Goal: Task Accomplishment & Management: Manage account settings

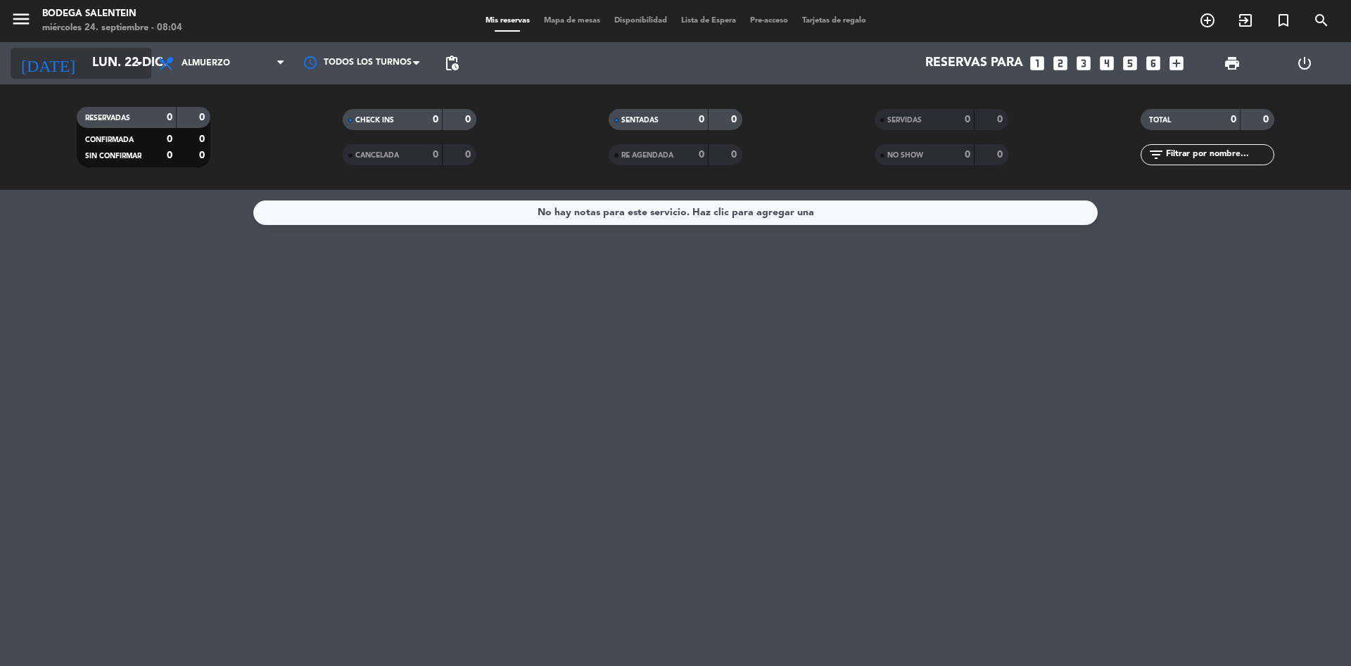
click at [85, 68] on input "lun. 22 dic." at bounding box center [166, 63] width 163 height 28
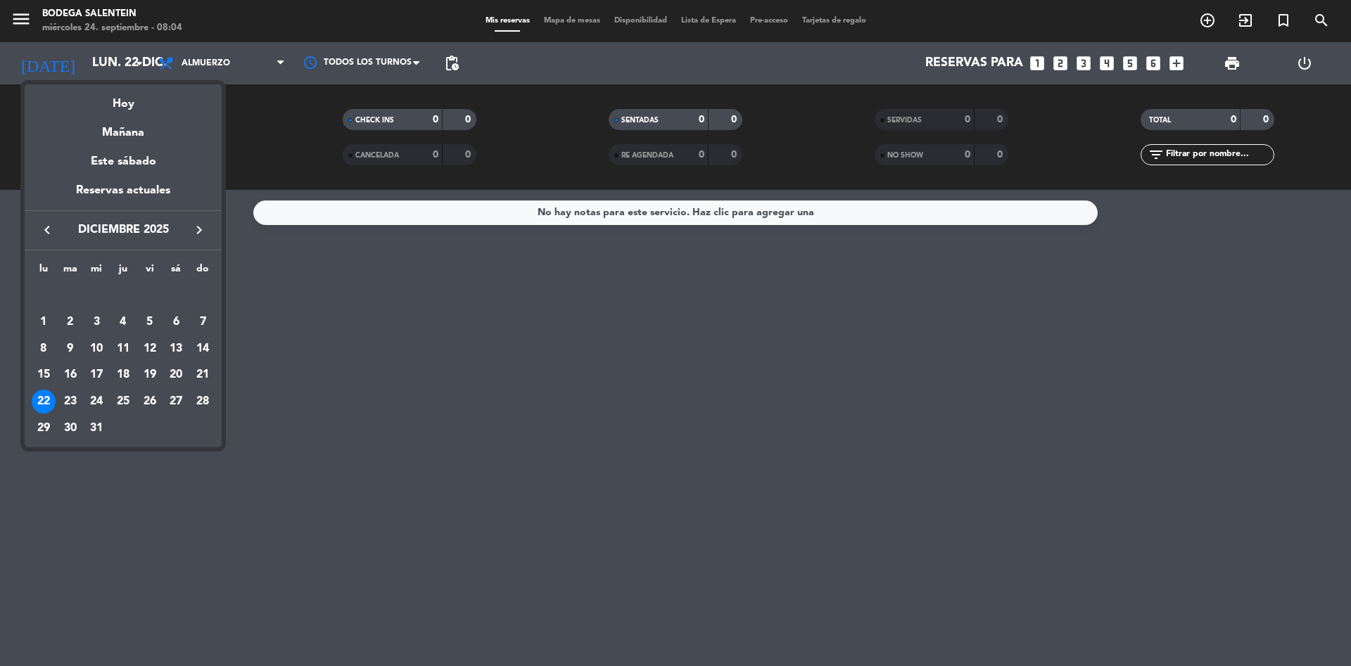
click at [56, 231] on button "keyboard_arrow_left" at bounding box center [46, 230] width 25 height 18
click at [134, 98] on div "Hoy" at bounding box center [123, 98] width 197 height 29
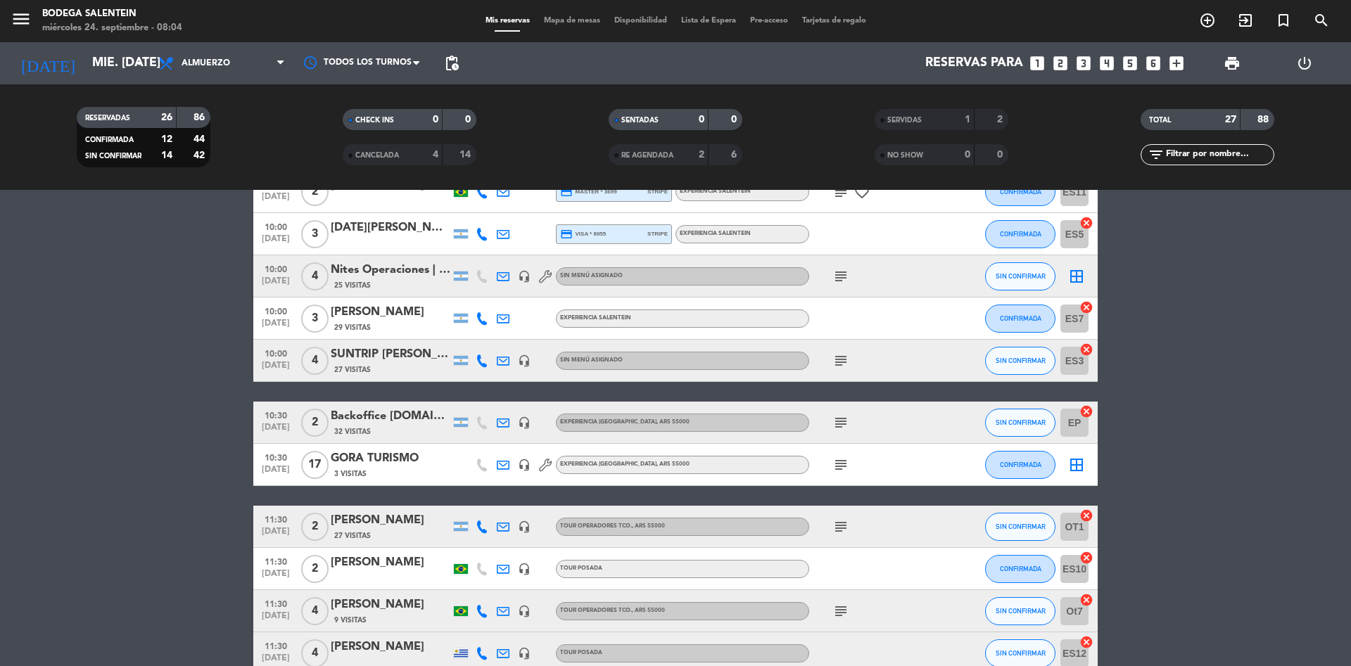
scroll to position [317, 0]
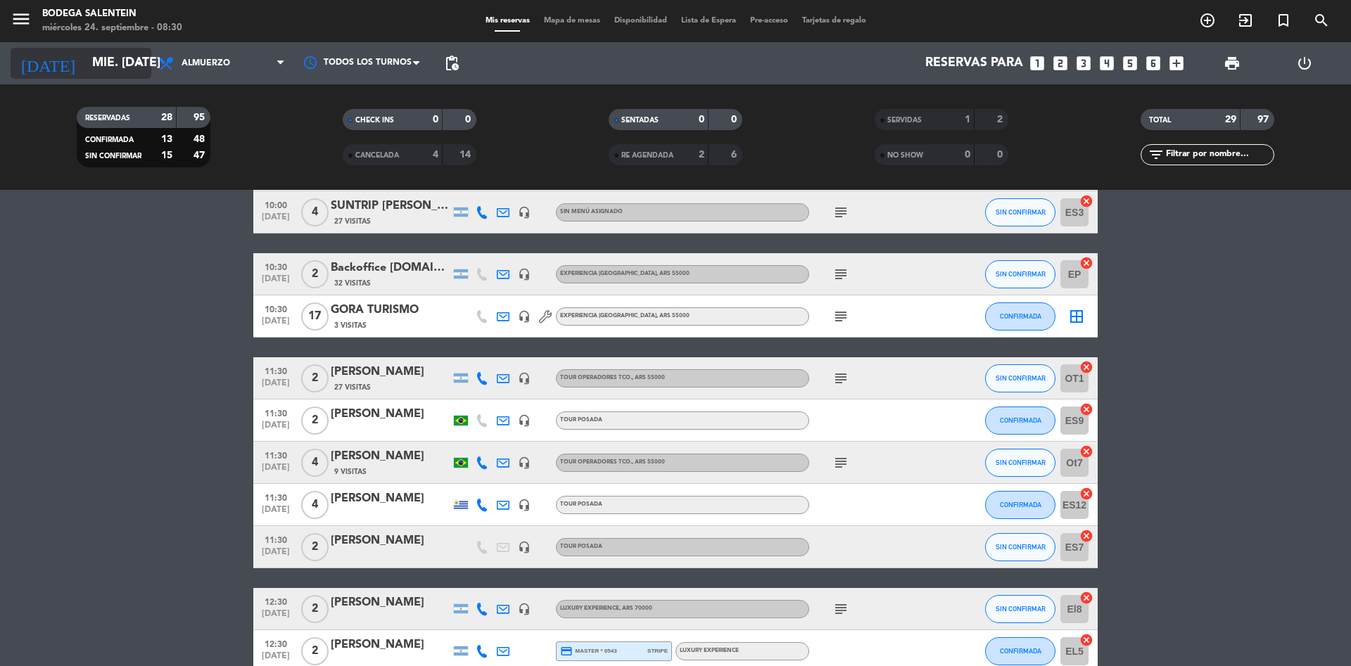
click at [98, 72] on input "mié. [DATE]" at bounding box center [166, 63] width 163 height 28
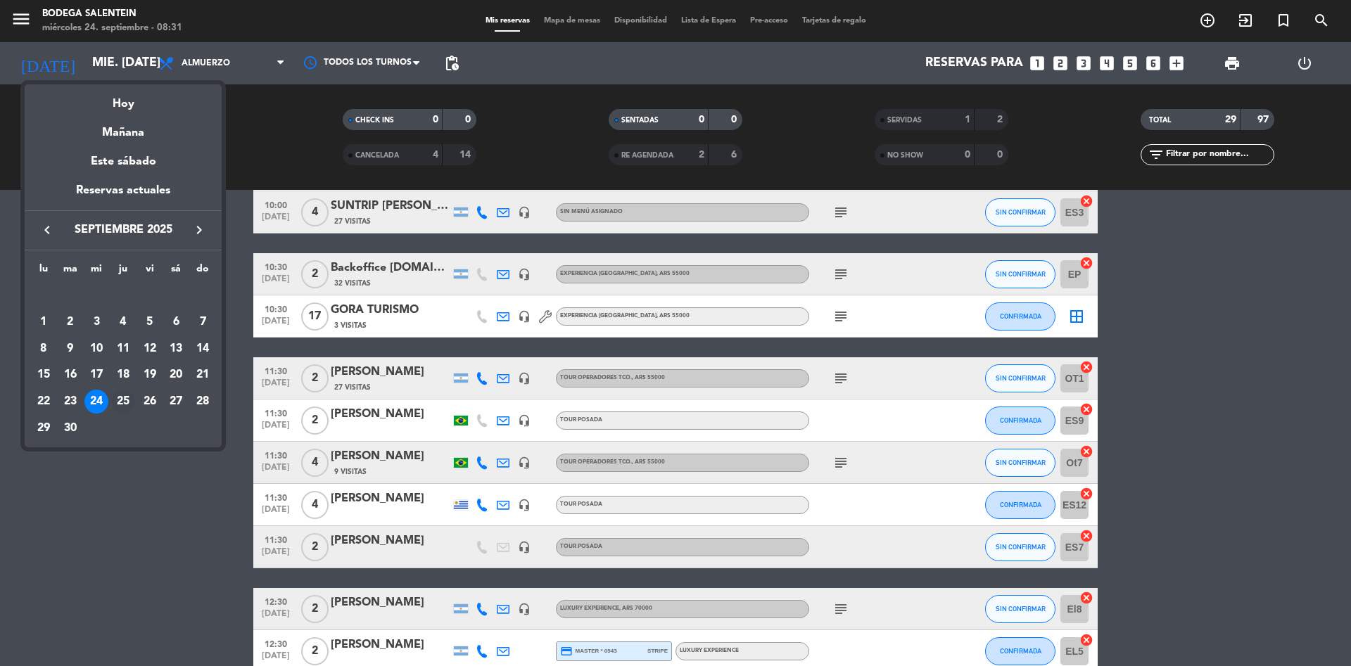
click at [129, 402] on div "25" at bounding box center [123, 402] width 24 height 24
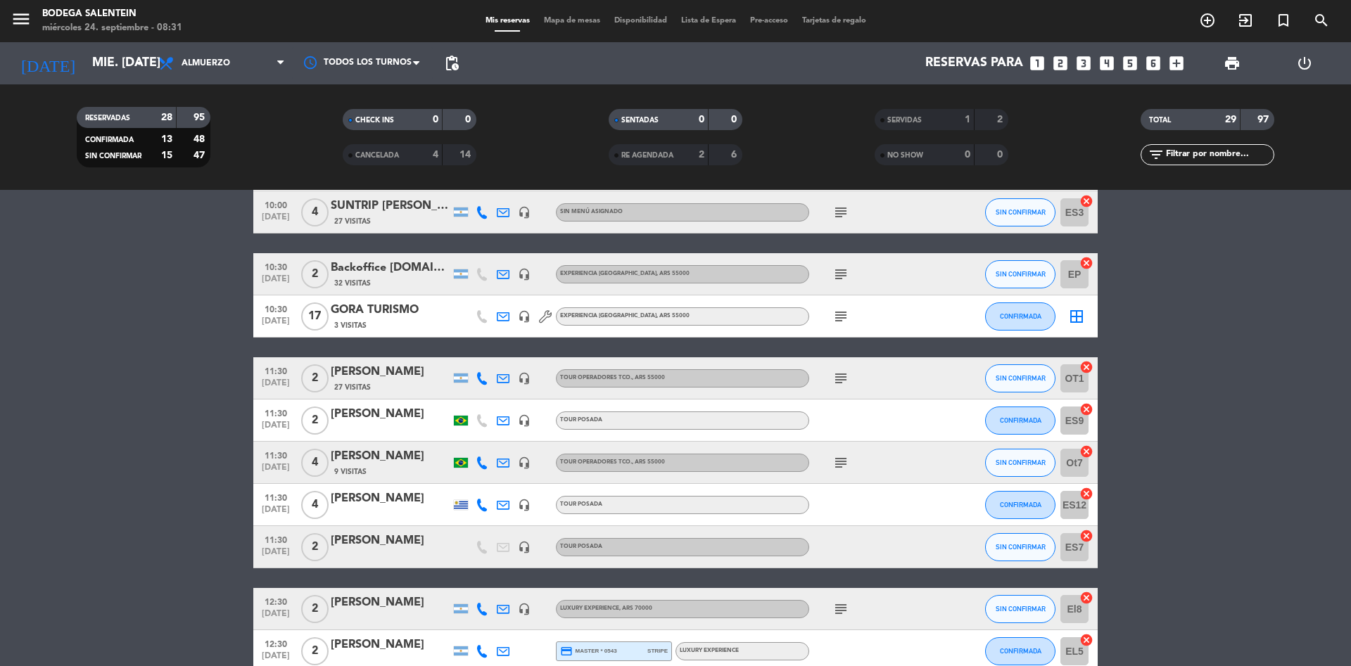
type input "[DEMOGRAPHIC_DATA] [DATE]"
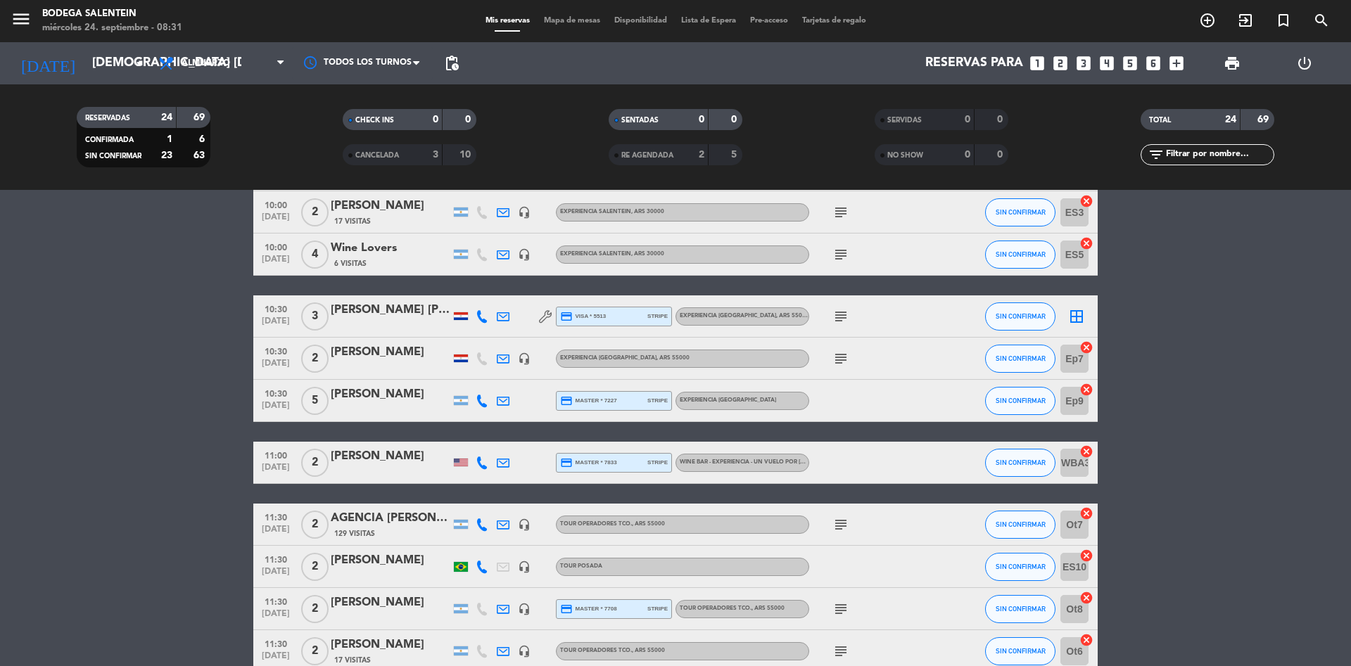
click at [846, 528] on icon "subject" at bounding box center [840, 524] width 17 height 17
click at [378, 521] on div "AGENCIA [PERSON_NAME] WINE CAMP" at bounding box center [391, 518] width 120 height 18
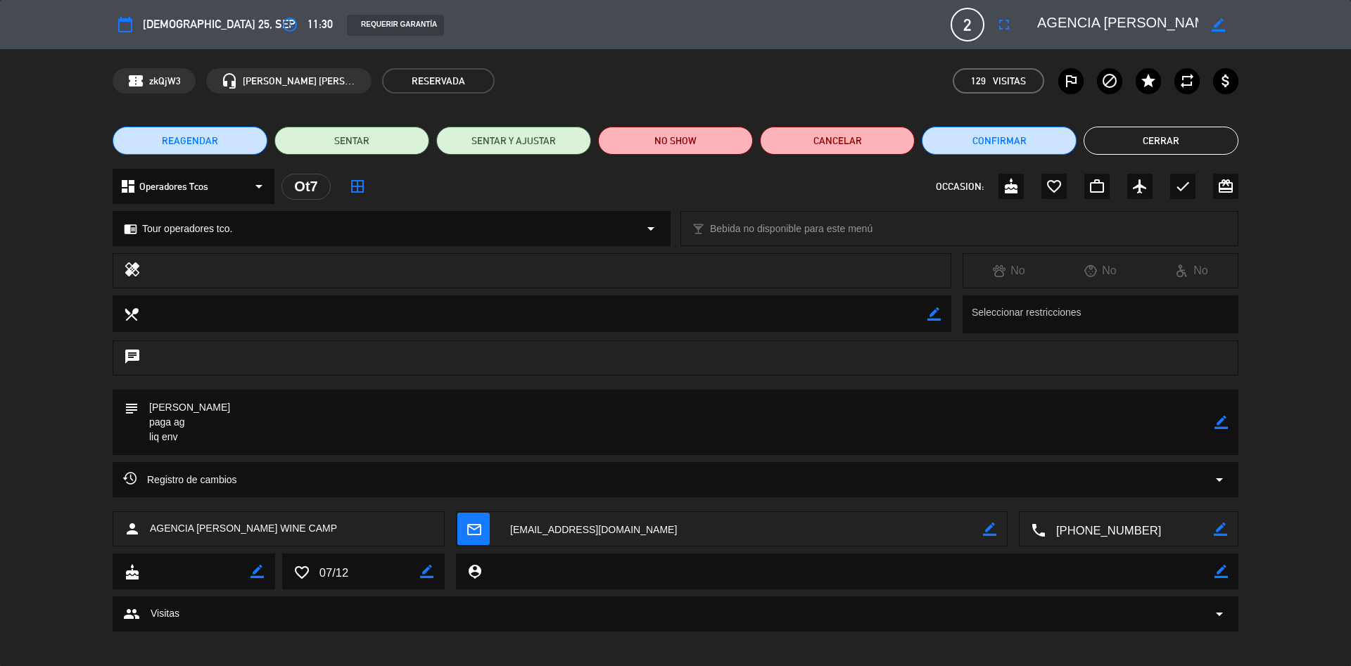
click at [1164, 135] on button "Cerrar" at bounding box center [1160, 141] width 155 height 28
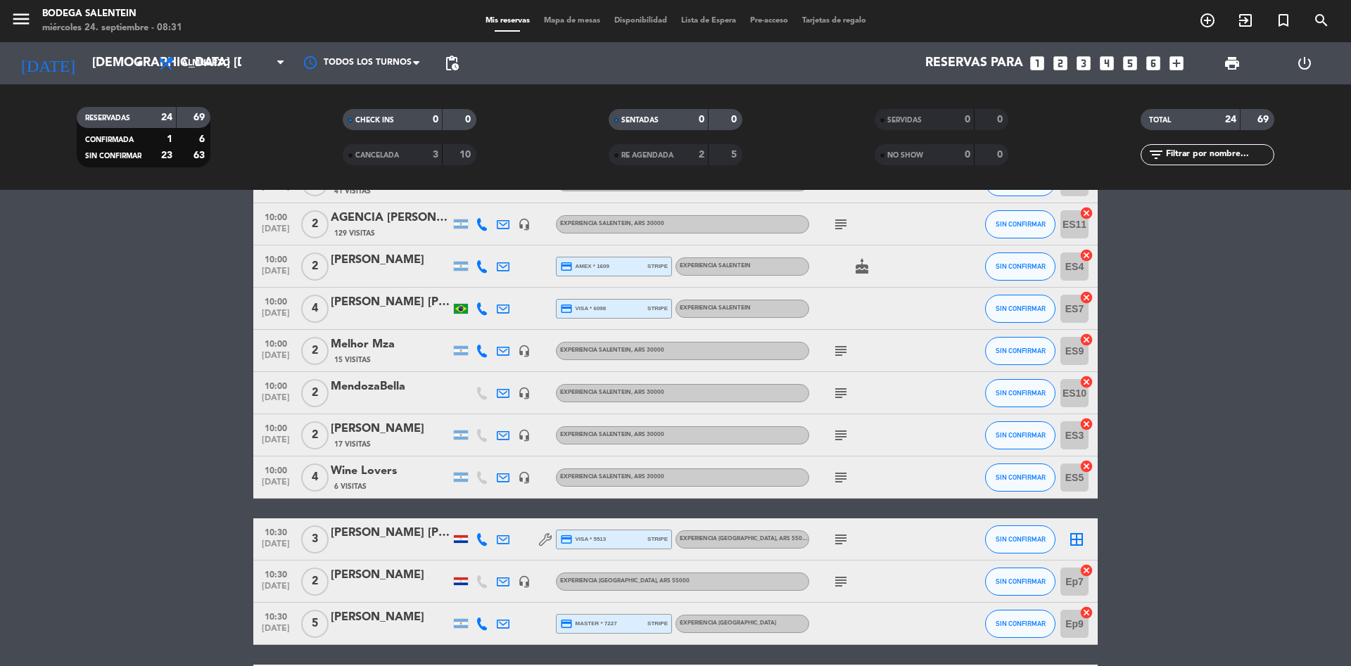
scroll to position [0, 0]
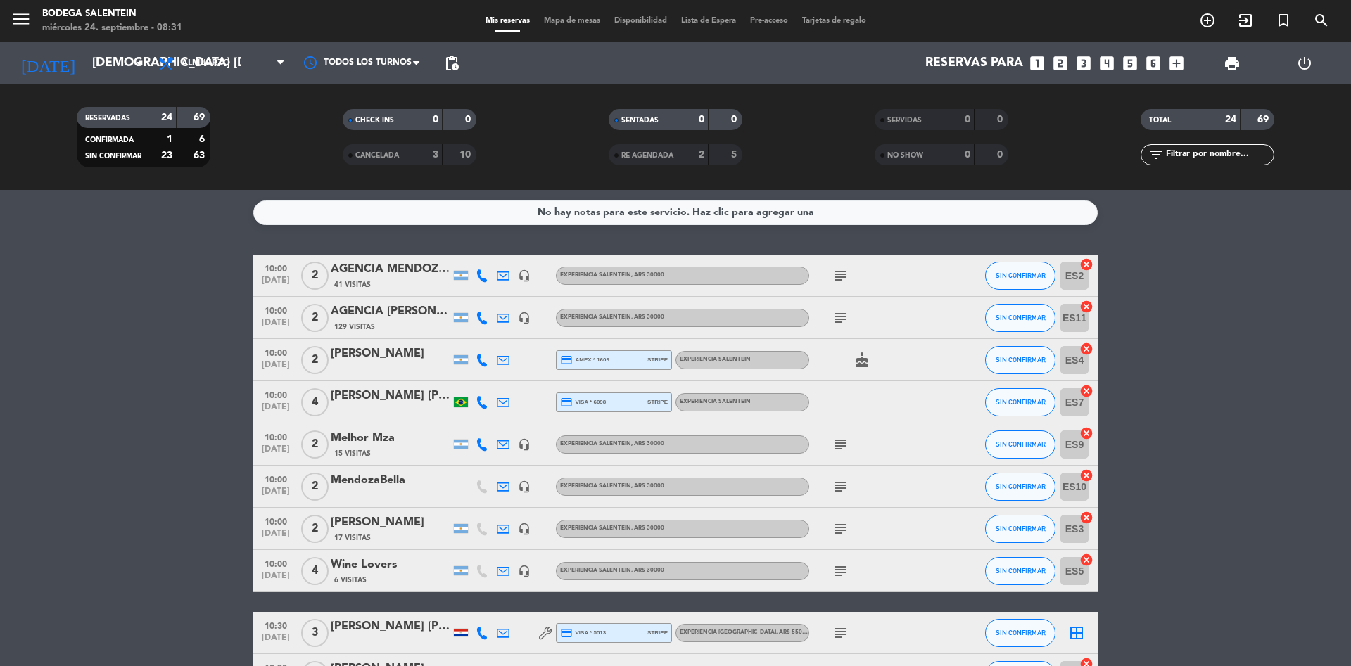
click at [377, 259] on div "10:00 [DATE] 2 AGENCIA [PERSON_NAME] HOLIDAYS 41 Visitas headset_mic Experienci…" at bounding box center [675, 276] width 844 height 42
click at [377, 267] on div "AGENCIA MENDOZA HOLIDAYS" at bounding box center [391, 269] width 120 height 18
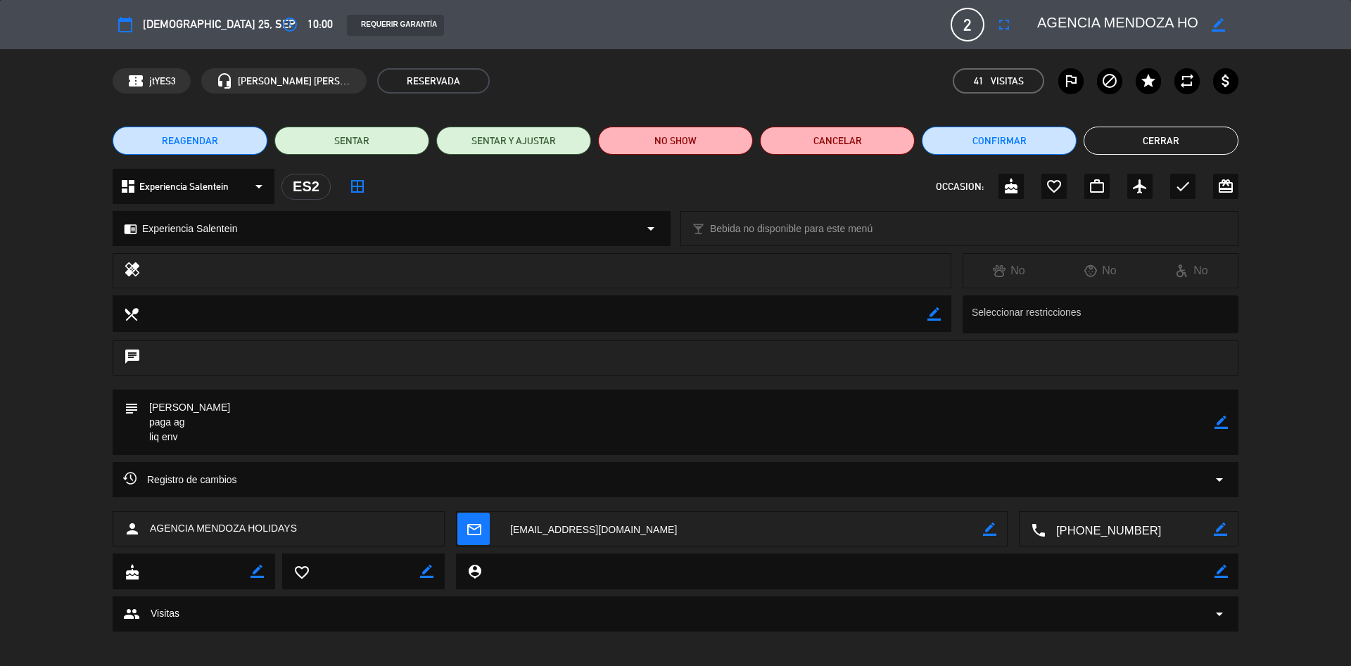
click at [1218, 420] on icon "border_color" at bounding box center [1220, 422] width 13 height 13
click at [331, 407] on textarea at bounding box center [677, 422] width 1076 height 65
paste textarea "A-0168-00000421"
type textarea "[PERSON_NAME]-A-0168-00000421 paga ag liq env"
click at [1219, 427] on icon at bounding box center [1220, 422] width 13 height 13
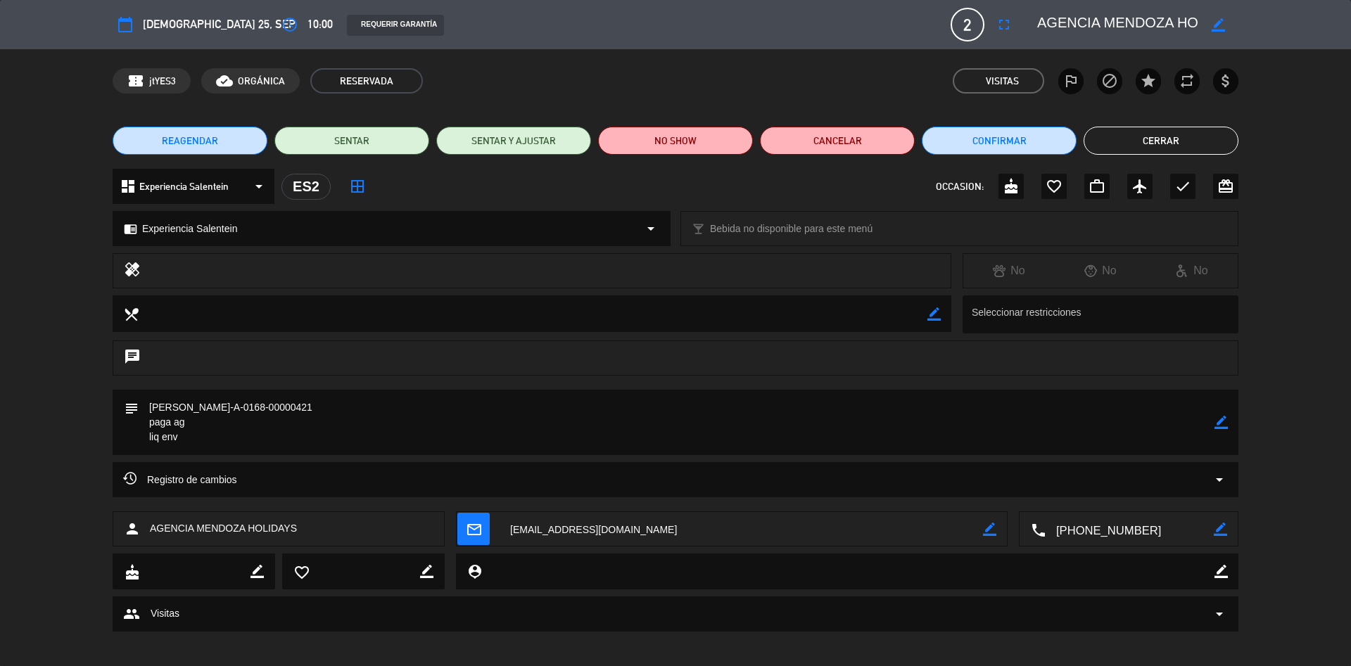
click at [1166, 141] on button "Cerrar" at bounding box center [1160, 141] width 155 height 28
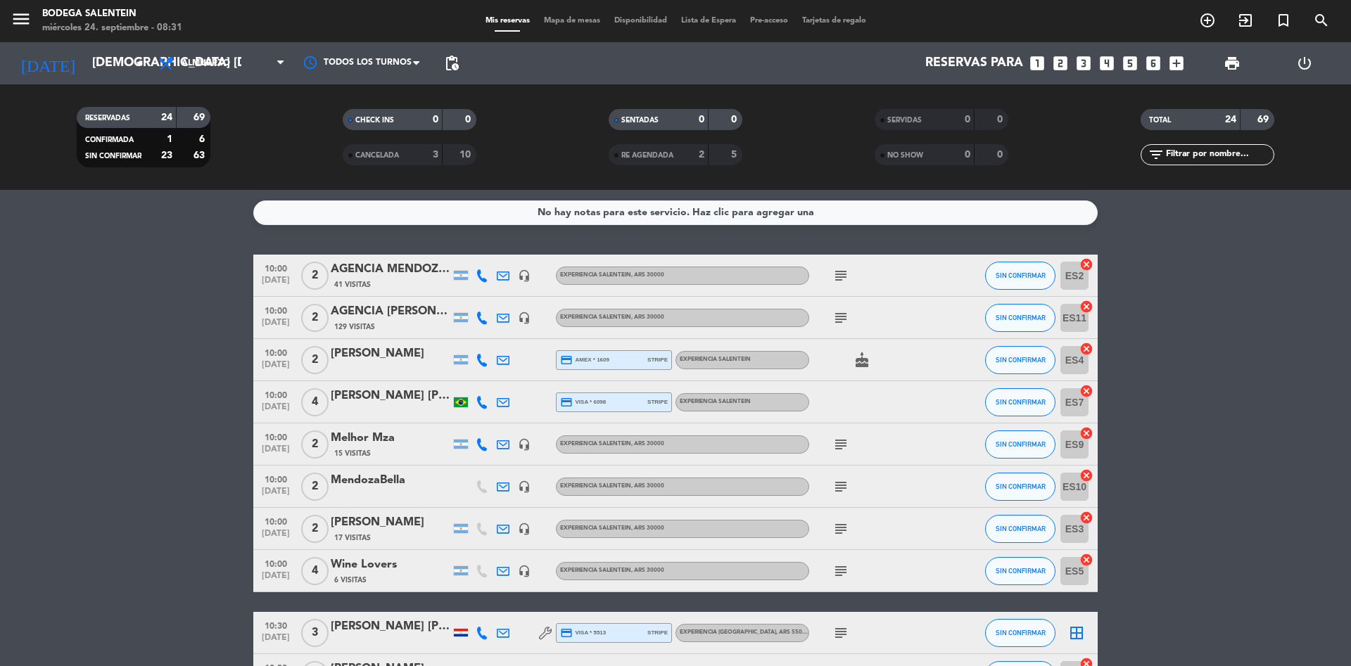
click at [397, 311] on div "AGENCIA [PERSON_NAME] WINE CAMP" at bounding box center [391, 312] width 120 height 18
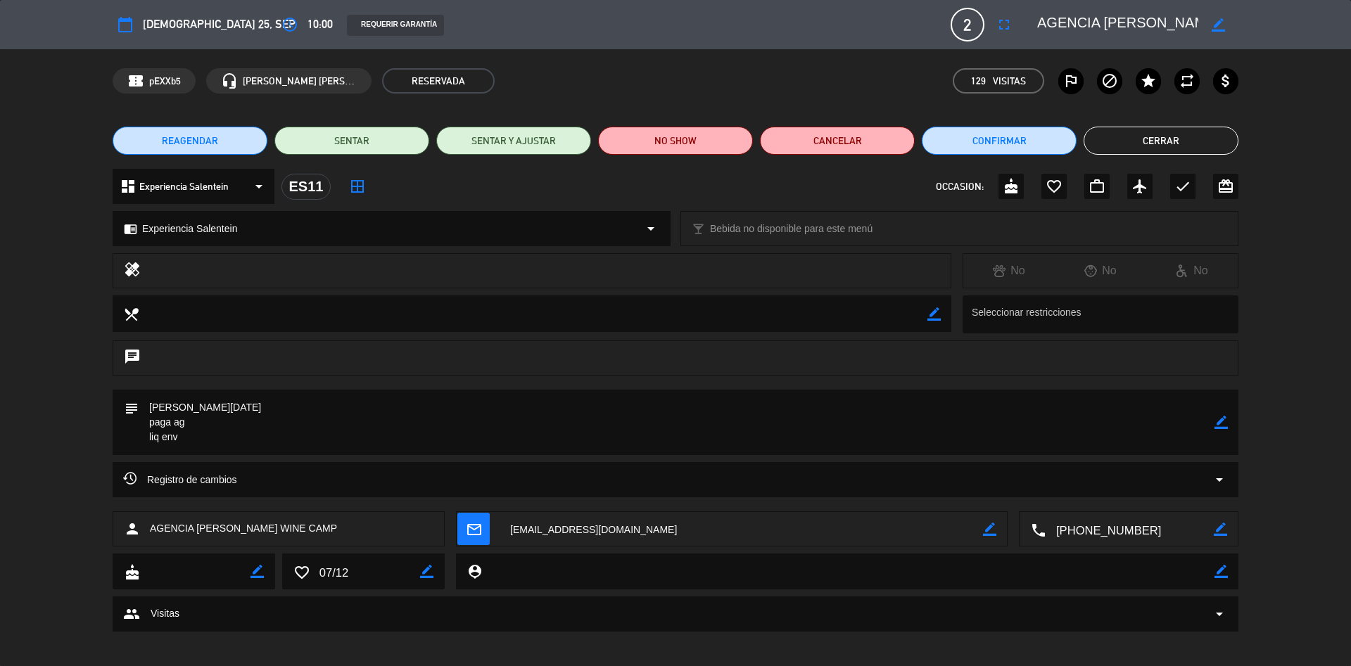
click at [1147, 149] on button "Cerrar" at bounding box center [1160, 141] width 155 height 28
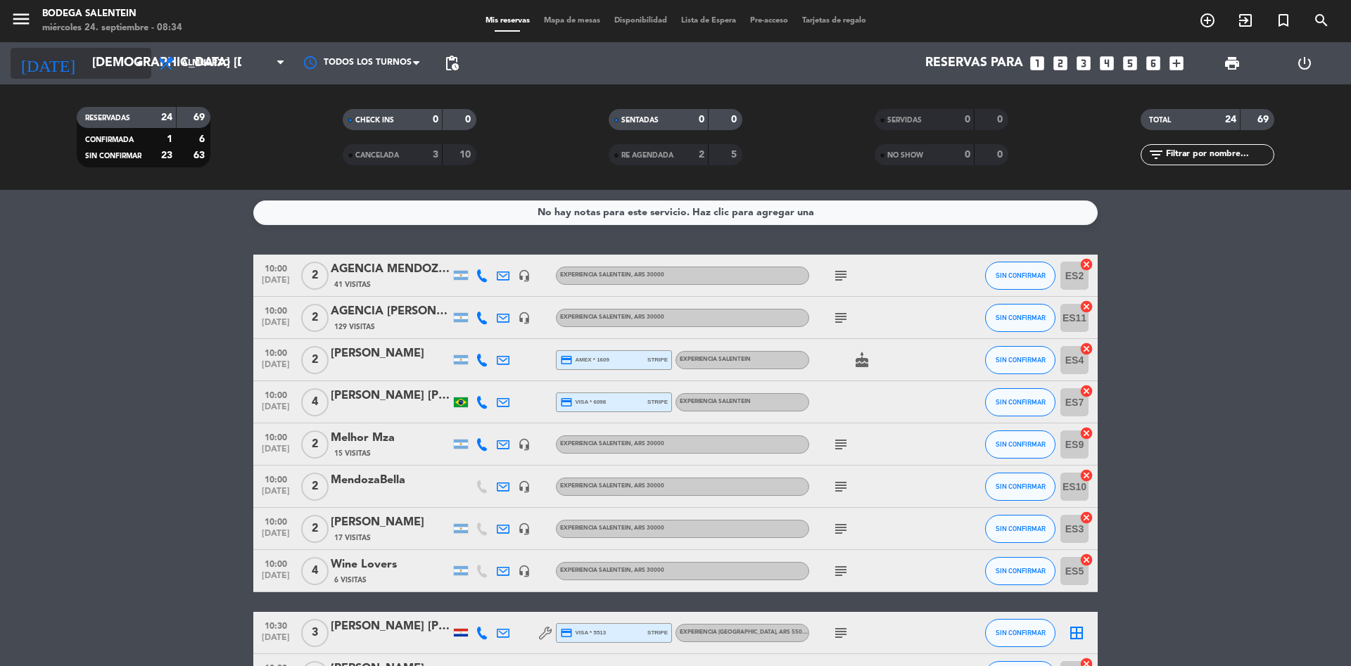
click at [85, 53] on input "[DEMOGRAPHIC_DATA] [DATE]" at bounding box center [166, 63] width 163 height 28
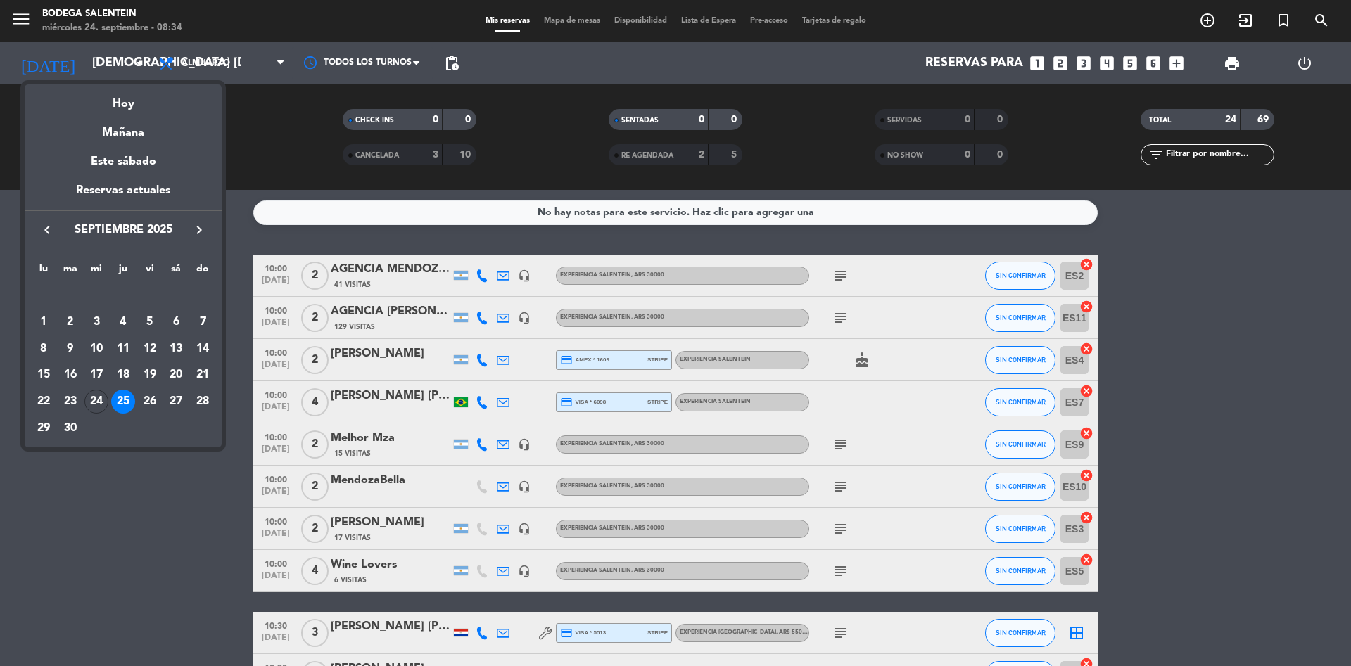
click at [193, 225] on icon "keyboard_arrow_right" at bounding box center [199, 230] width 17 height 17
click at [121, 320] on div "6" at bounding box center [123, 322] width 24 height 24
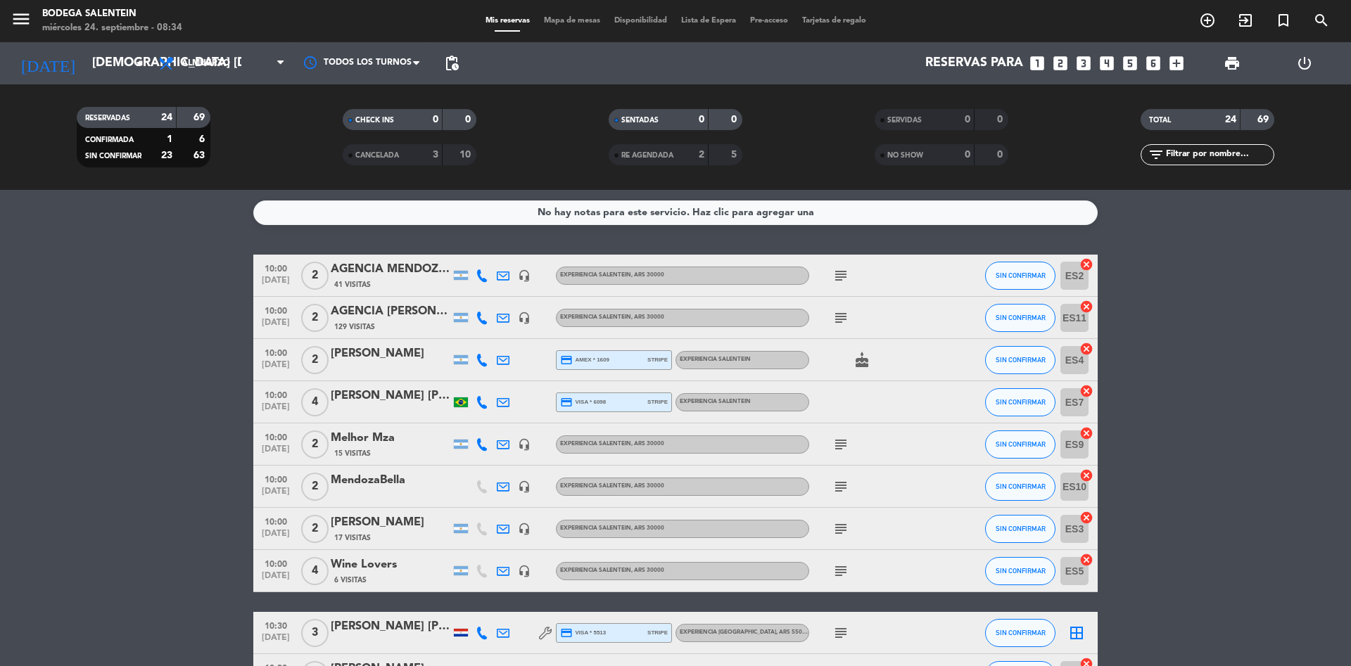
type input "[DEMOGRAPHIC_DATA] [DATE]"
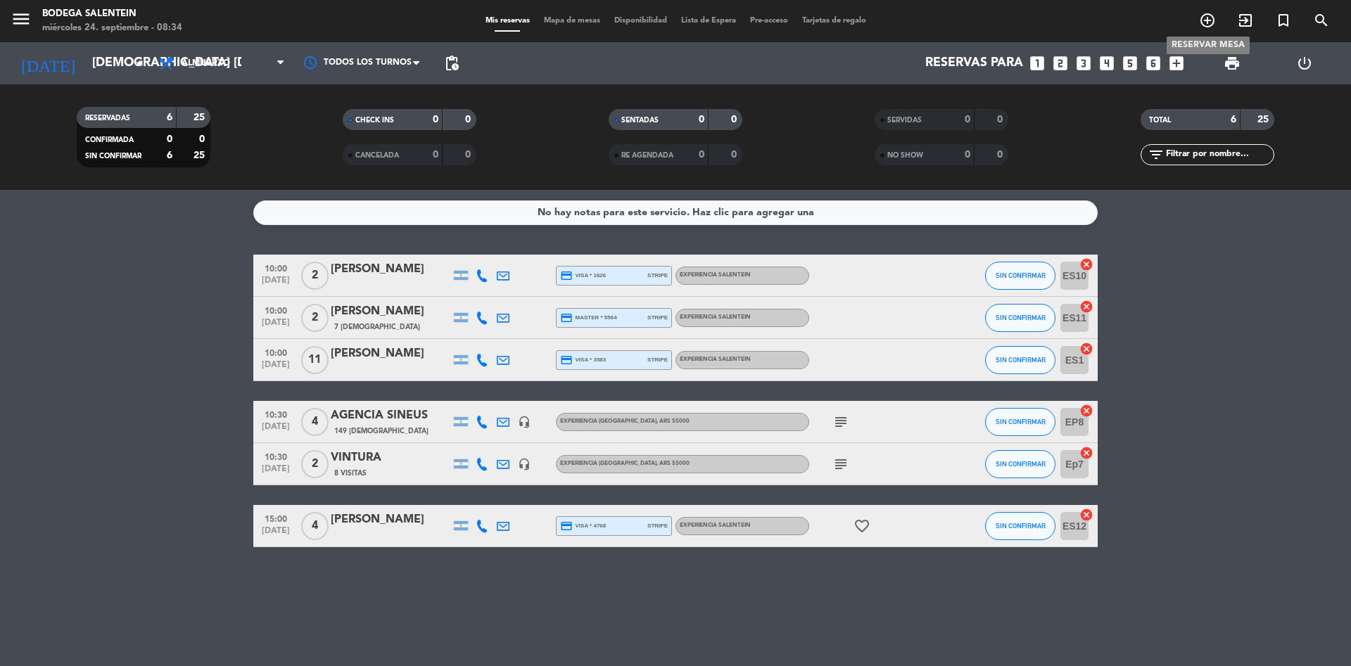
click at [1206, 21] on icon "add_circle_outline" at bounding box center [1207, 20] width 17 height 17
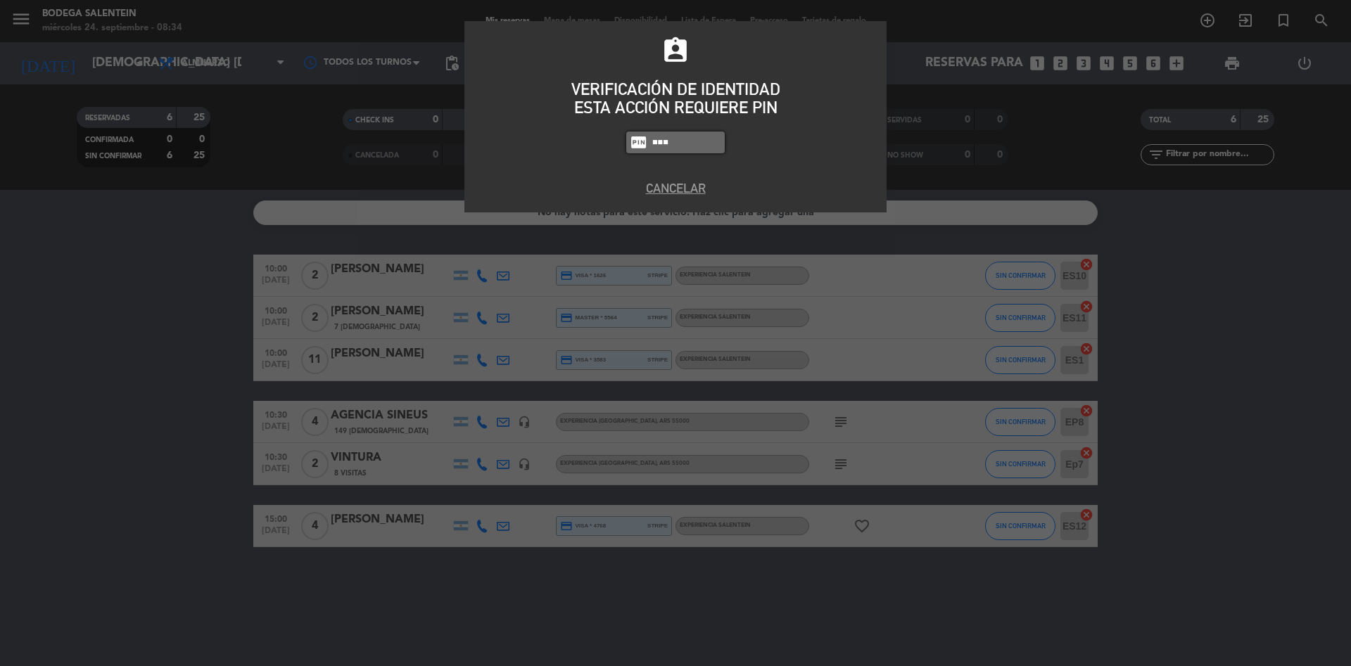
type input "8986"
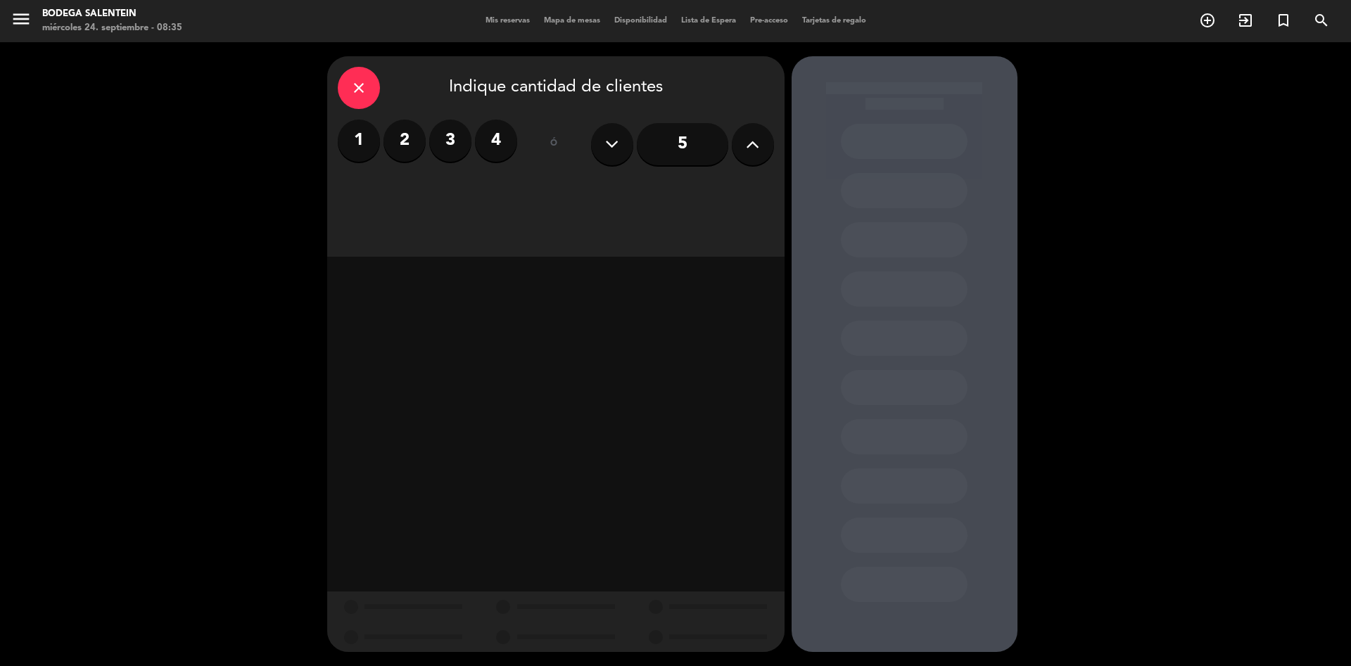
click at [413, 139] on label "2" at bounding box center [404, 141] width 42 height 42
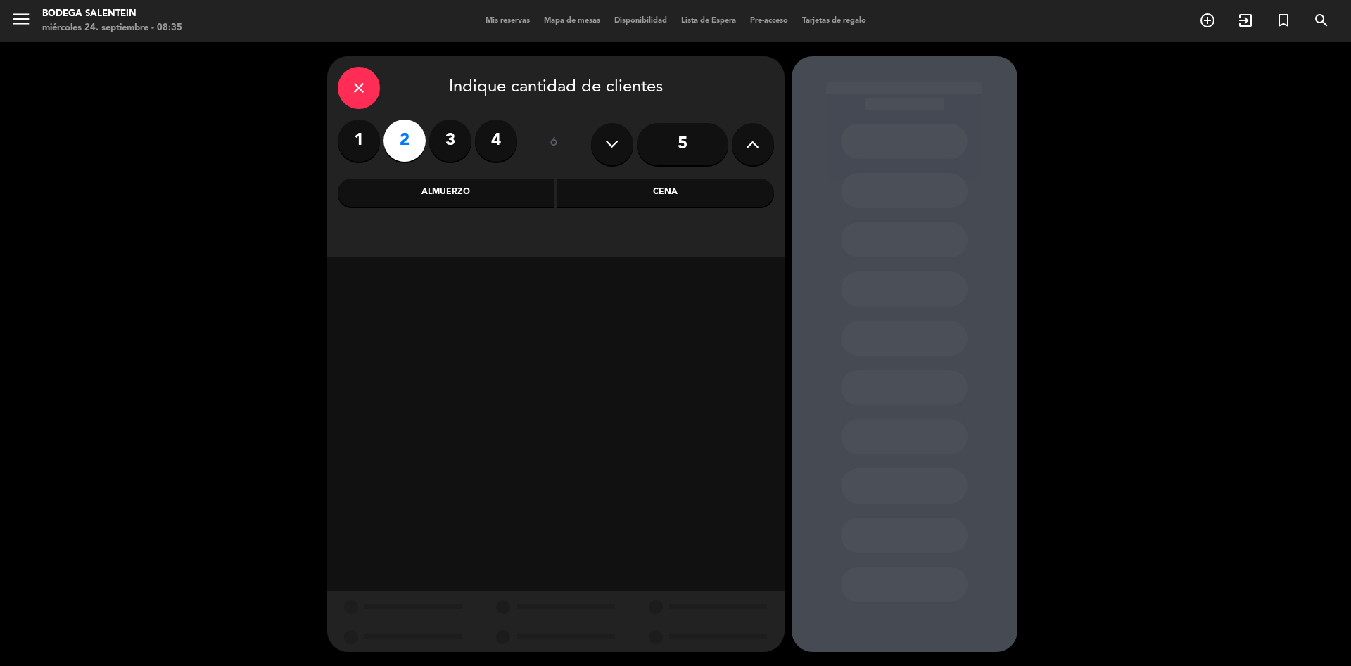
click at [456, 191] on div "Almuerzo" at bounding box center [446, 193] width 217 height 28
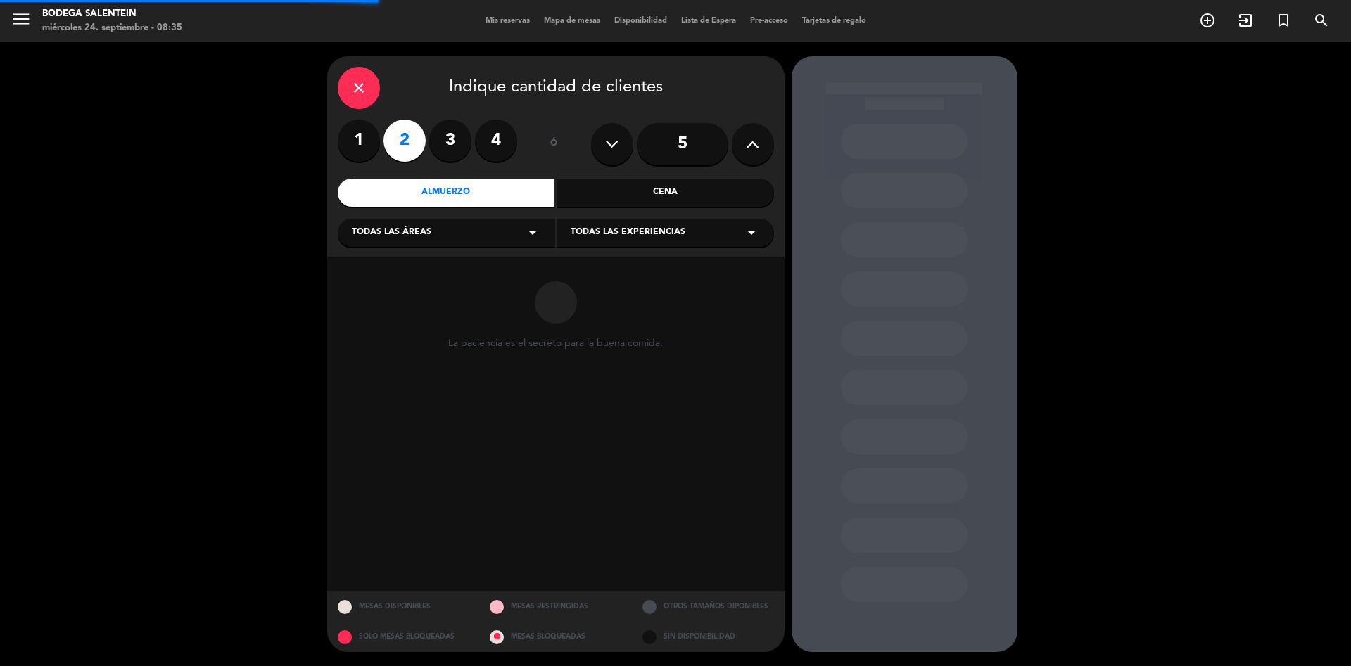
click at [454, 227] on div "Todas las áreas arrow_drop_down" at bounding box center [446, 233] width 217 height 28
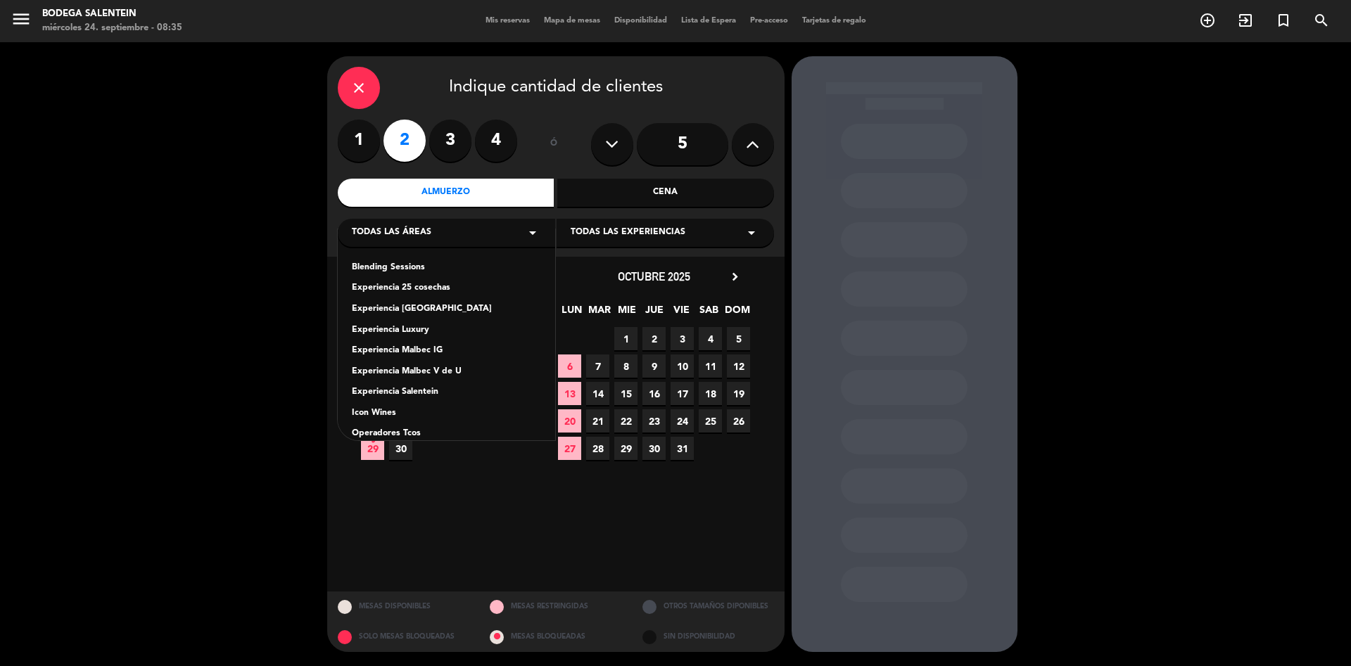
click at [425, 395] on div "Experiencia Salentein" at bounding box center [446, 393] width 189 height 14
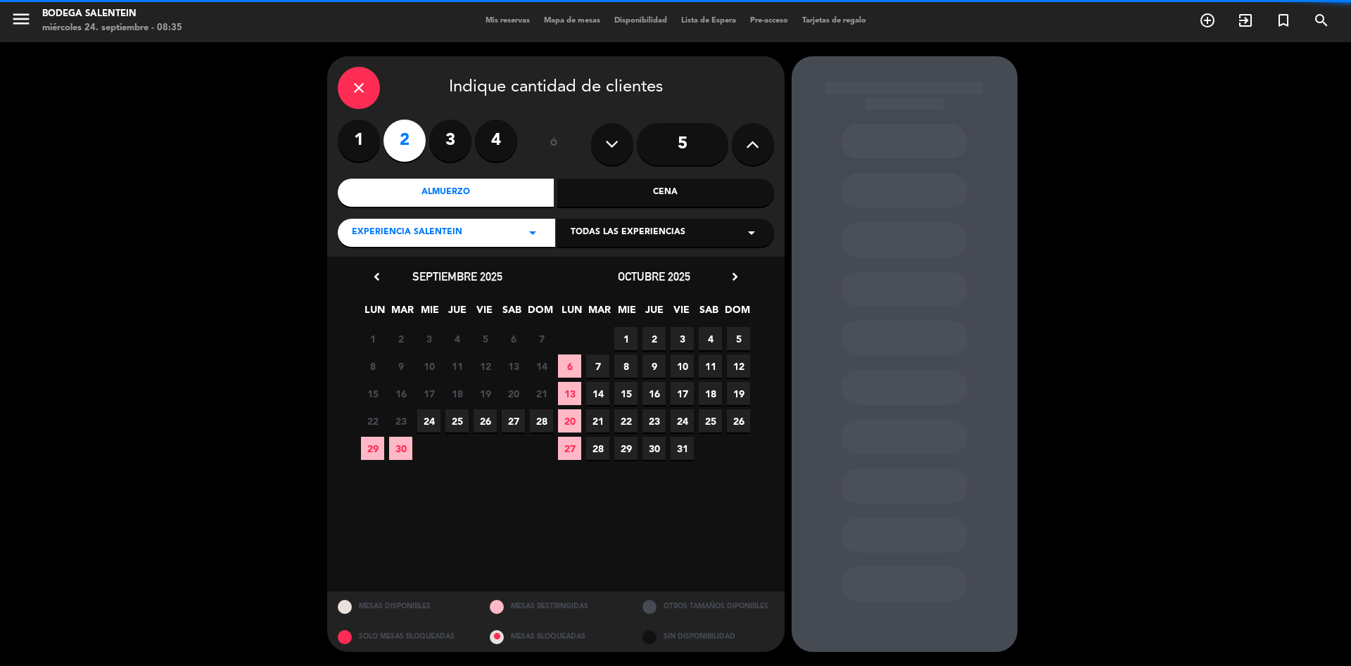
click at [754, 239] on icon "arrow_drop_down" at bounding box center [751, 232] width 17 height 17
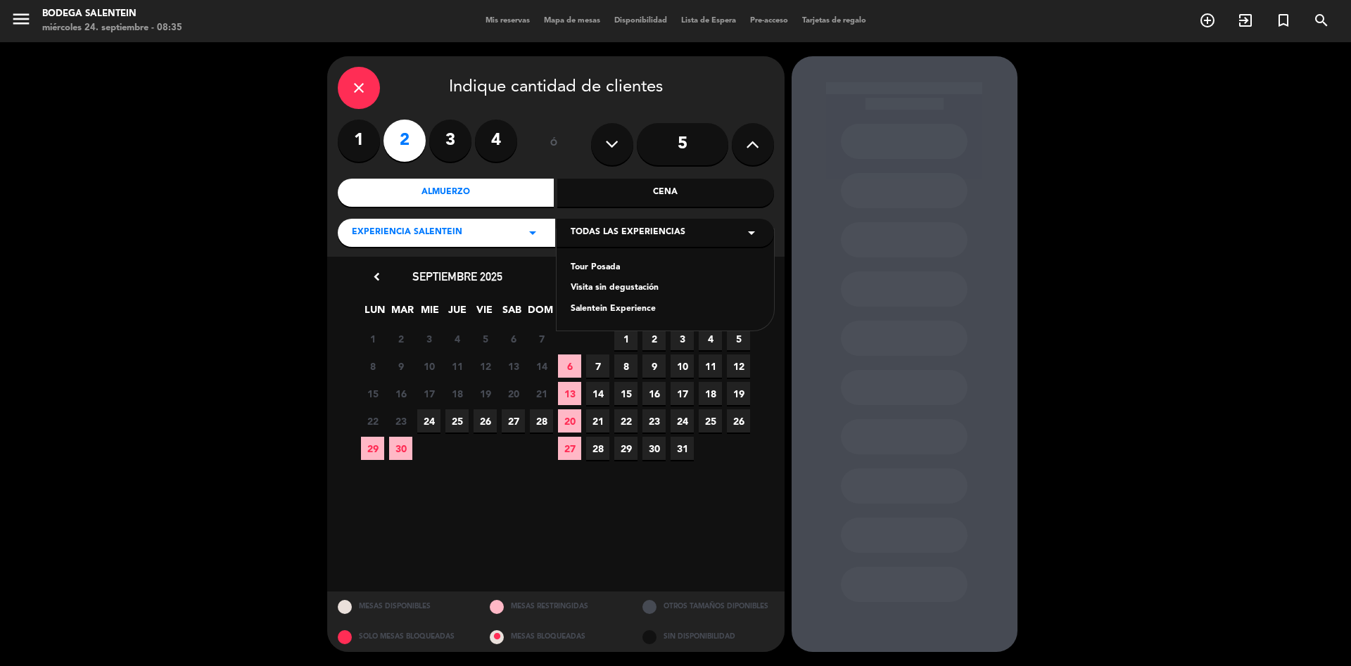
click at [618, 306] on div "Salentein Experience" at bounding box center [665, 310] width 189 height 14
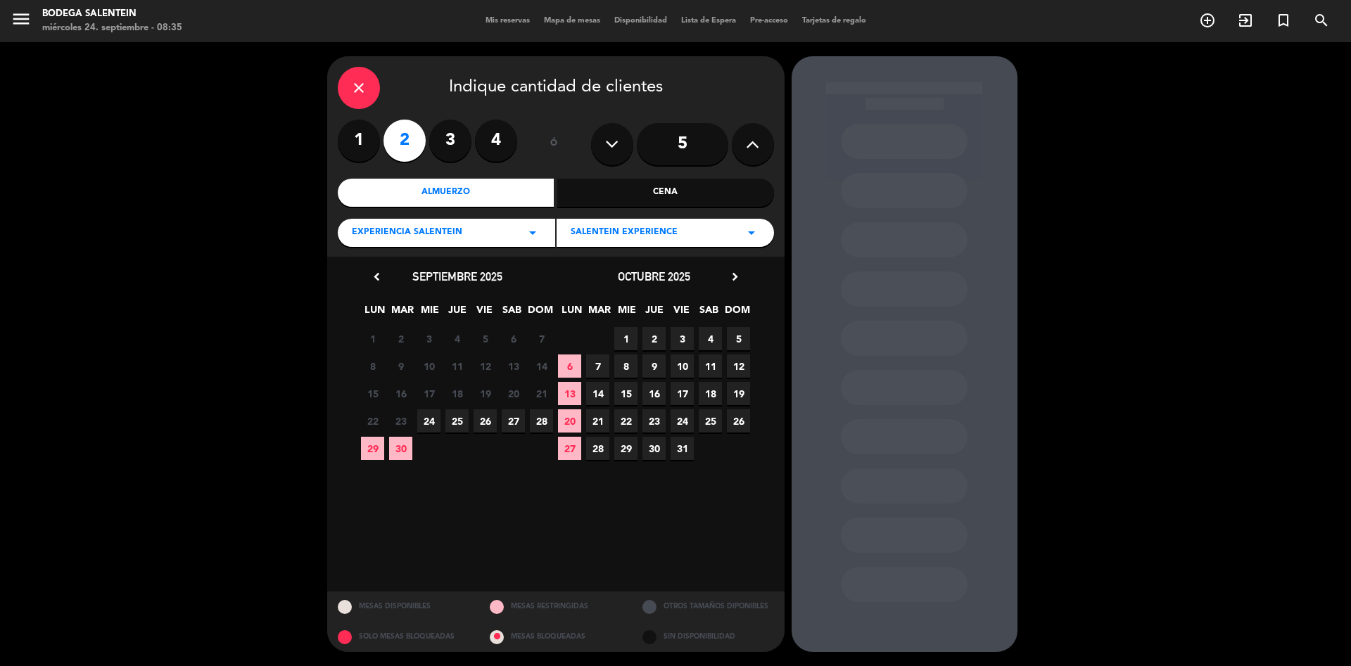
click at [737, 278] on icon "chevron_right" at bounding box center [734, 276] width 15 height 15
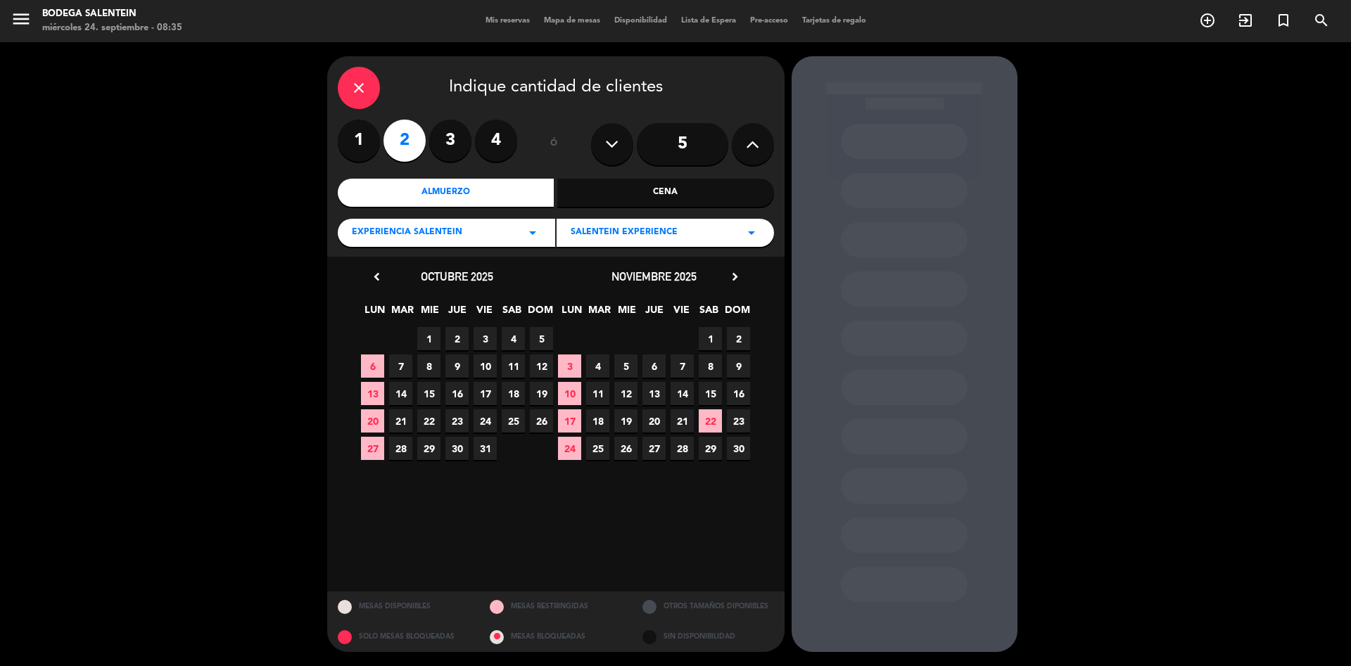
click at [659, 371] on span "6" at bounding box center [653, 366] width 23 height 23
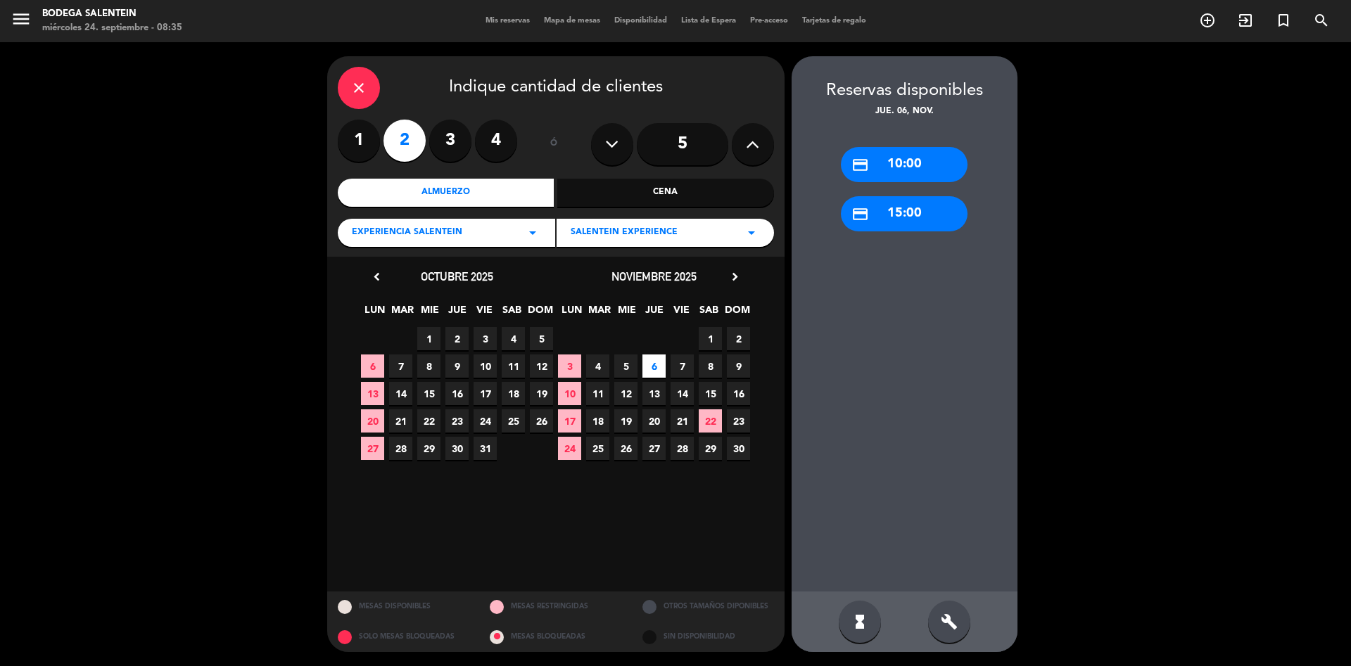
click at [943, 154] on div "credit_card 10:00" at bounding box center [904, 164] width 127 height 35
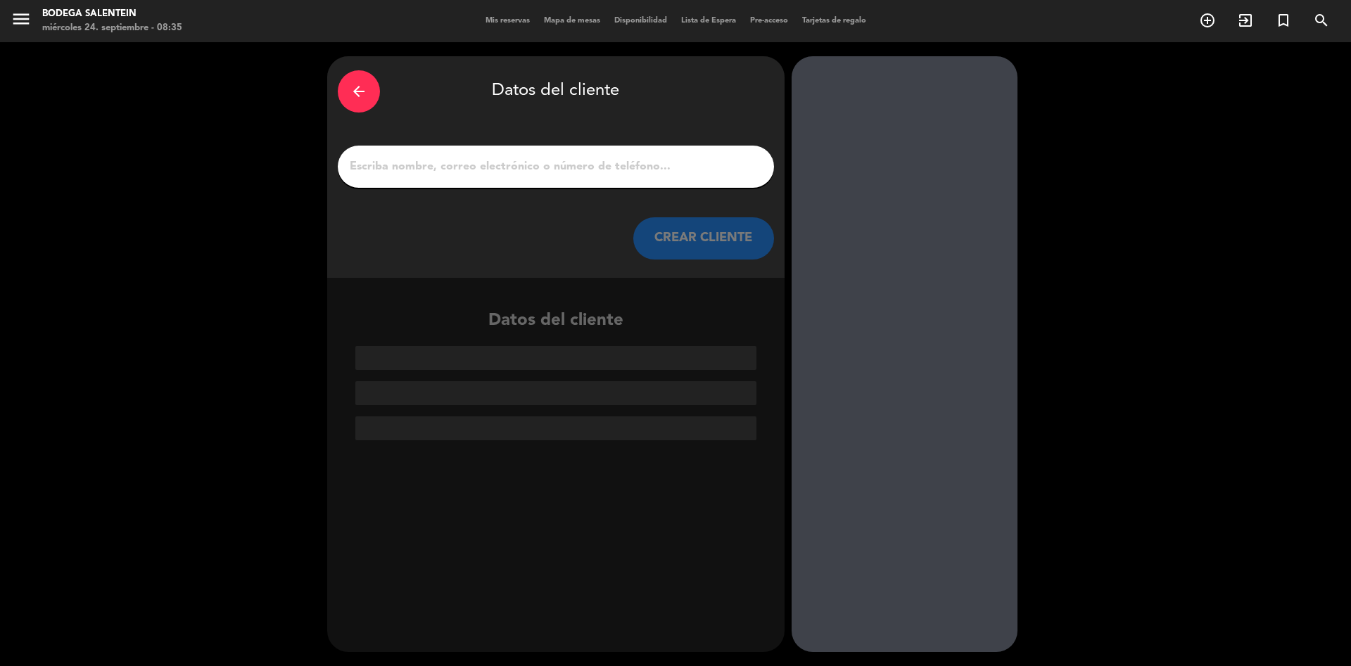
click at [553, 168] on input "1" at bounding box center [555, 167] width 415 height 20
paste input "[PERSON_NAME]"
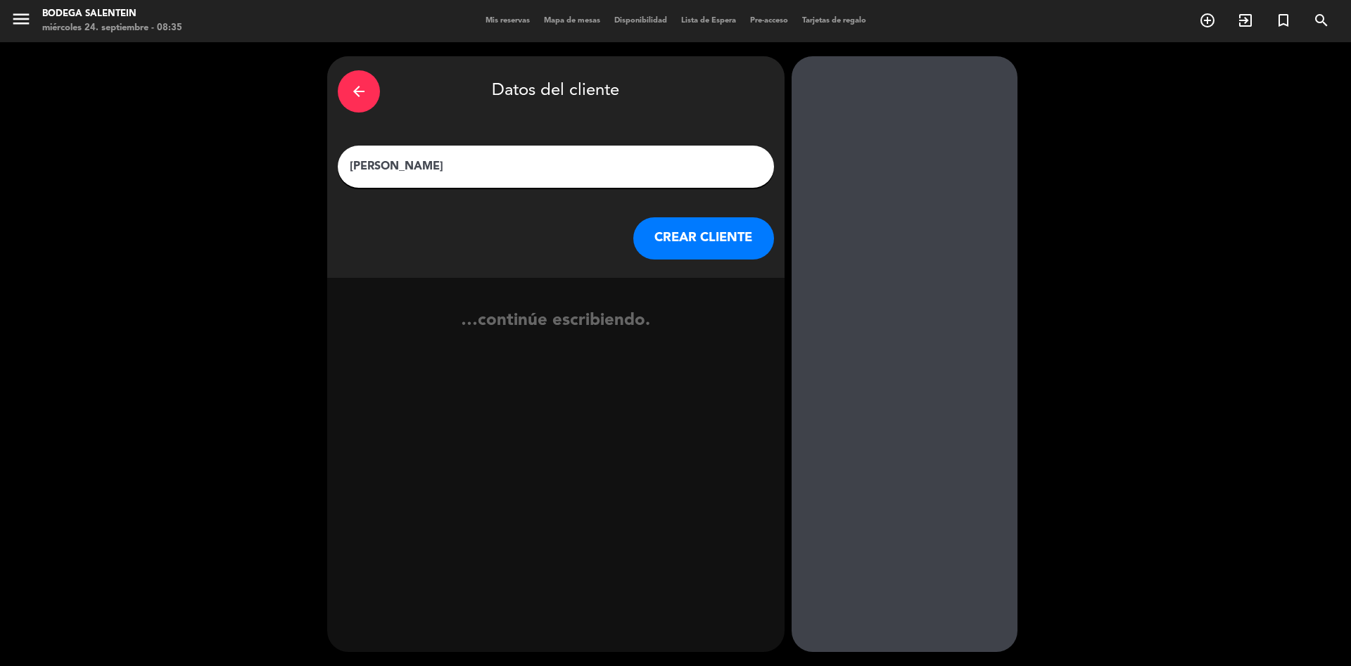
type input "[PERSON_NAME]"
click at [704, 233] on button "CREAR CLIENTE" at bounding box center [703, 238] width 141 height 42
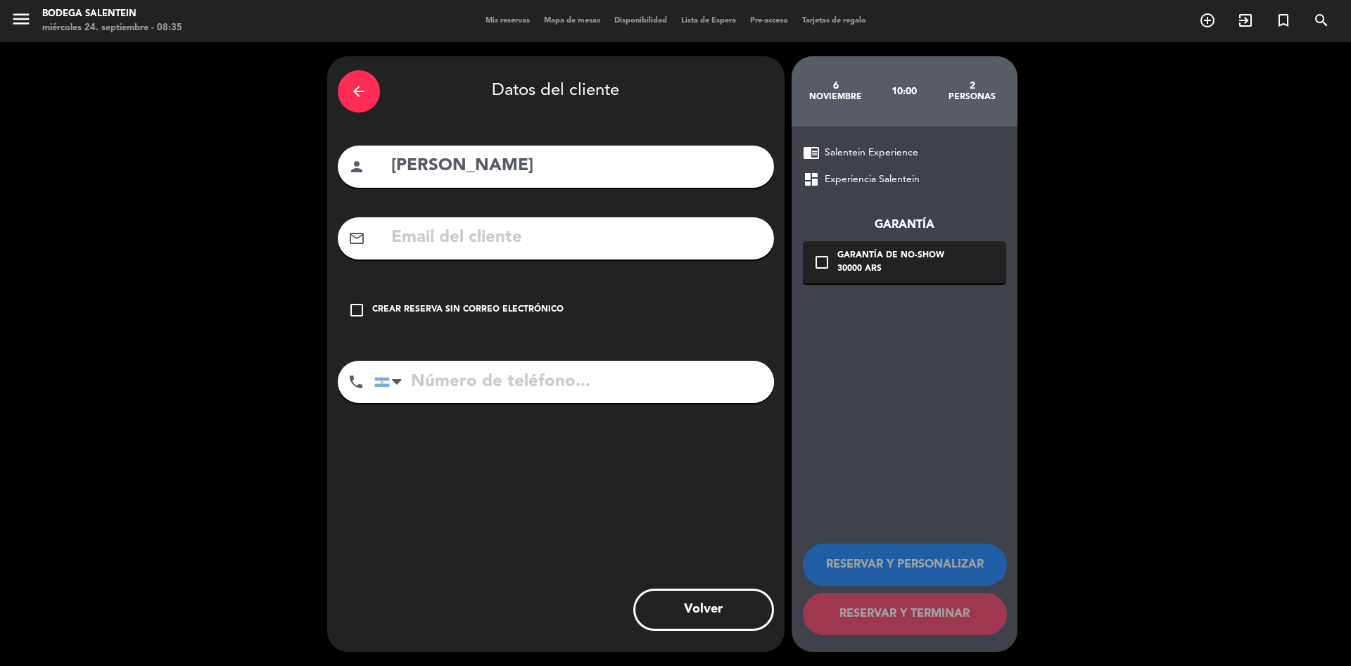
click at [477, 236] on input "text" at bounding box center [577, 238] width 374 height 29
paste input "[PERSON_NAME] Wine Tour - with [PERSON_NAME] <[EMAIL_ADDRESS][DOMAIN_NAME]>"
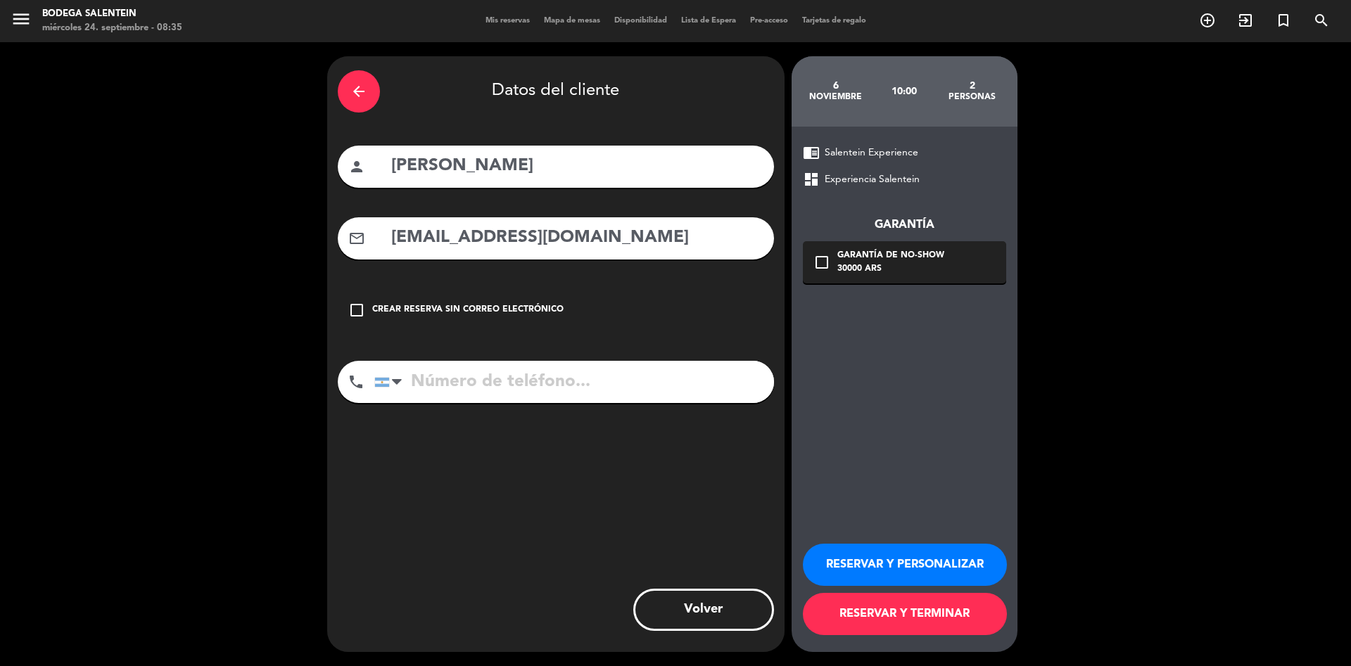
type input "[EMAIL_ADDRESS][DOMAIN_NAME]"
click at [820, 265] on icon "check_box_outline_blank" at bounding box center [821, 262] width 17 height 17
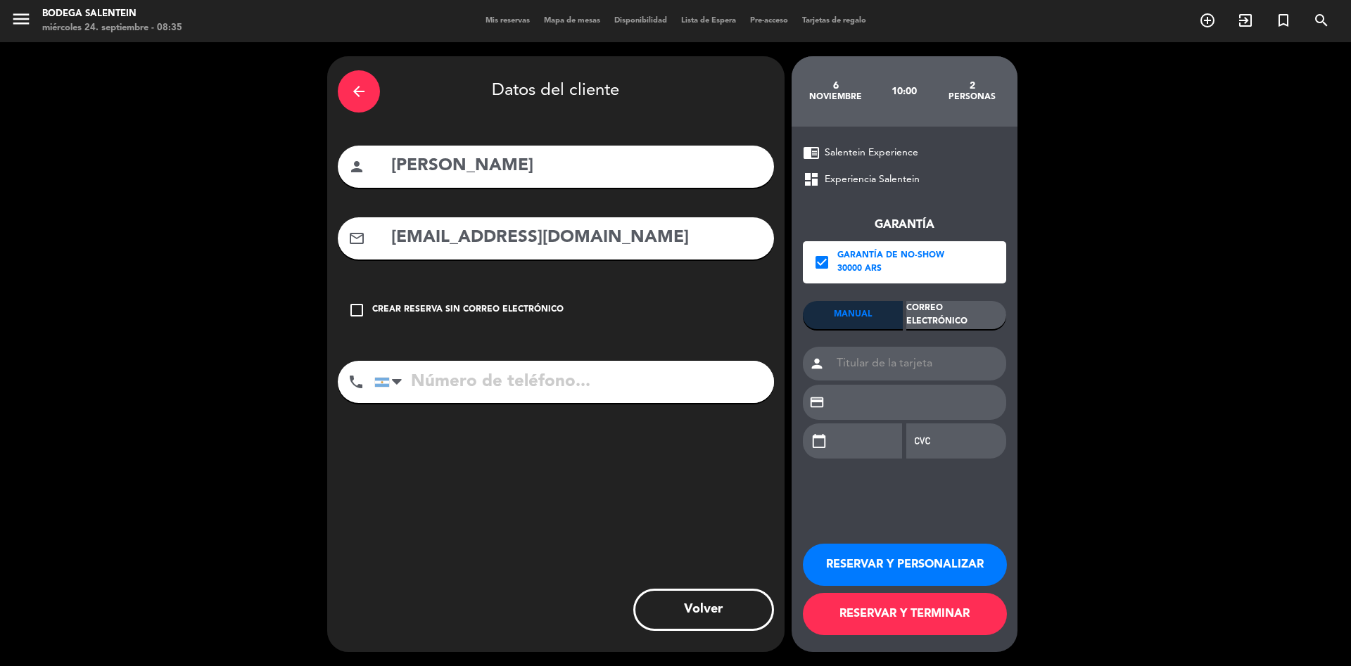
click at [967, 314] on div "Correo Electrónico" at bounding box center [956, 315] width 100 height 28
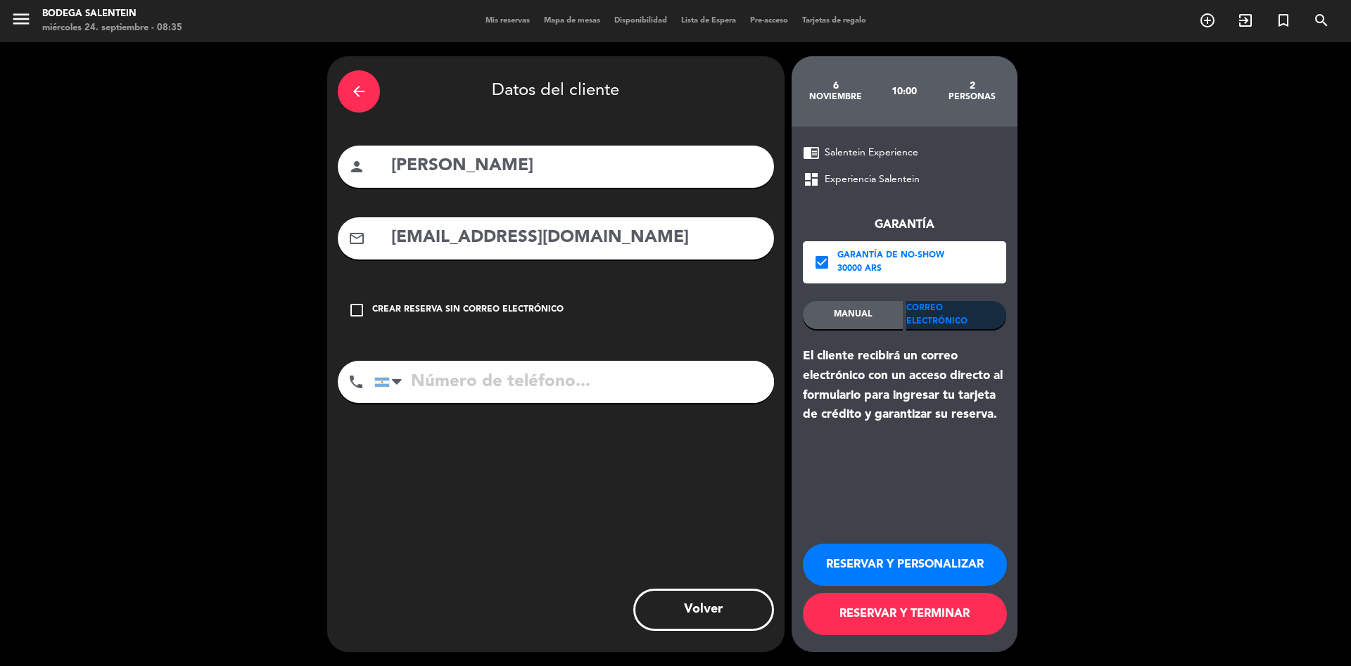
click at [917, 559] on button "RESERVAR Y PERSONALIZAR" at bounding box center [905, 565] width 204 height 42
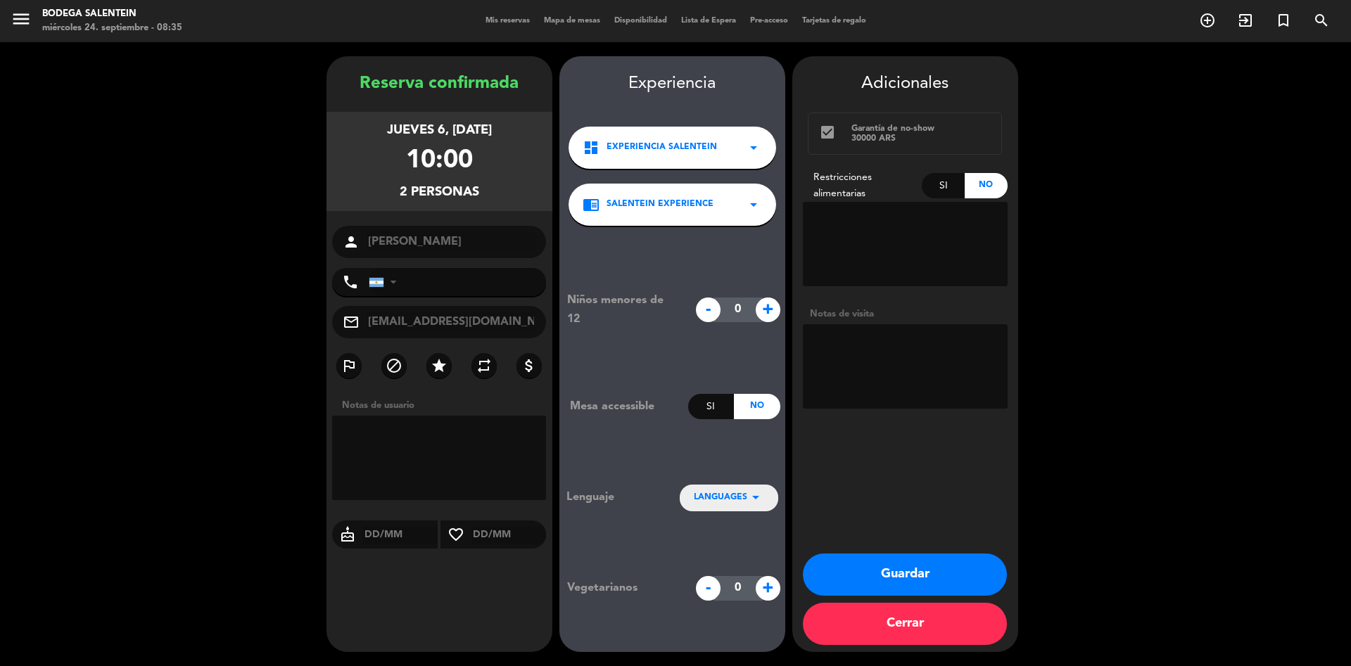
click at [870, 360] on textarea at bounding box center [905, 366] width 205 height 84
paste textarea "[PERSON_NAME] BRASIL - PORTUGUÉS/ ESPAÑOL EXPERIENCIA SALENTEIN PAGA PAX ESE DÍ…"
type textarea "[PERSON_NAME] BRASIL - PORTUGUÉS/ ESPAÑOL EXPERIENCIA SALENTEIN PAGA PAX ESE DÍ…"
click at [933, 570] on button "Guardar" at bounding box center [905, 575] width 204 height 42
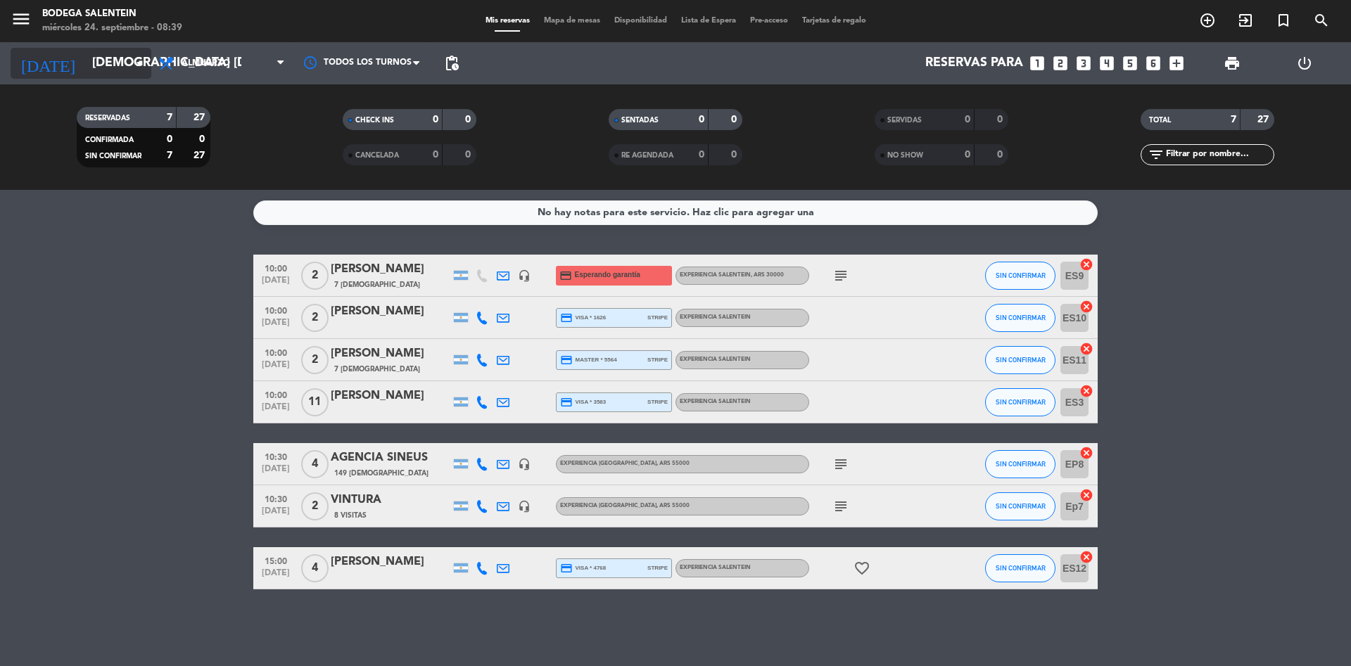
click at [103, 65] on input "[DEMOGRAPHIC_DATA] [DATE]" at bounding box center [166, 63] width 163 height 28
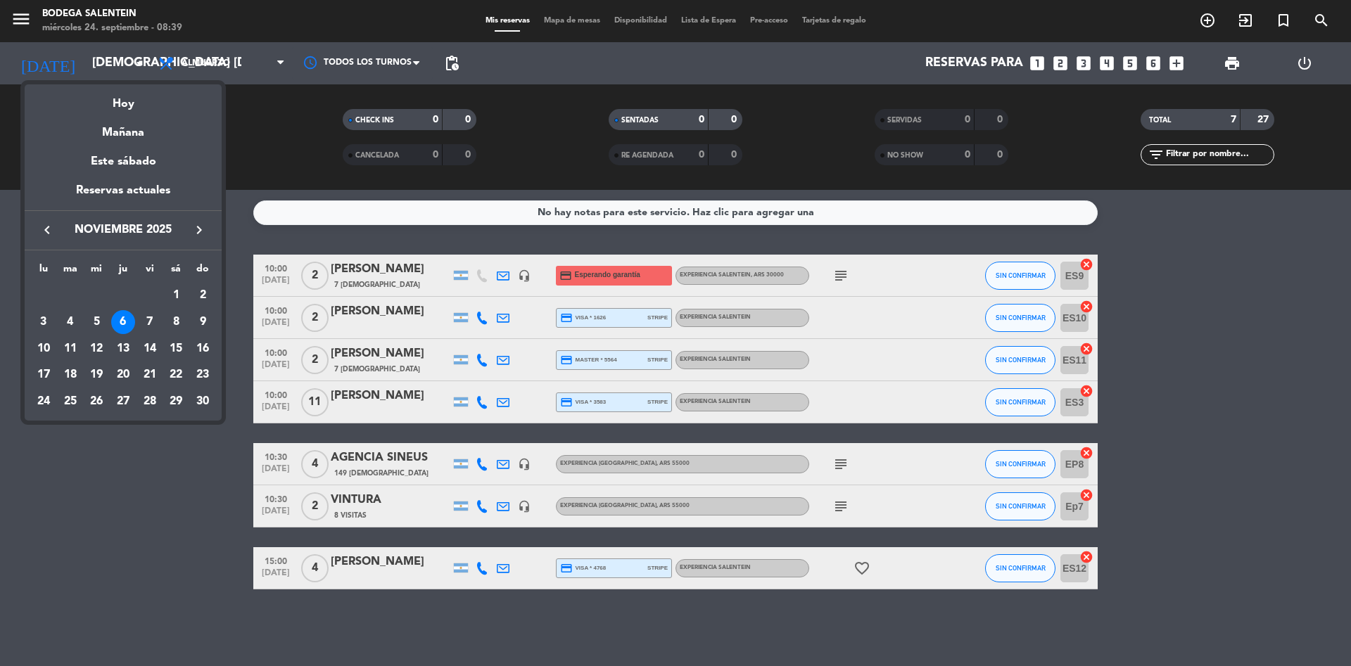
click at [51, 233] on icon "keyboard_arrow_left" at bounding box center [47, 230] width 17 height 17
click at [148, 342] on div "10" at bounding box center [150, 349] width 24 height 24
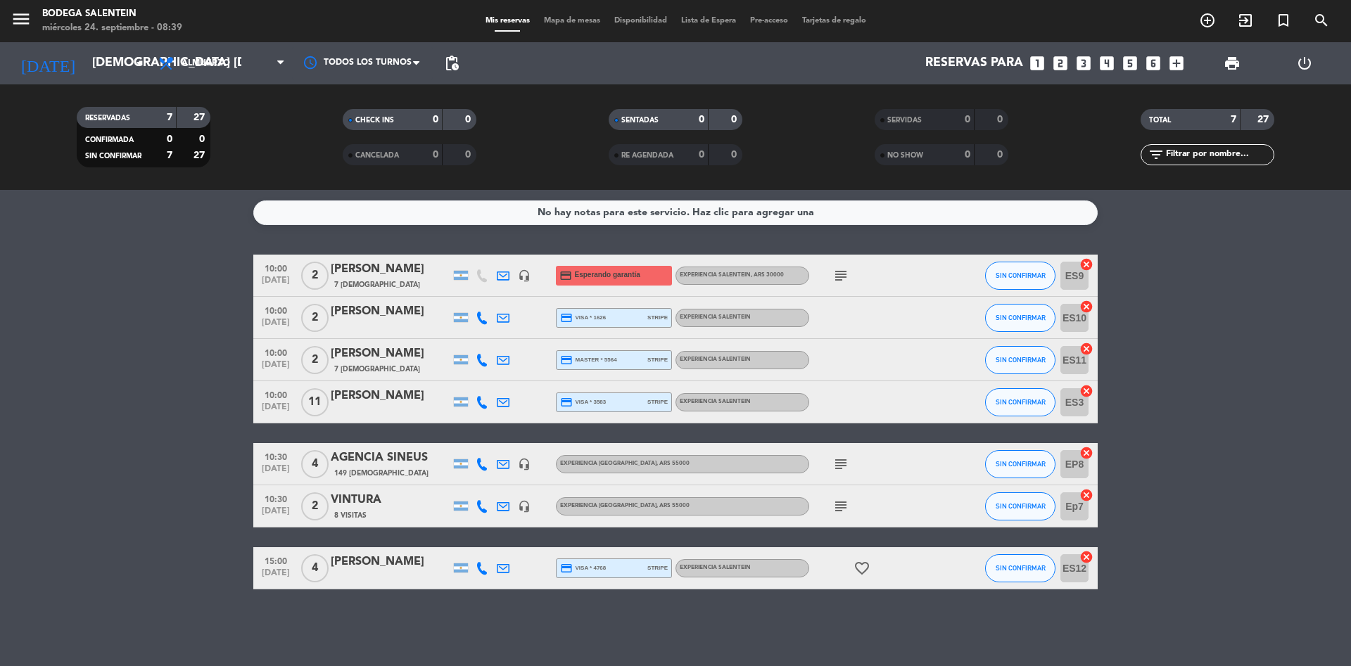
type input "vie. [DATE]"
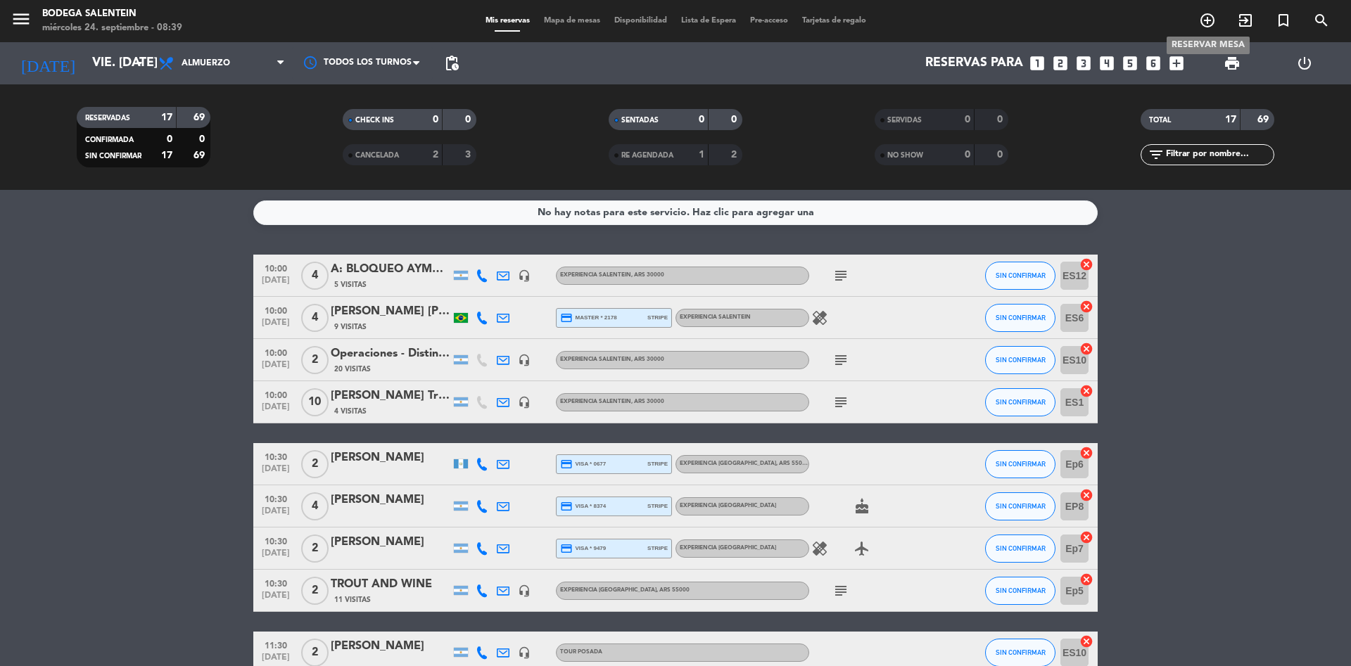
click at [1204, 16] on icon "add_circle_outline" at bounding box center [1207, 20] width 17 height 17
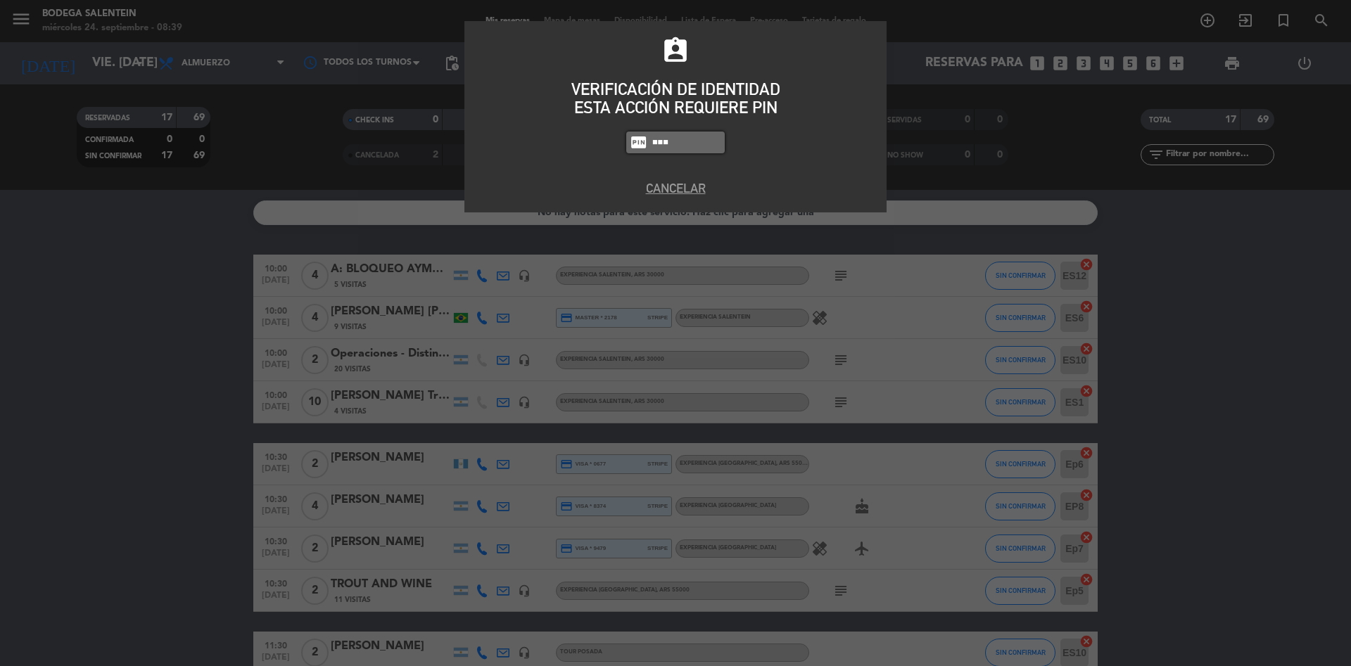
type input "8986"
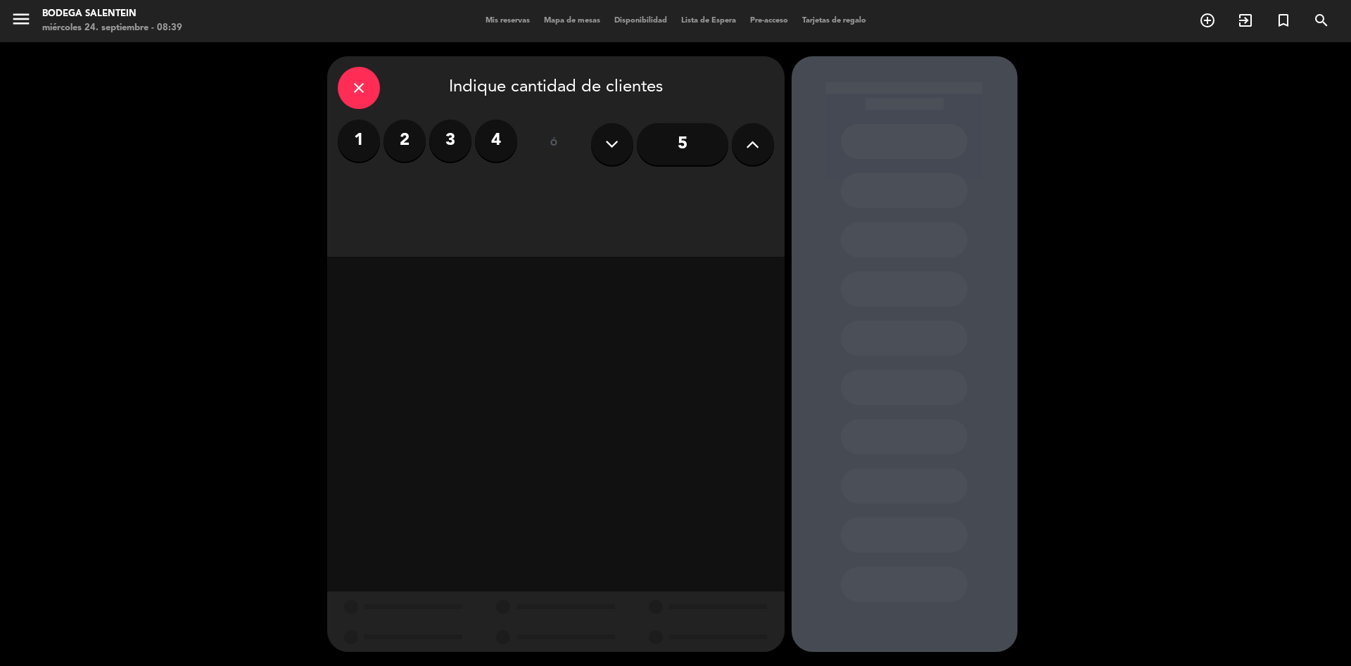
click at [408, 139] on label "2" at bounding box center [404, 141] width 42 height 42
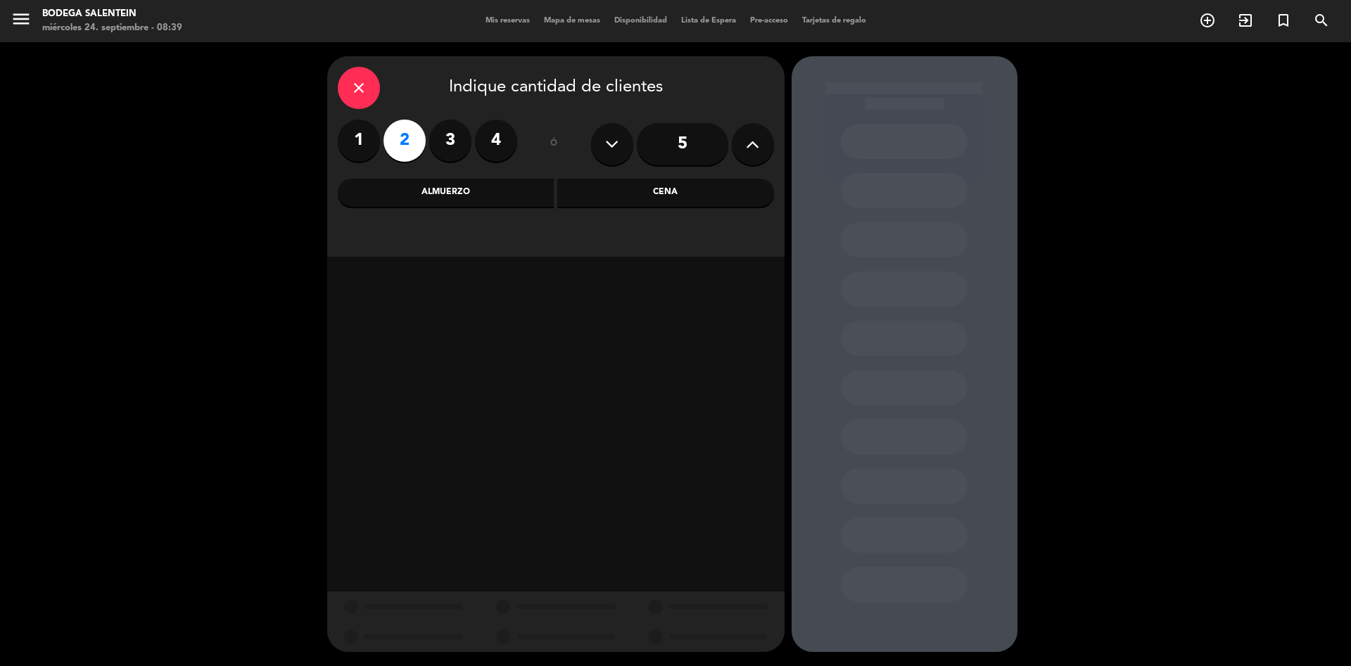
click at [495, 189] on div "Almuerzo" at bounding box center [446, 193] width 217 height 28
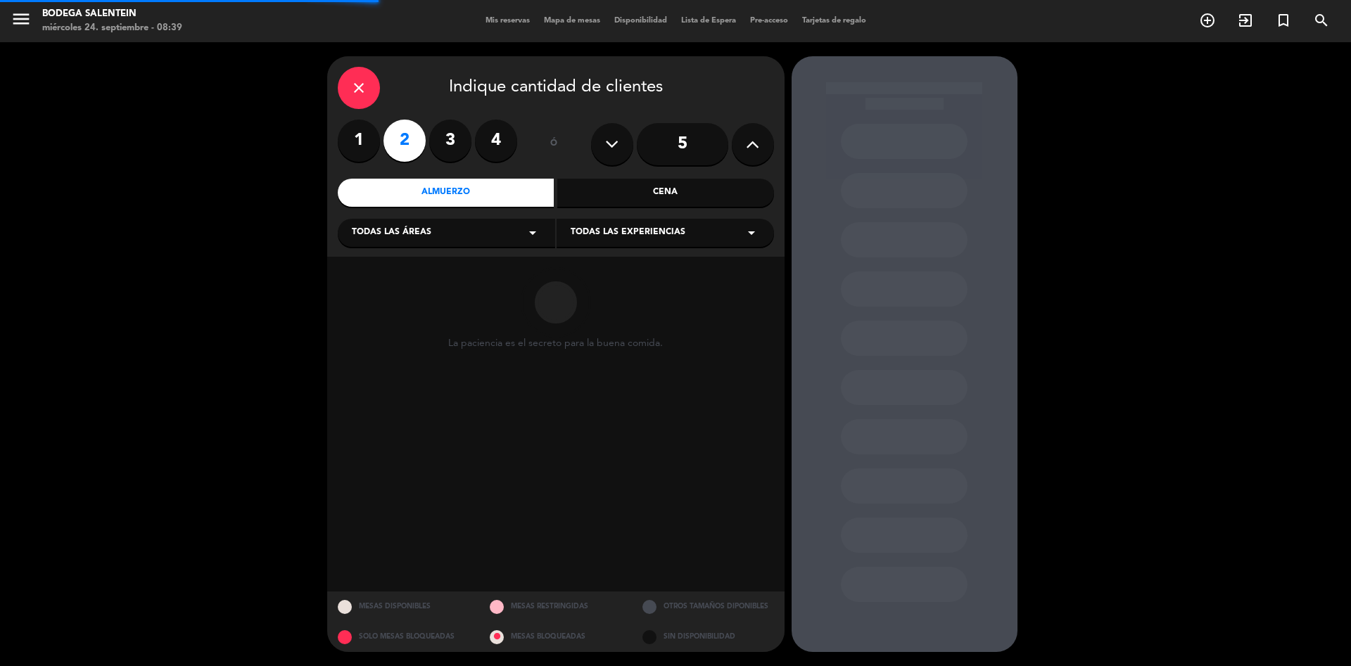
click at [497, 235] on div "Todas las áreas arrow_drop_down" at bounding box center [446, 233] width 217 height 28
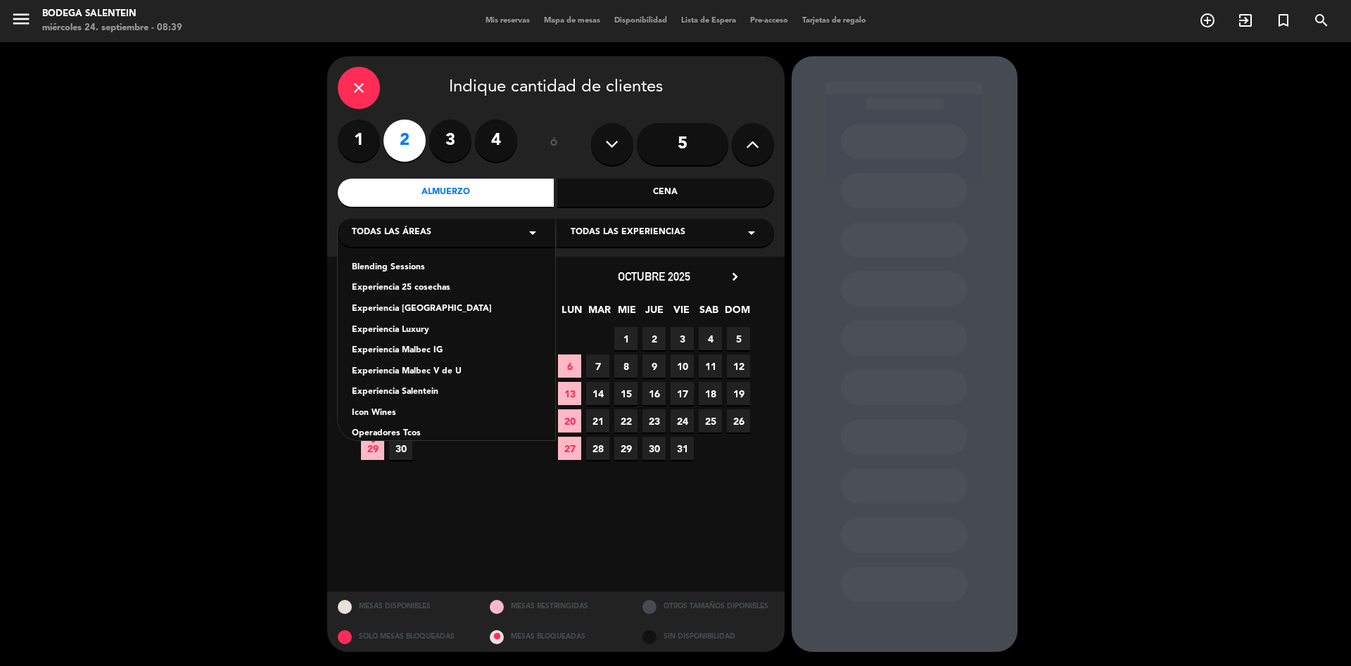
click at [419, 393] on div "Experiencia Salentein" at bounding box center [446, 393] width 189 height 14
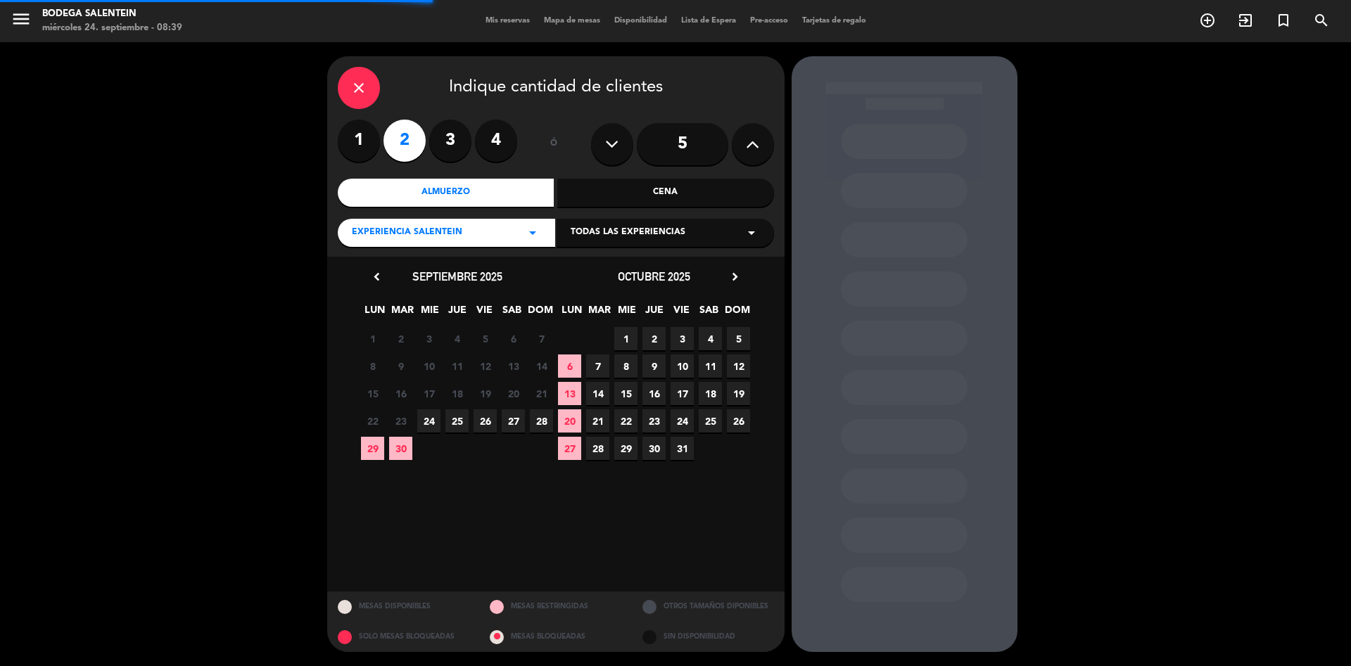
click at [749, 236] on icon "arrow_drop_down" at bounding box center [751, 232] width 17 height 17
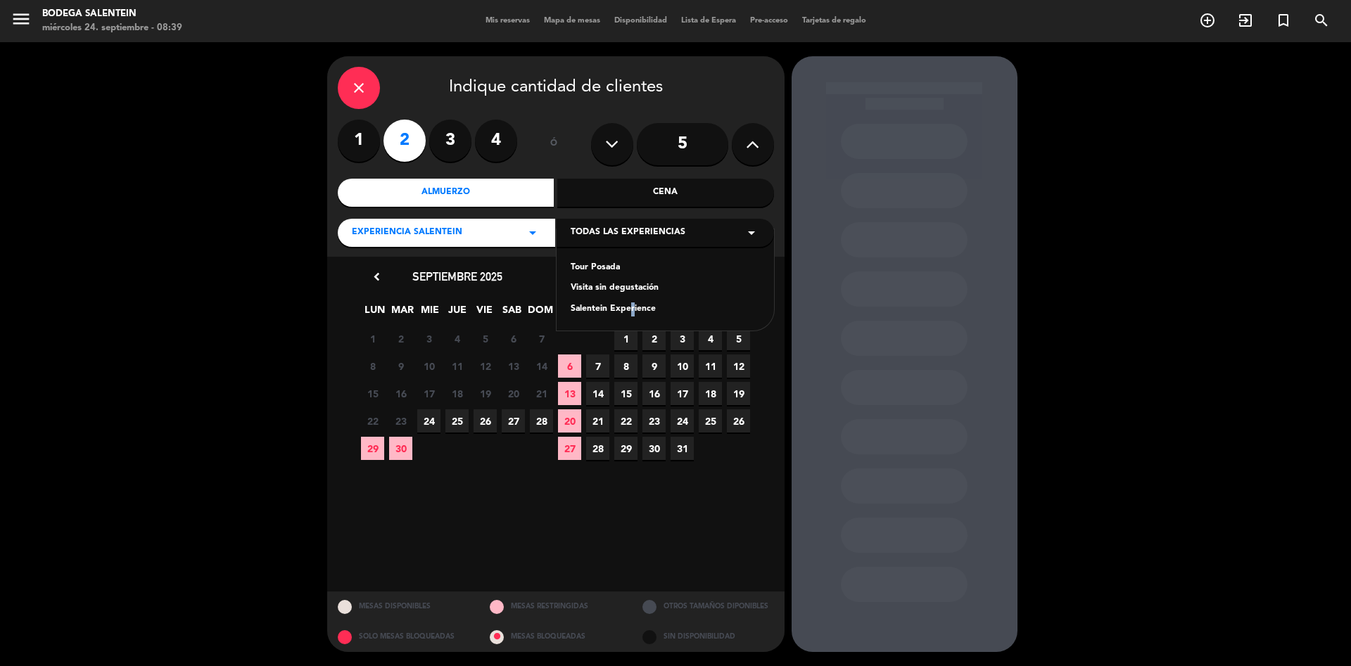
click at [628, 319] on div "Tour Posada Visita sin degustación Salentein Experience" at bounding box center [664, 279] width 217 height 101
click at [623, 309] on div "Salentein Experience" at bounding box center [665, 310] width 189 height 14
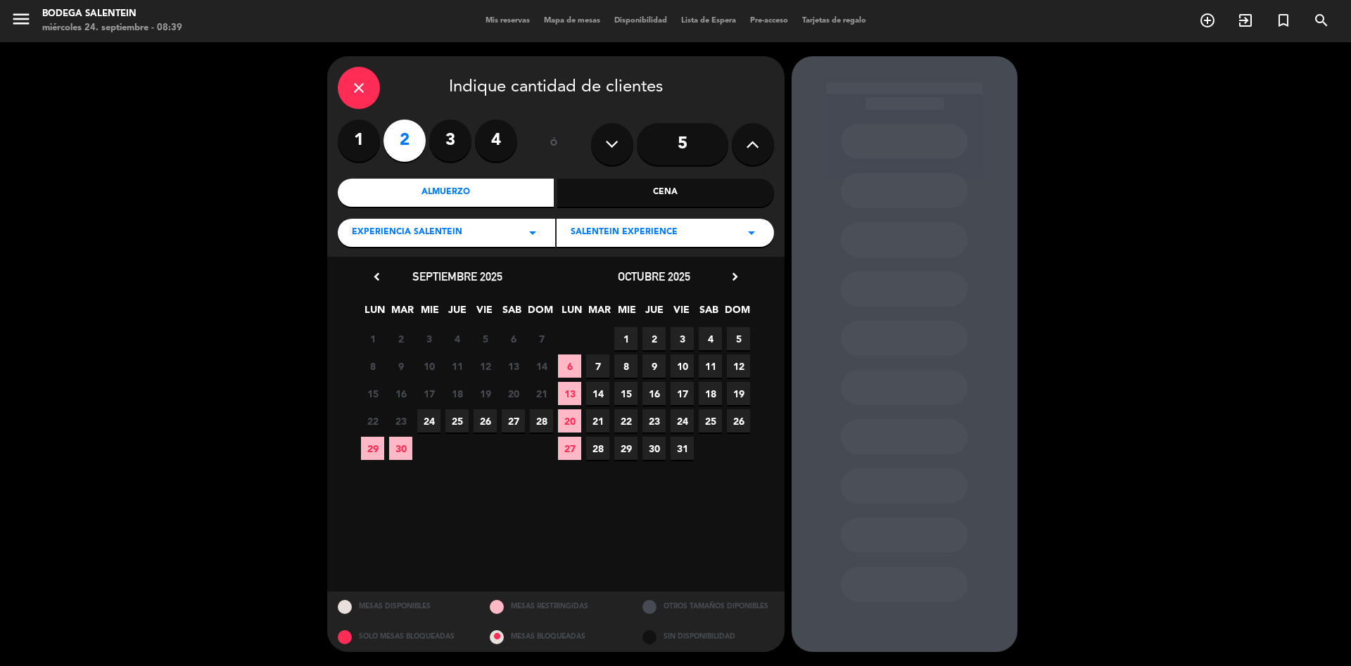
click at [677, 366] on span "10" at bounding box center [681, 366] width 23 height 23
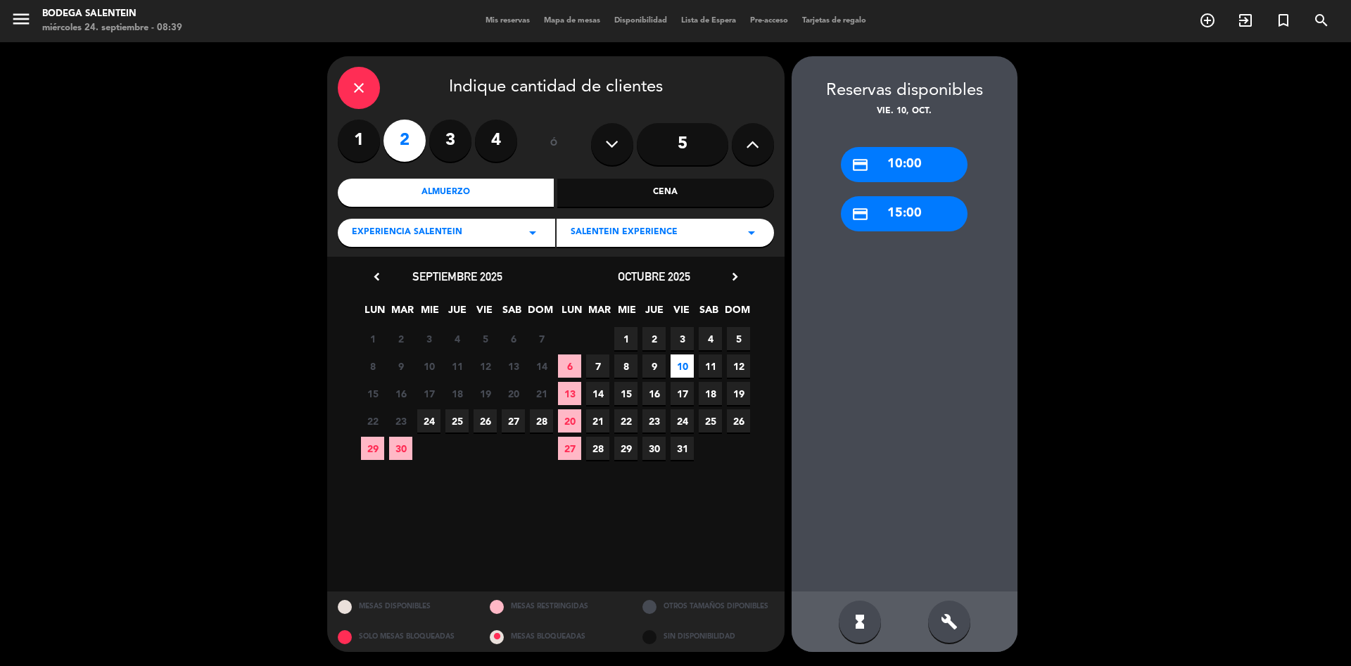
click at [902, 164] on div "credit_card 10:00" at bounding box center [904, 164] width 127 height 35
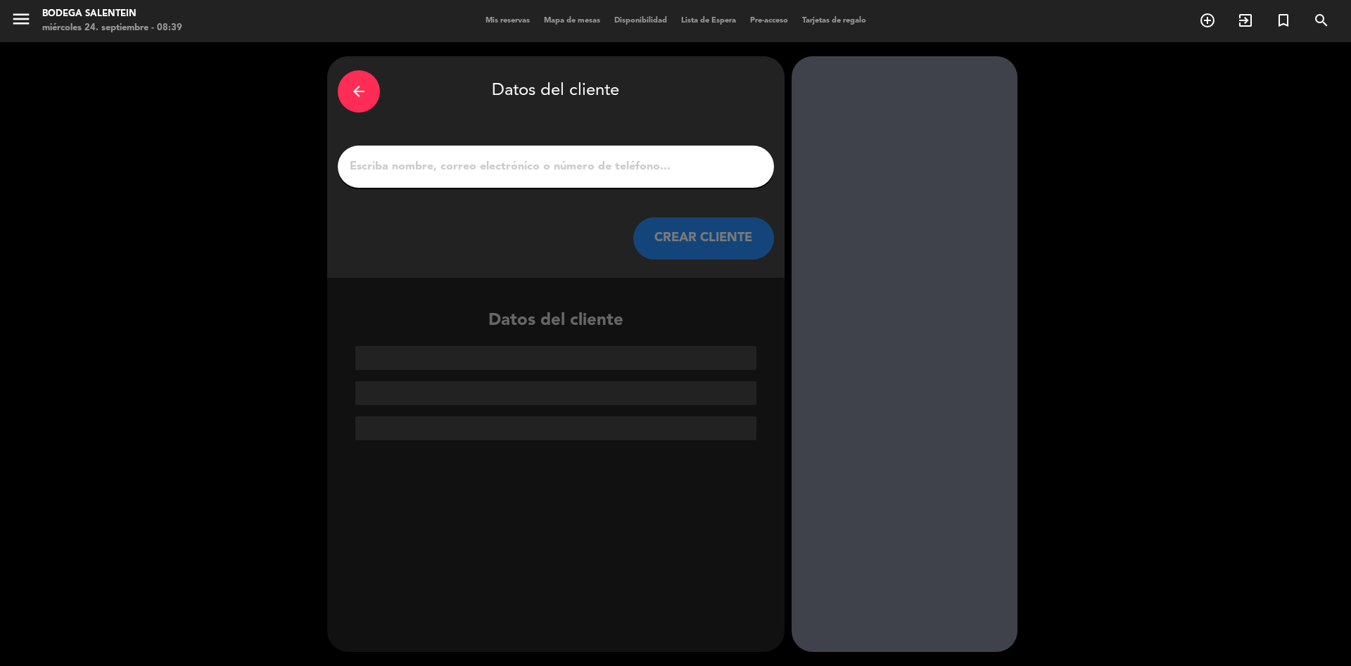
click at [540, 159] on input "1" at bounding box center [555, 167] width 415 height 20
paste input "[PERSON_NAME] <[EMAIL_ADDRESS][DOMAIN_NAME]>"
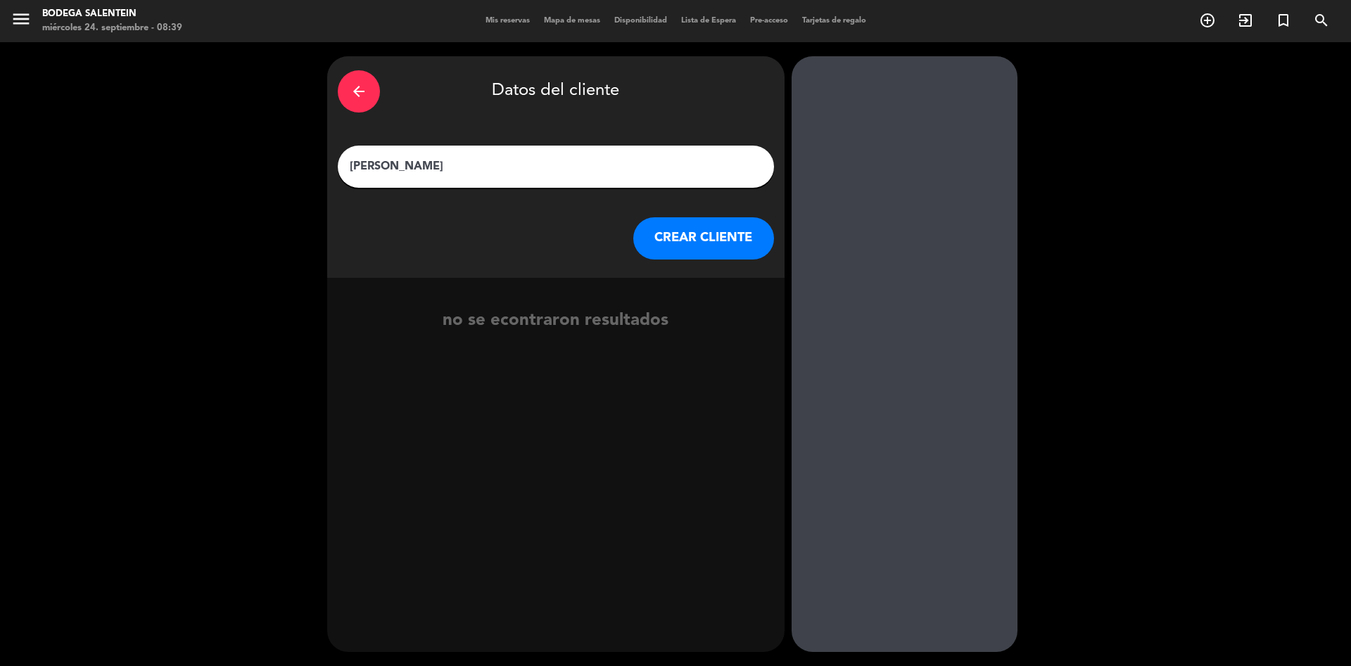
type input "[PERSON_NAME]"
click at [710, 242] on button "CREAR CLIENTE" at bounding box center [703, 238] width 141 height 42
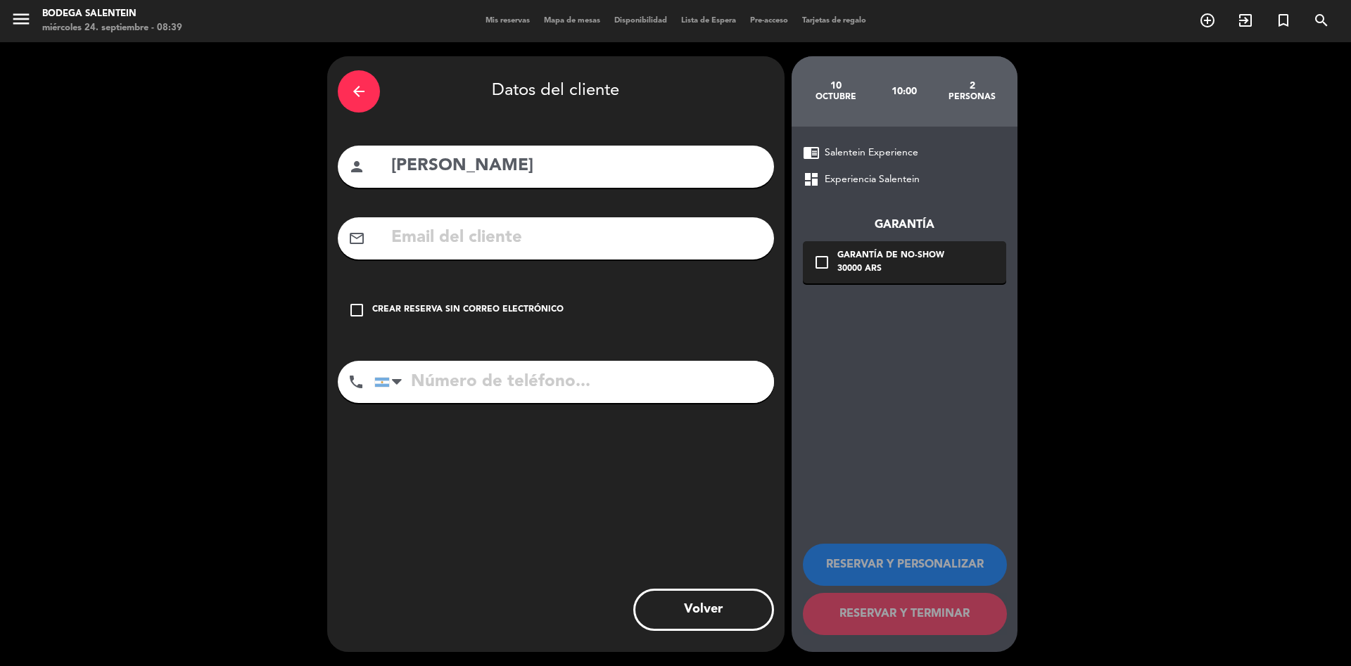
click at [581, 226] on input "text" at bounding box center [577, 238] width 374 height 29
paste input "[EMAIL_ADDRESS][DOMAIN_NAME]"
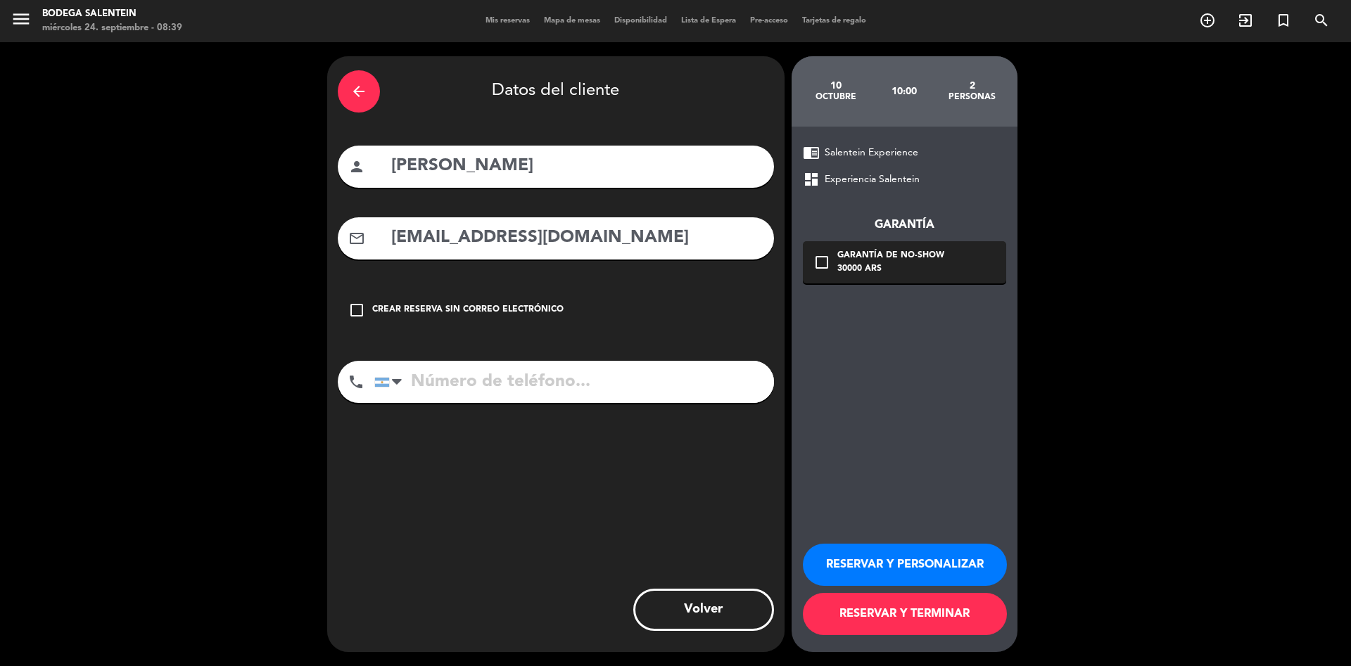
type input "[EMAIL_ADDRESS][DOMAIN_NAME]"
click at [923, 564] on button "RESERVAR Y PERSONALIZAR" at bounding box center [905, 565] width 204 height 42
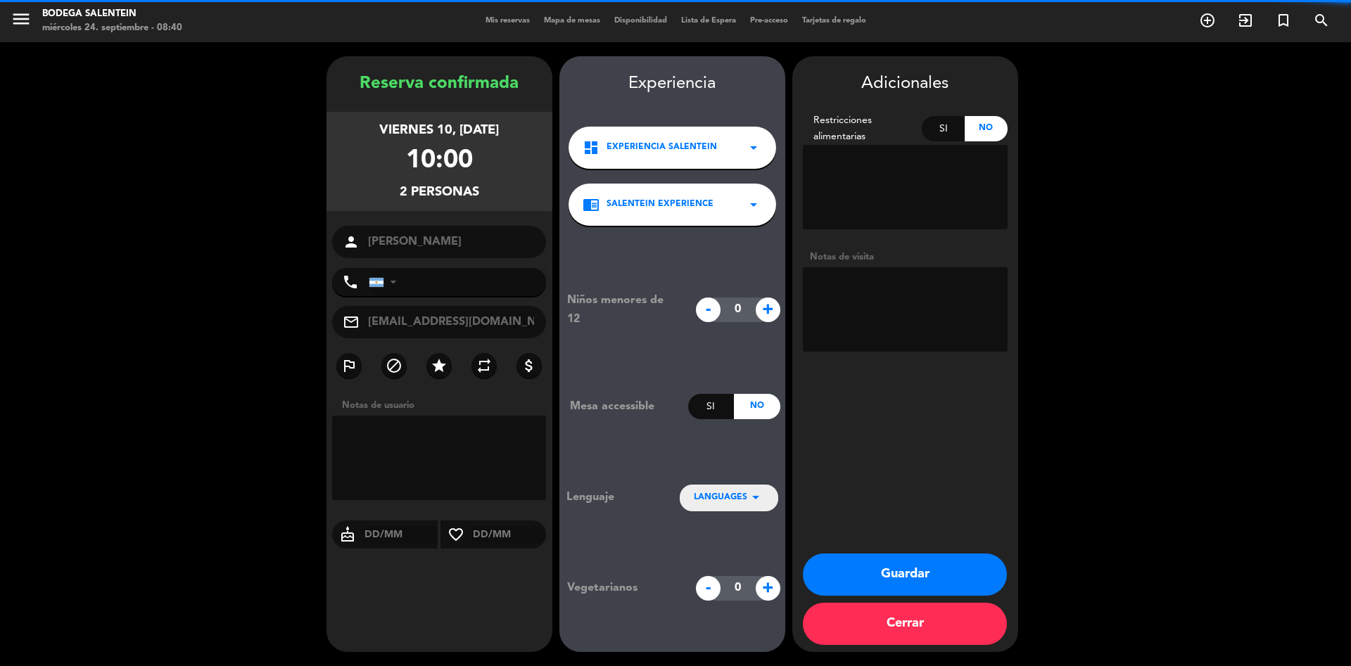
click at [867, 300] on textarea at bounding box center [905, 309] width 205 height 84
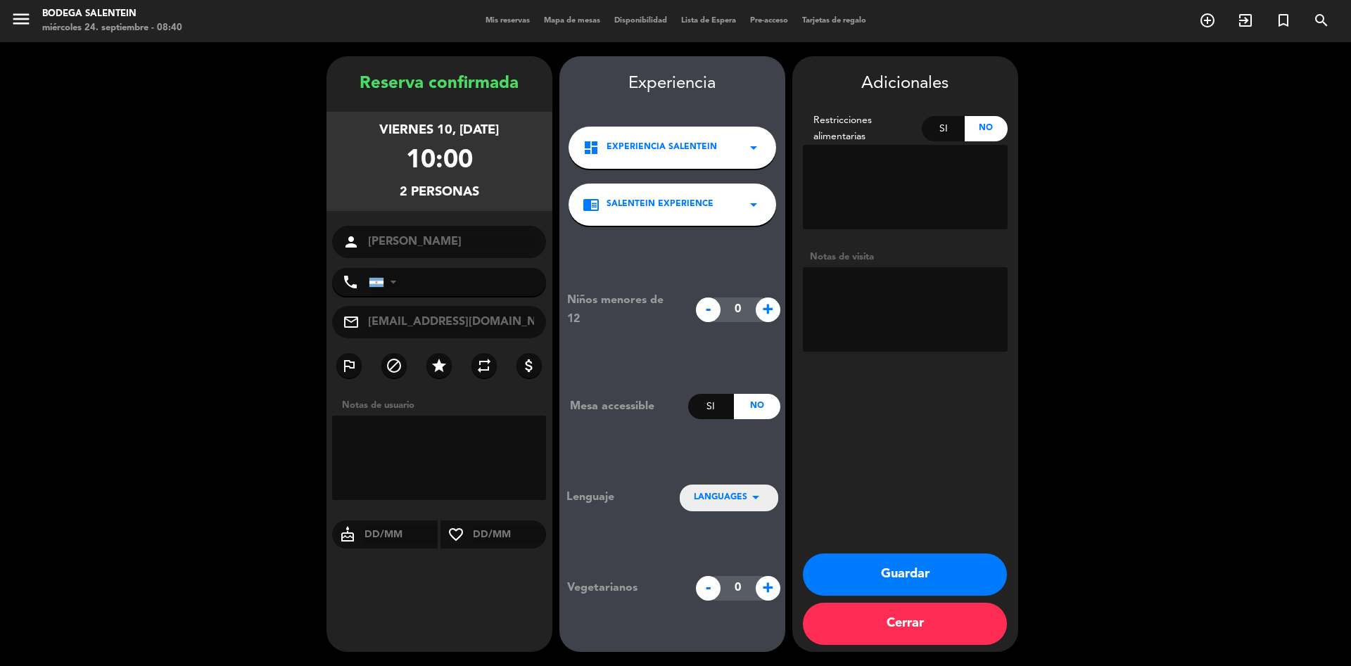
click at [867, 298] on textarea at bounding box center [905, 309] width 205 height 84
paste textarea "[PERSON_NAME] [PERSON_NAME] [PERSON_NAME] Cantidad: 2 adultos Actividad: visita…"
type textarea "[PERSON_NAME] [PERSON_NAME] [PERSON_NAME] Cantidad: 2 adultos Actividad: visita…"
click at [758, 493] on icon "arrow_drop_down" at bounding box center [755, 497] width 17 height 17
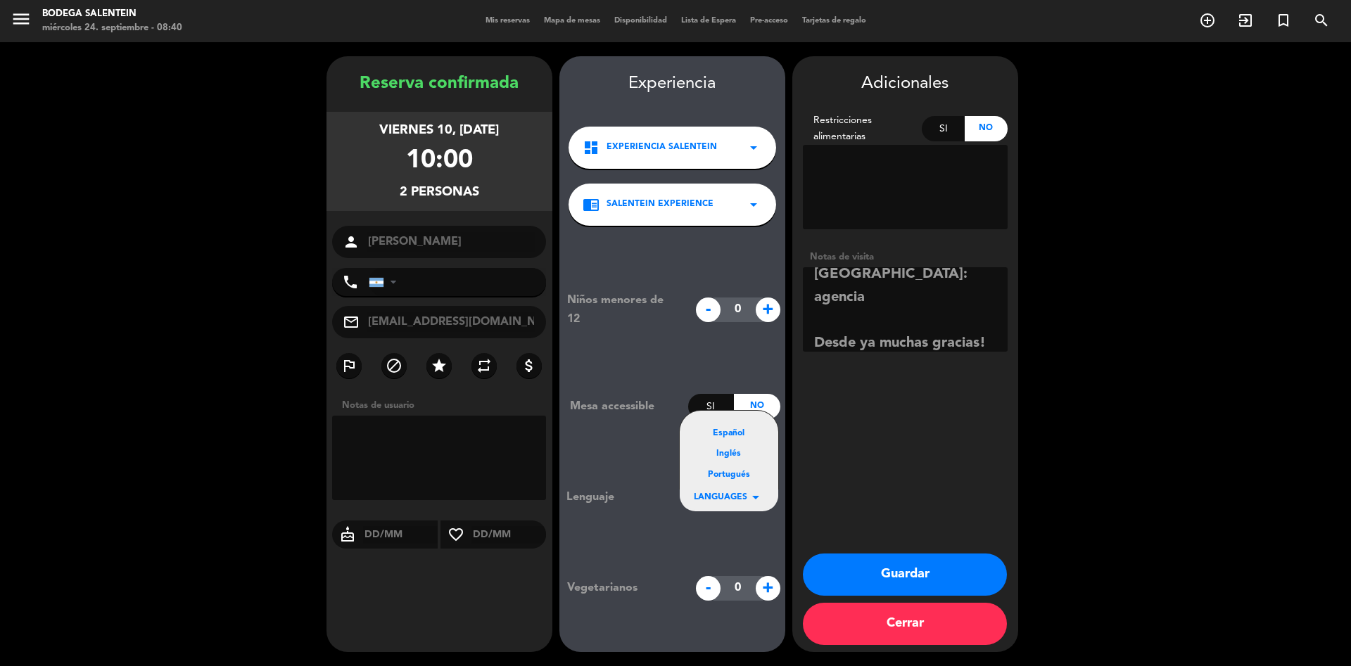
click at [747, 473] on div "Portugués" at bounding box center [729, 476] width 70 height 14
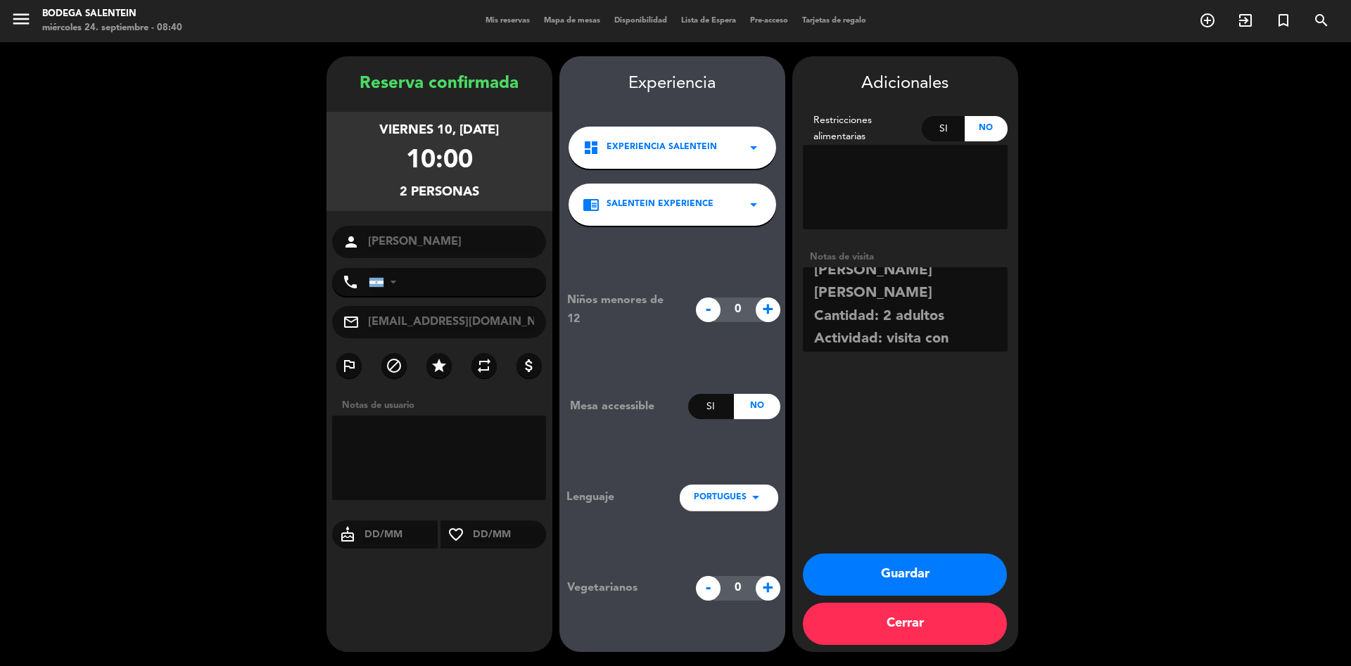
scroll to position [0, 0]
click at [921, 566] on button "Guardar" at bounding box center [905, 575] width 204 height 42
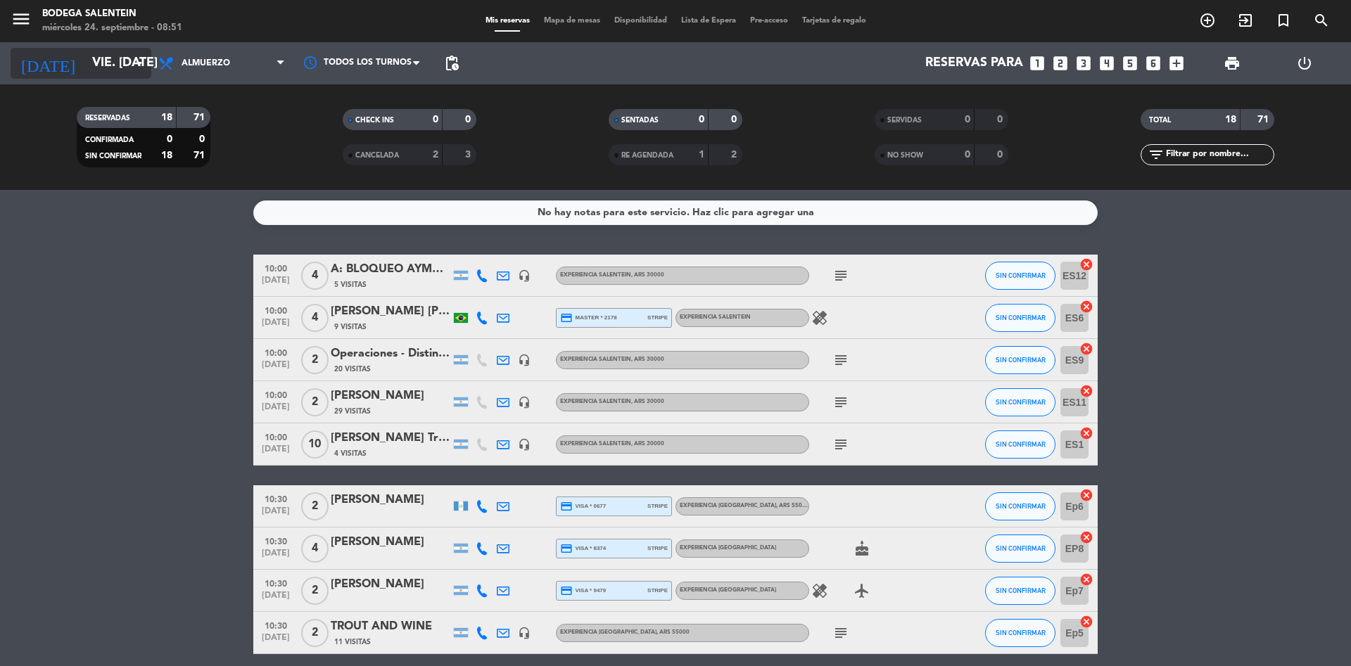
click at [93, 63] on input "vie. [DATE]" at bounding box center [166, 63] width 163 height 28
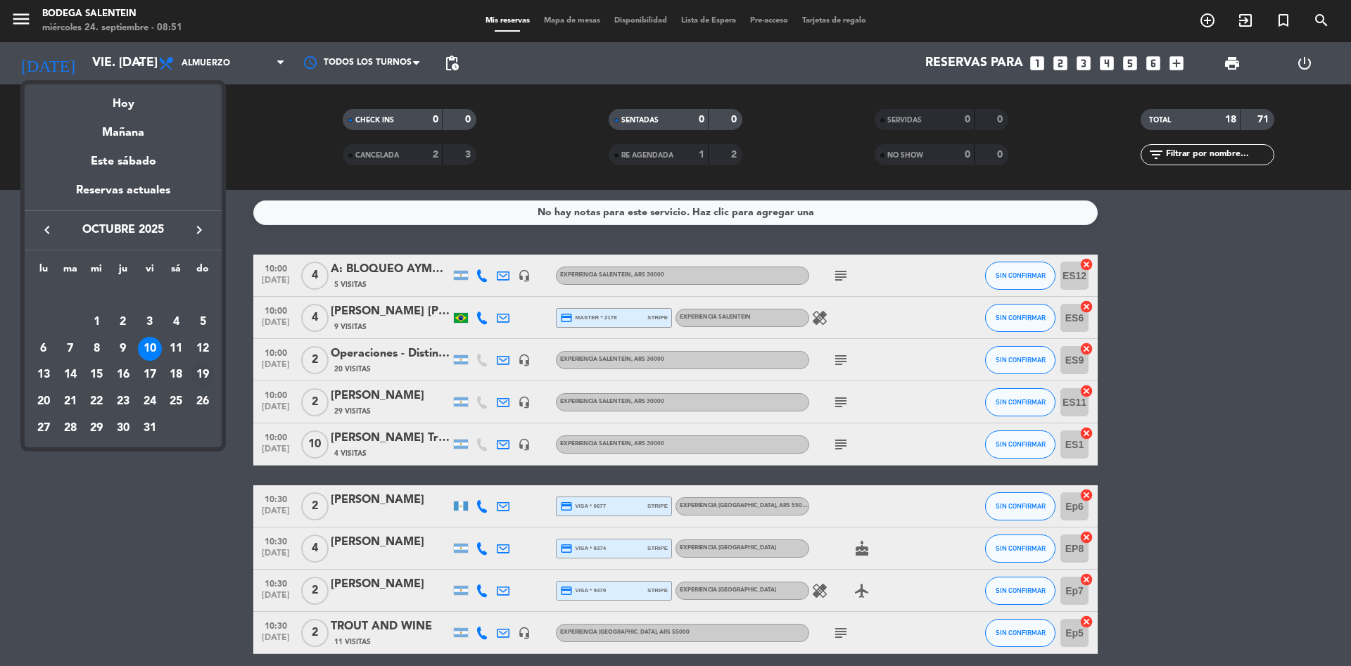
click at [207, 373] on div "19" at bounding box center [203, 375] width 24 height 24
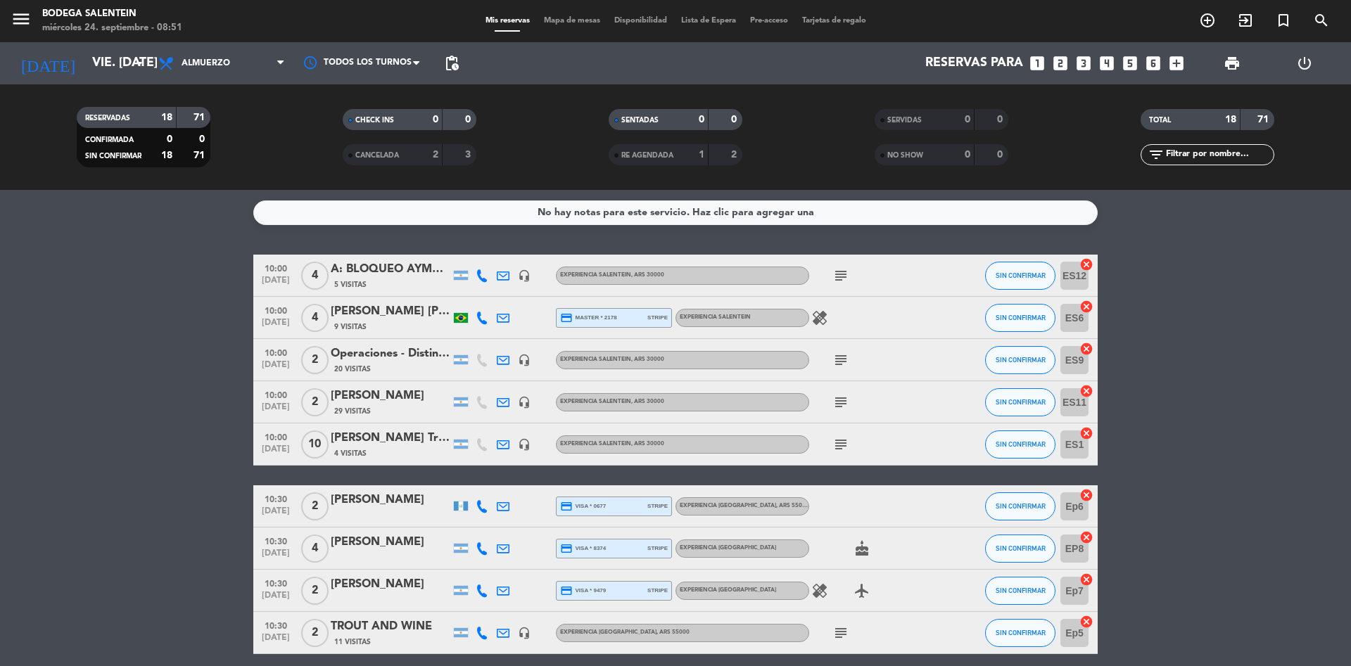
type input "dom. [DATE]"
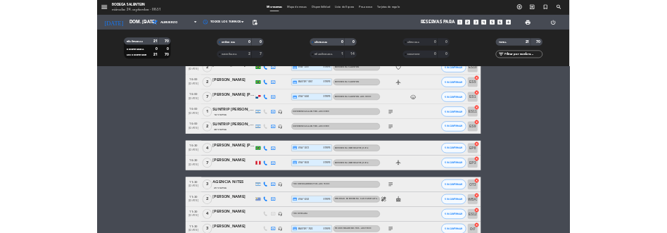
scroll to position [317, 0]
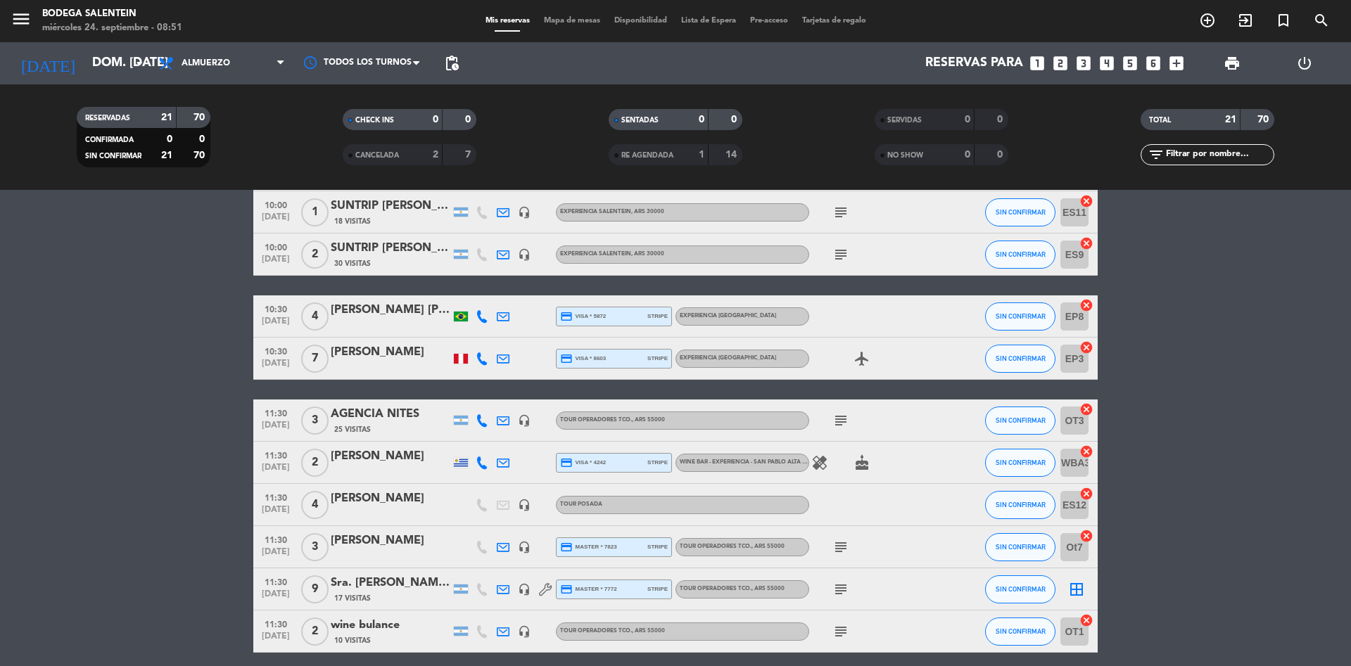
click at [368, 625] on div "wine bulance" at bounding box center [391, 625] width 120 height 18
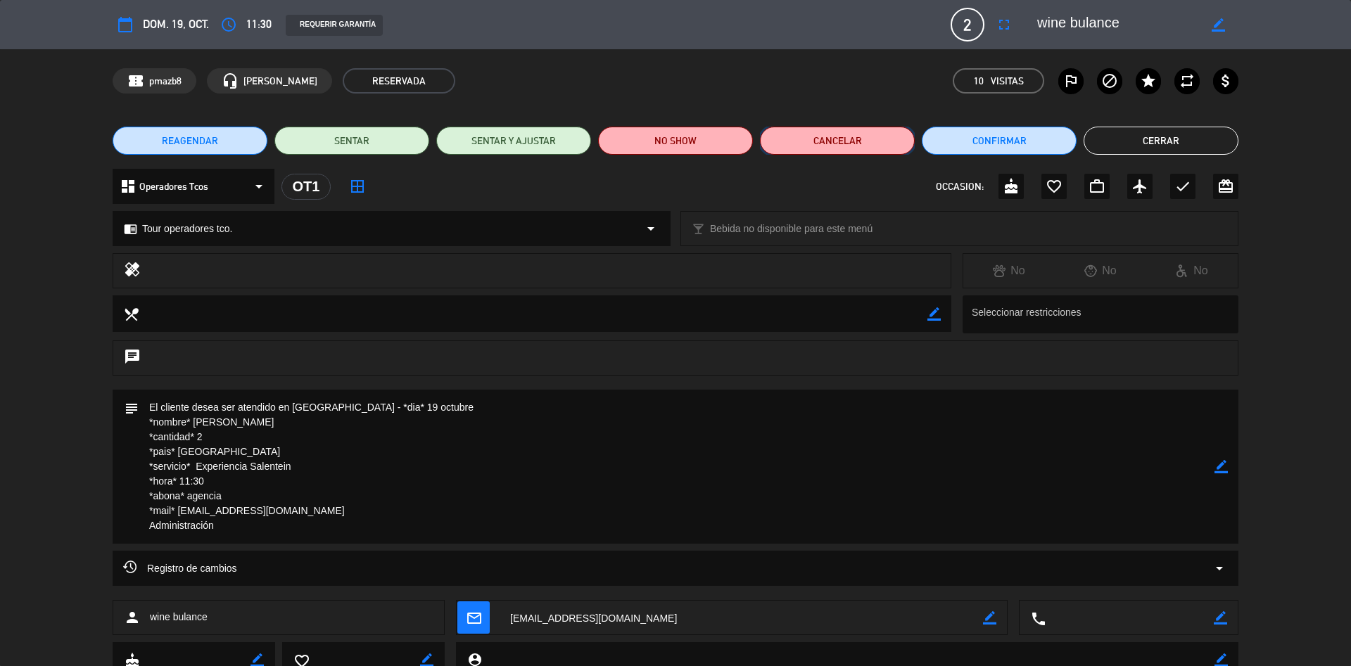
click at [827, 136] on button "Cancelar" at bounding box center [837, 141] width 155 height 28
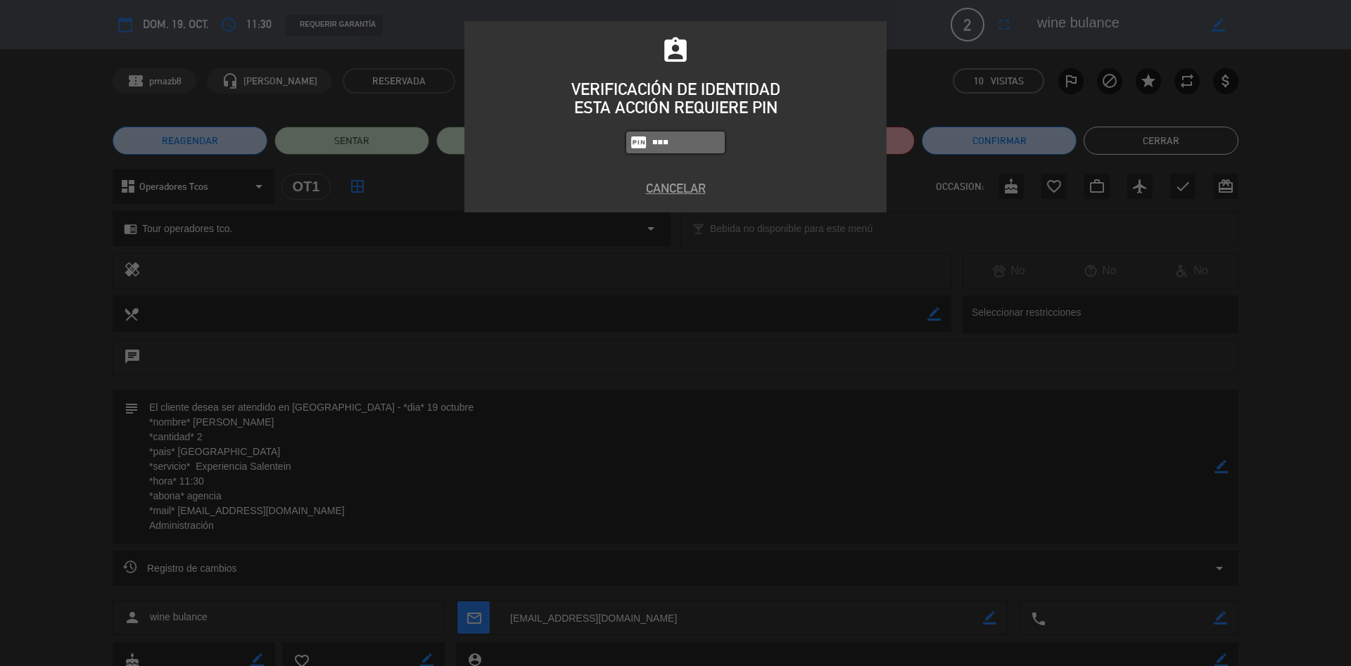
type input "8986"
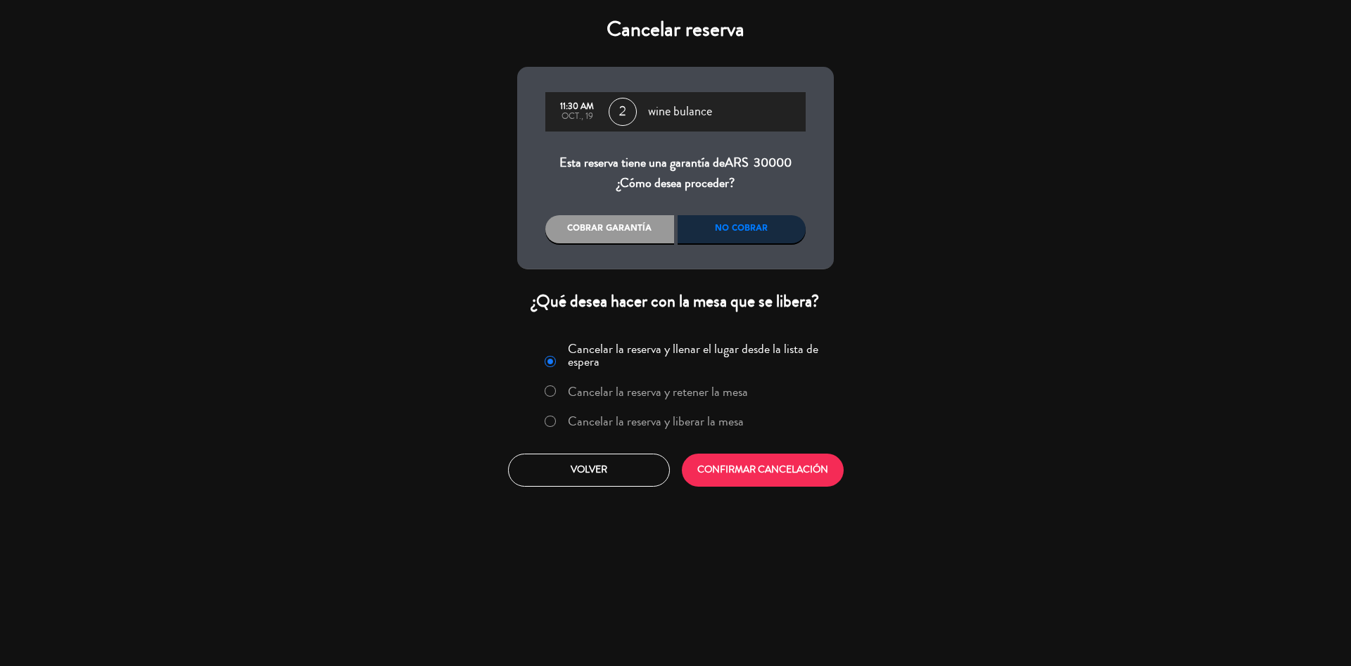
click at [706, 415] on label "Cancelar la reserva y liberar la mesa" at bounding box center [656, 421] width 176 height 13
click at [769, 467] on button "CONFIRMAR CANCELACIÓN" at bounding box center [763, 470] width 162 height 33
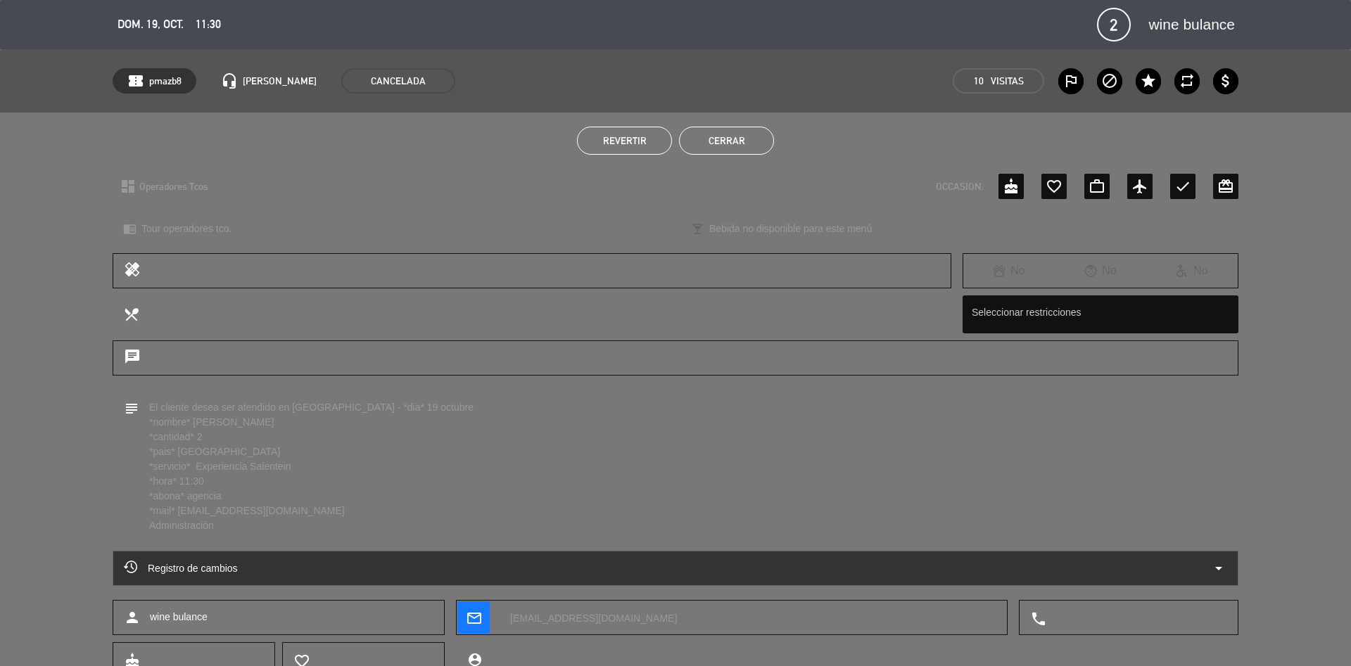
click at [723, 139] on button "Cerrar" at bounding box center [726, 141] width 95 height 28
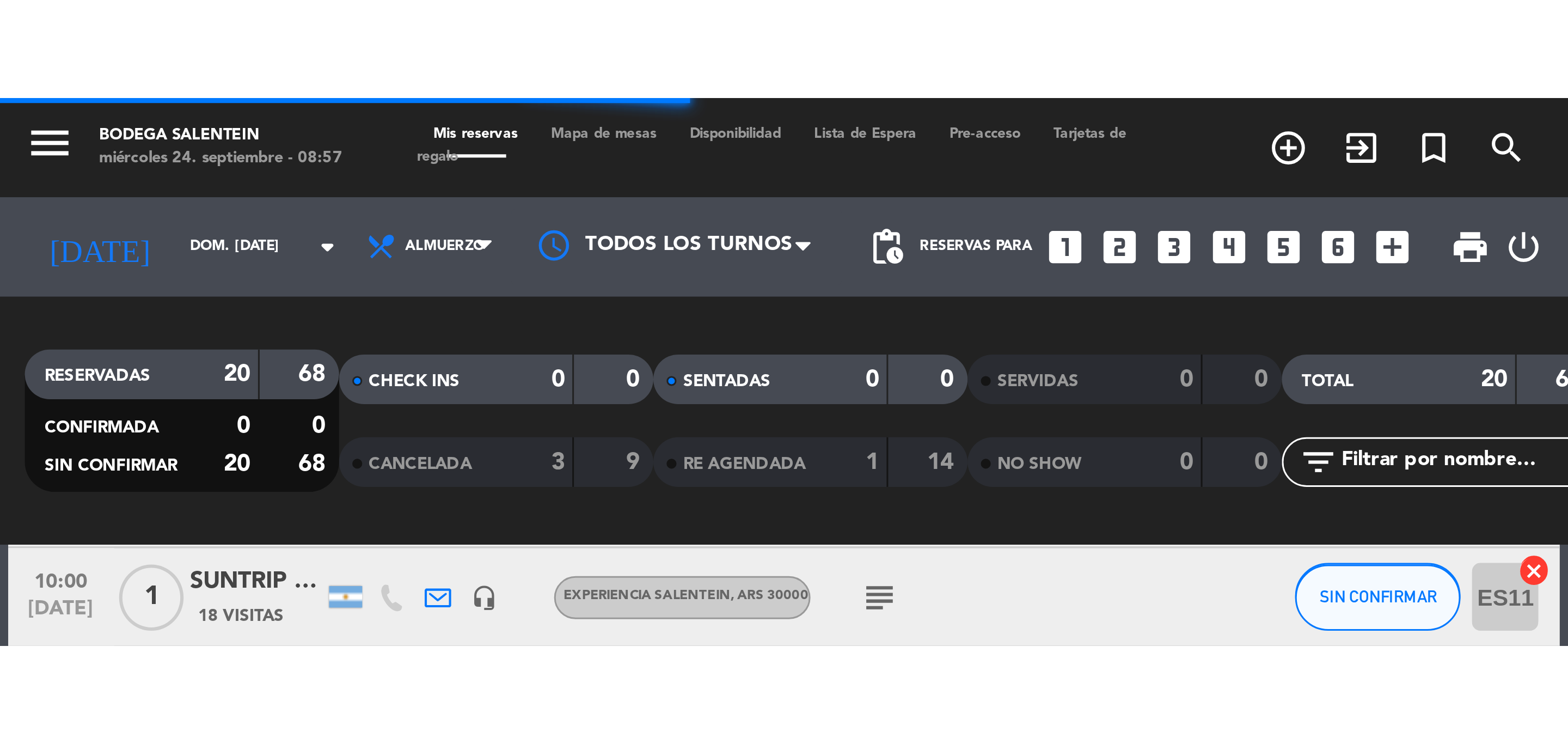
scroll to position [222, 0]
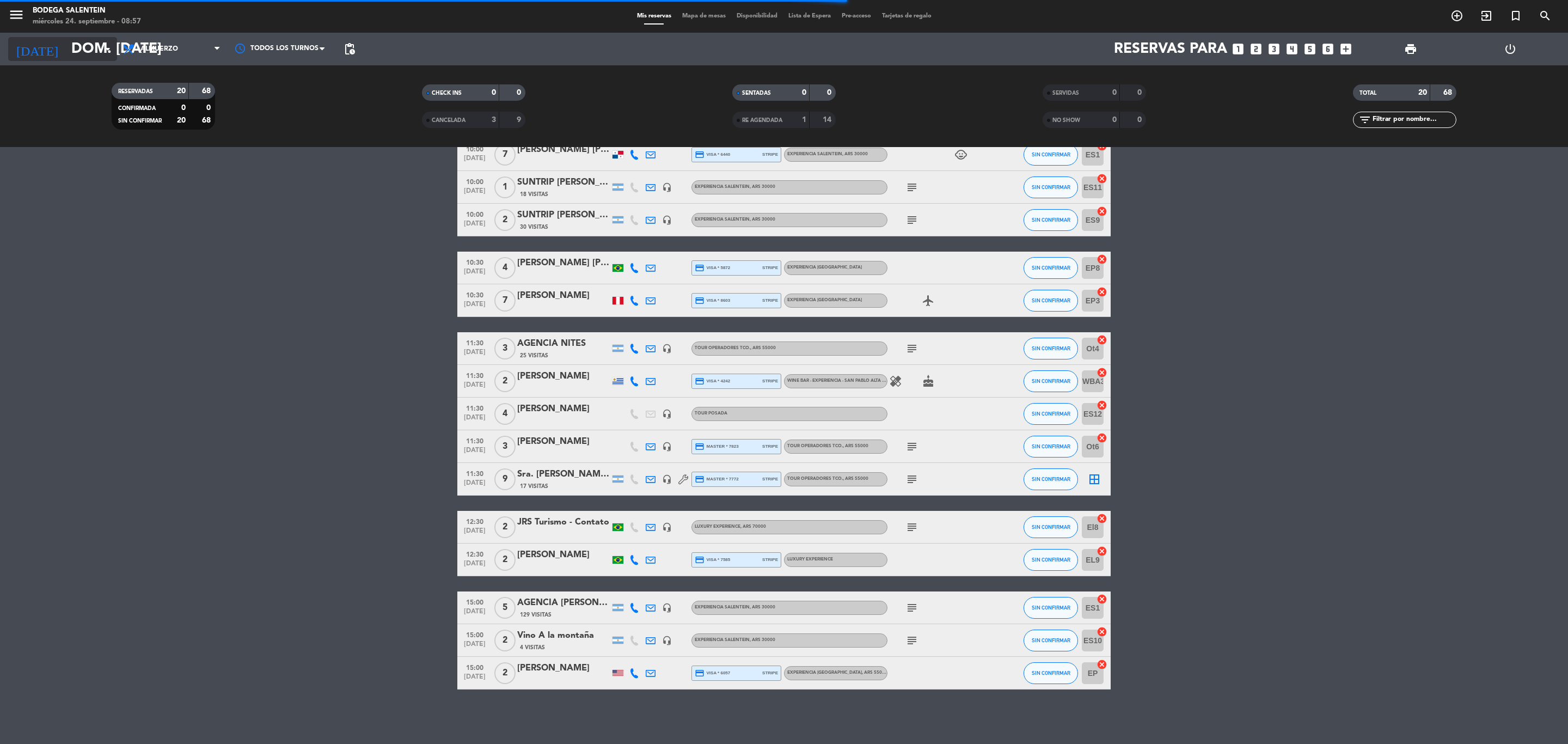
click at [103, 46] on icon "arrow_drop_down" at bounding box center [108, 49] width 13 height 13
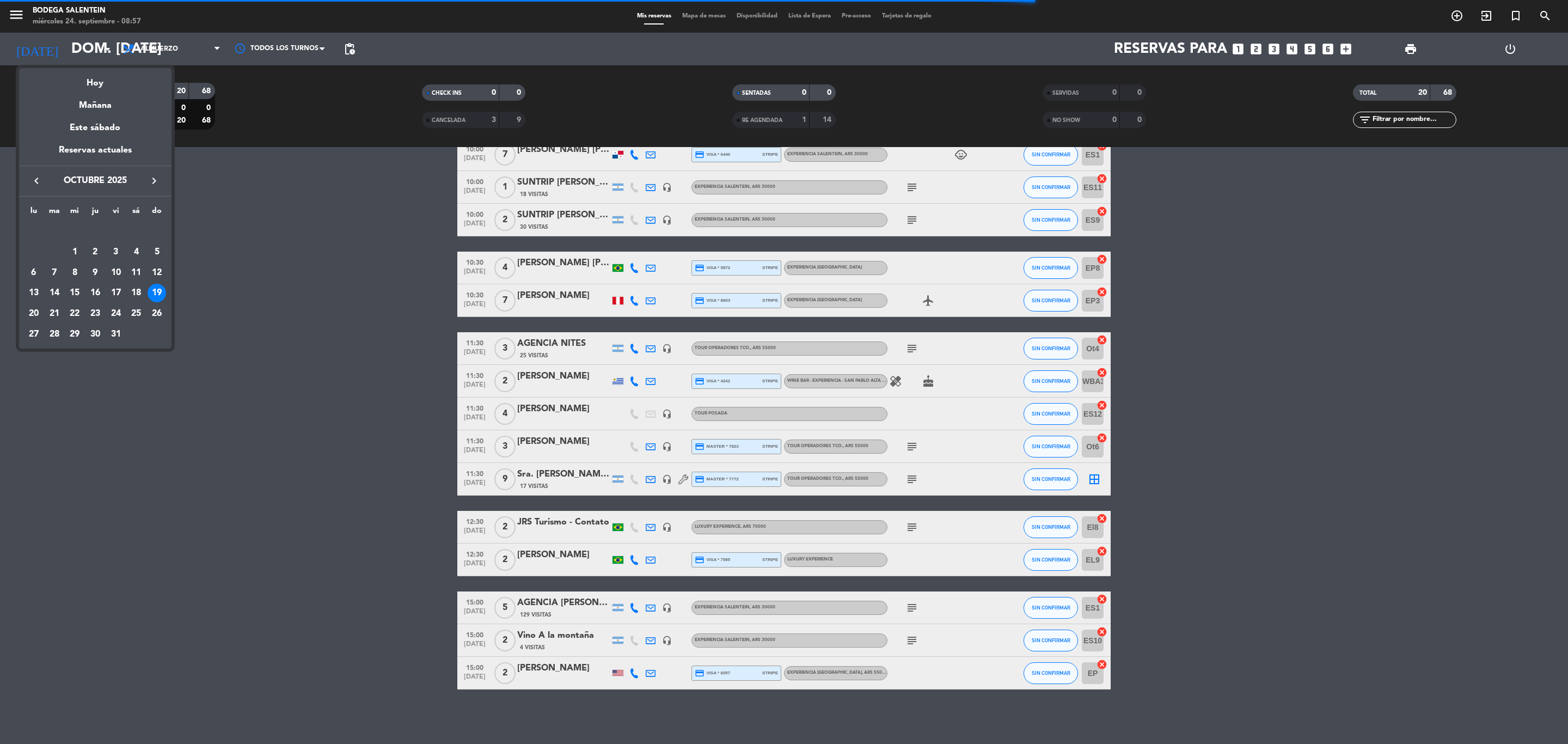
click at [157, 179] on icon "keyboard_arrow_right" at bounding box center [154, 180] width 13 height 13
click at [77, 315] on div "26" at bounding box center [74, 314] width 19 height 19
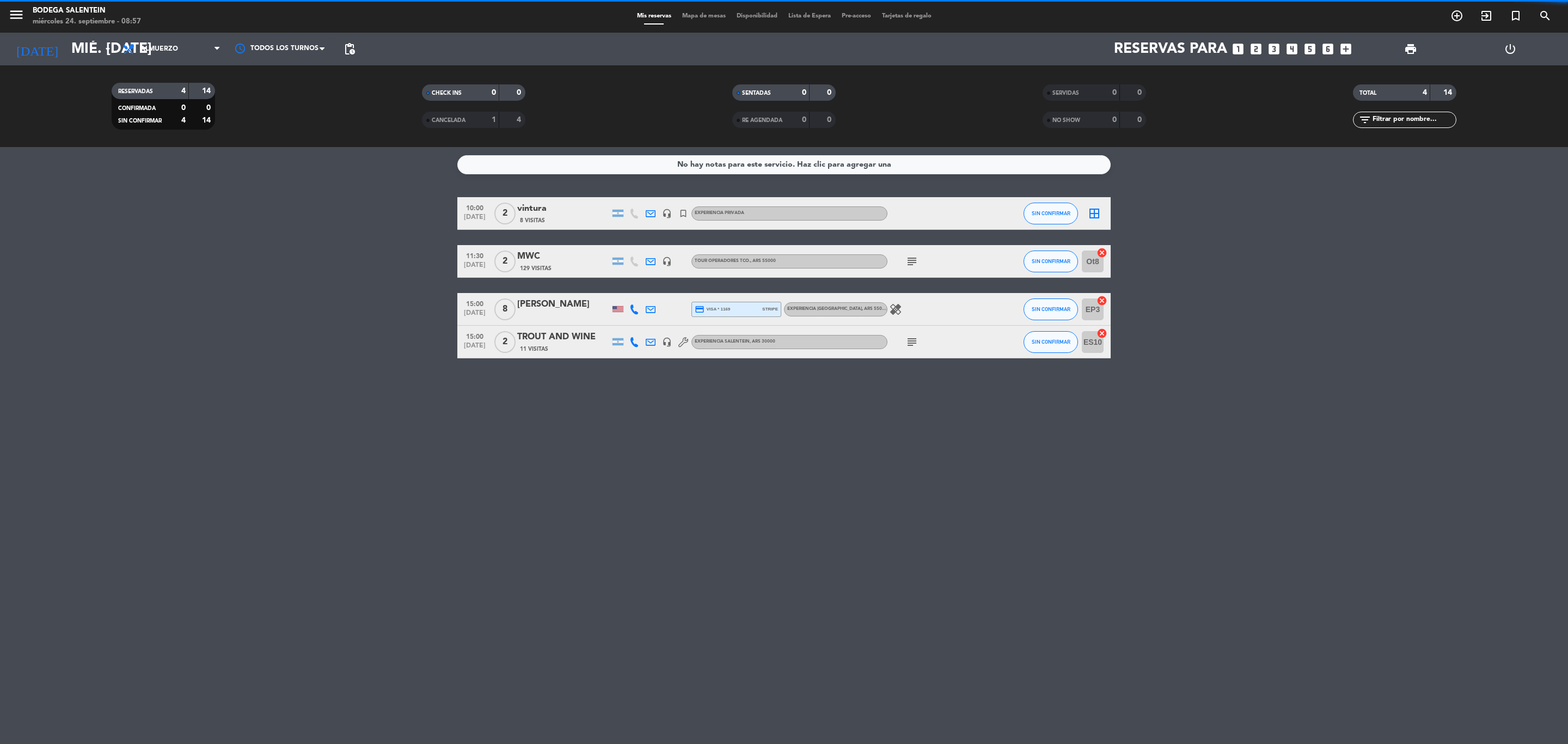
scroll to position [0, 0]
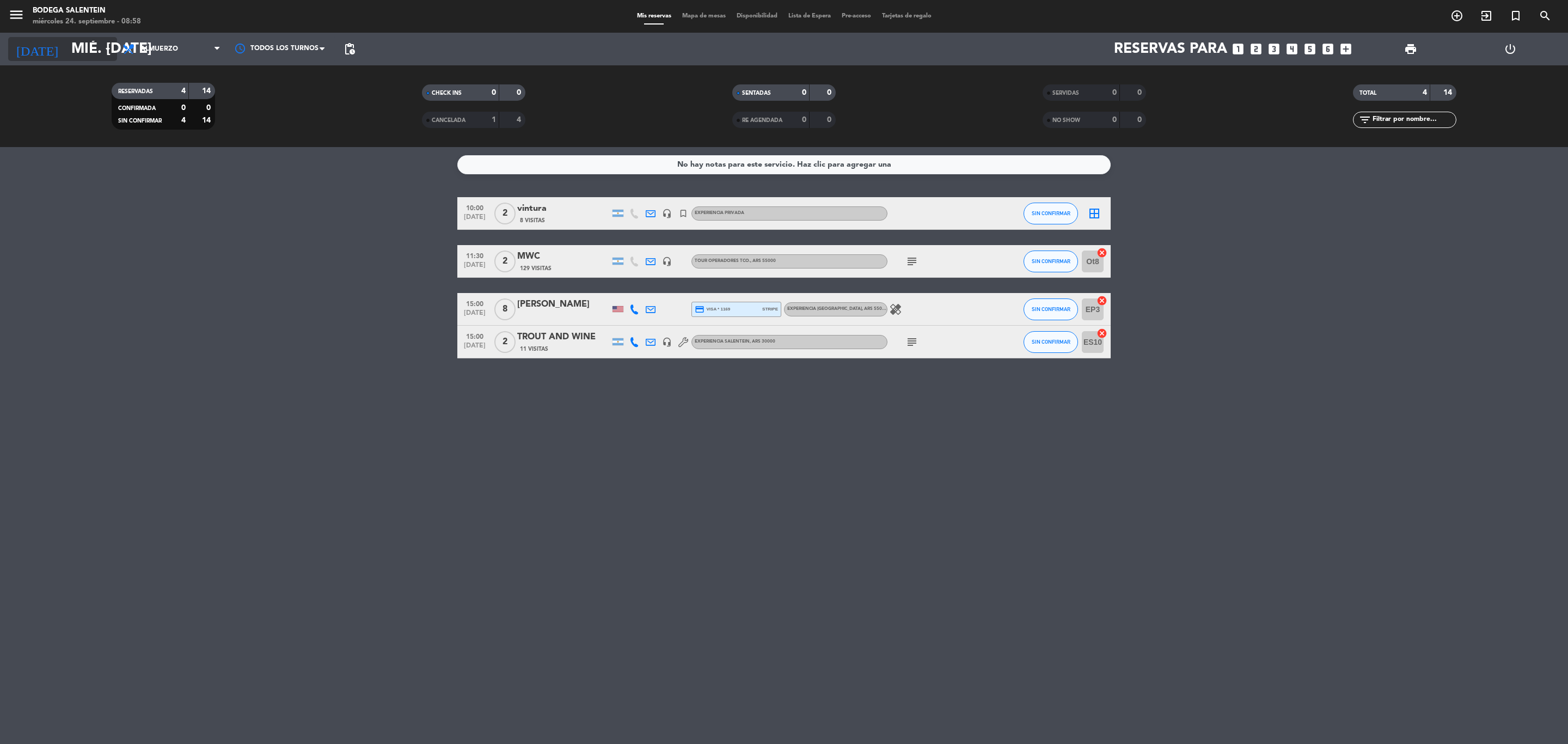
click at [82, 53] on input "mié. [DATE]" at bounding box center [158, 50] width 184 height 28
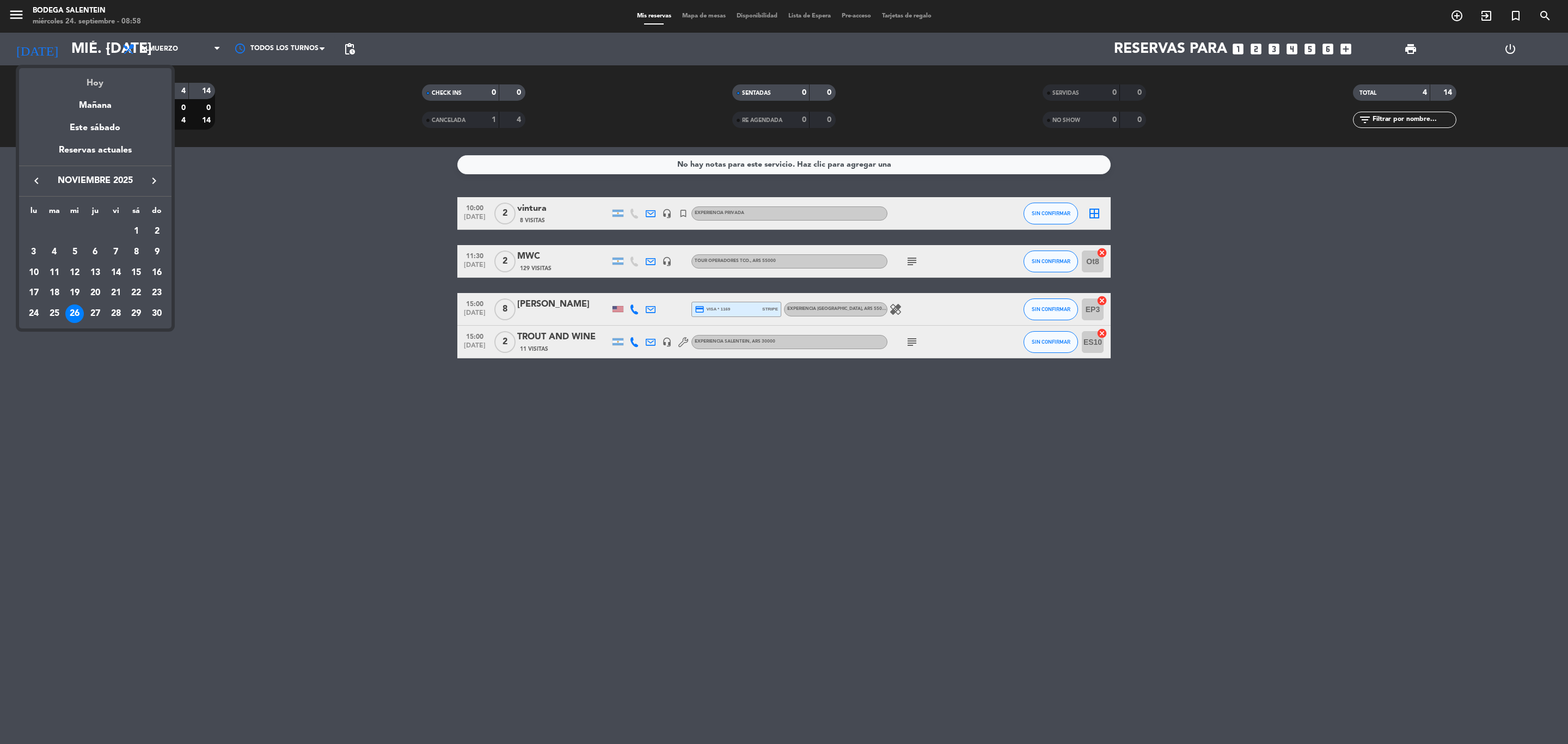
click at [100, 84] on div "Hoy" at bounding box center [95, 79] width 152 height 22
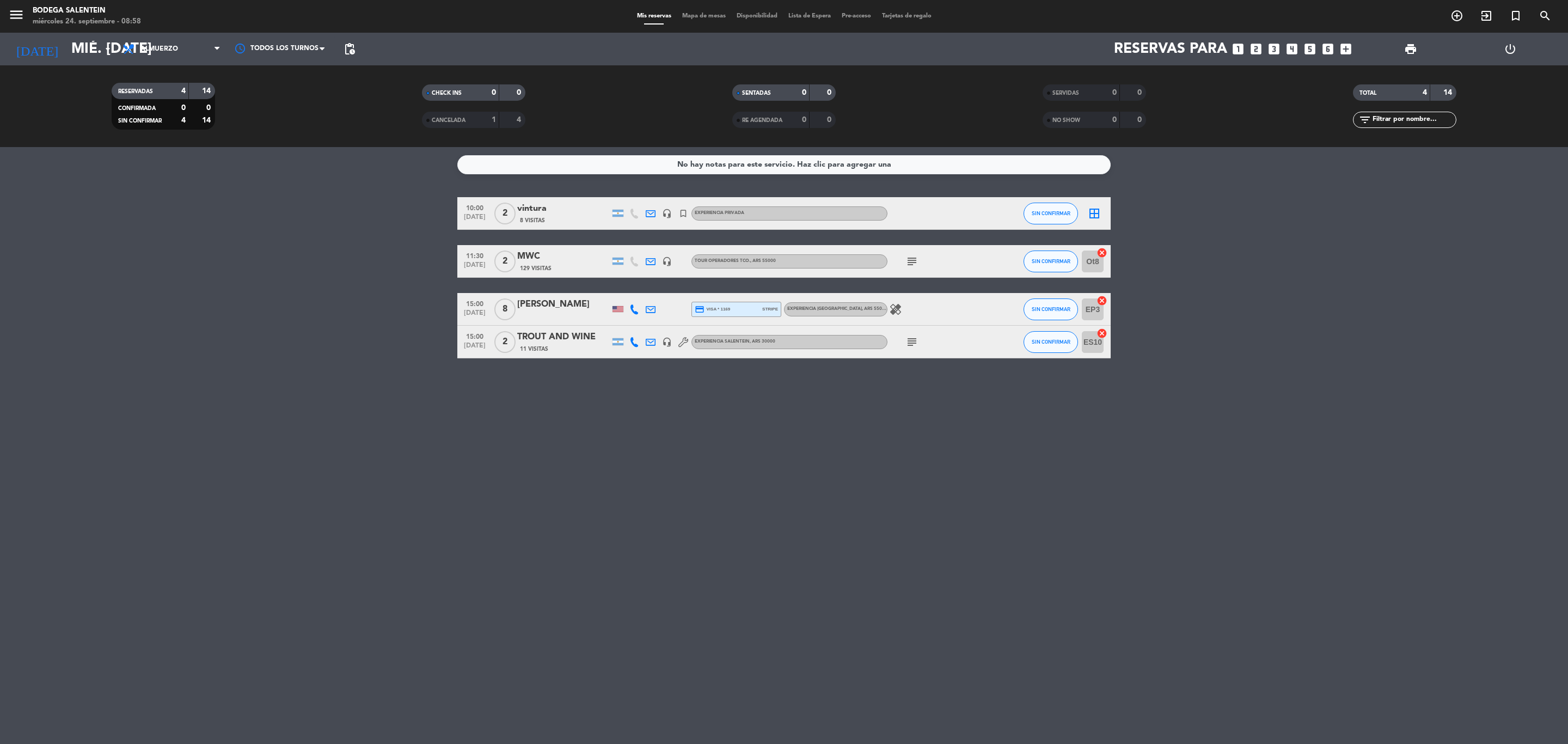
type input "mié. [DATE]"
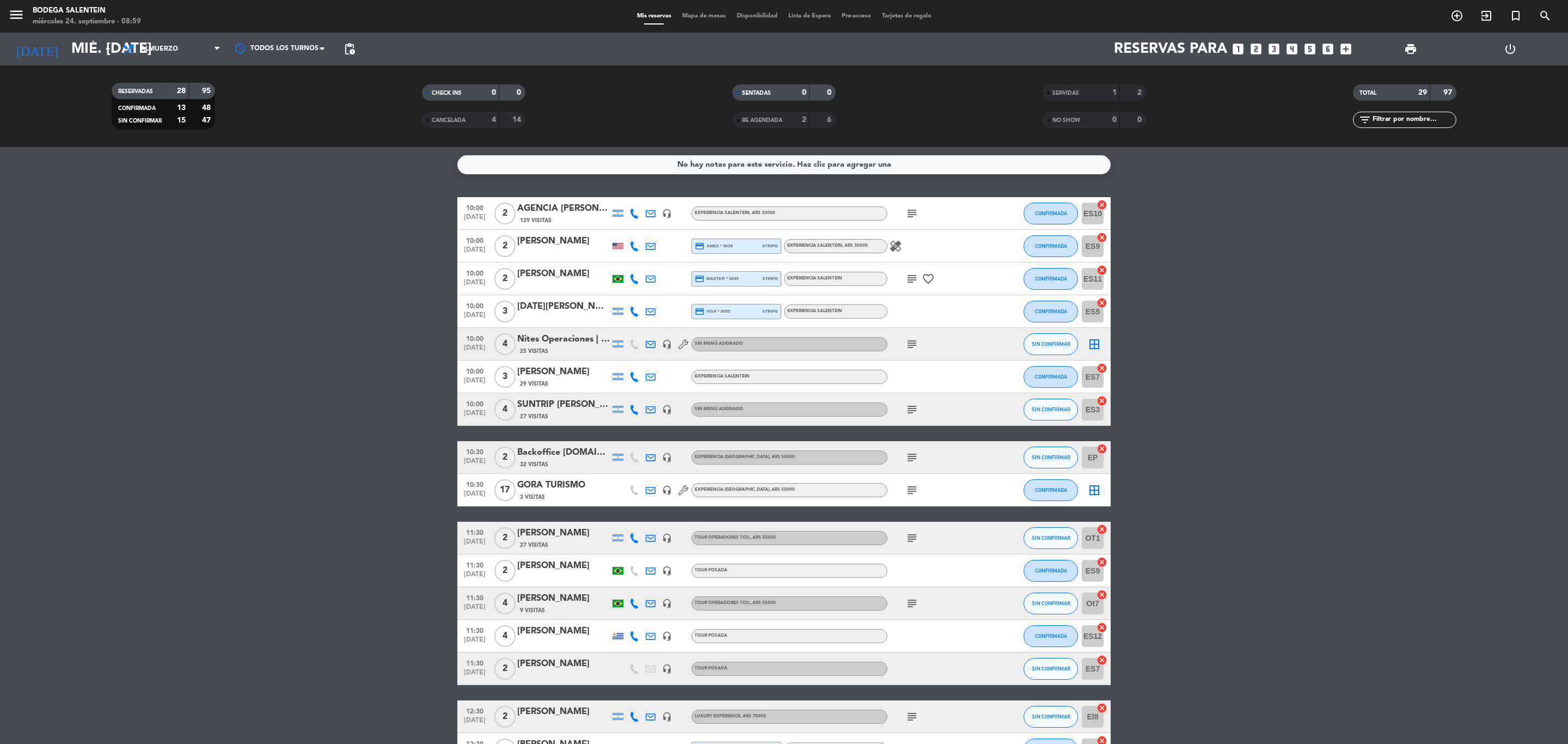
click at [910, 485] on icon "subject" at bounding box center [912, 490] width 13 height 13
click at [541, 453] on div "Backoffice [DOMAIN_NAME]" at bounding box center [563, 452] width 93 height 14
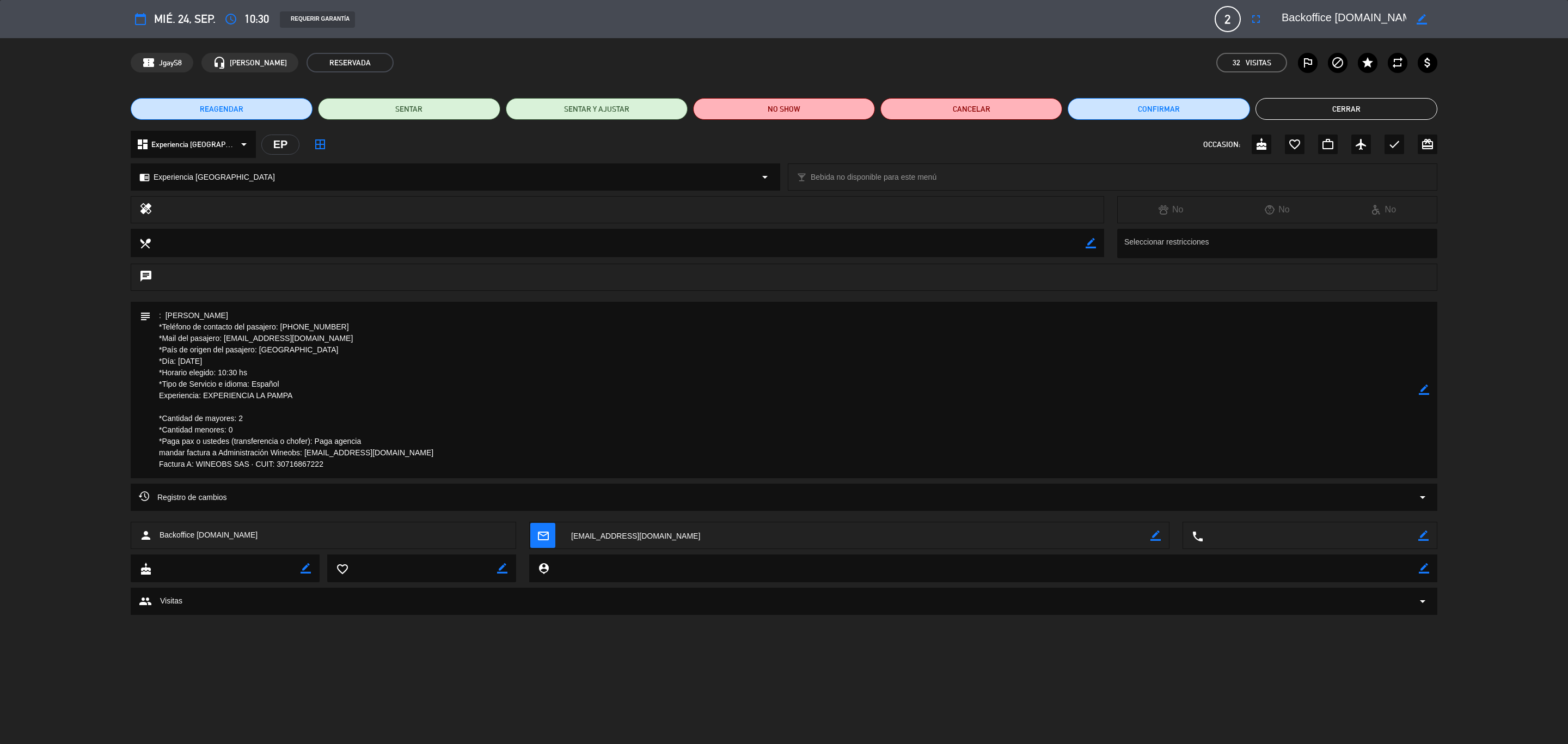
drag, startPoint x: 245, startPoint y: 317, endPoint x: 164, endPoint y: 314, distance: 81.1
click at [164, 314] on textarea at bounding box center [785, 390] width 1268 height 177
click at [1045, 389] on icon "border_color" at bounding box center [1423, 389] width 10 height 10
click at [286, 301] on div "chat" at bounding box center [784, 282] width 1568 height 38
click at [216, 307] on textarea at bounding box center [785, 390] width 1268 height 177
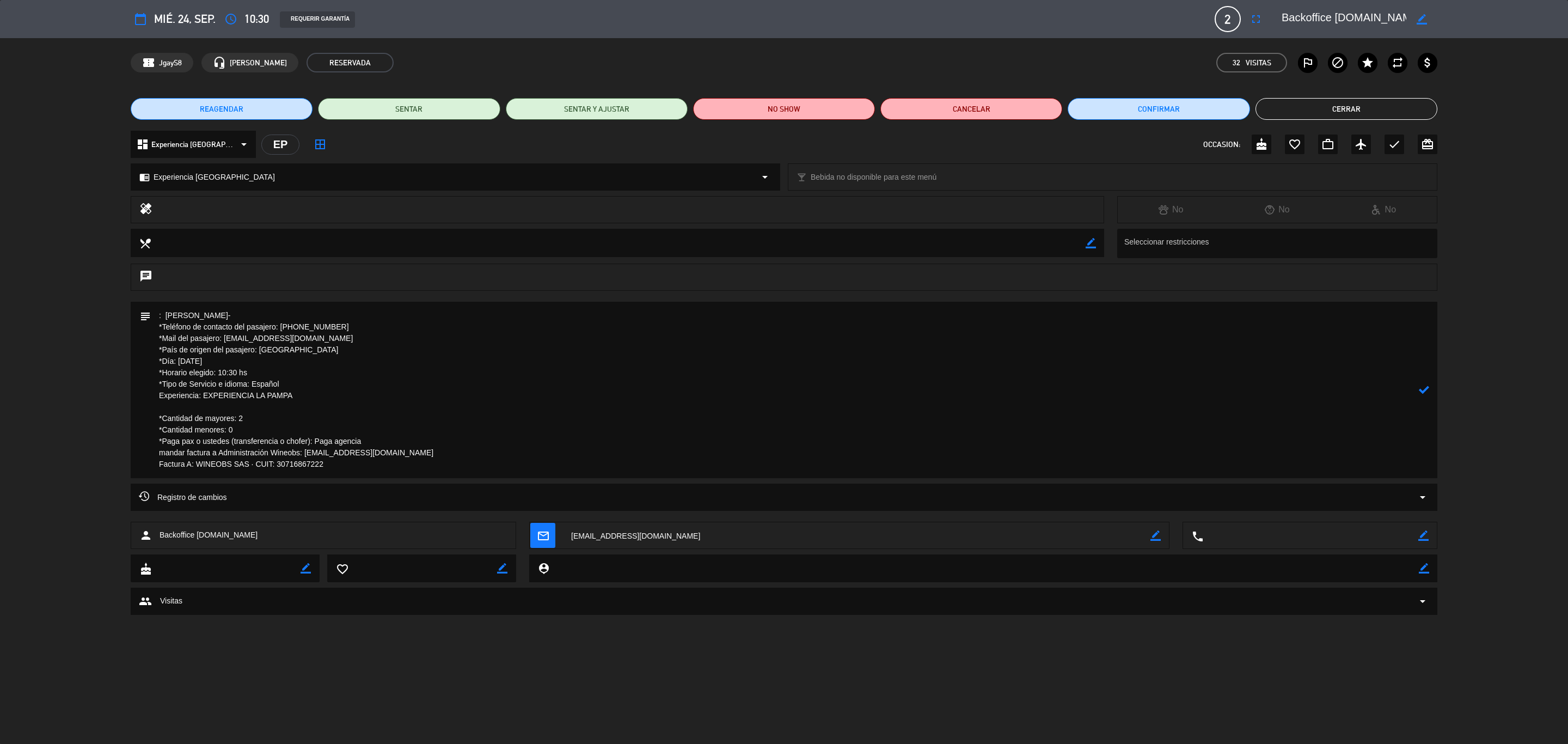
paste textarea "A-0168-00000422"
type textarea ": [PERSON_NAME]-A-0168-00000422 *Teléfono de contacto del pasajero: [PHONE_NUMB…"
click at [1045, 393] on icon at bounding box center [1423, 389] width 10 height 10
drag, startPoint x: 214, startPoint y: 319, endPoint x: 168, endPoint y: 313, distance: 46.4
click at [168, 313] on textarea at bounding box center [785, 390] width 1268 height 177
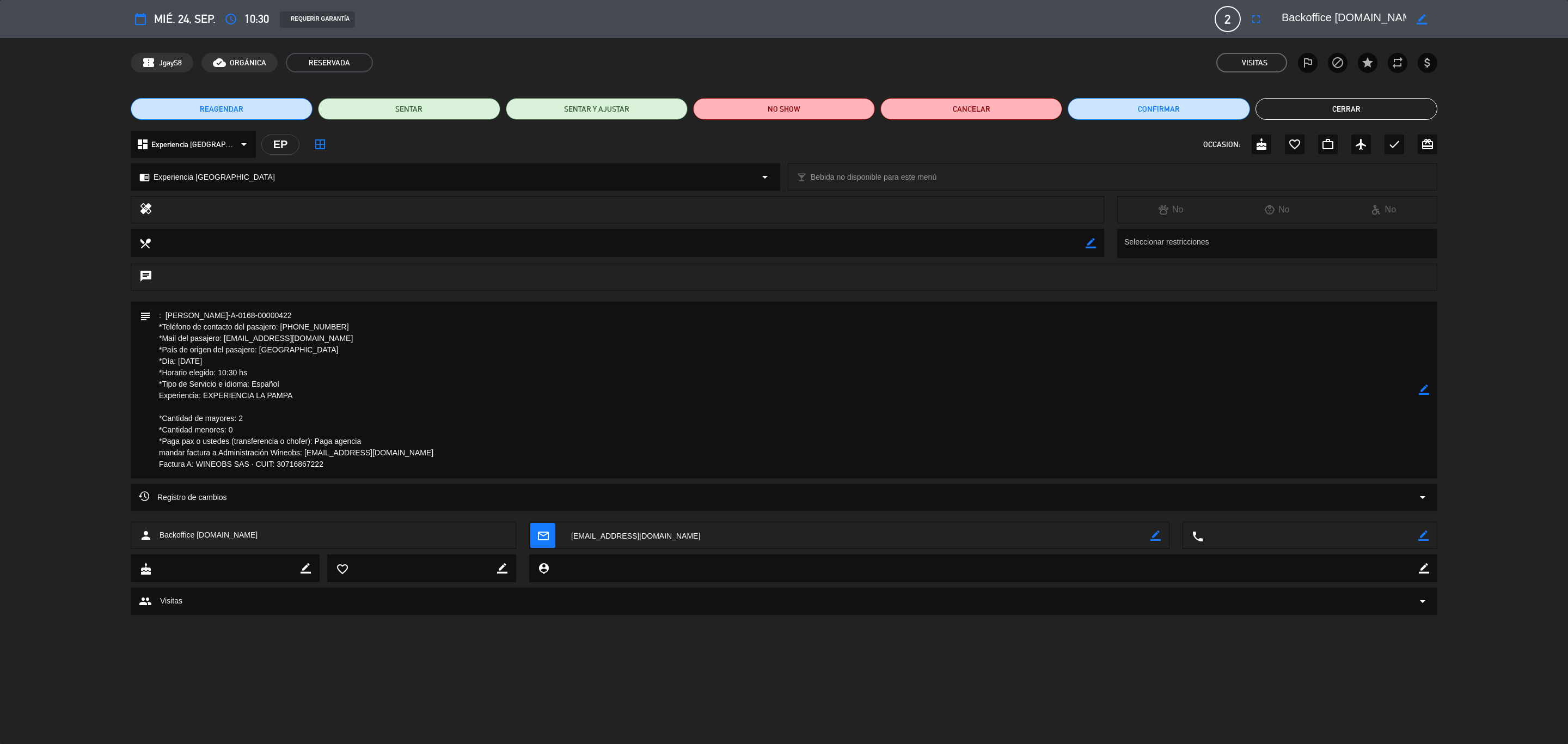
click at [1045, 107] on button "Cerrar" at bounding box center [1346, 109] width 182 height 22
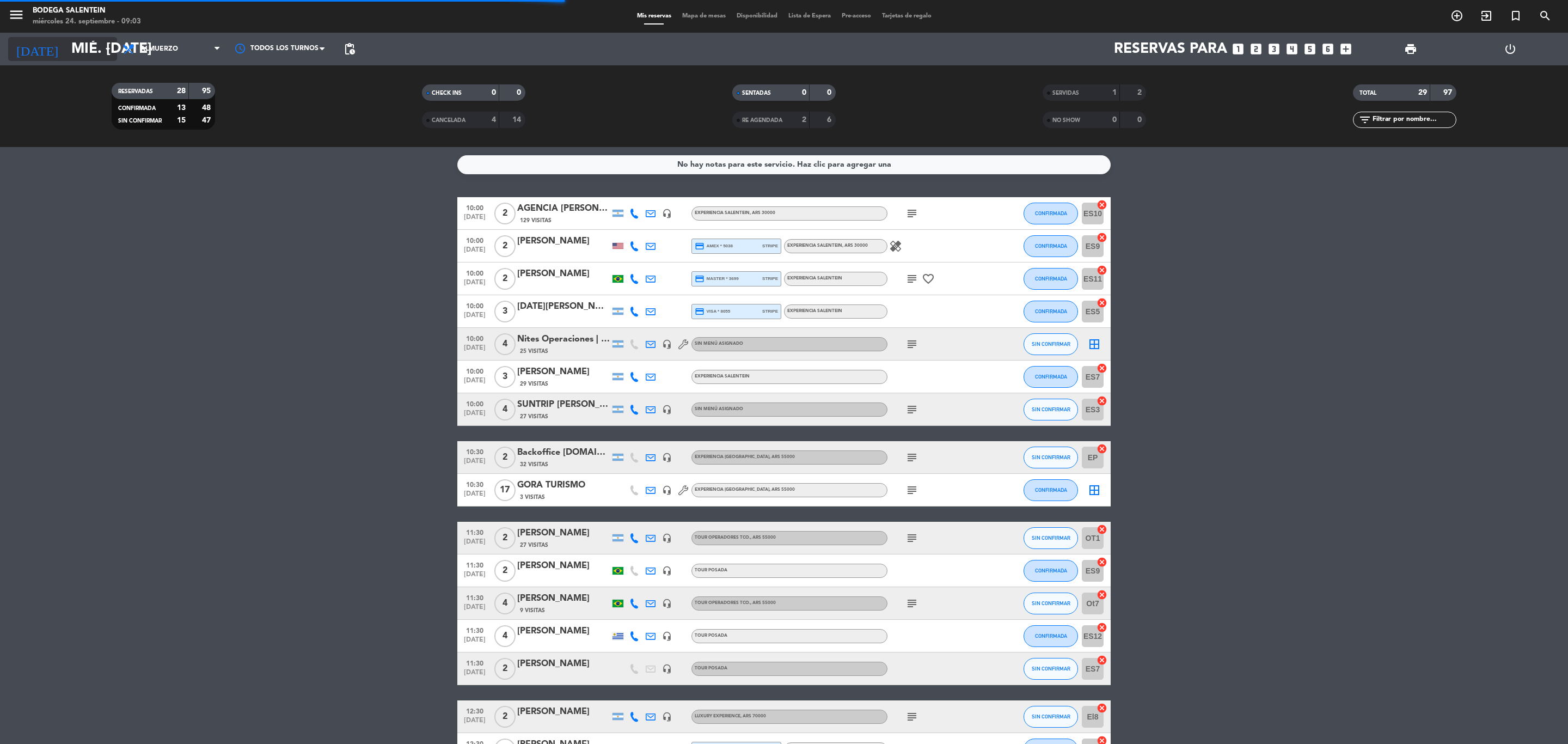
click at [76, 41] on input "mié. [DATE]" at bounding box center [158, 50] width 184 height 28
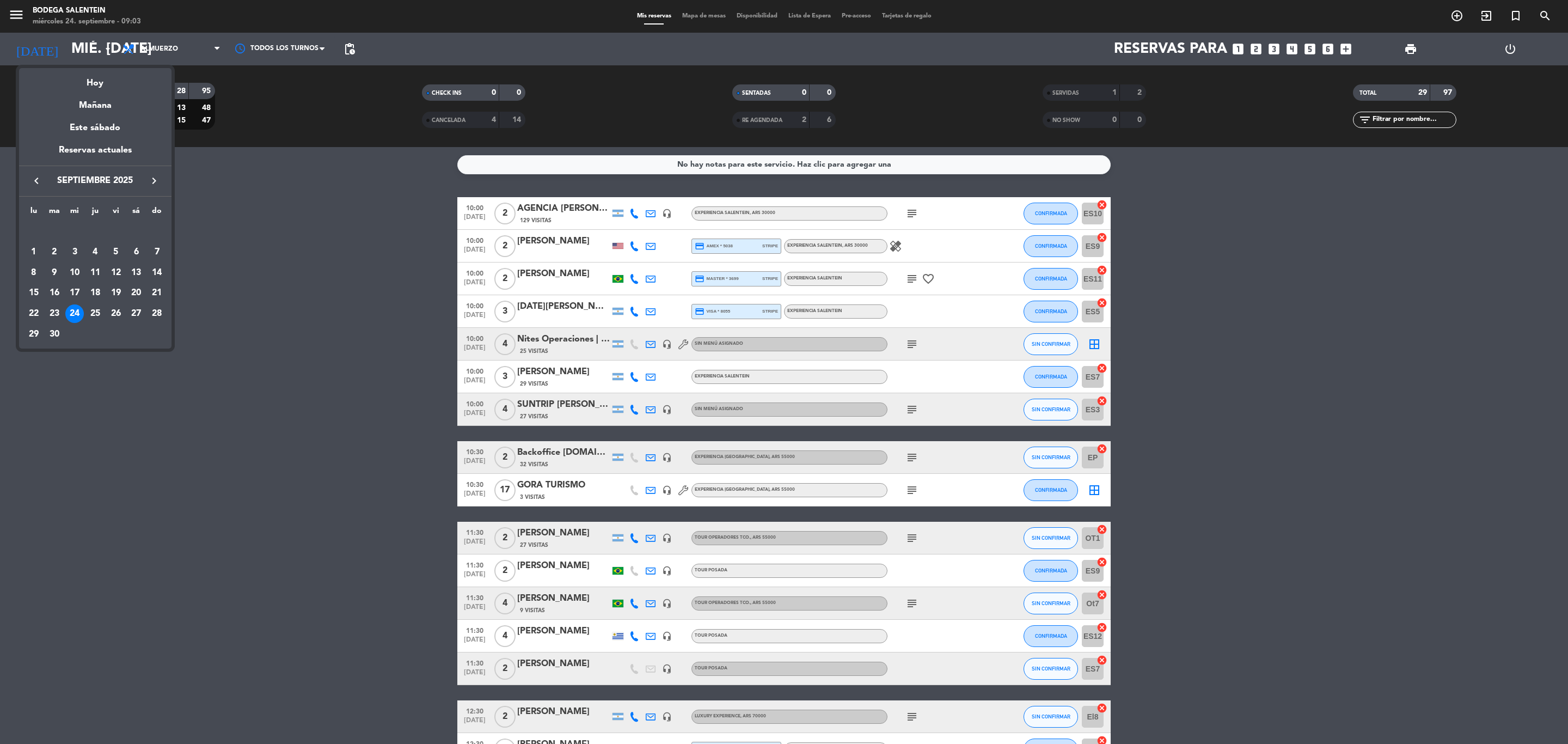
click at [151, 179] on icon "keyboard_arrow_right" at bounding box center [154, 180] width 13 height 13
click at [74, 314] on div "26" at bounding box center [74, 314] width 19 height 19
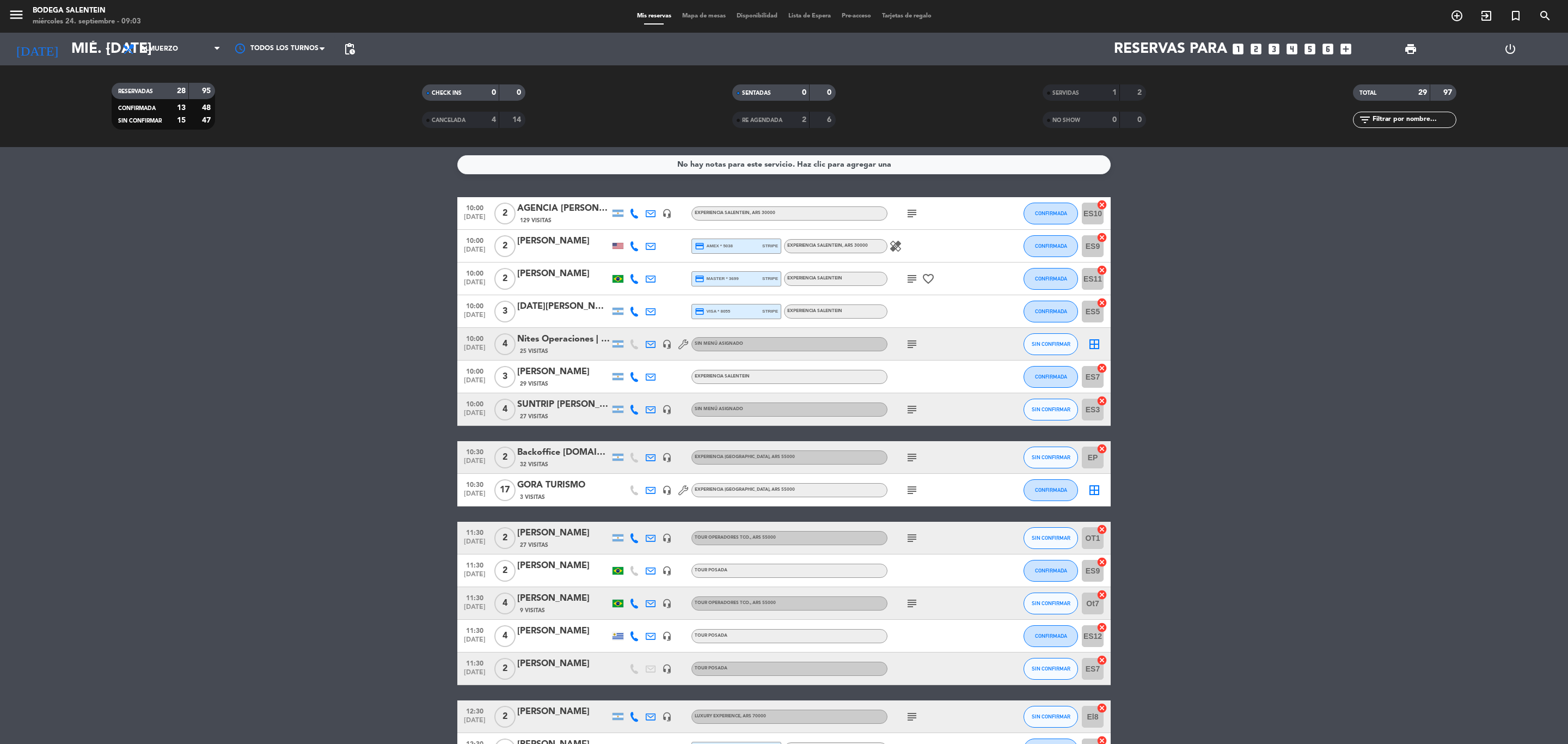
type input "mié. [DATE]"
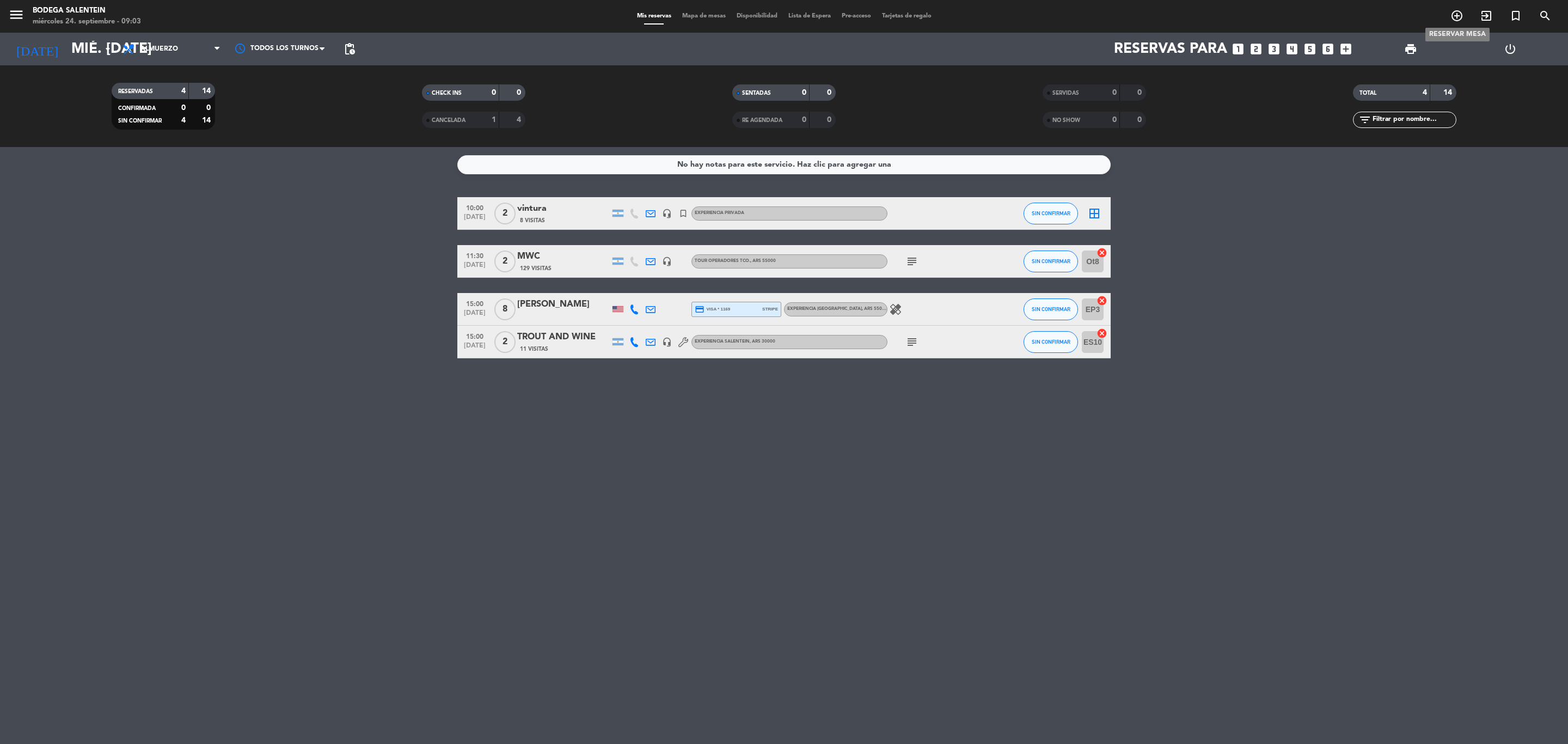
click at [1045, 21] on icon "add_circle_outline" at bounding box center [1457, 15] width 13 height 13
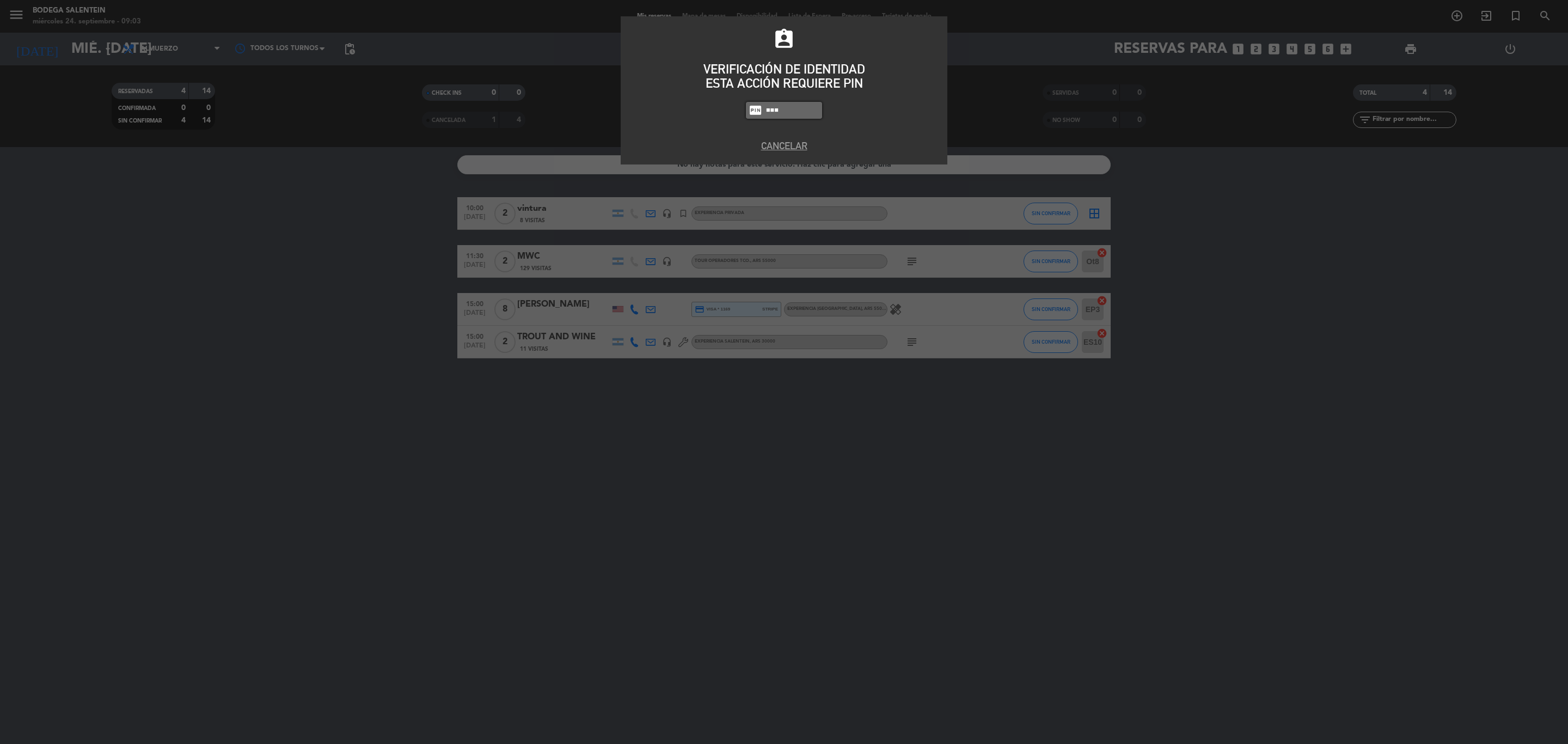
type input "8986"
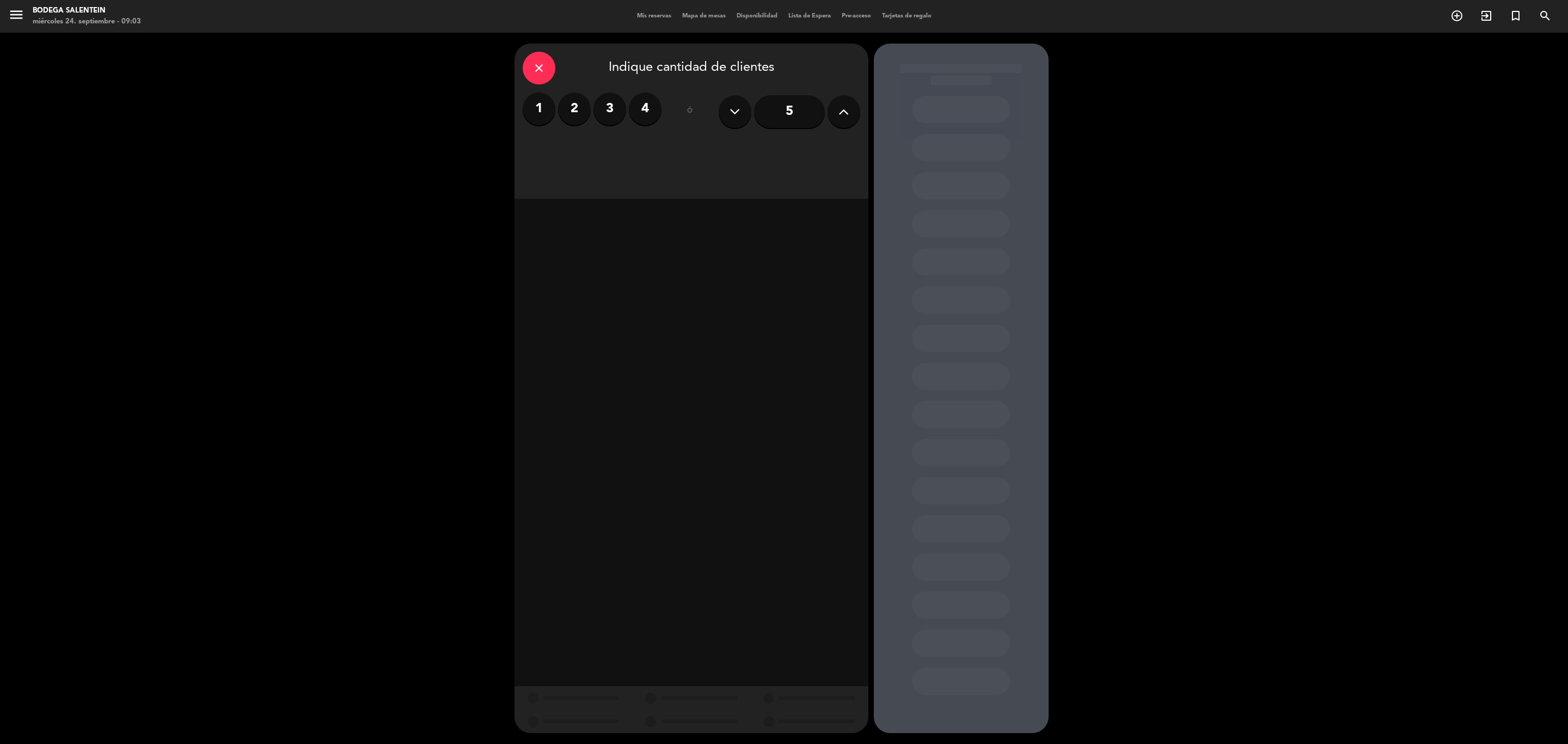
click at [526, 108] on label "1" at bounding box center [539, 109] width 33 height 33
click at [642, 154] on div "Almuerzo" at bounding box center [606, 149] width 168 height 22
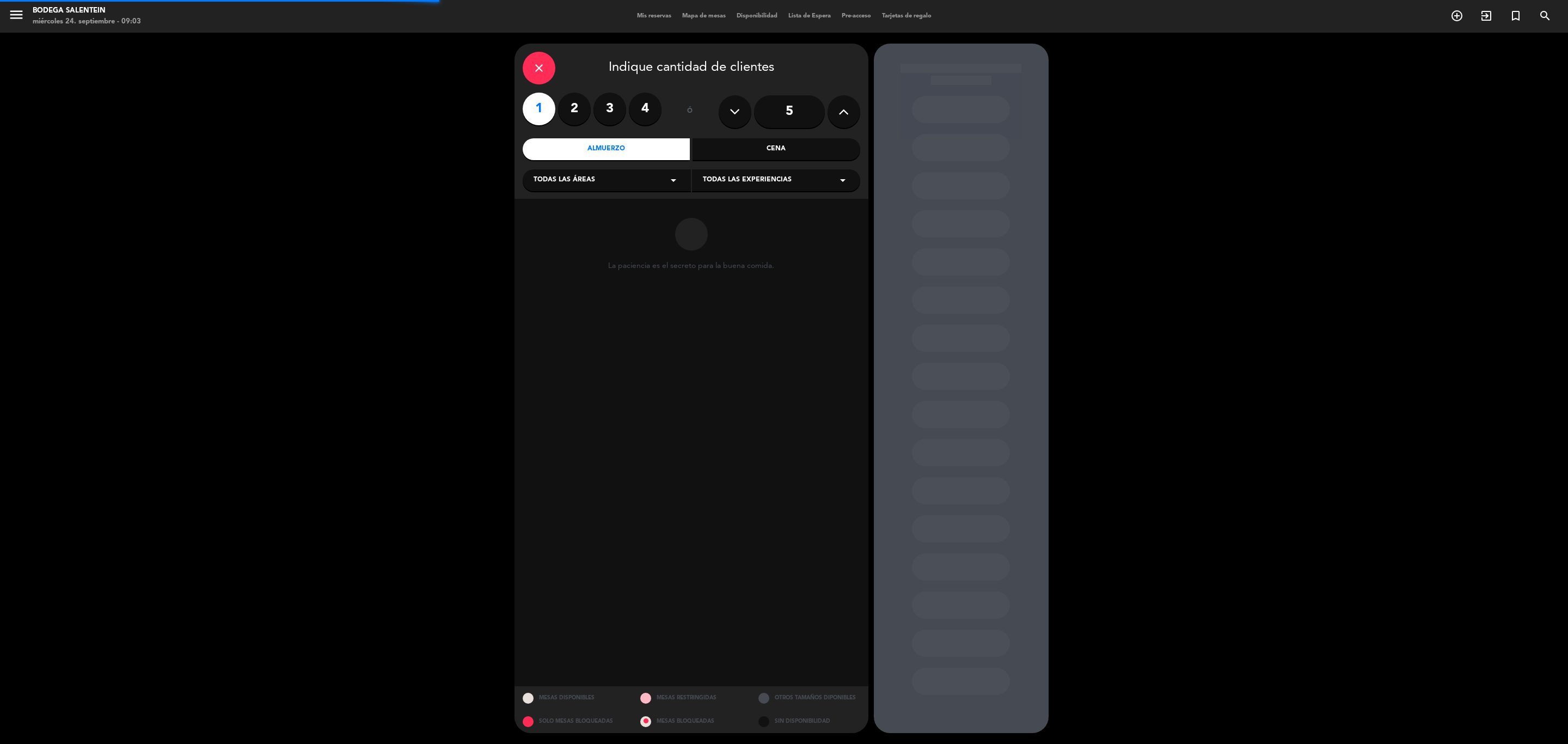
click at [644, 175] on div "Todas las áreas arrow_drop_down" at bounding box center [606, 180] width 168 height 22
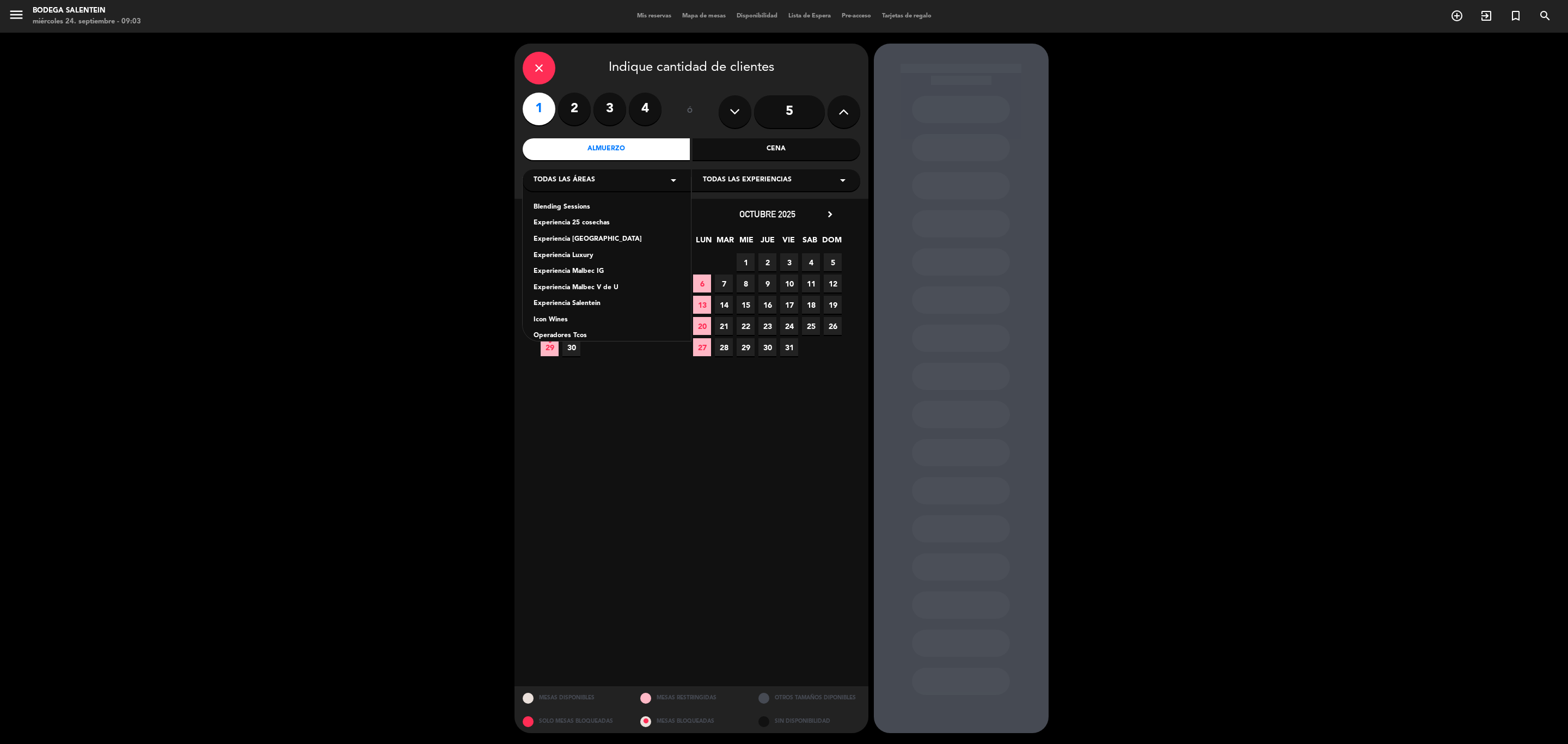
click at [580, 302] on div "Experiencia Salentein" at bounding box center [606, 304] width 146 height 11
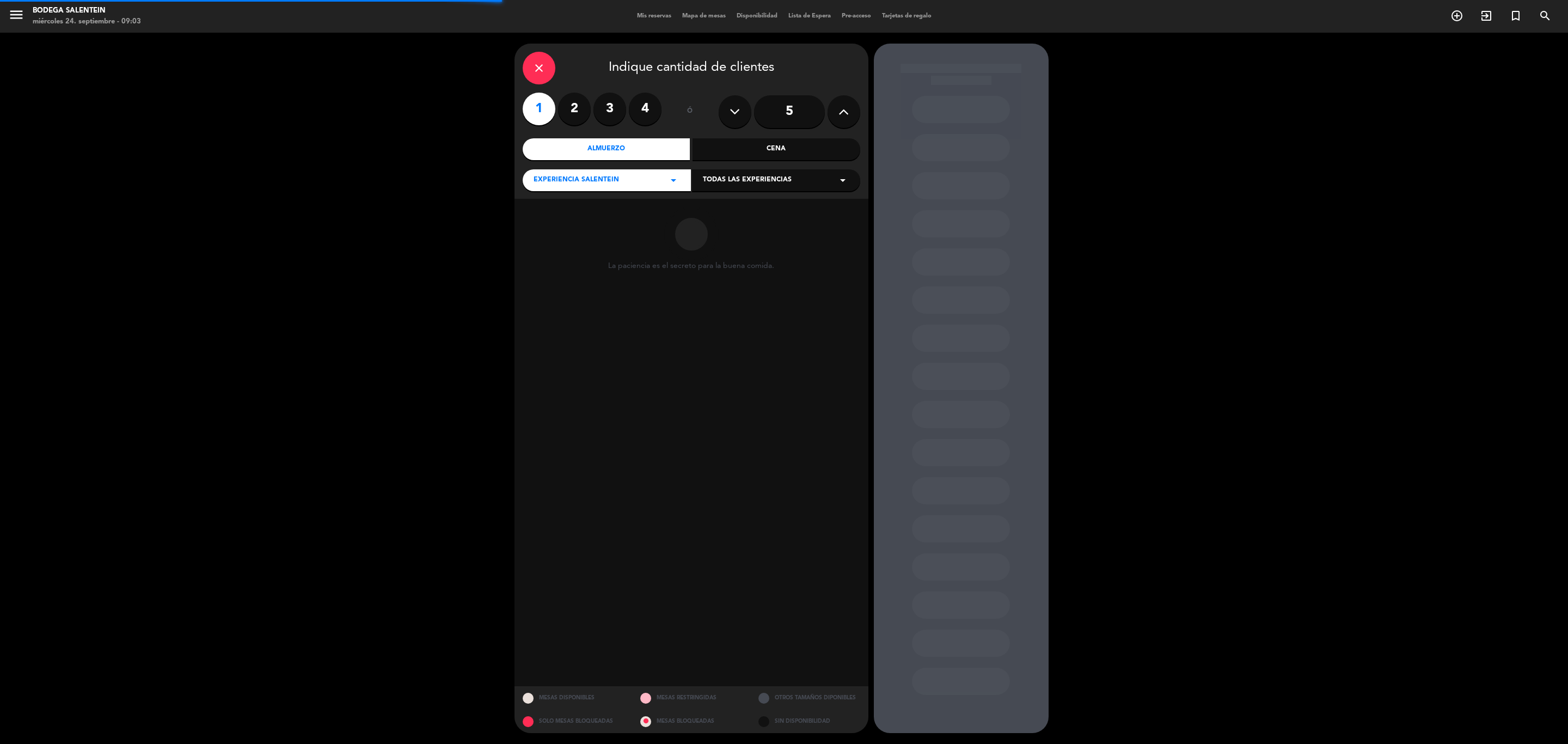
click at [838, 183] on icon "arrow_drop_down" at bounding box center [843, 180] width 13 height 13
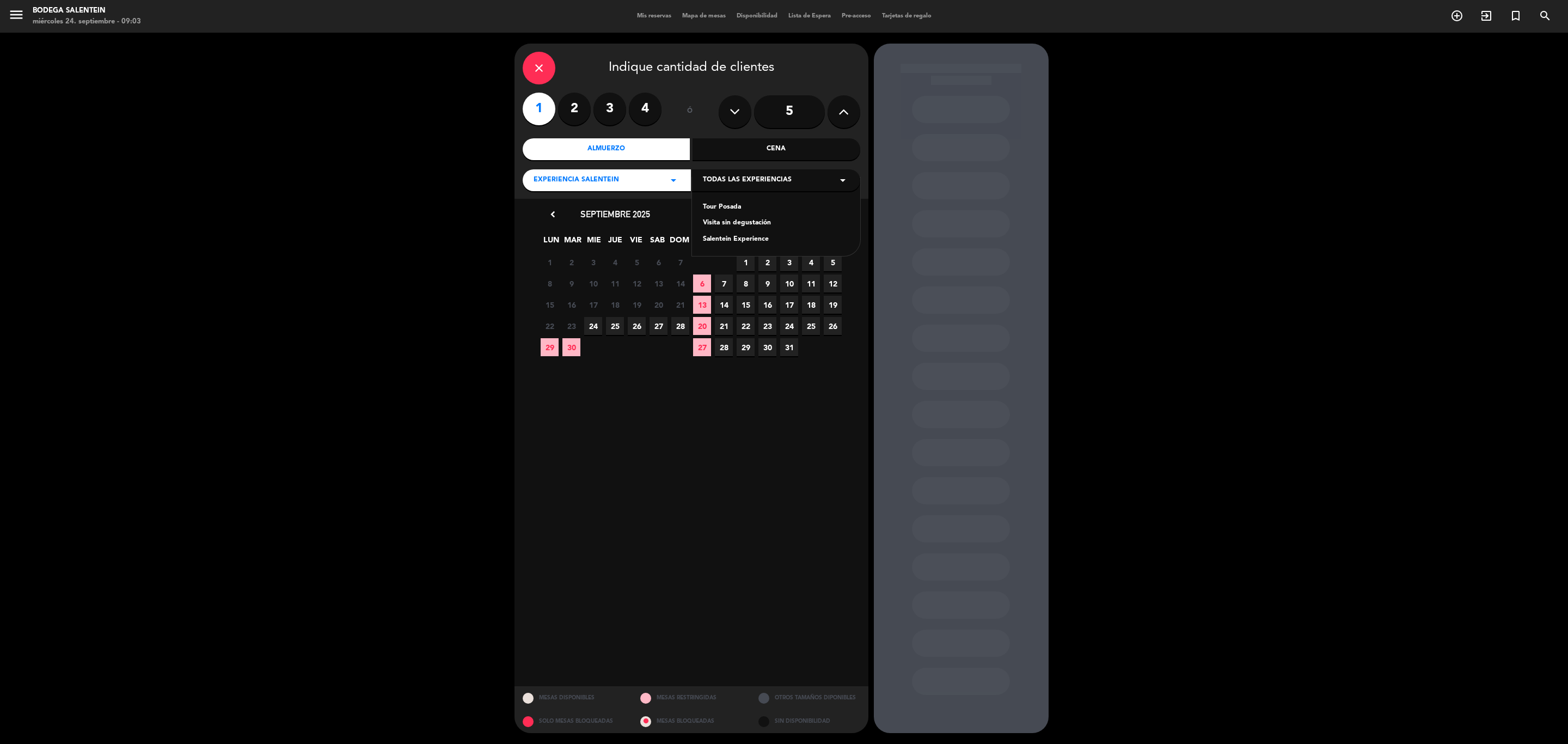
click at [751, 235] on div "Salentein Experience" at bounding box center [775, 240] width 146 height 11
click at [830, 216] on icon "chevron_right" at bounding box center [830, 214] width 12 height 12
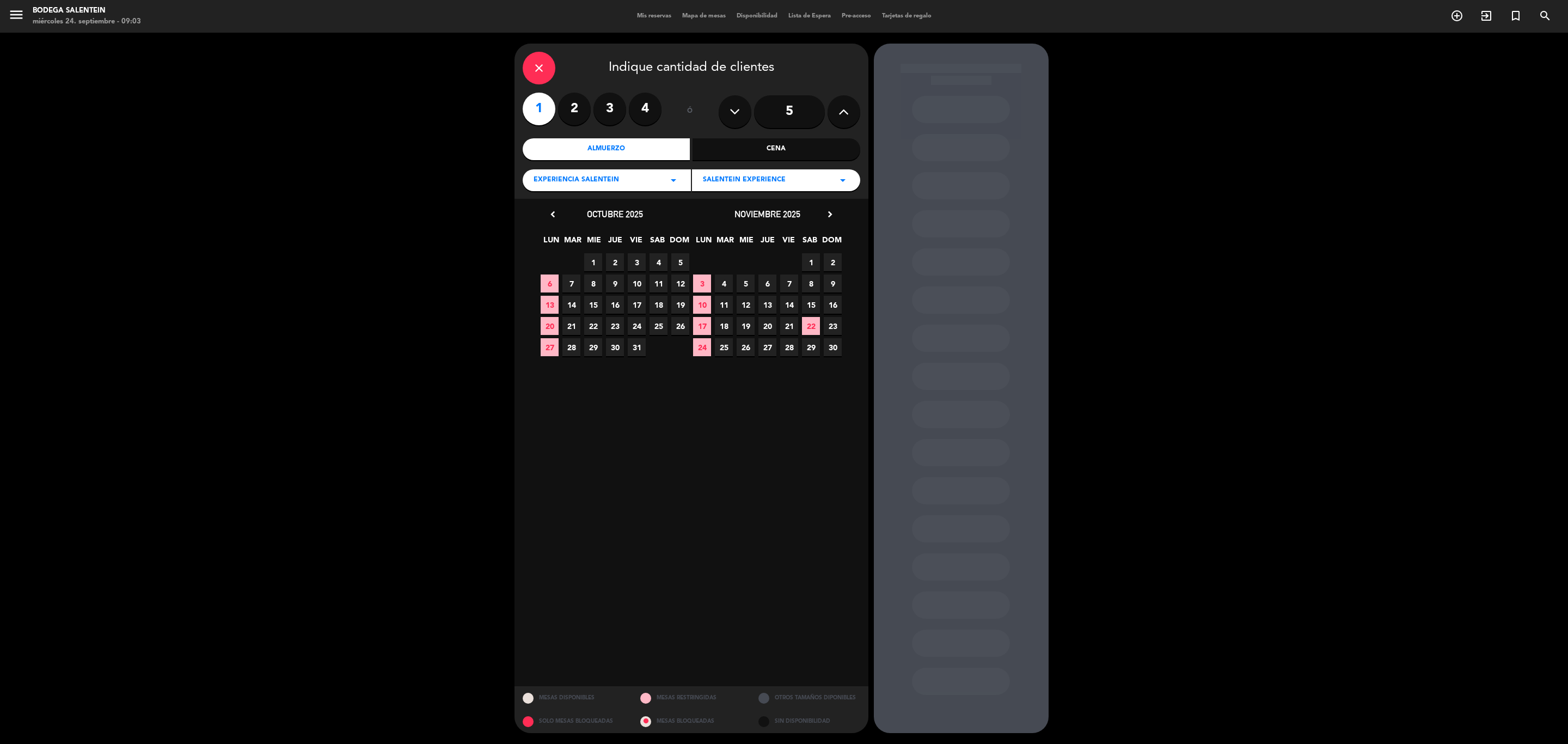
click at [748, 348] on span "26" at bounding box center [745, 347] width 18 height 18
click at [534, 60] on div "close" at bounding box center [539, 68] width 33 height 33
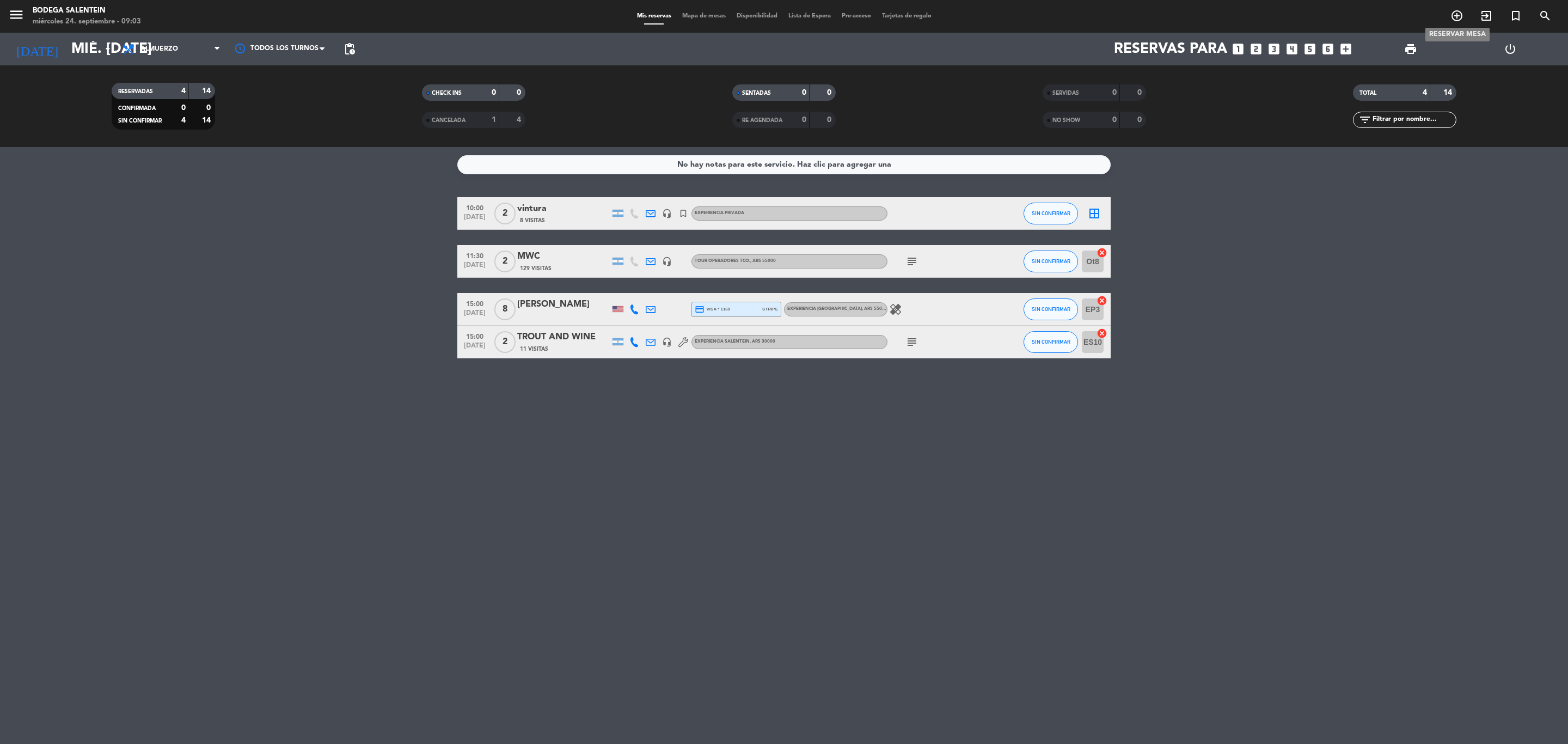
click at [1045, 16] on icon "add_circle_outline" at bounding box center [1457, 15] width 13 height 13
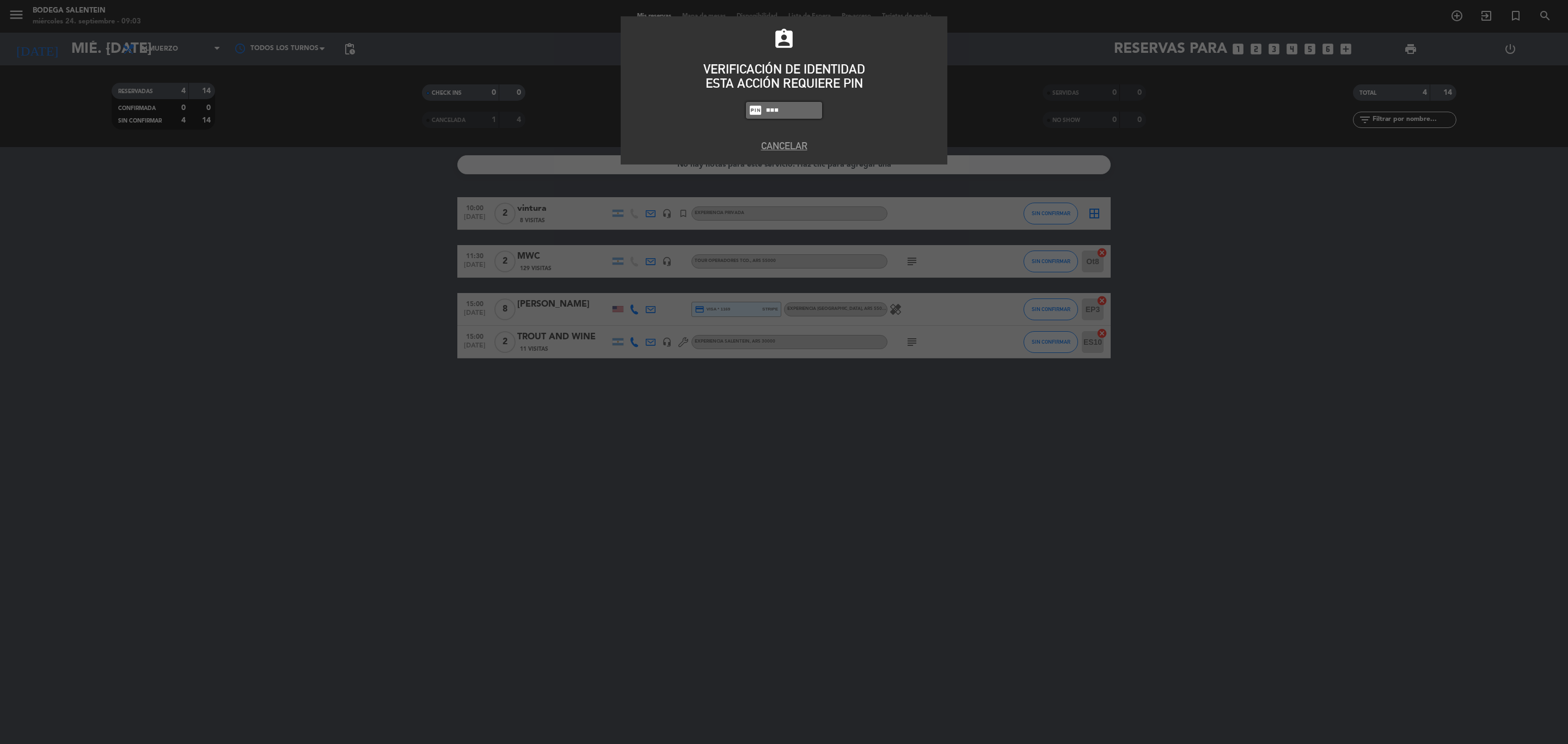
type input "8986"
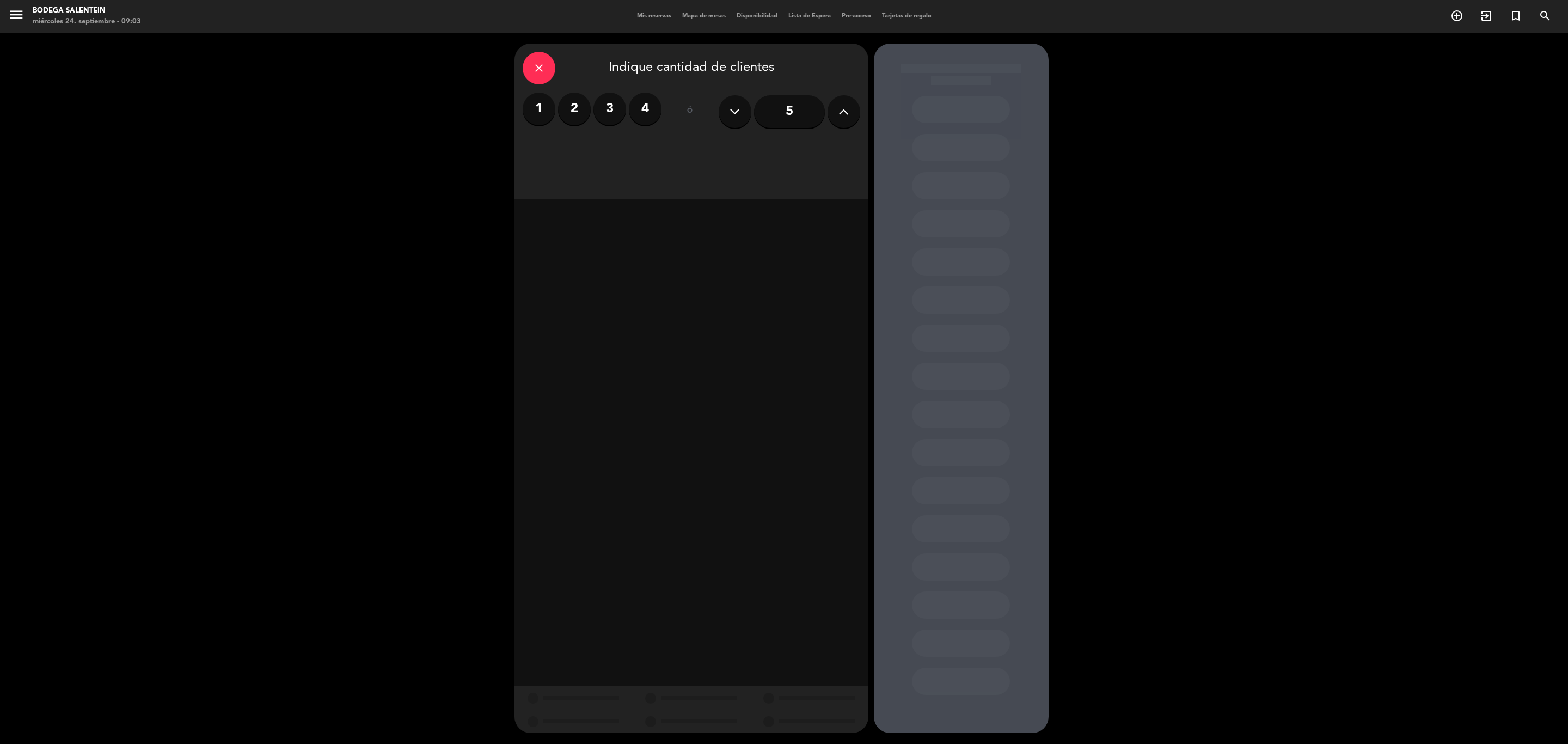
click at [546, 108] on label "1" at bounding box center [539, 109] width 33 height 33
click at [638, 149] on div "Almuerzo" at bounding box center [606, 149] width 168 height 22
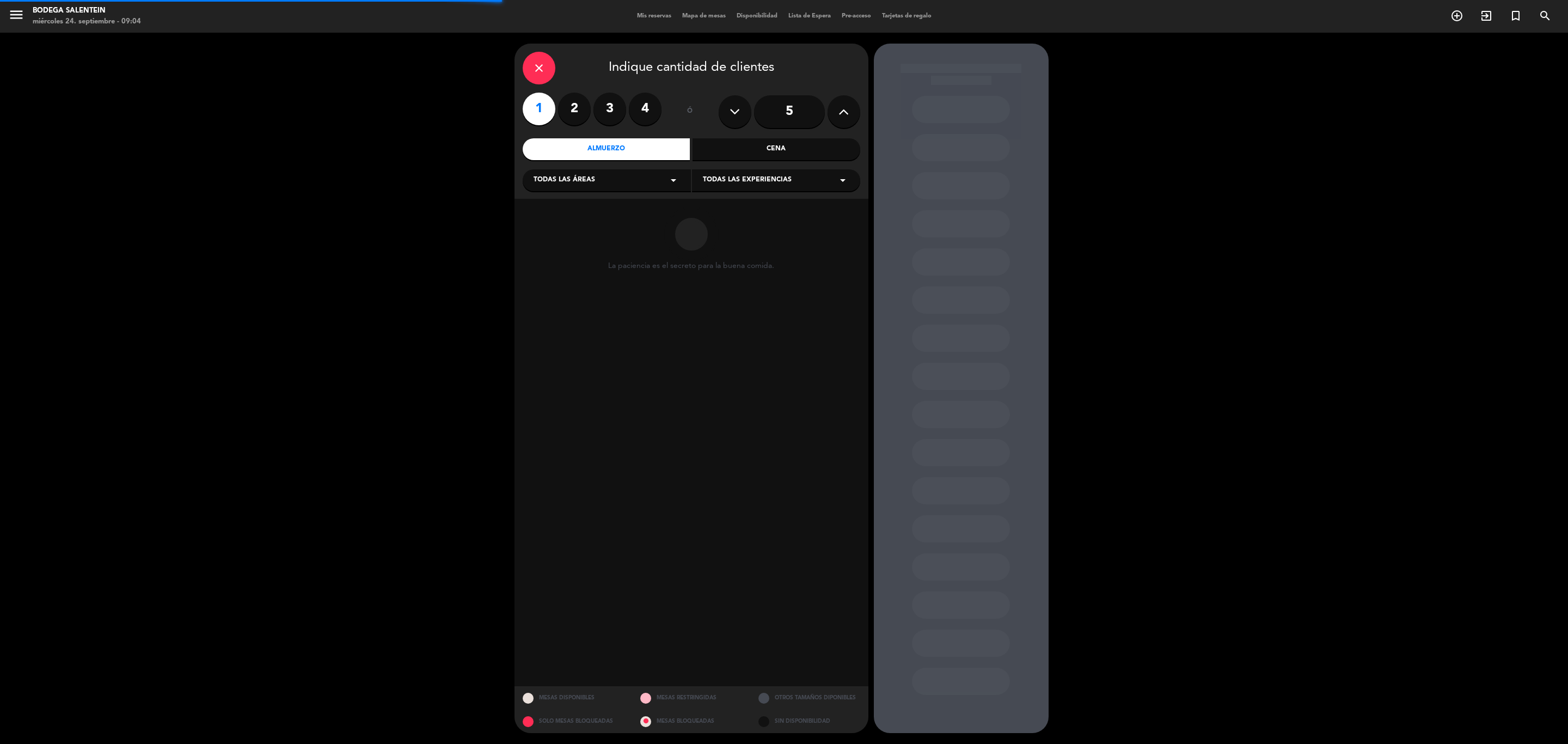
click at [620, 182] on div "Todas las áreas arrow_drop_down" at bounding box center [606, 180] width 168 height 22
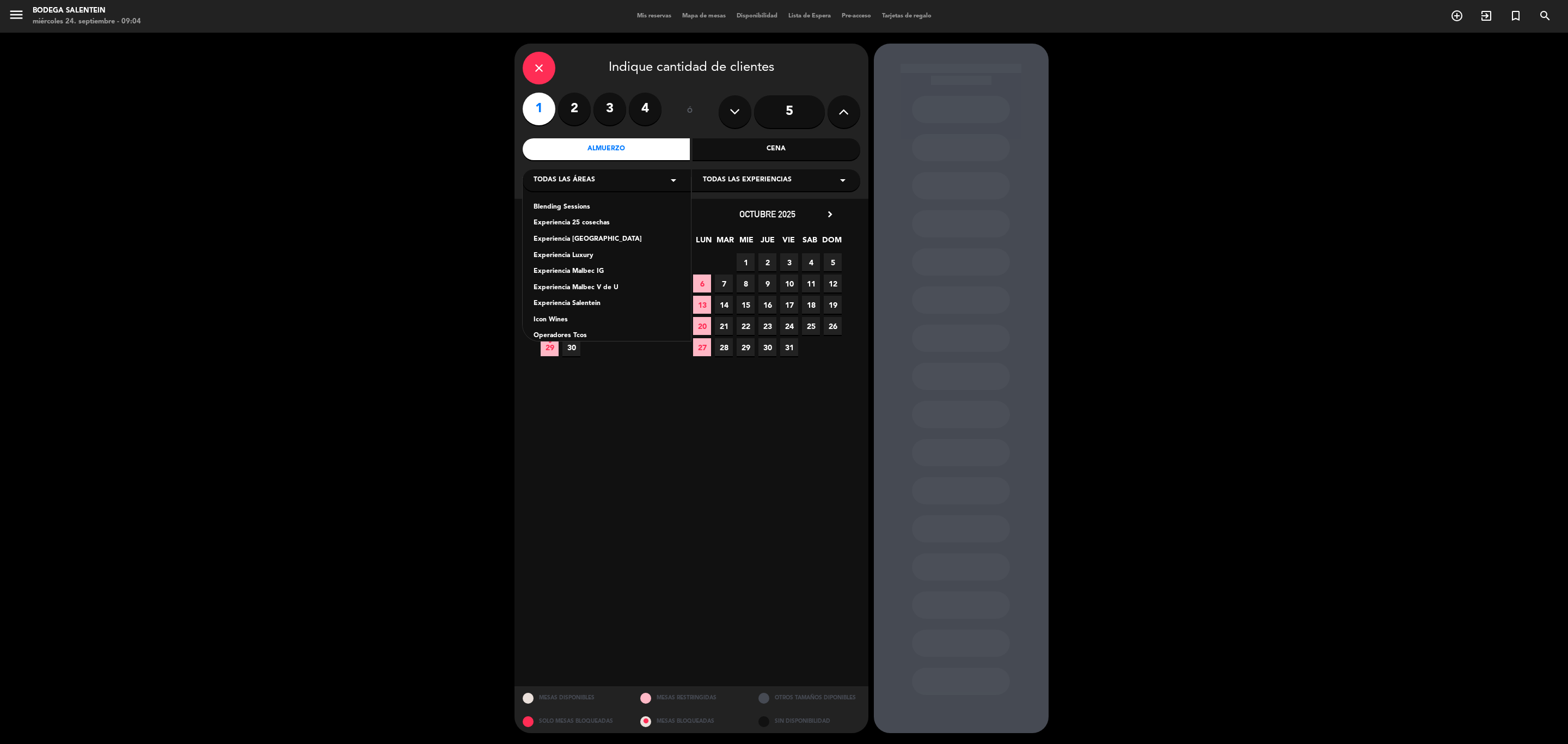
click at [575, 304] on div "Experiencia Salentein" at bounding box center [606, 304] width 146 height 11
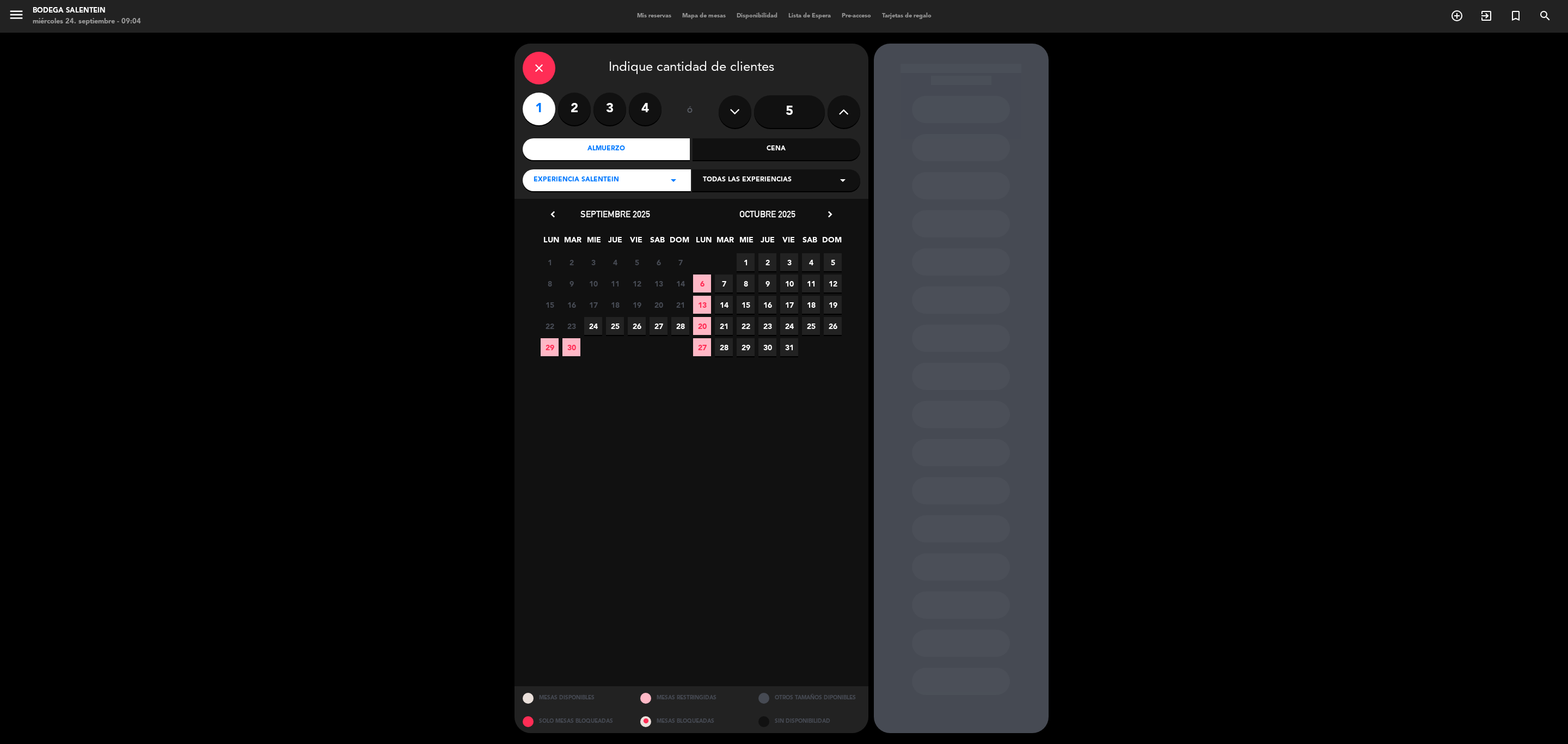
click at [847, 180] on icon "arrow_drop_down" at bounding box center [843, 180] width 13 height 13
click at [740, 237] on div "Salentein Experience" at bounding box center [775, 240] width 146 height 11
click at [826, 214] on icon "chevron_right" at bounding box center [830, 214] width 12 height 12
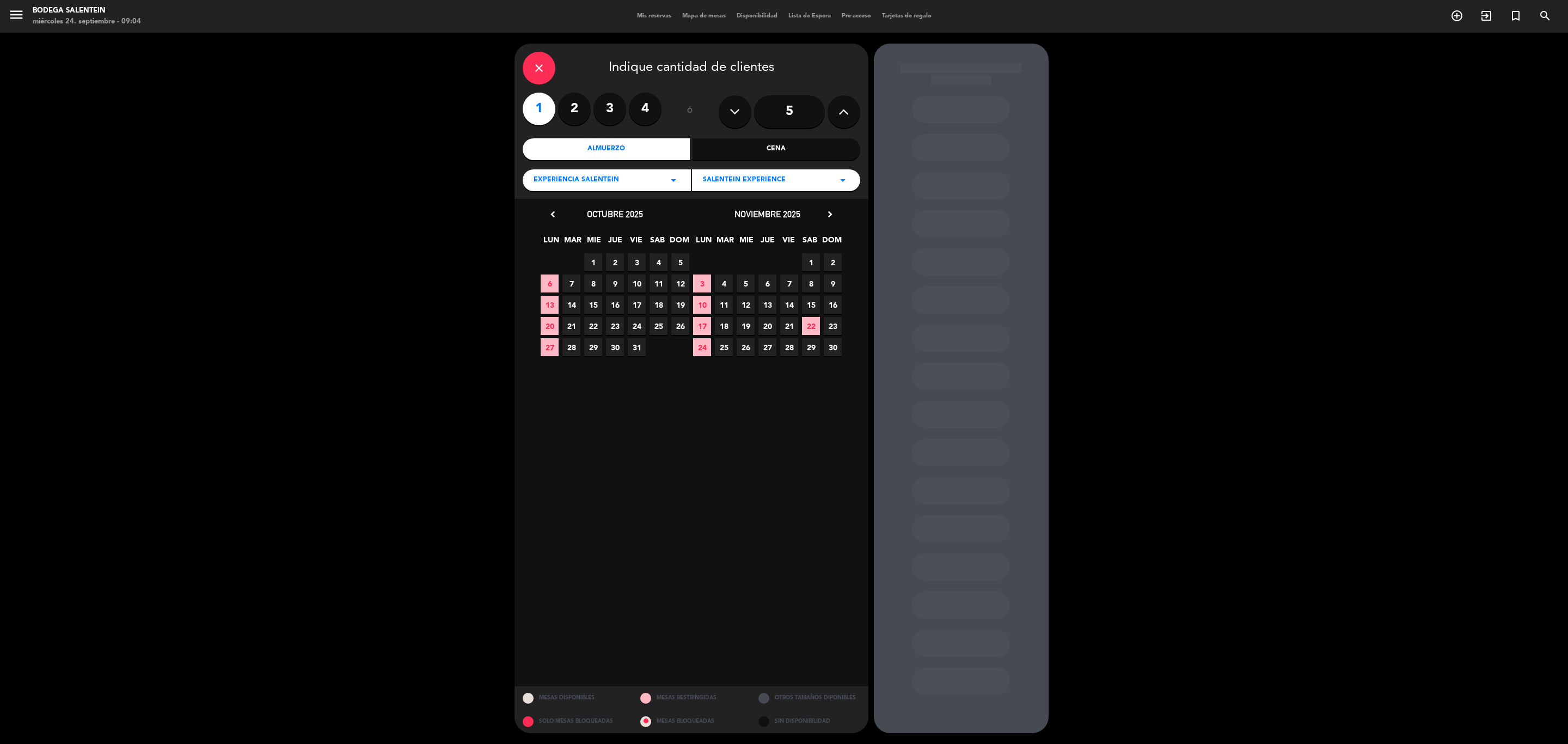
click at [745, 346] on span "26" at bounding box center [745, 347] width 18 height 18
click at [987, 516] on div "build" at bounding box center [996, 710] width 33 height 33
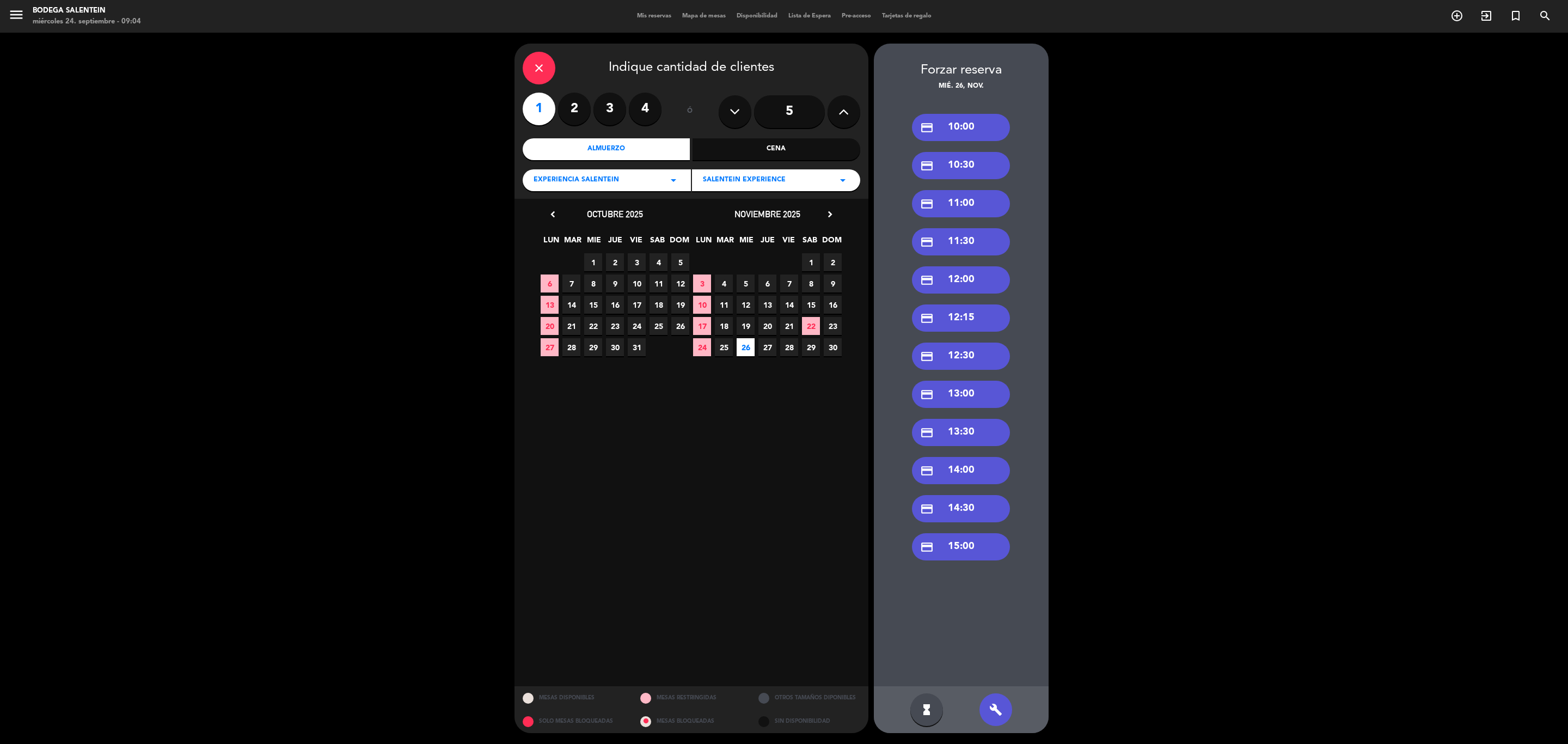
click at [971, 116] on div "credit_card 10:00" at bounding box center [960, 127] width 98 height 27
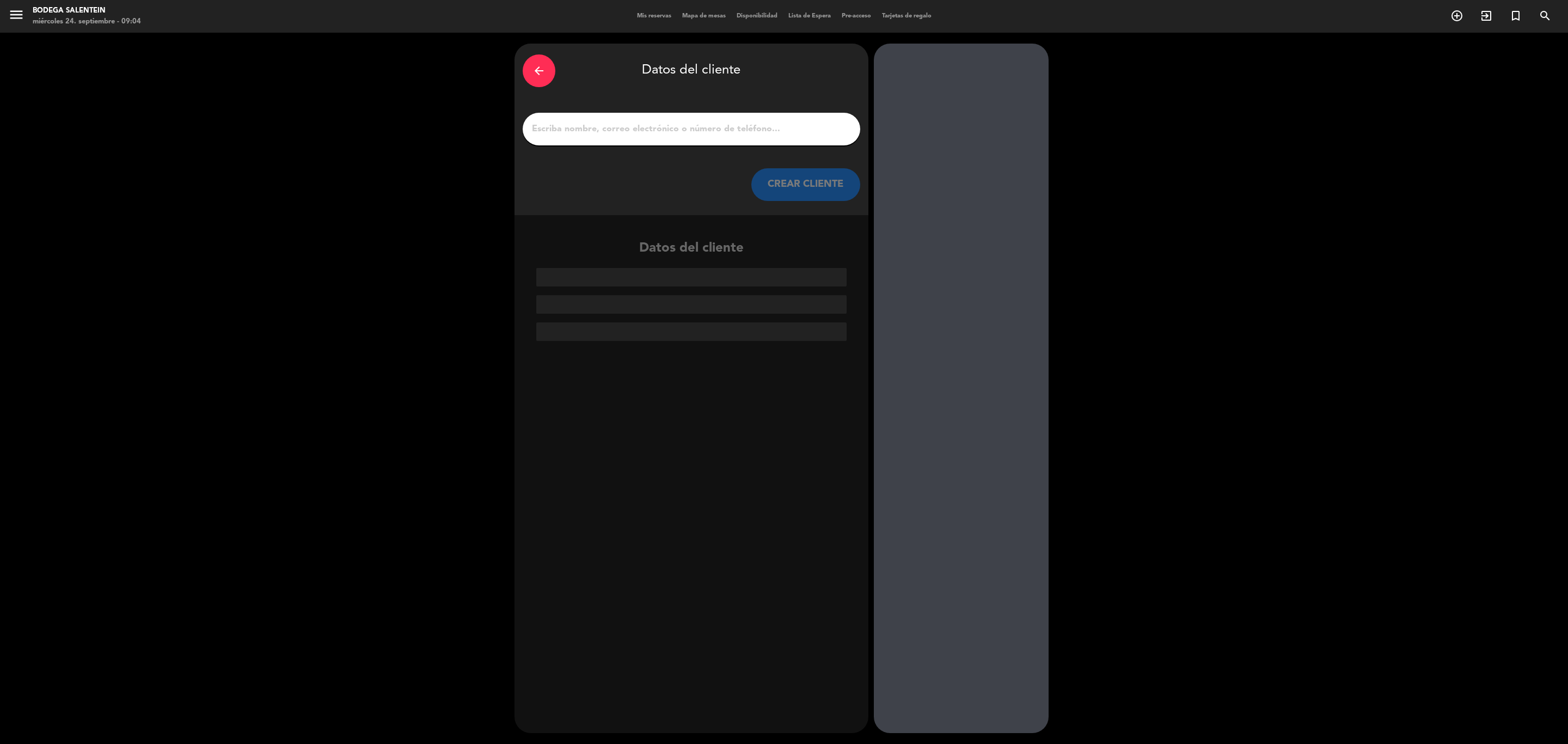
click at [636, 128] on input "1" at bounding box center [691, 129] width 321 height 15
paste input "Concierge The Mod <[EMAIL_ADDRESS][DOMAIN_NAME]>"
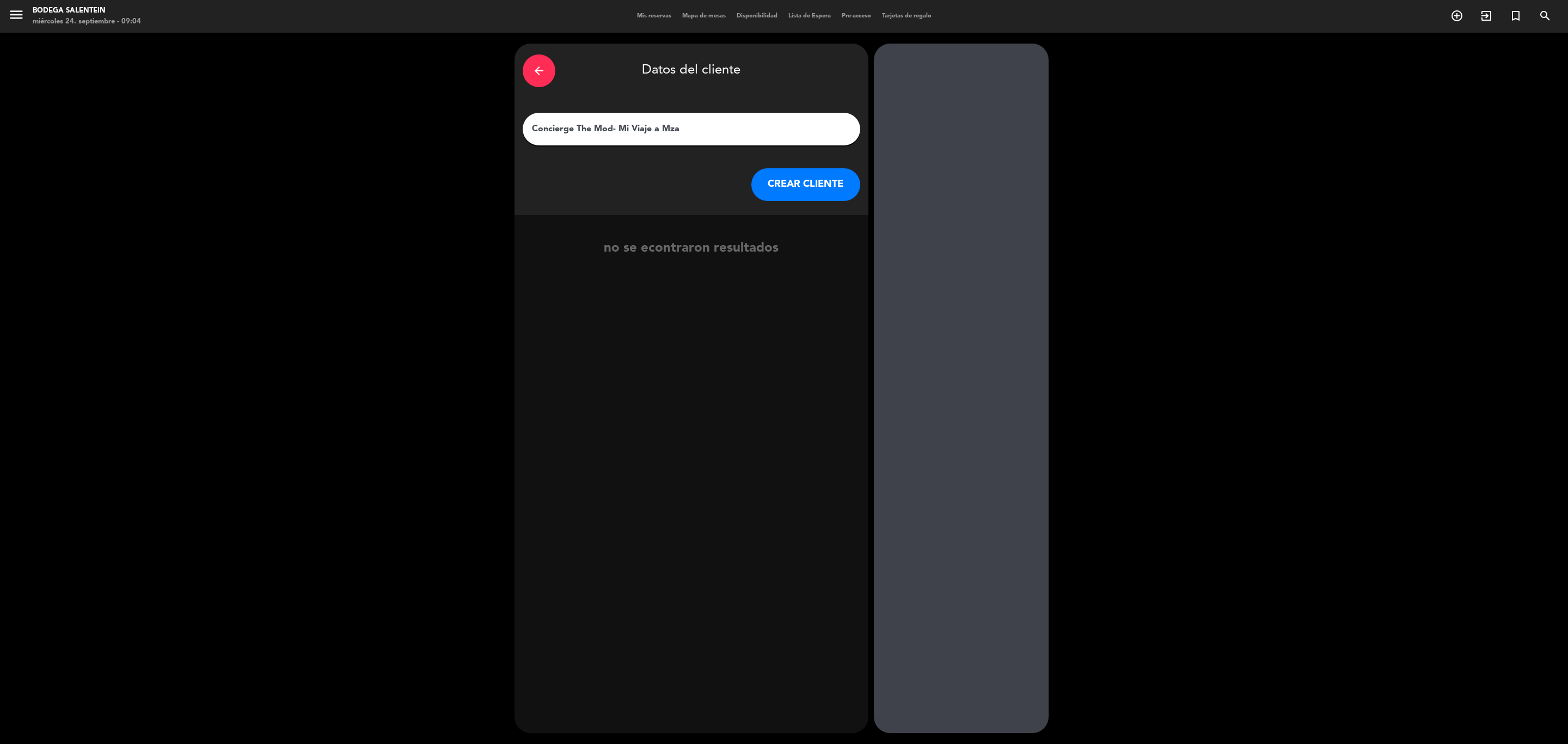
type input "Concierge The Mod- Mi Viaje a Mza"
click at [818, 183] on button "CREAR CLIENTE" at bounding box center [806, 184] width 109 height 33
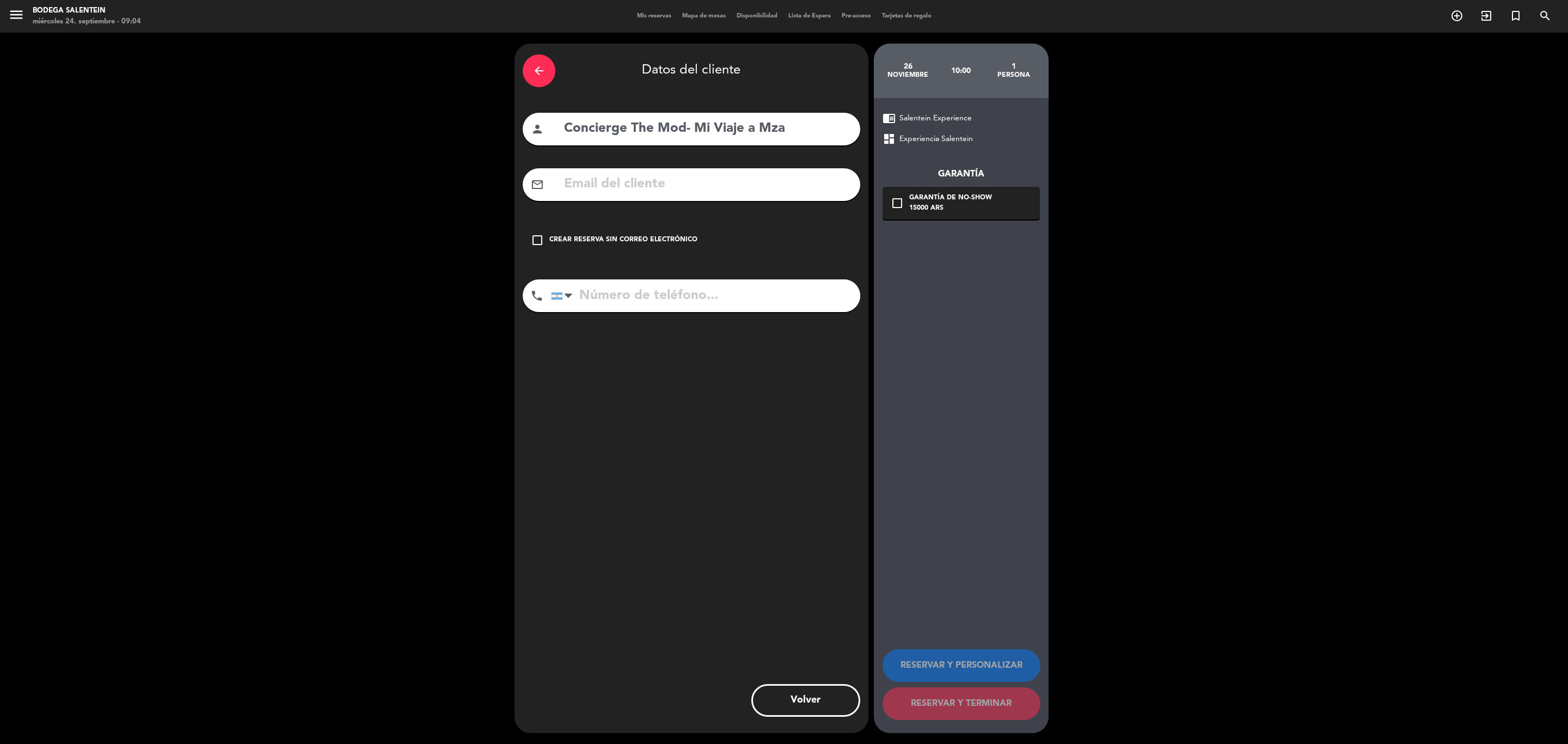
click at [647, 170] on div "mail_outline" at bounding box center [691, 184] width 337 height 33
click at [605, 180] on input "text" at bounding box center [707, 184] width 289 height 22
paste input "[EMAIL_ADDRESS][DOMAIN_NAME]"
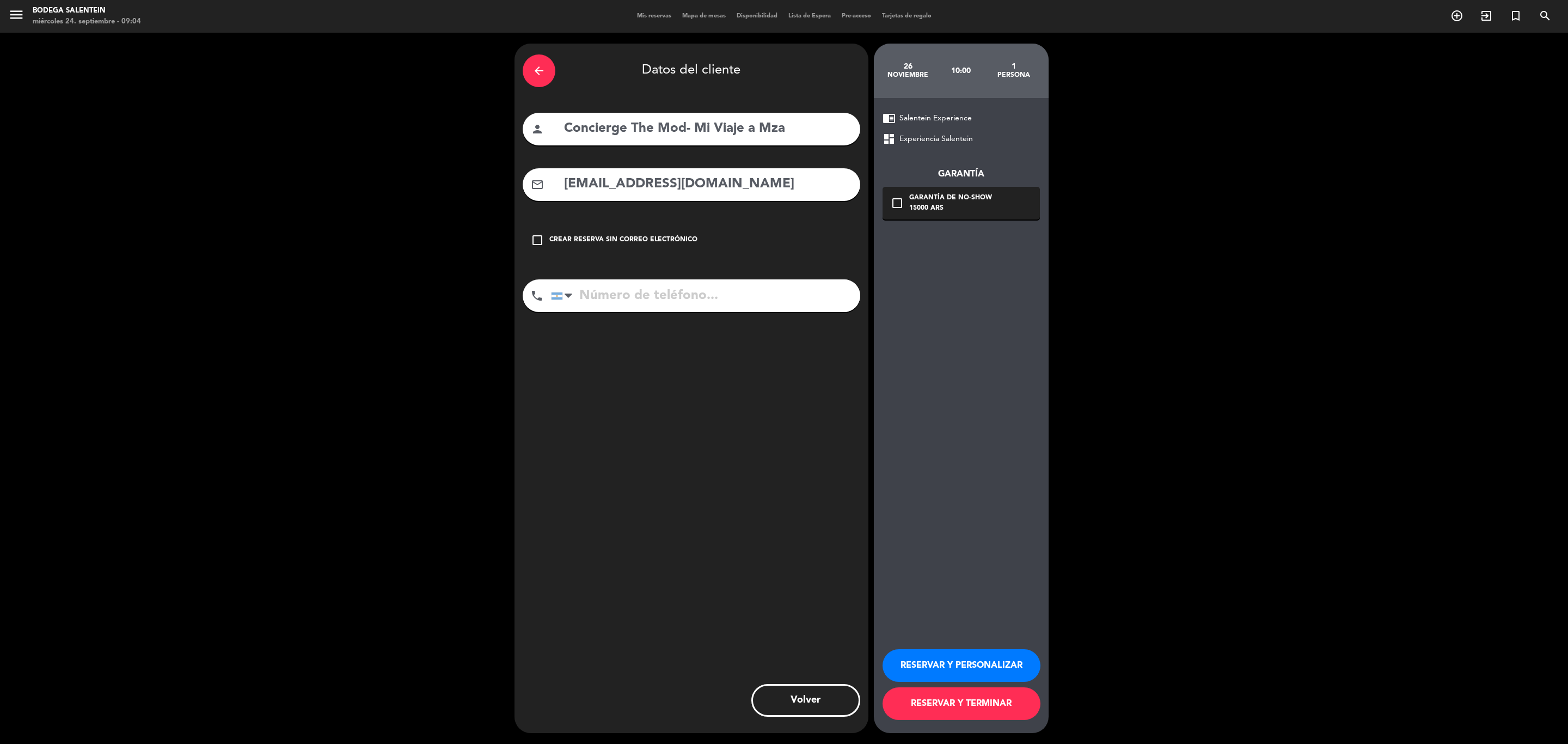
type input "[EMAIL_ADDRESS][DOMAIN_NAME]"
click at [996, 516] on button "RESERVAR Y PERSONALIZAR" at bounding box center [961, 666] width 158 height 33
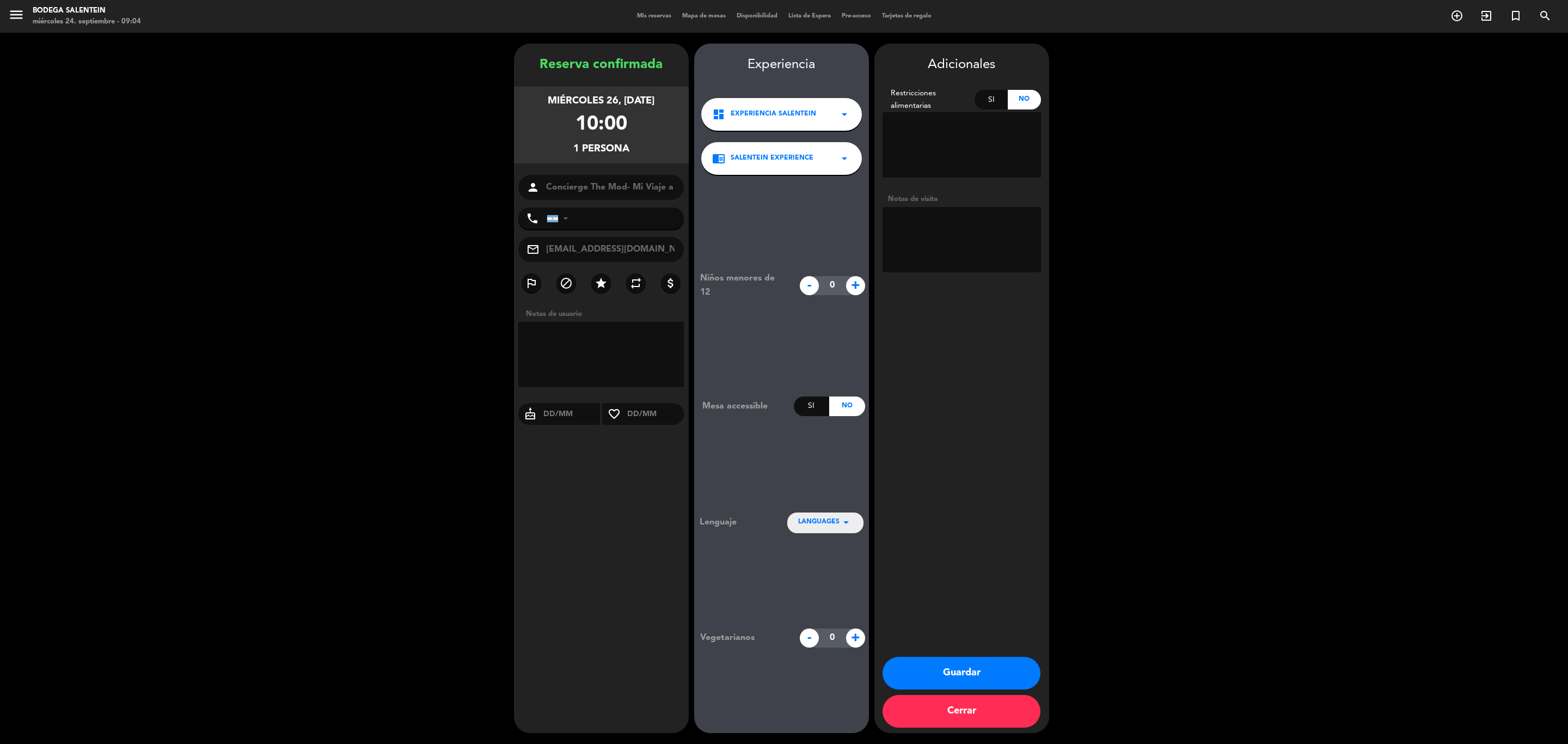
click at [985, 221] on textarea at bounding box center [961, 239] width 159 height 65
paste textarea "[PERSON_NAME]: 1 persona Idioma de los paxs: Español Servicio: Visita y degusta…"
type textarea "[PERSON_NAME]: 1 persona Idioma de los paxs: Español Servicio: Visita y degusta…"
click at [965, 516] on button "Guardar" at bounding box center [961, 673] width 158 height 33
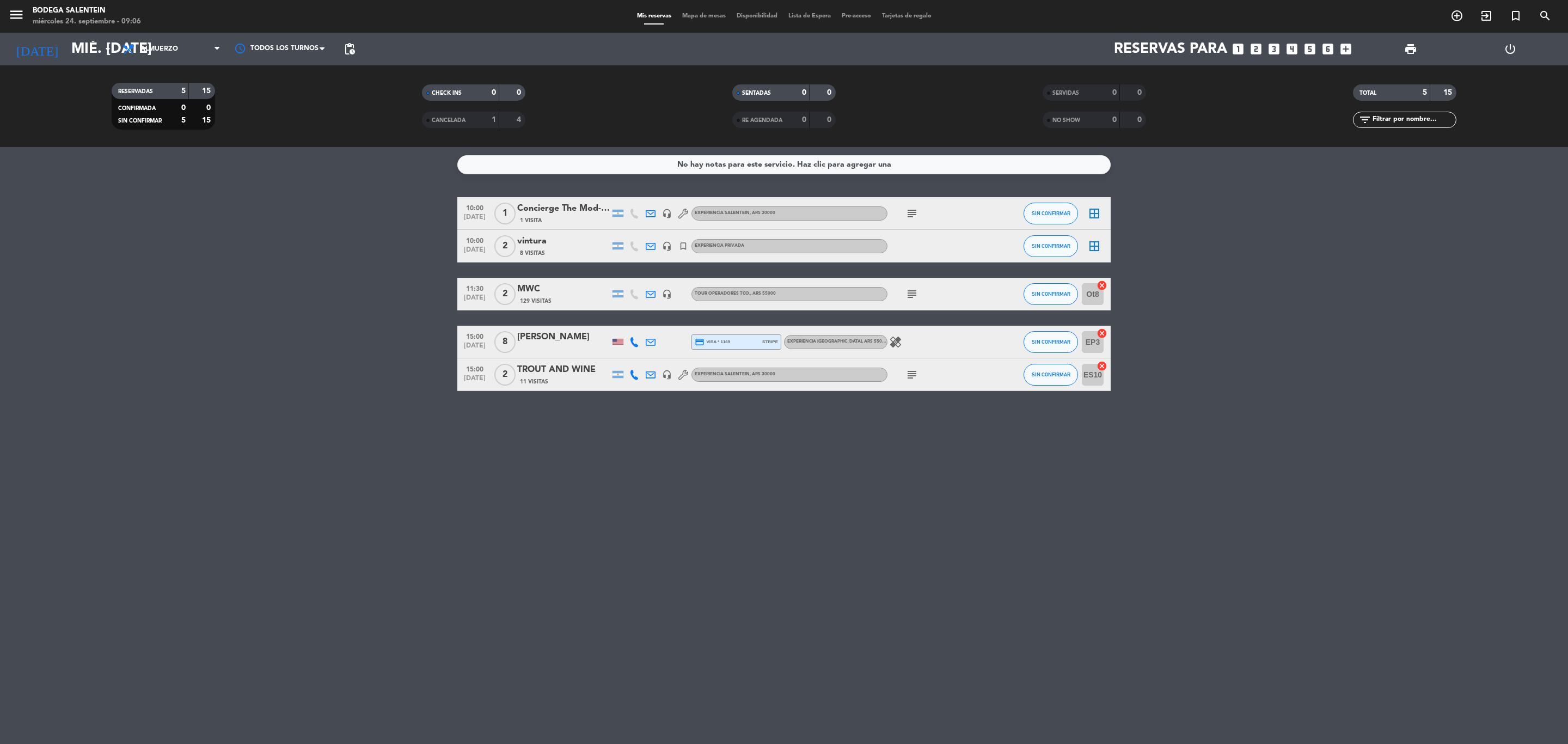
click at [543, 379] on span "11 Visitas" at bounding box center [534, 382] width 29 height 9
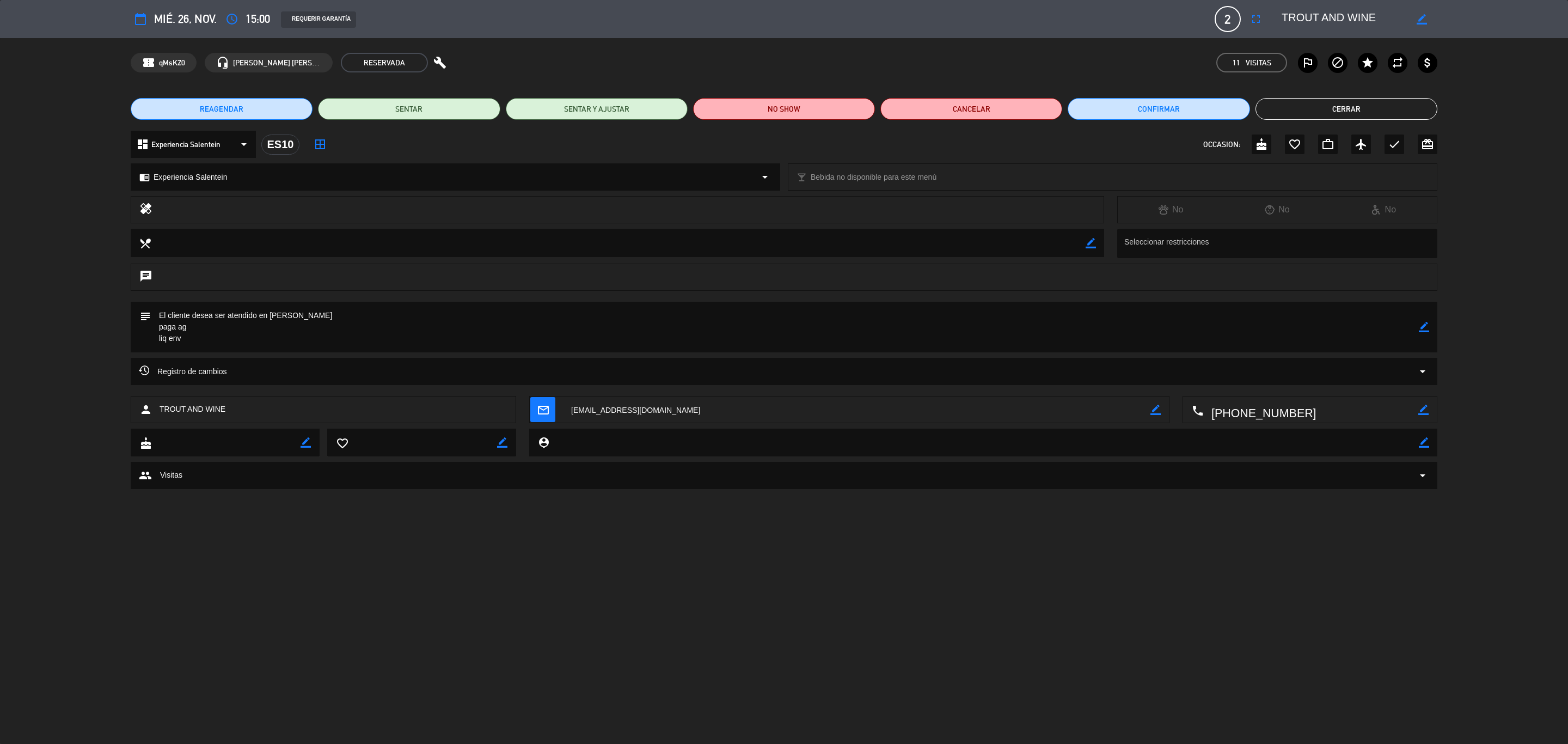
click at [1045, 372] on div "Registro de cambios arrow_drop_down" at bounding box center [784, 371] width 1306 height 27
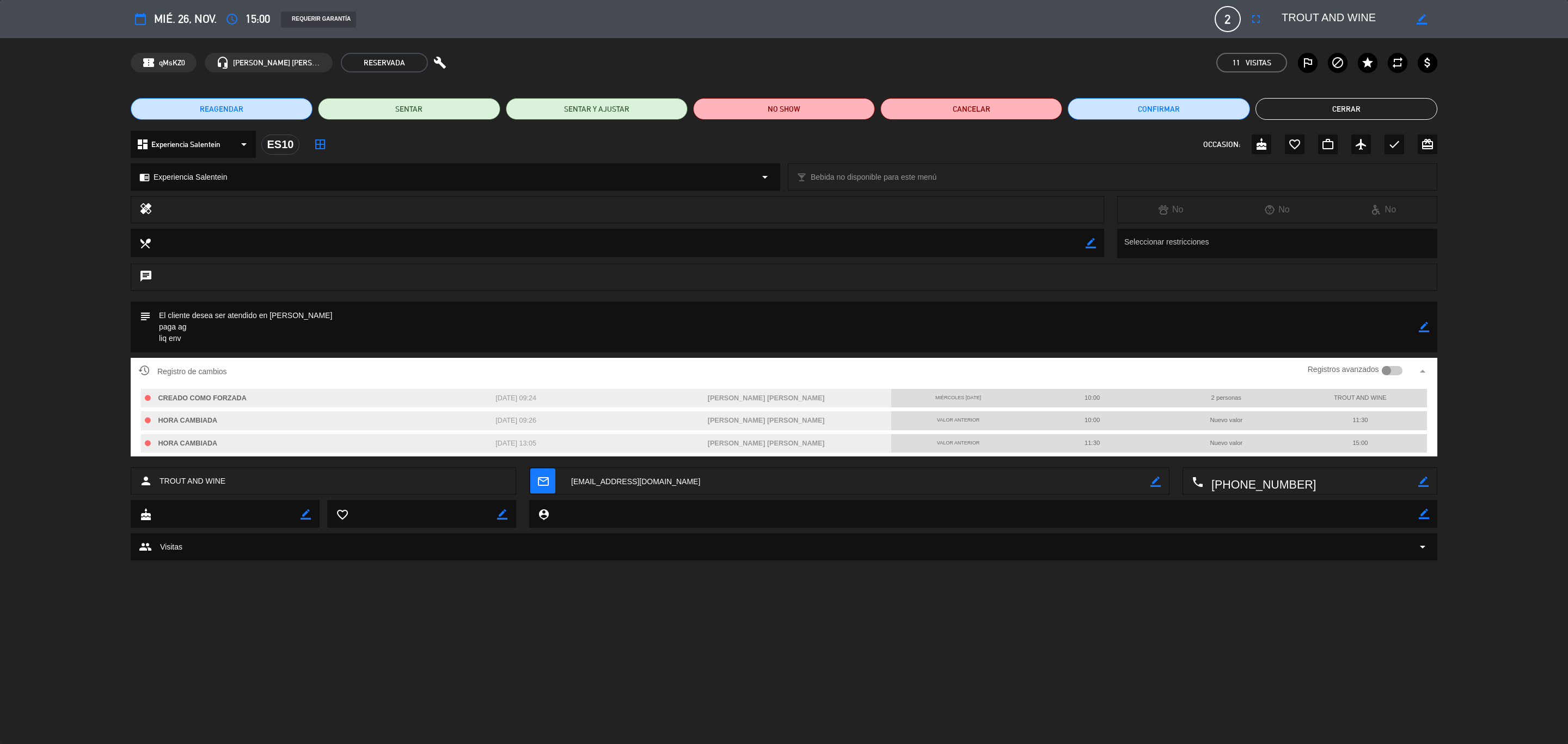
click at [1045, 108] on button "Cerrar" at bounding box center [1346, 109] width 182 height 22
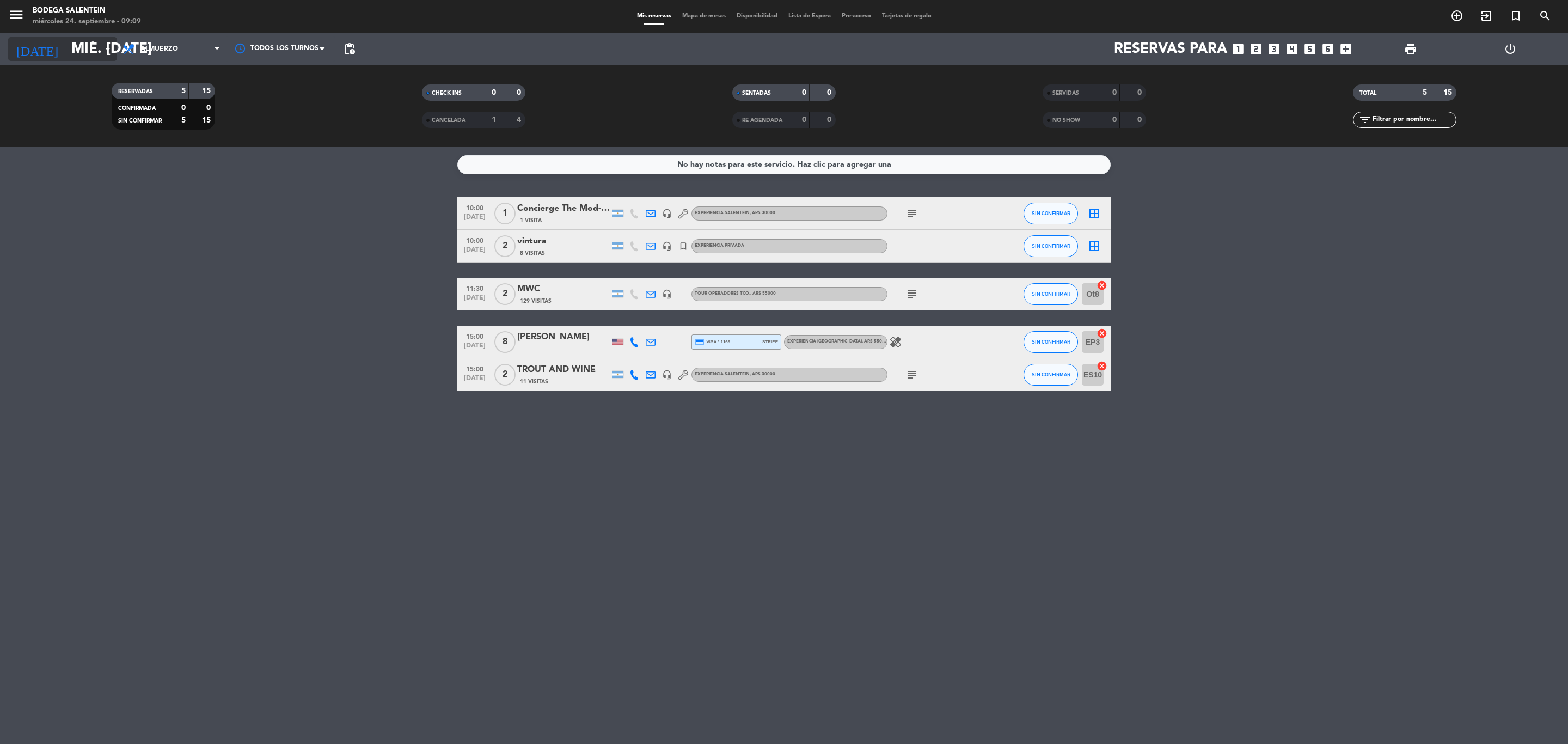
click at [66, 56] on input "mié. [DATE]" at bounding box center [158, 50] width 184 height 28
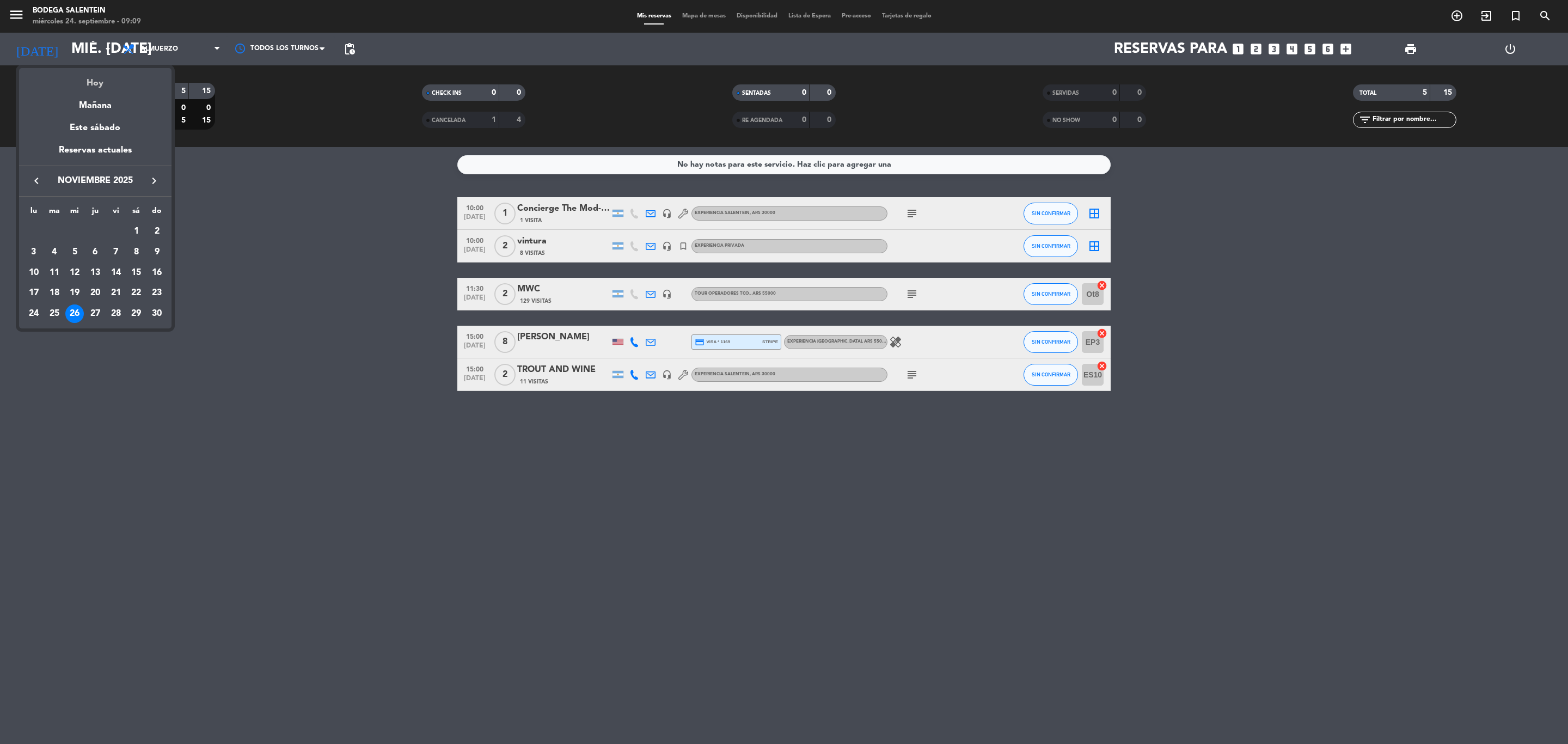
click at [100, 84] on div "Hoy" at bounding box center [95, 79] width 152 height 22
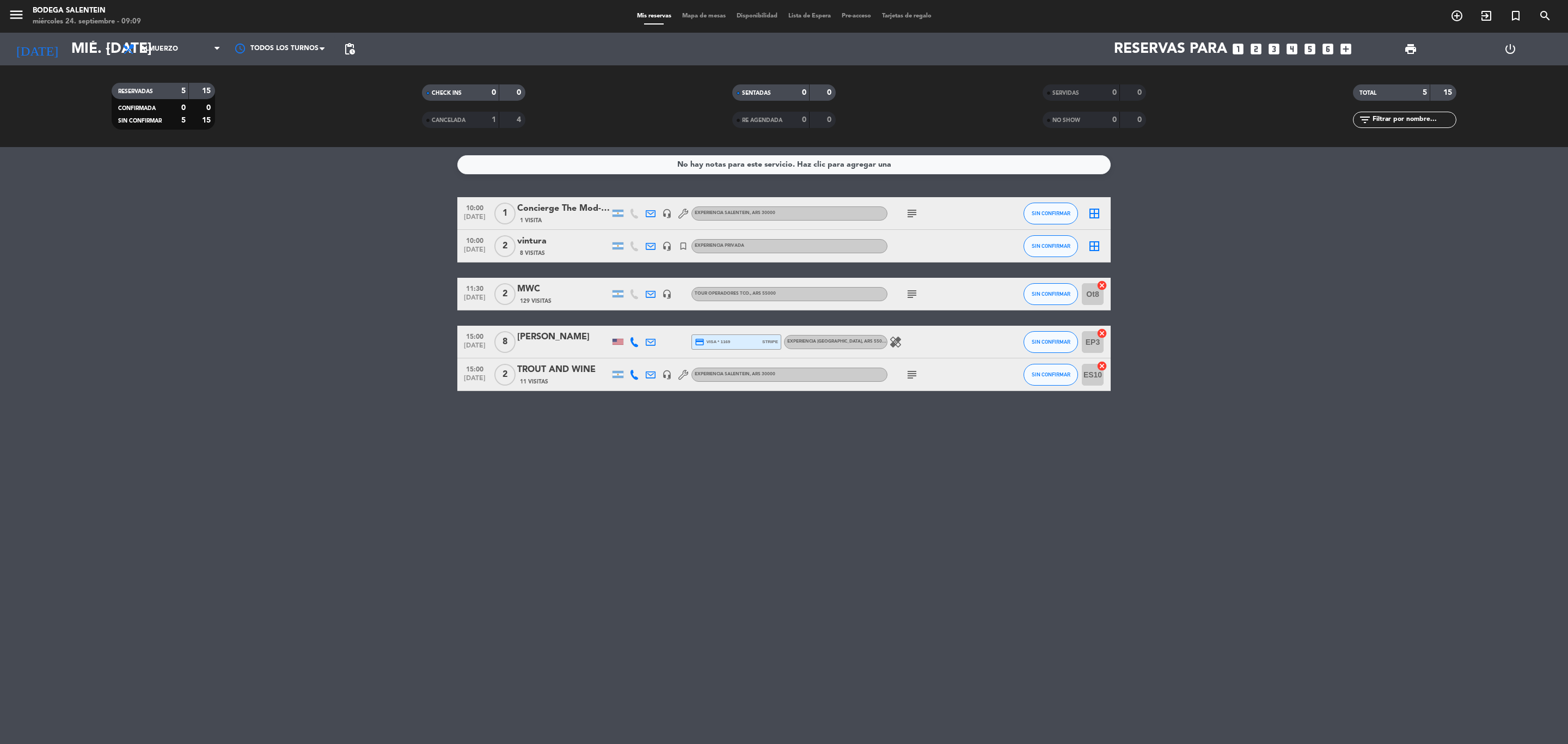
type input "mié. [DATE]"
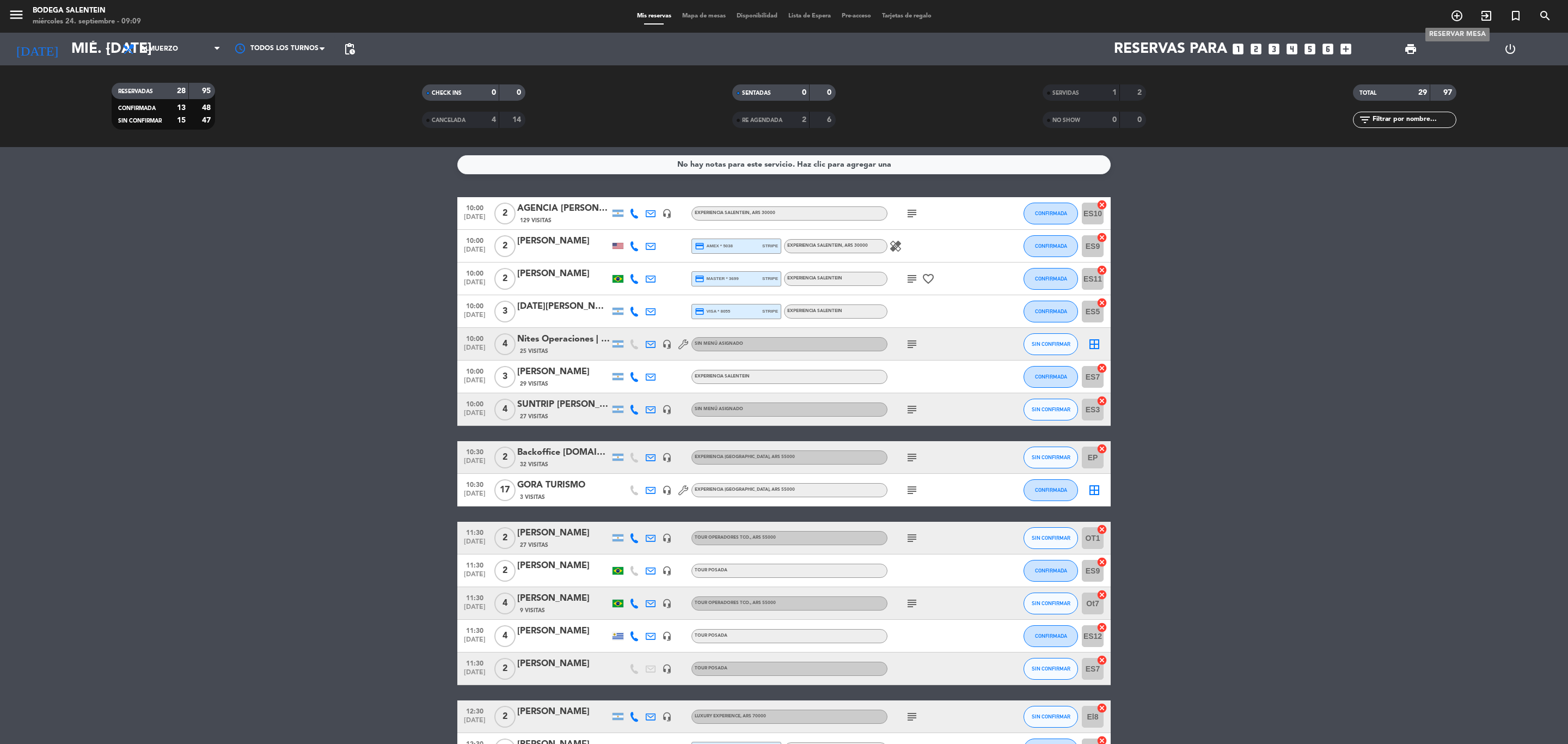
click at [1045, 14] on icon "add_circle_outline" at bounding box center [1457, 15] width 13 height 13
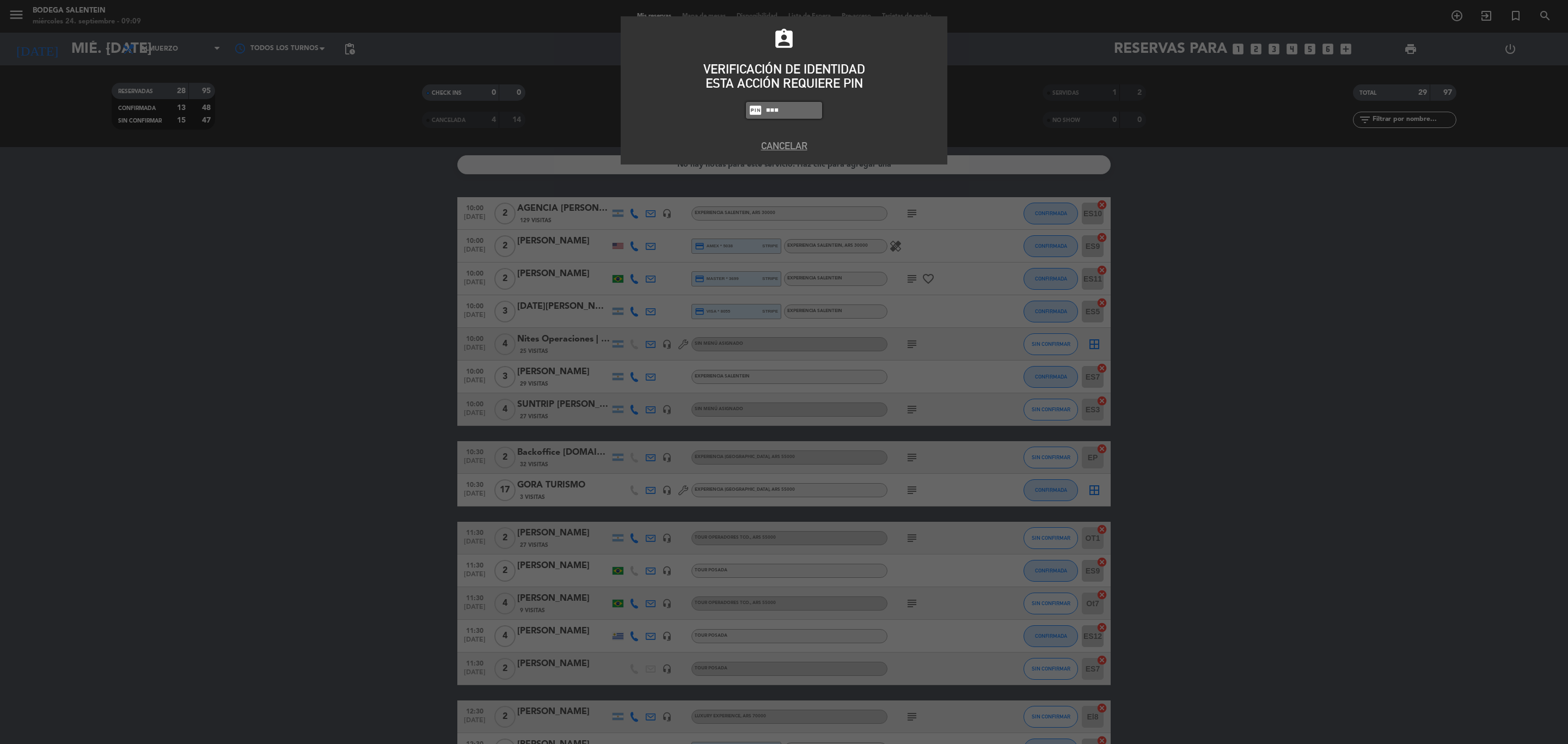
type input "8986"
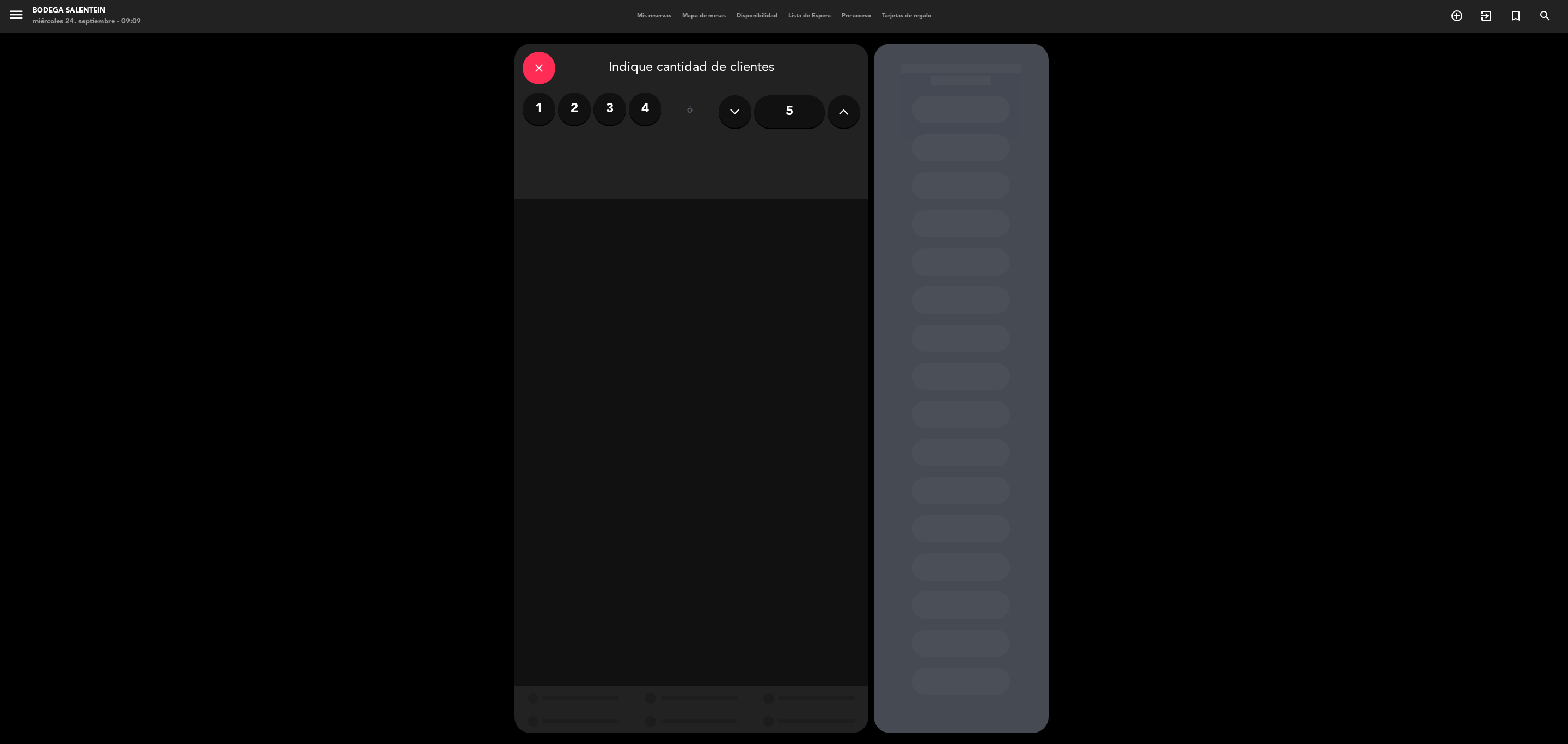
click at [799, 117] on input "5" at bounding box center [789, 111] width 70 height 33
click at [621, 153] on div "Almuerzo" at bounding box center [606, 149] width 168 height 22
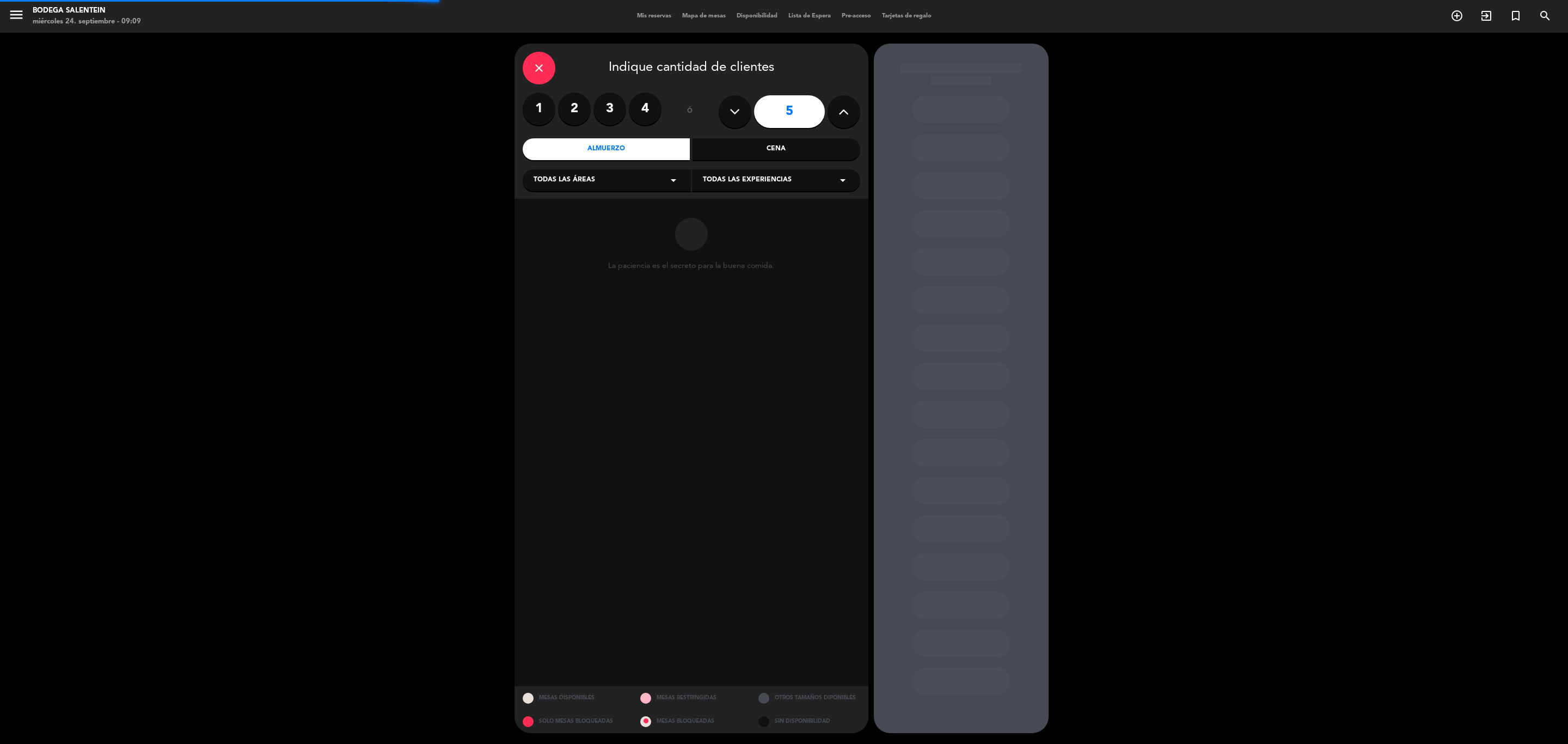
click at [653, 180] on div "Todas las áreas arrow_drop_down" at bounding box center [606, 180] width 168 height 22
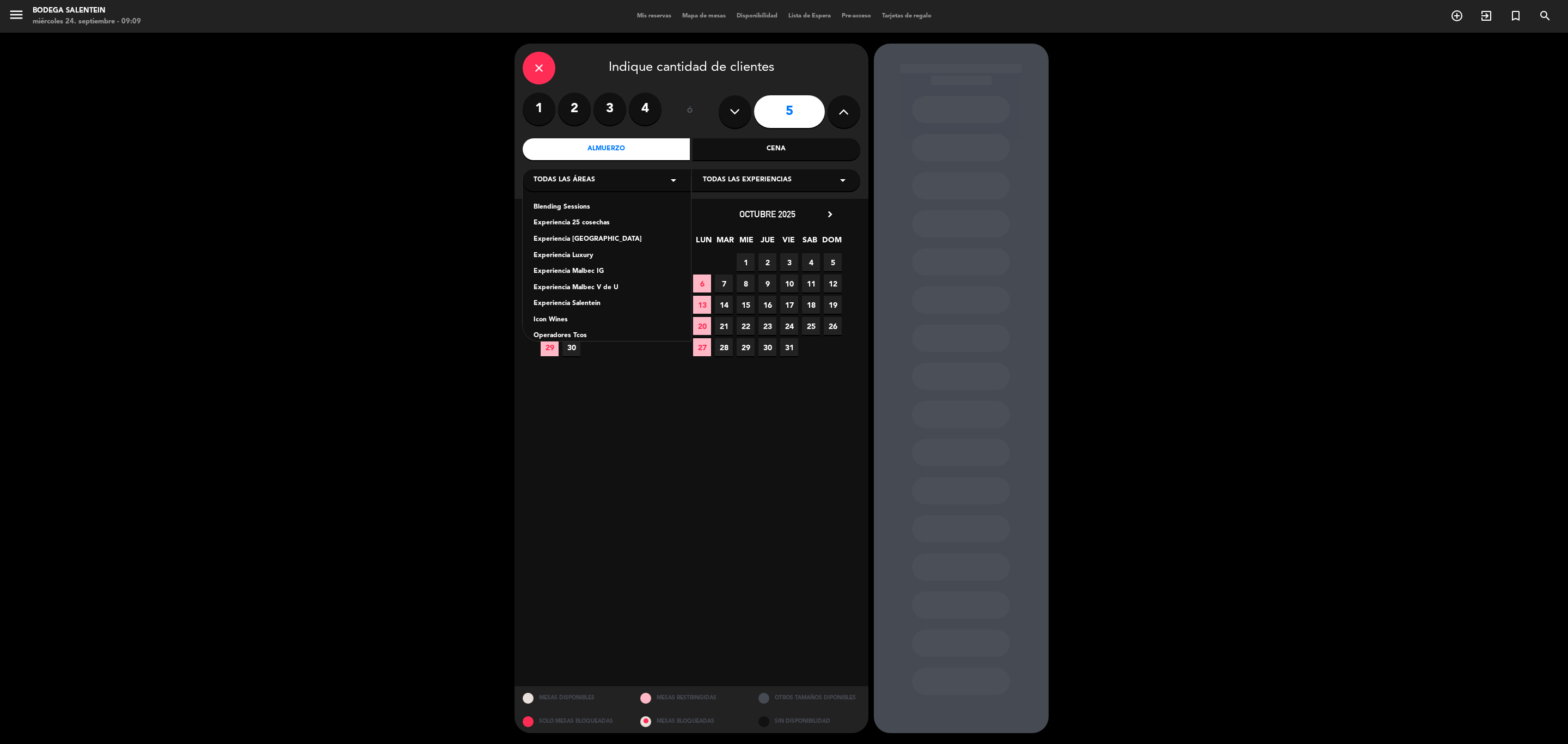
click at [570, 337] on div "Operadores Tcos" at bounding box center [606, 336] width 146 height 11
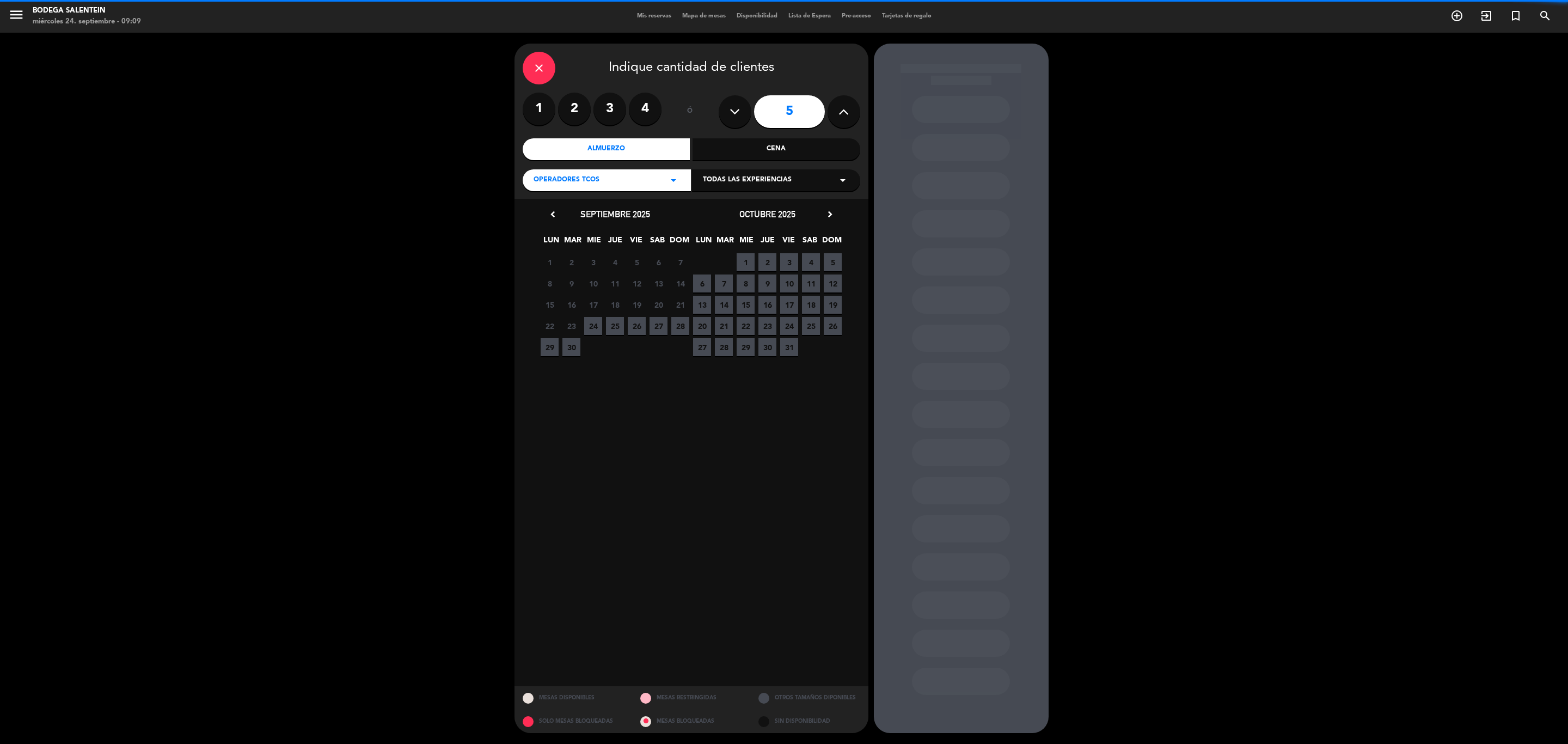
click at [843, 180] on icon "arrow_drop_down" at bounding box center [843, 180] width 13 height 13
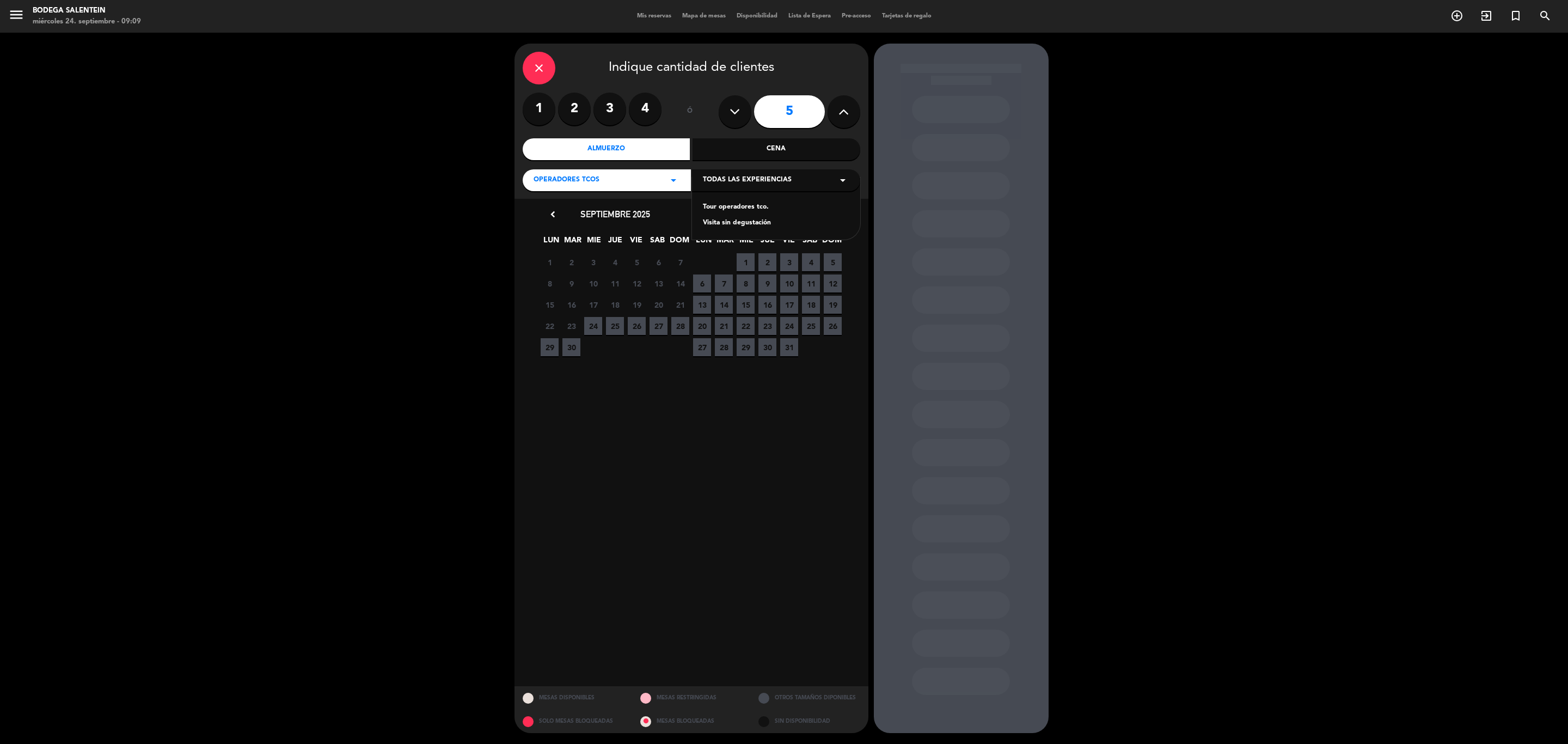
click at [731, 207] on div "Tour operadores tco." at bounding box center [775, 207] width 146 height 11
click at [588, 327] on span "24" at bounding box center [593, 325] width 18 height 18
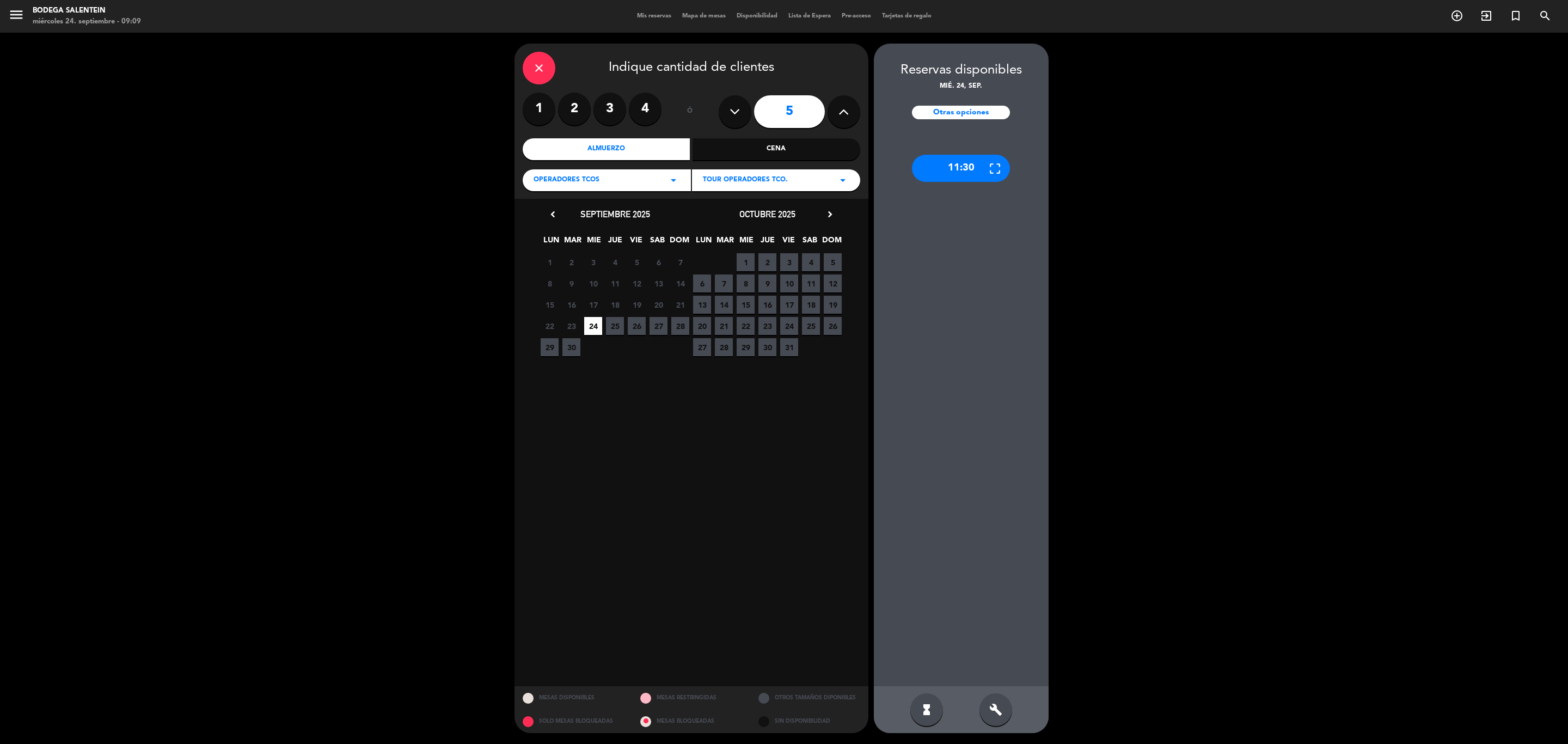
click at [967, 163] on div "11:30" at bounding box center [960, 168] width 98 height 27
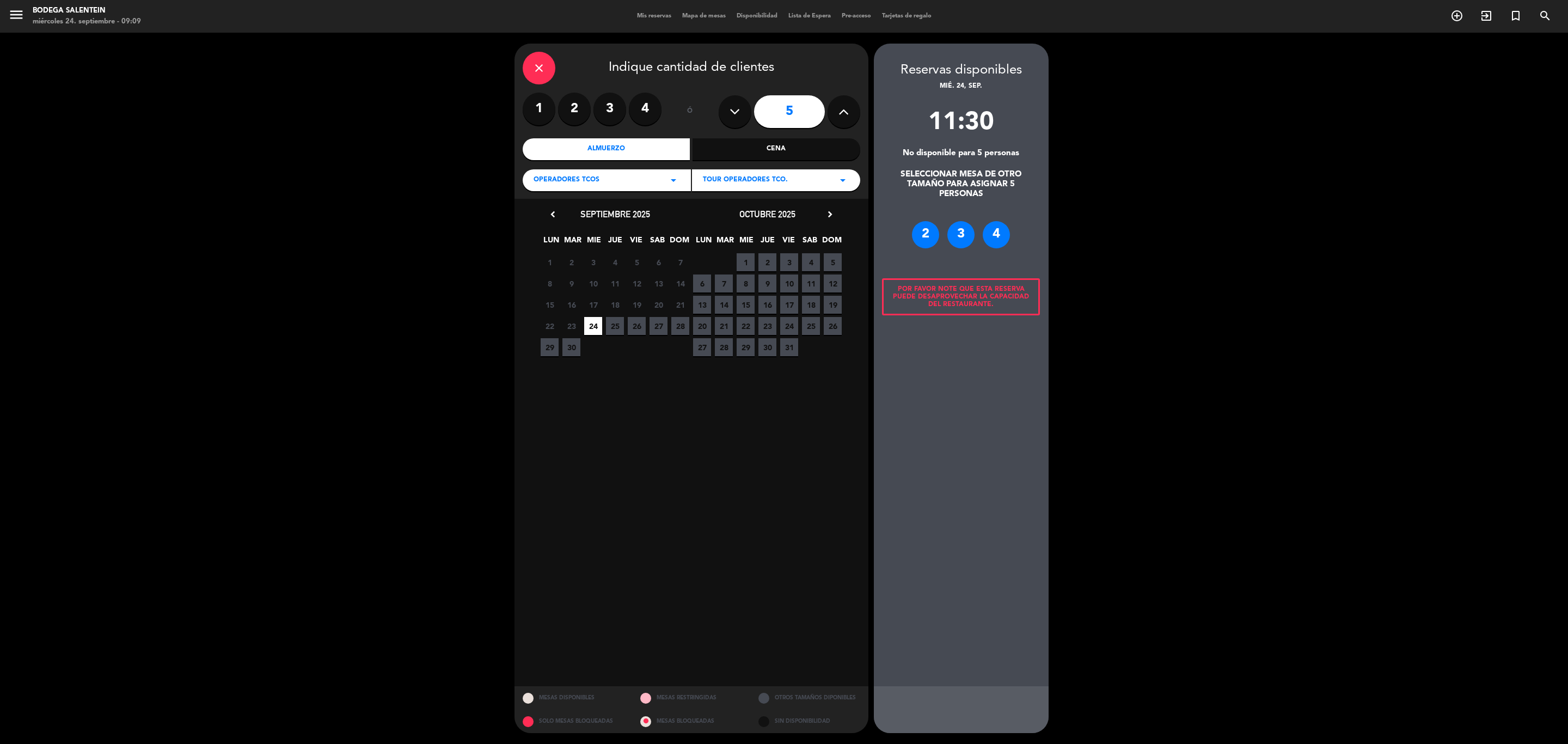
click at [919, 236] on div "2" at bounding box center [925, 235] width 27 height 27
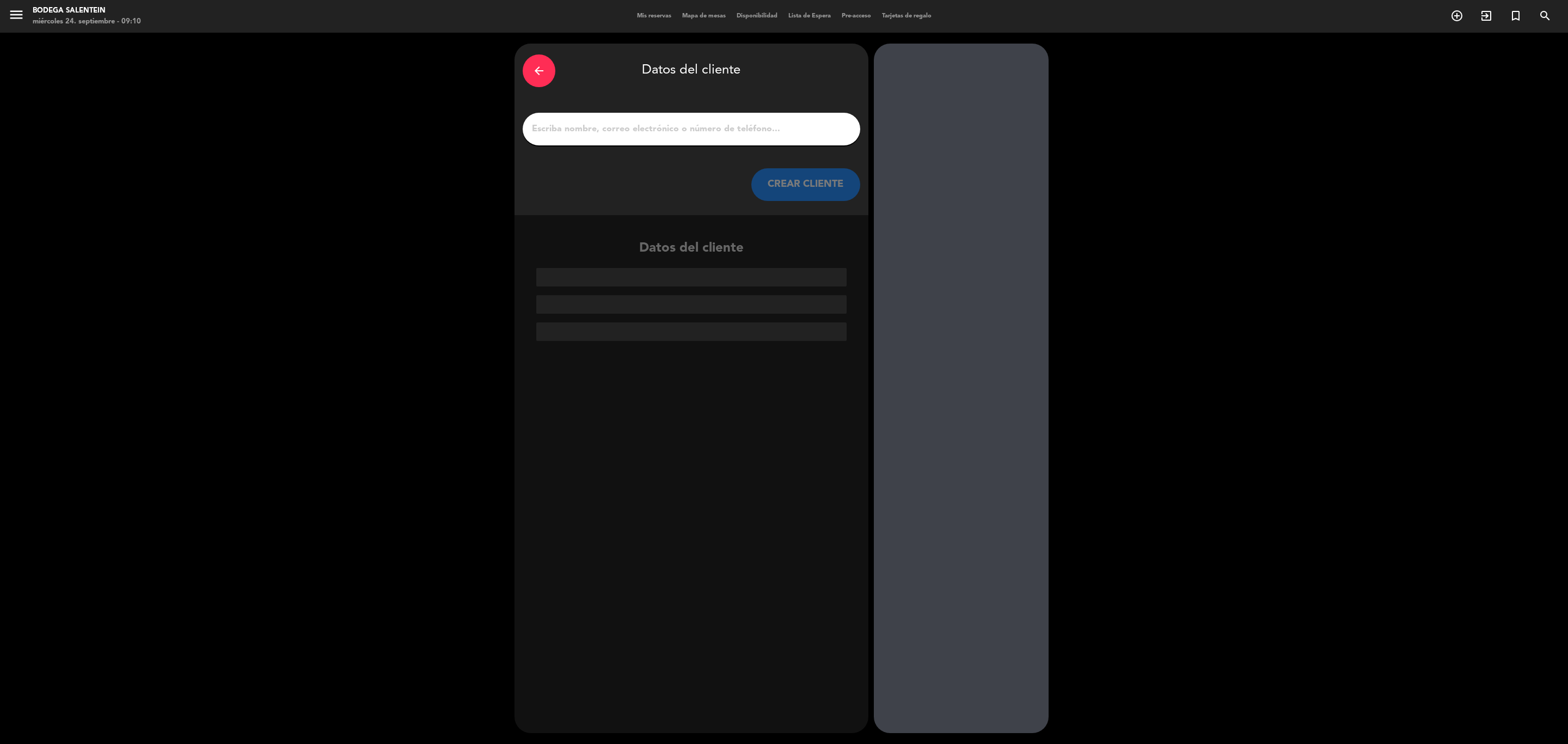
click at [553, 120] on div at bounding box center [691, 129] width 337 height 33
click at [553, 129] on input "1" at bounding box center [691, 129] width 321 height 15
paste input "[PERSON_NAME]"
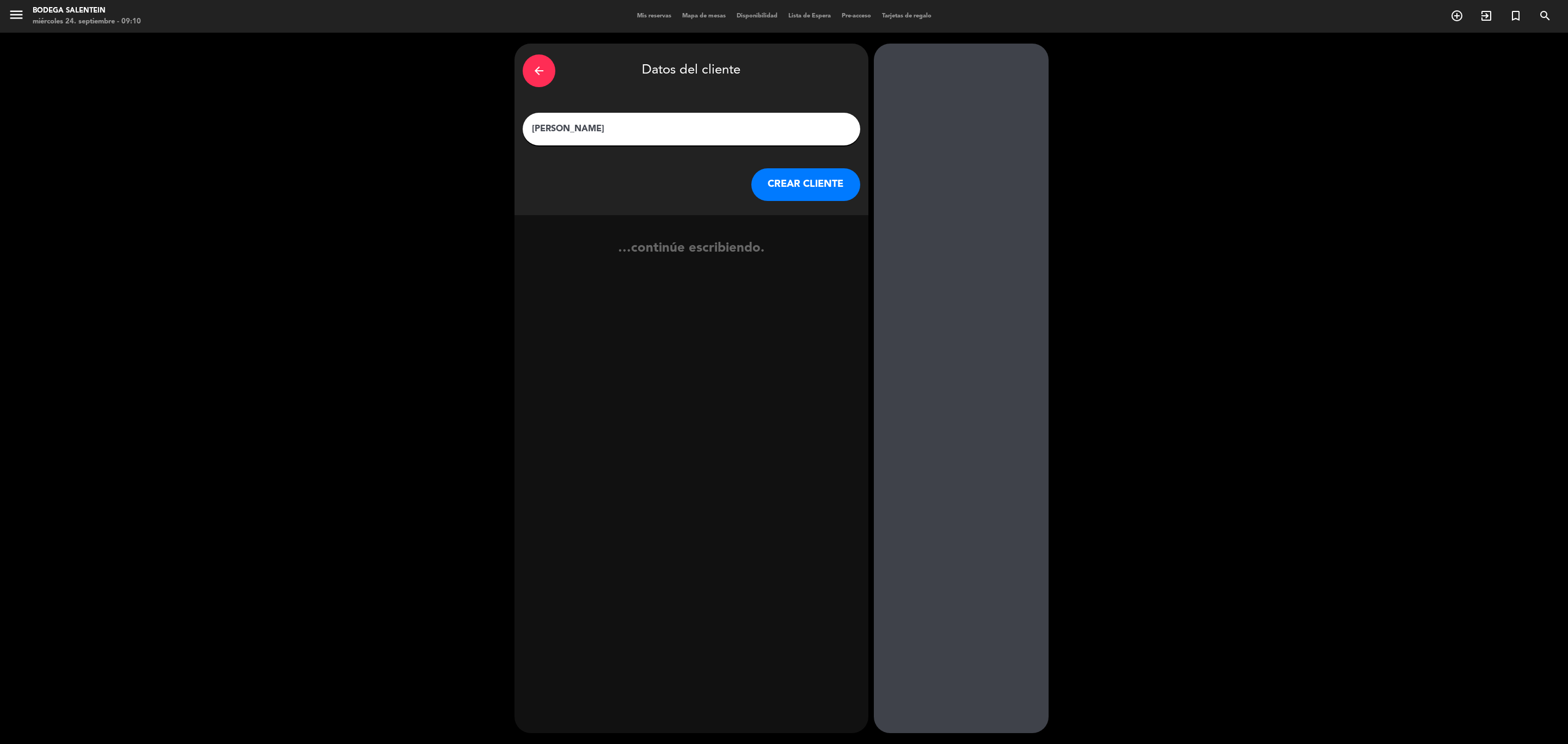
type input "[PERSON_NAME]"
click at [785, 180] on button "CREAR CLIENTE" at bounding box center [806, 184] width 109 height 33
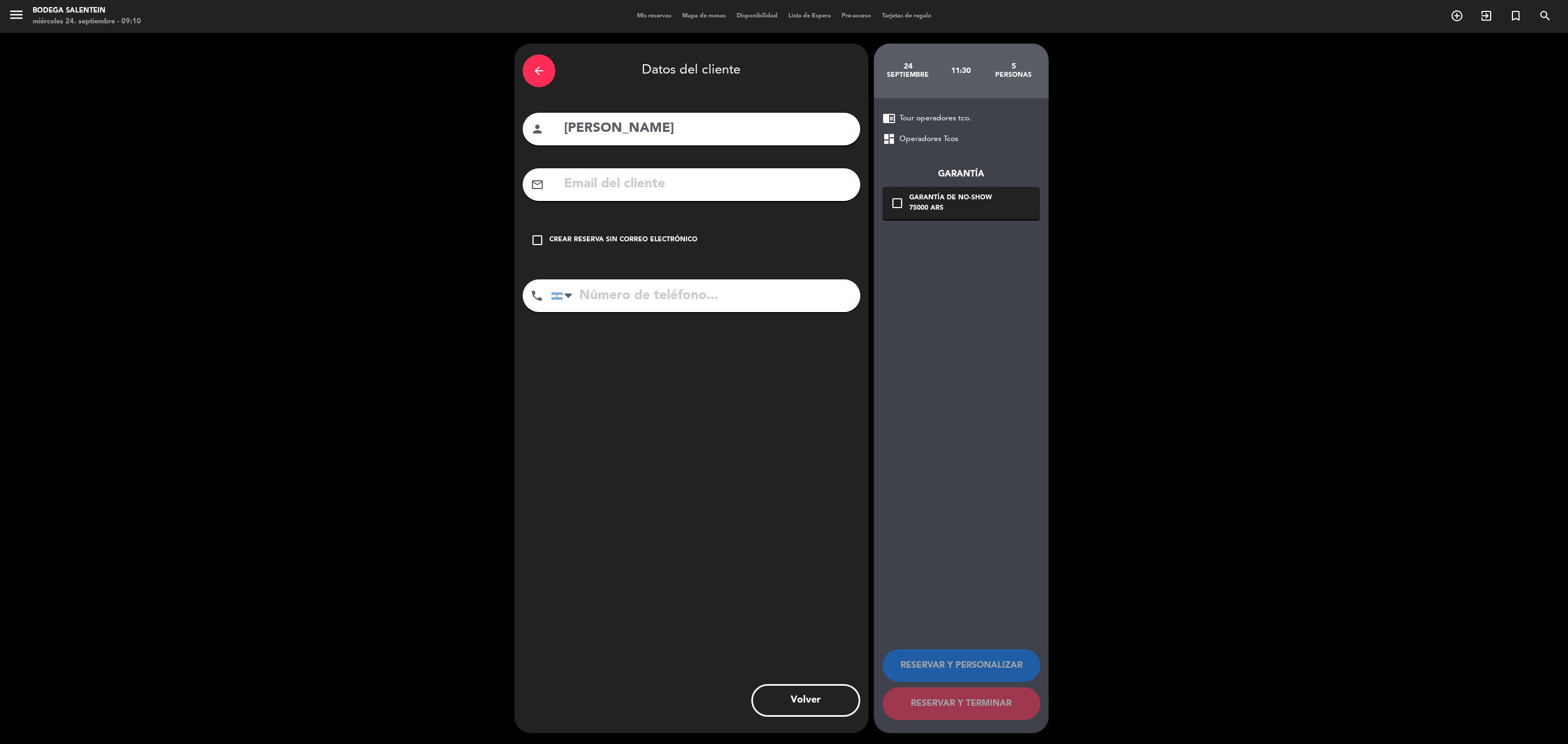
click at [695, 184] on input "text" at bounding box center [707, 184] width 289 height 22
paste input "[EMAIL_ADDRESS][DOMAIN_NAME]"
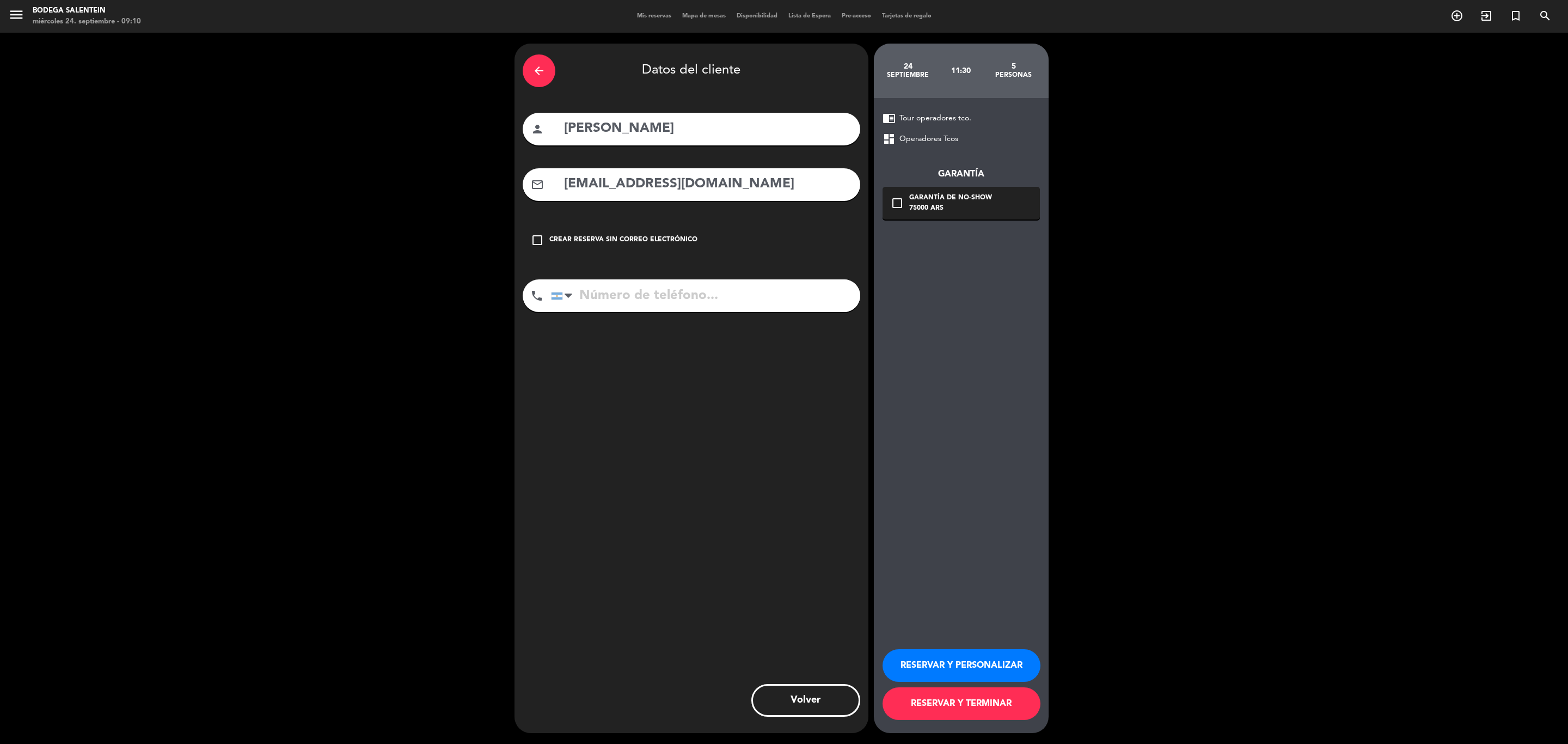
type input "[EMAIL_ADDRESS][DOMAIN_NAME]"
click at [899, 212] on div "check_box_outline_blank Garantía de no-show 75000 ARS" at bounding box center [960, 203] width 157 height 33
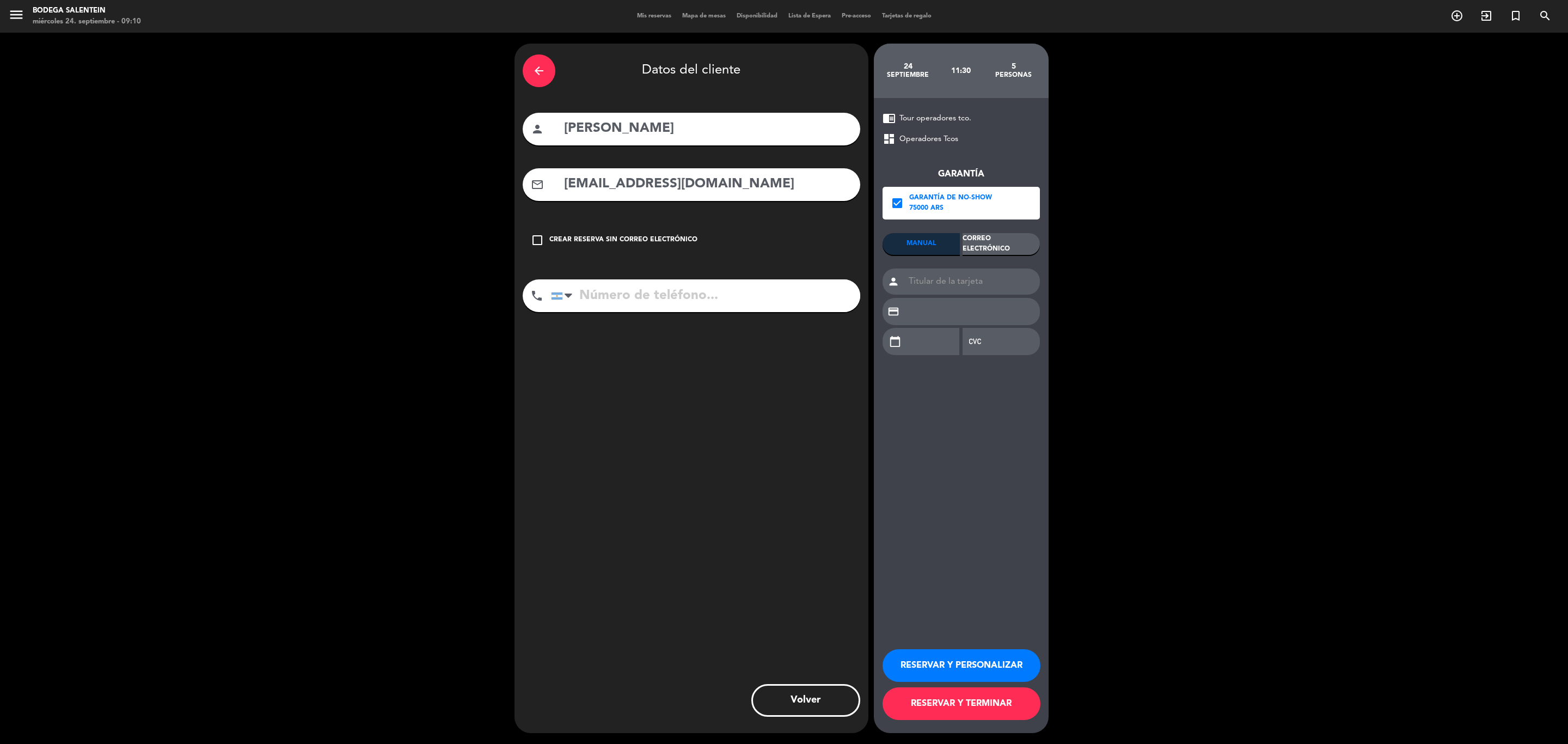
click at [974, 239] on div "Correo Electrónico" at bounding box center [1001, 244] width 77 height 22
click at [975, 516] on button "RESERVAR Y PERSONALIZAR" at bounding box center [961, 666] width 158 height 33
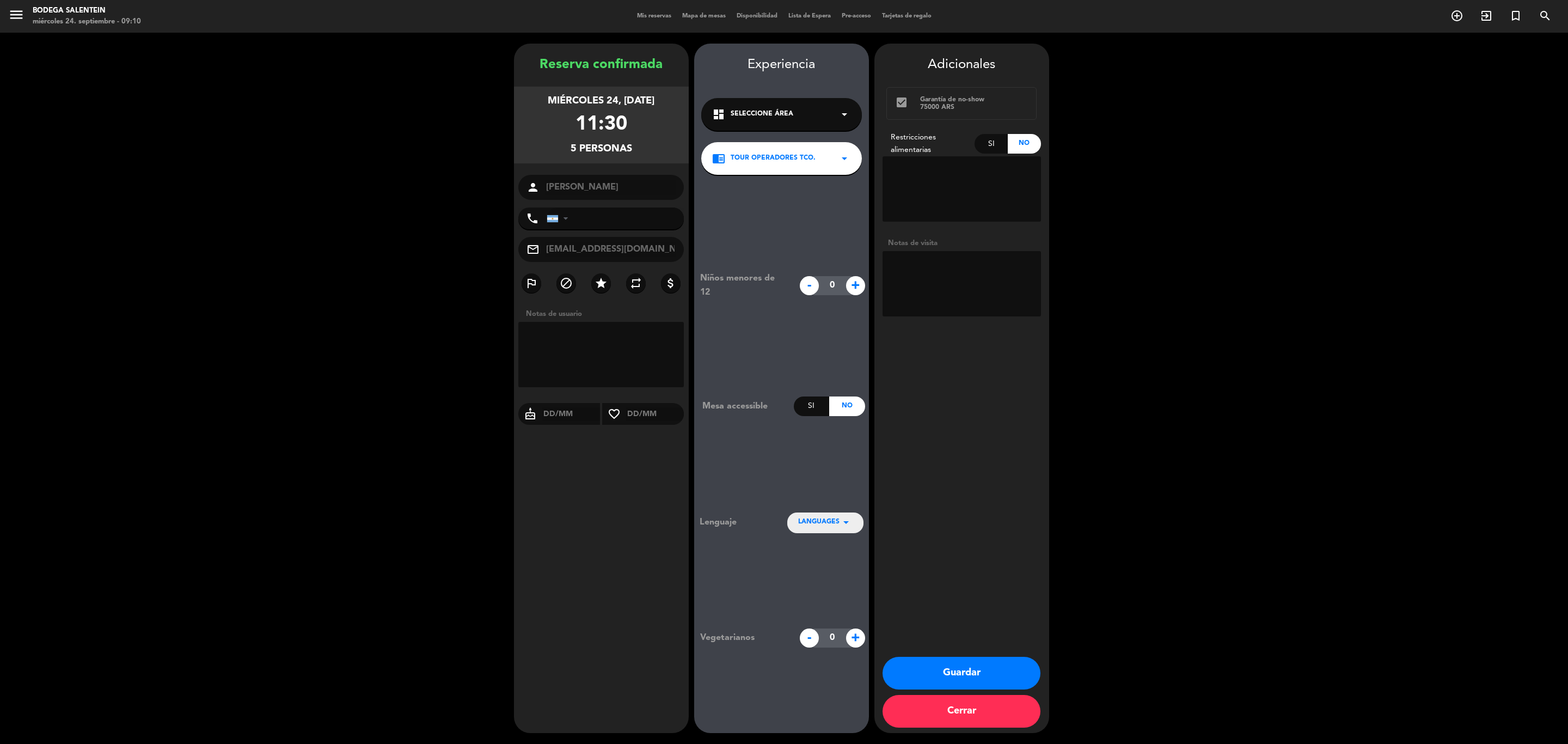
click at [953, 265] on textarea at bounding box center [961, 283] width 159 height 65
paste textarea "[PERSON_NAME]. Teléfono de contacto: [PHONE_NUMBER]. Mail del pasajero: [EMAIL_…"
type textarea "[PERSON_NAME]. Teléfono de contacto: [PHONE_NUMBER]. Mail del pasajero: [EMAIL_…"
click at [962, 516] on button "Guardar" at bounding box center [961, 673] width 158 height 33
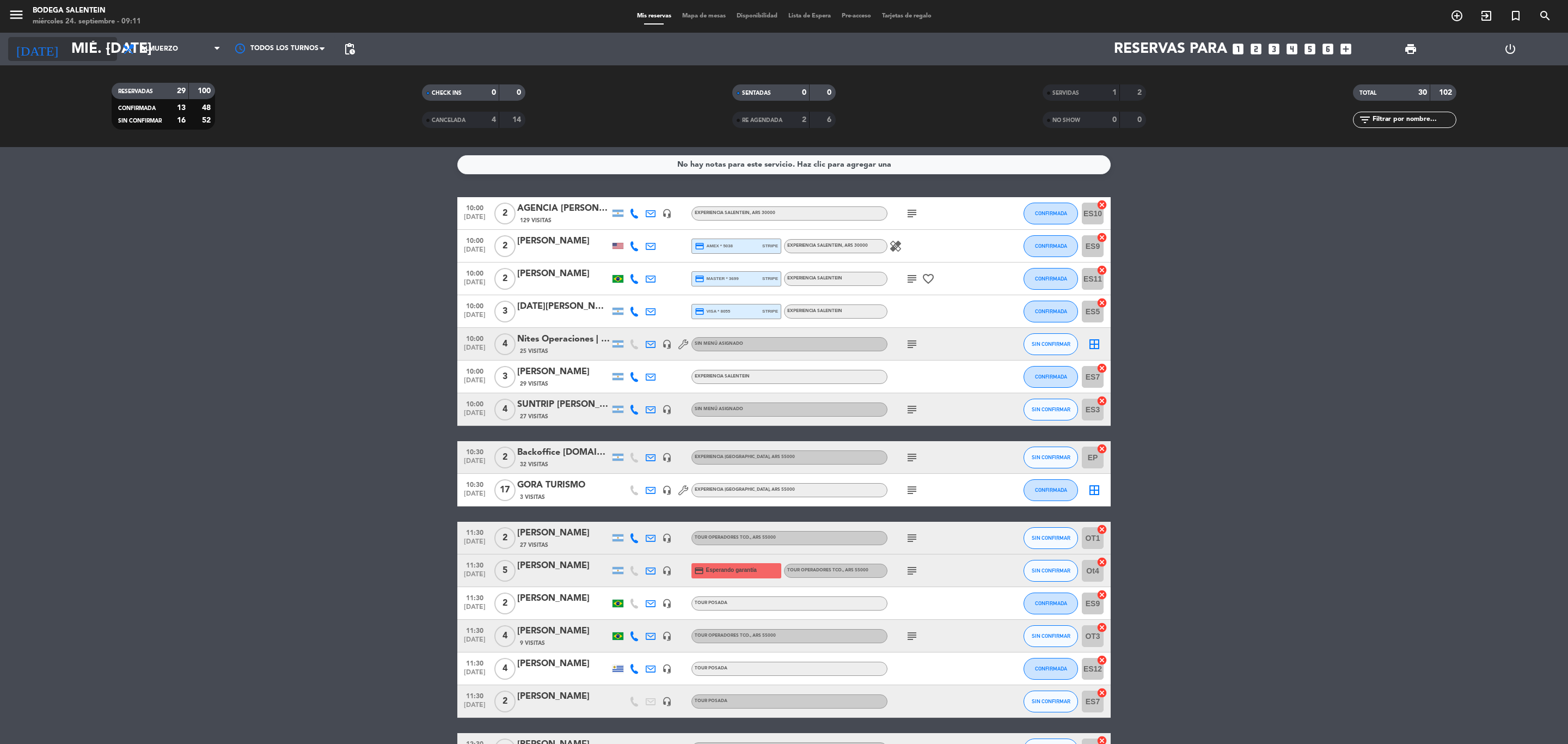
click at [66, 44] on input "mié. [DATE]" at bounding box center [158, 50] width 184 height 28
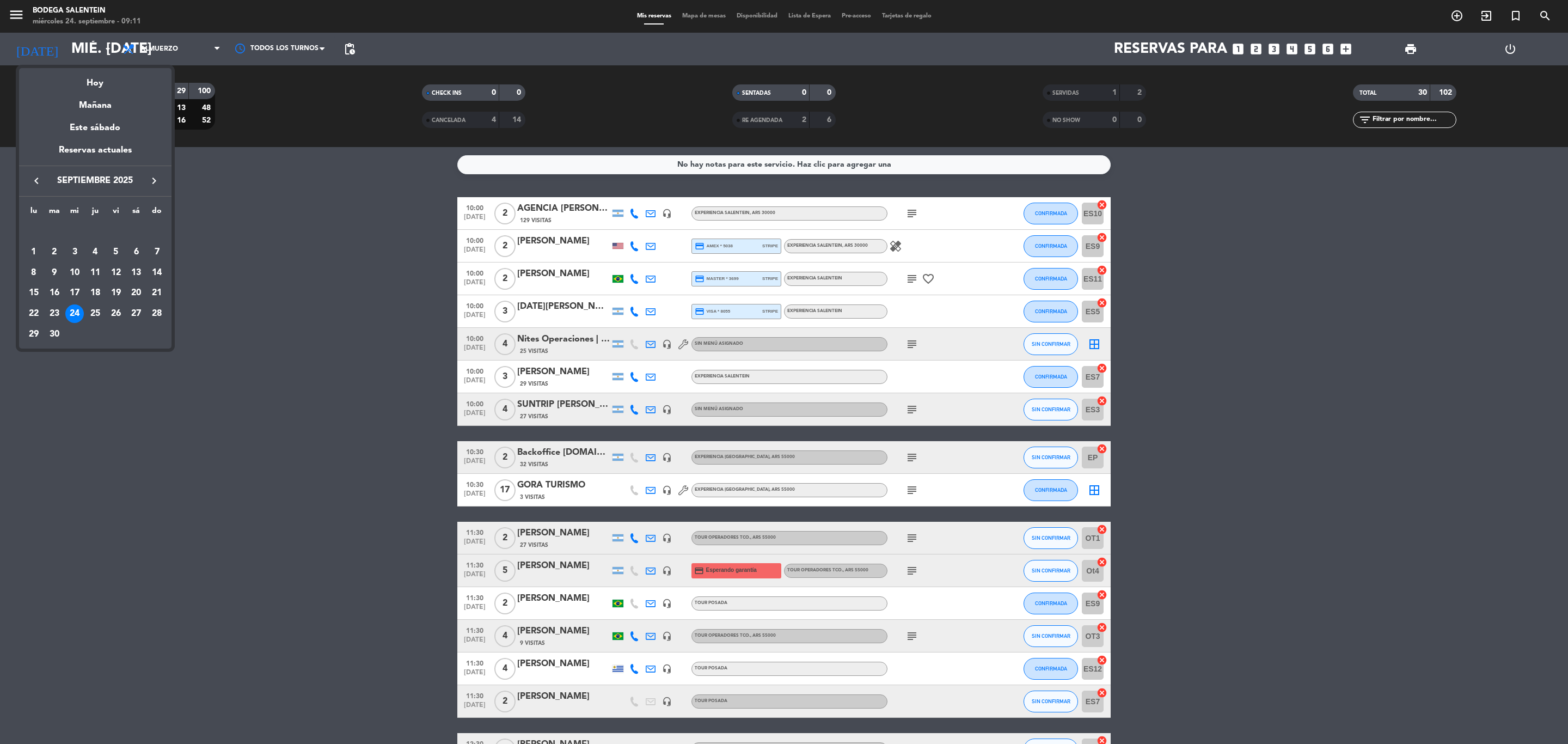
click at [152, 183] on icon "keyboard_arrow_right" at bounding box center [154, 180] width 13 height 13
click at [97, 338] on div "30" at bounding box center [95, 334] width 19 height 19
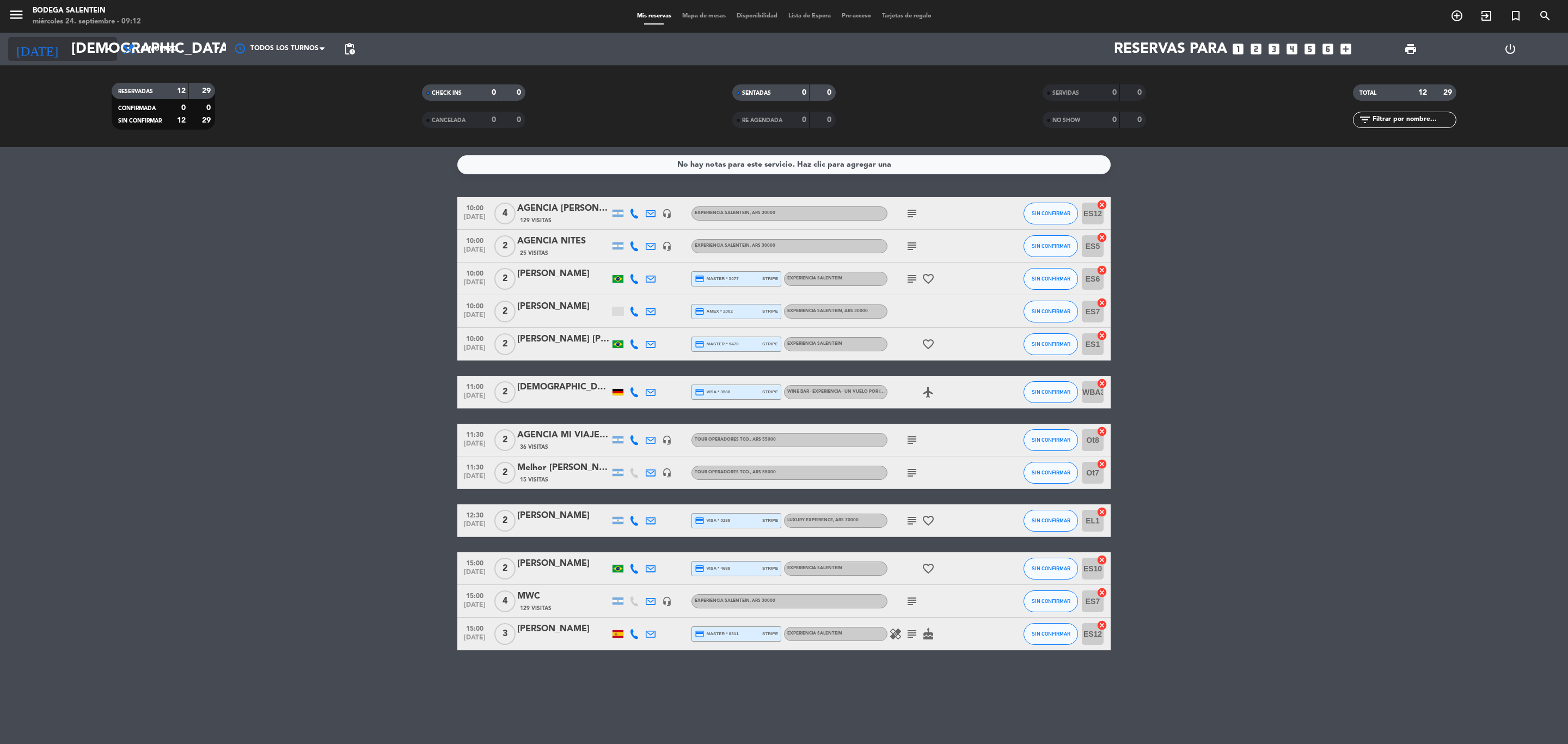
click at [67, 49] on input "[DEMOGRAPHIC_DATA] [DATE]" at bounding box center [158, 50] width 184 height 28
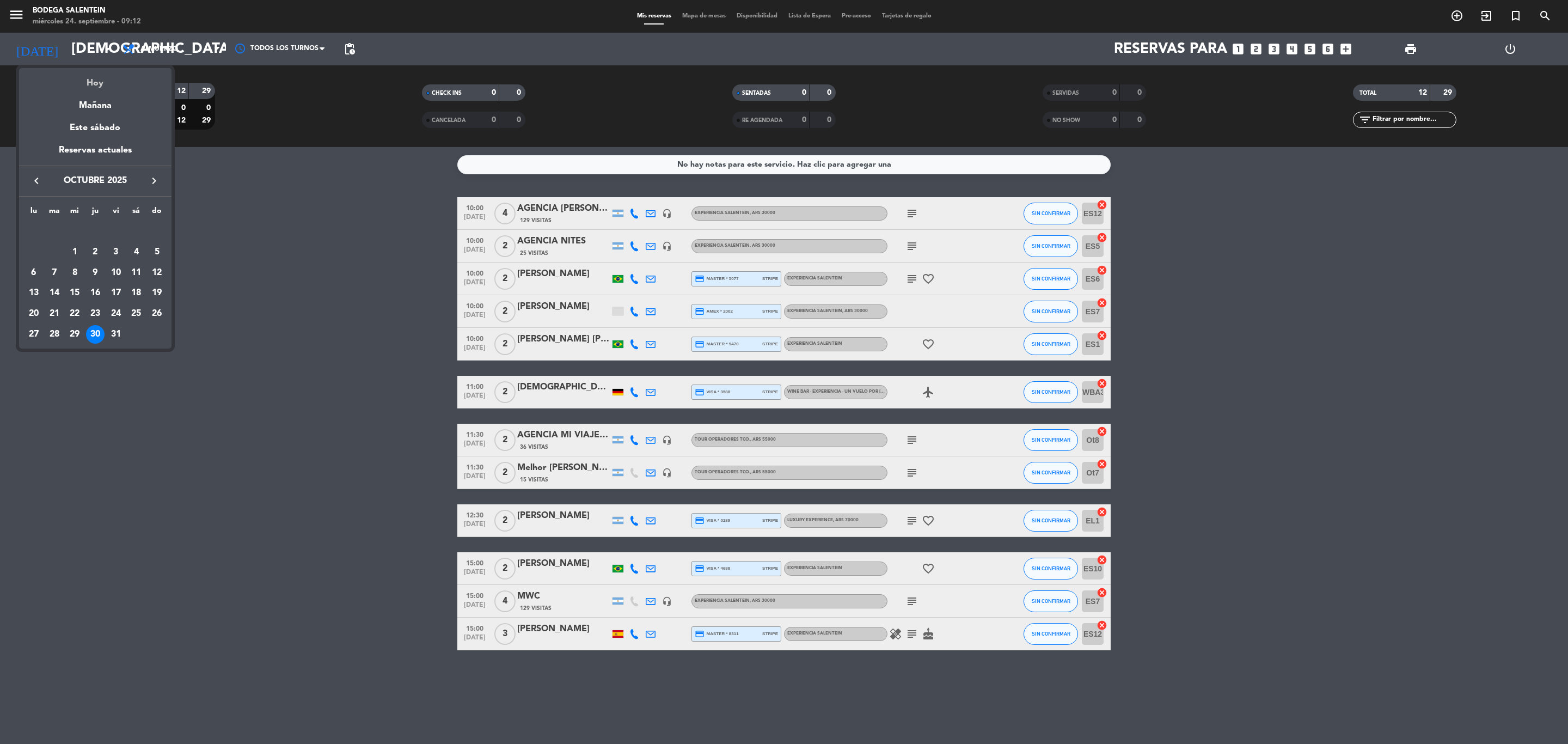
click at [94, 76] on div "Hoy" at bounding box center [95, 79] width 152 height 22
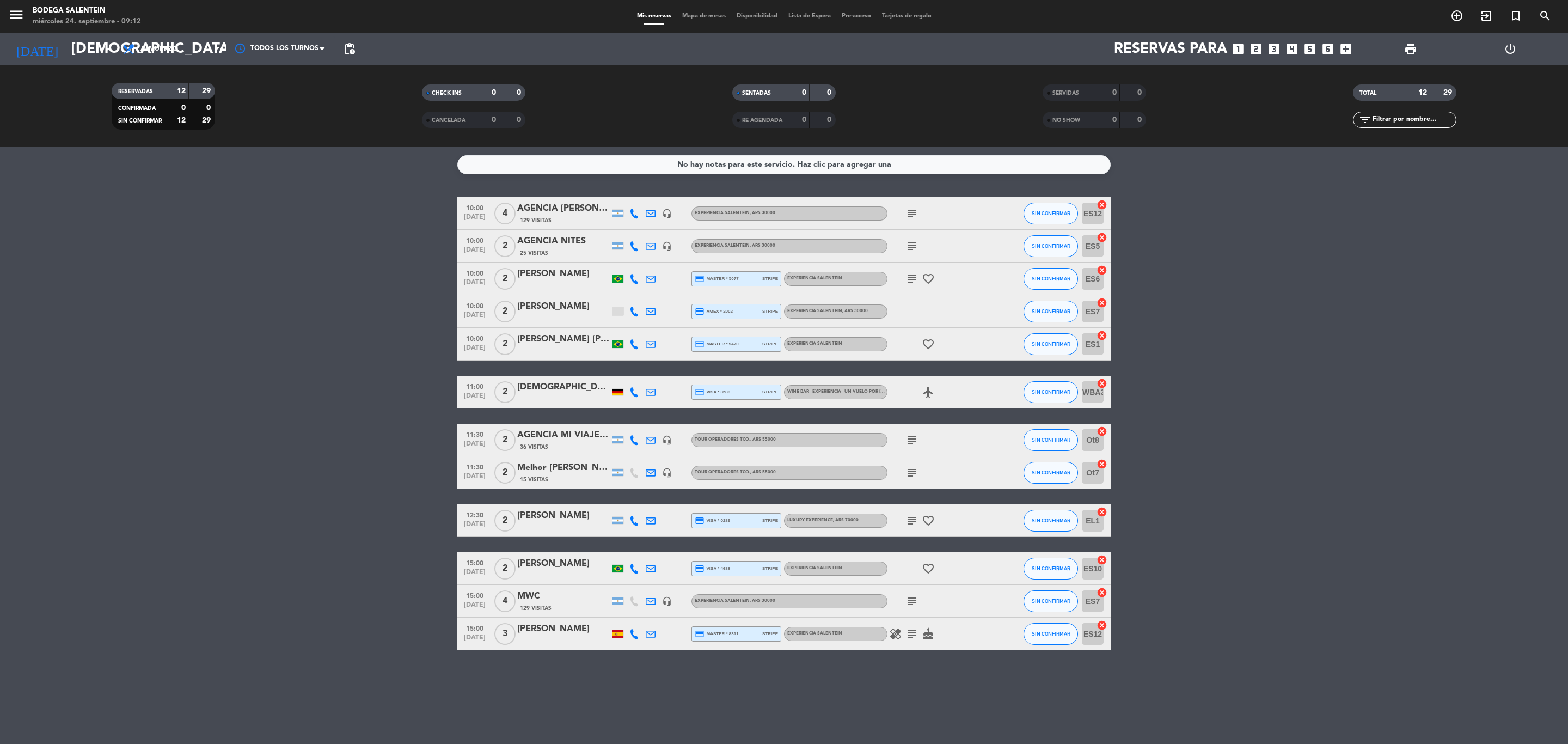
type input "mié. [DATE]"
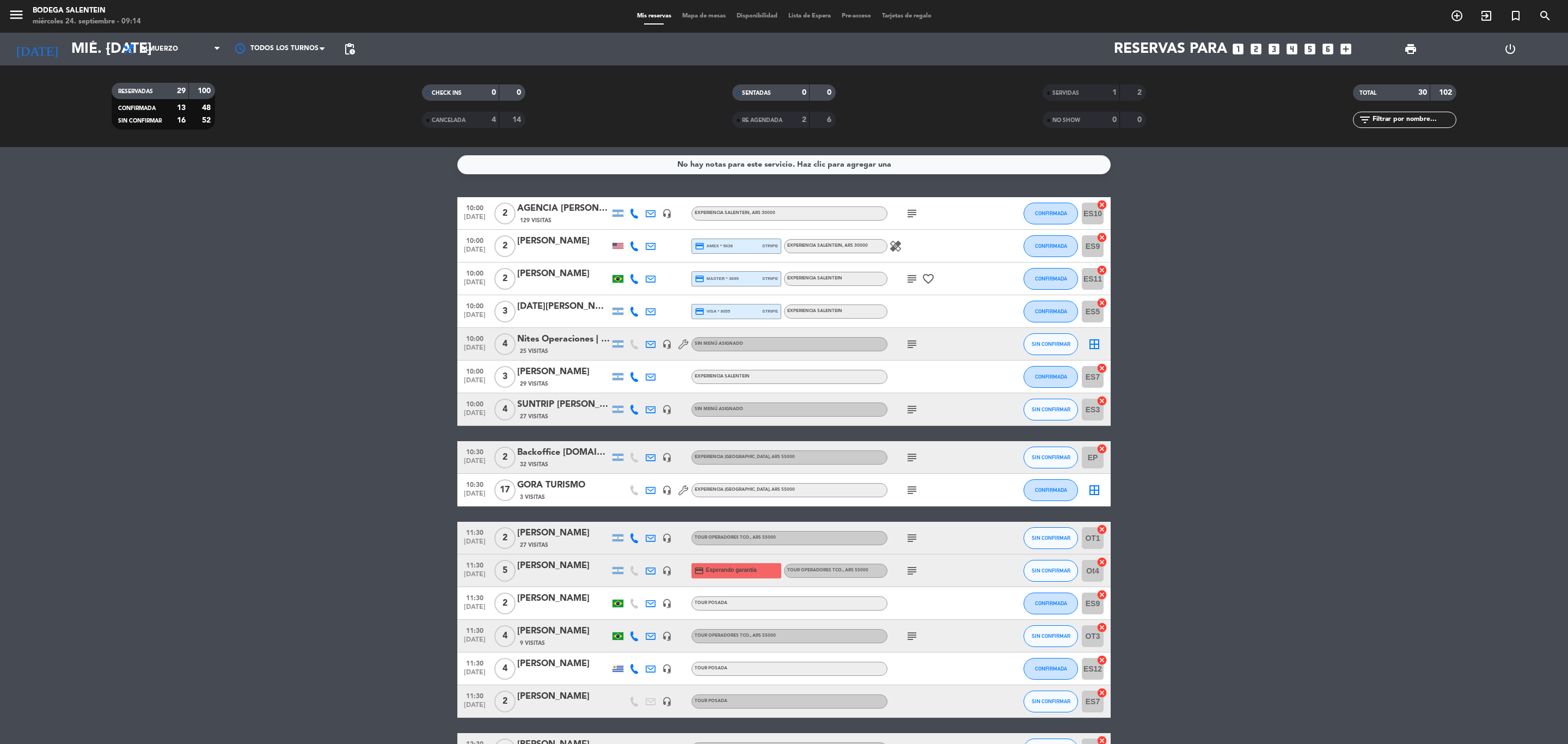
click at [573, 345] on div "Nites Operaciones | Tráfico" at bounding box center [563, 339] width 93 height 14
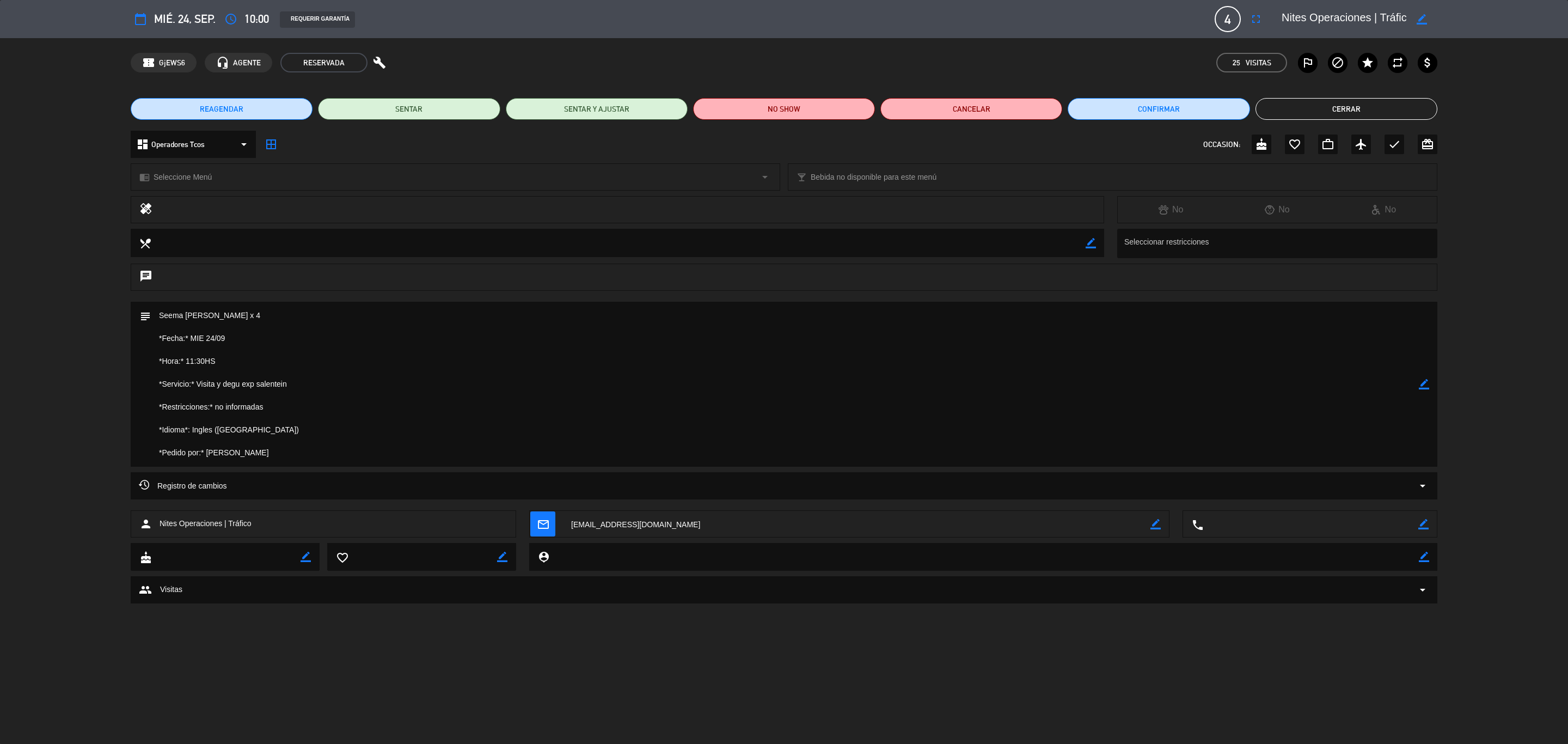
drag, startPoint x: 254, startPoint y: 312, endPoint x: 150, endPoint y: 303, distance: 104.4
click at [151, 303] on textarea at bounding box center [785, 384] width 1268 height 165
click at [1045, 384] on div "subject border_color" at bounding box center [784, 387] width 1568 height 170
click at [1045, 385] on icon "border_color" at bounding box center [1423, 384] width 10 height 10
click at [255, 319] on textarea at bounding box center [785, 384] width 1268 height 165
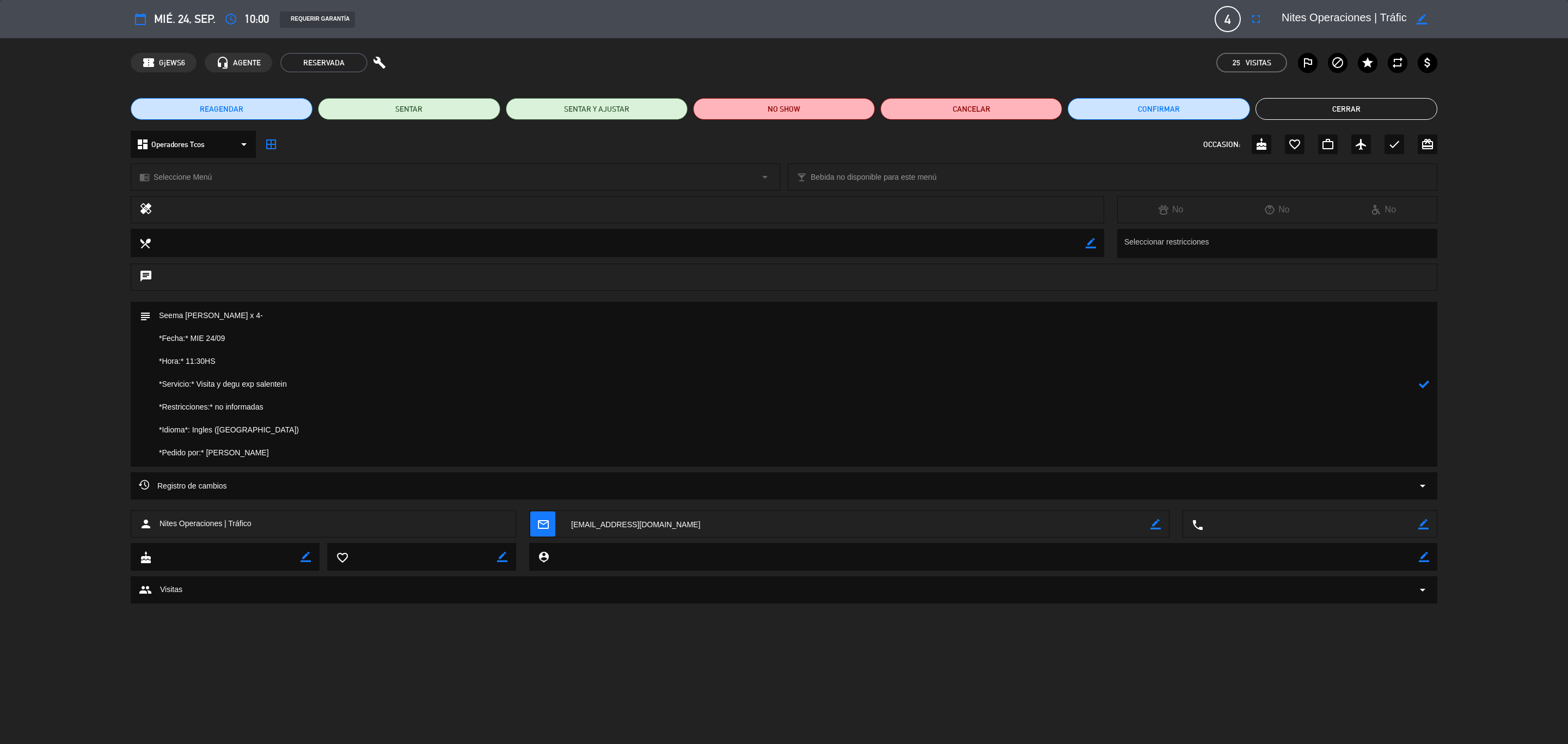
paste textarea "A-0168-00000423"
type textarea "Seema [PERSON_NAME] x 4-A-0168-00000423 *Fecha:* MIE 24/09 *Hora:* 11:30HS *Ser…"
click at [1045, 388] on icon at bounding box center [1423, 384] width 10 height 10
drag, startPoint x: 238, startPoint y: 313, endPoint x: 160, endPoint y: 312, distance: 78.0
click at [160, 312] on textarea at bounding box center [785, 384] width 1268 height 165
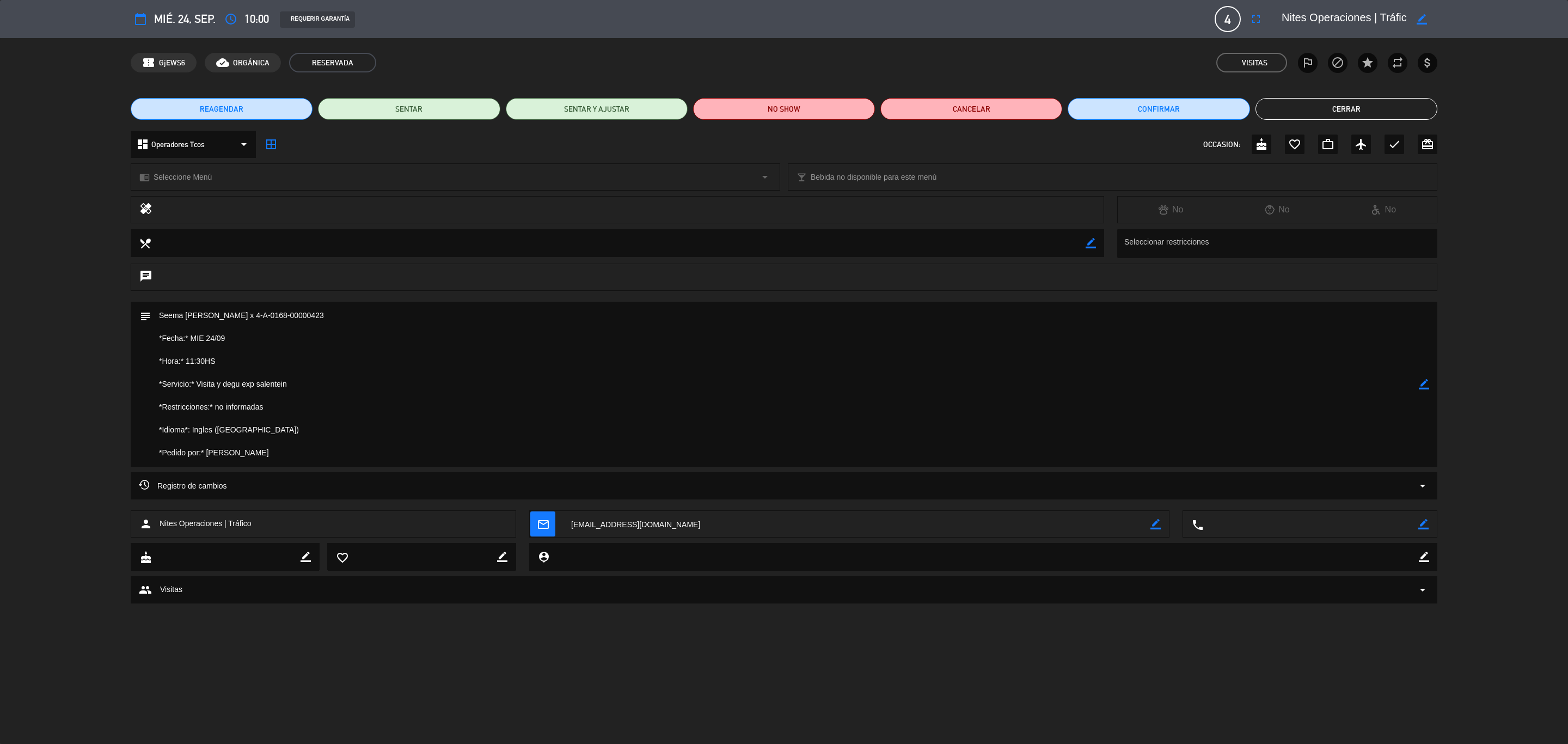
click at [1045, 101] on button "Cerrar" at bounding box center [1346, 109] width 182 height 22
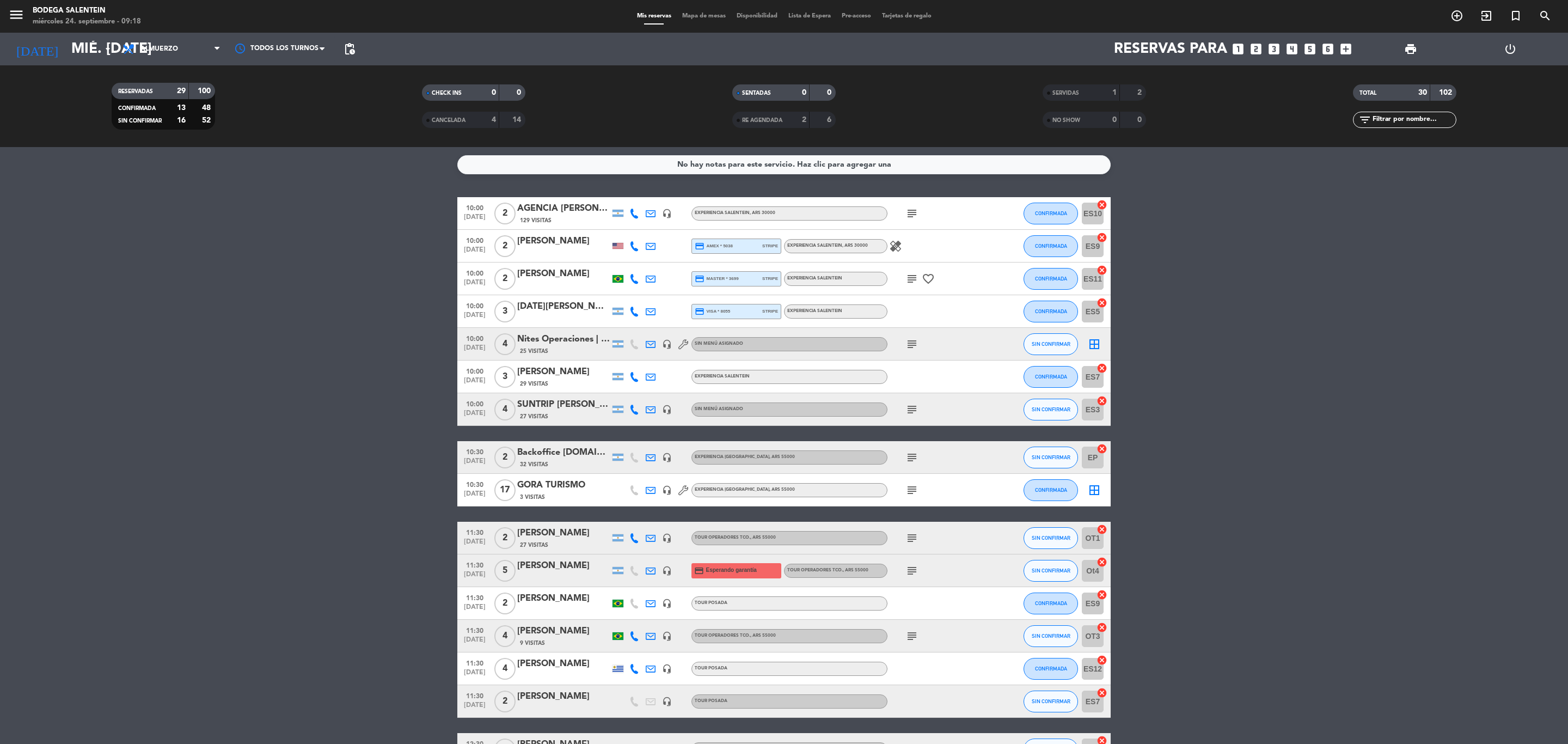
click at [539, 208] on div "AGENCIA [PERSON_NAME] WINE CAMP" at bounding box center [563, 208] width 93 height 14
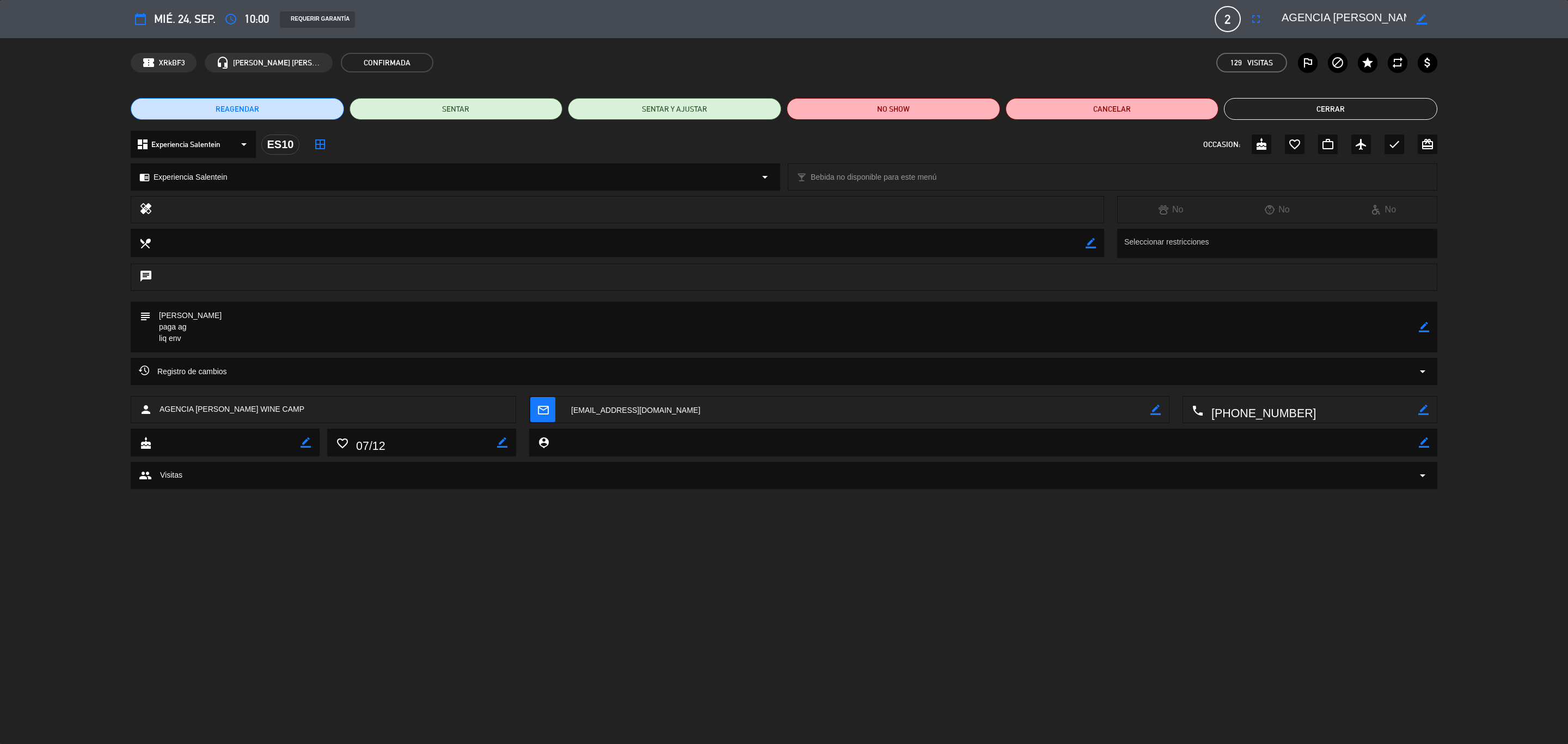
click at [1045, 107] on button "Cerrar" at bounding box center [1330, 109] width 214 height 22
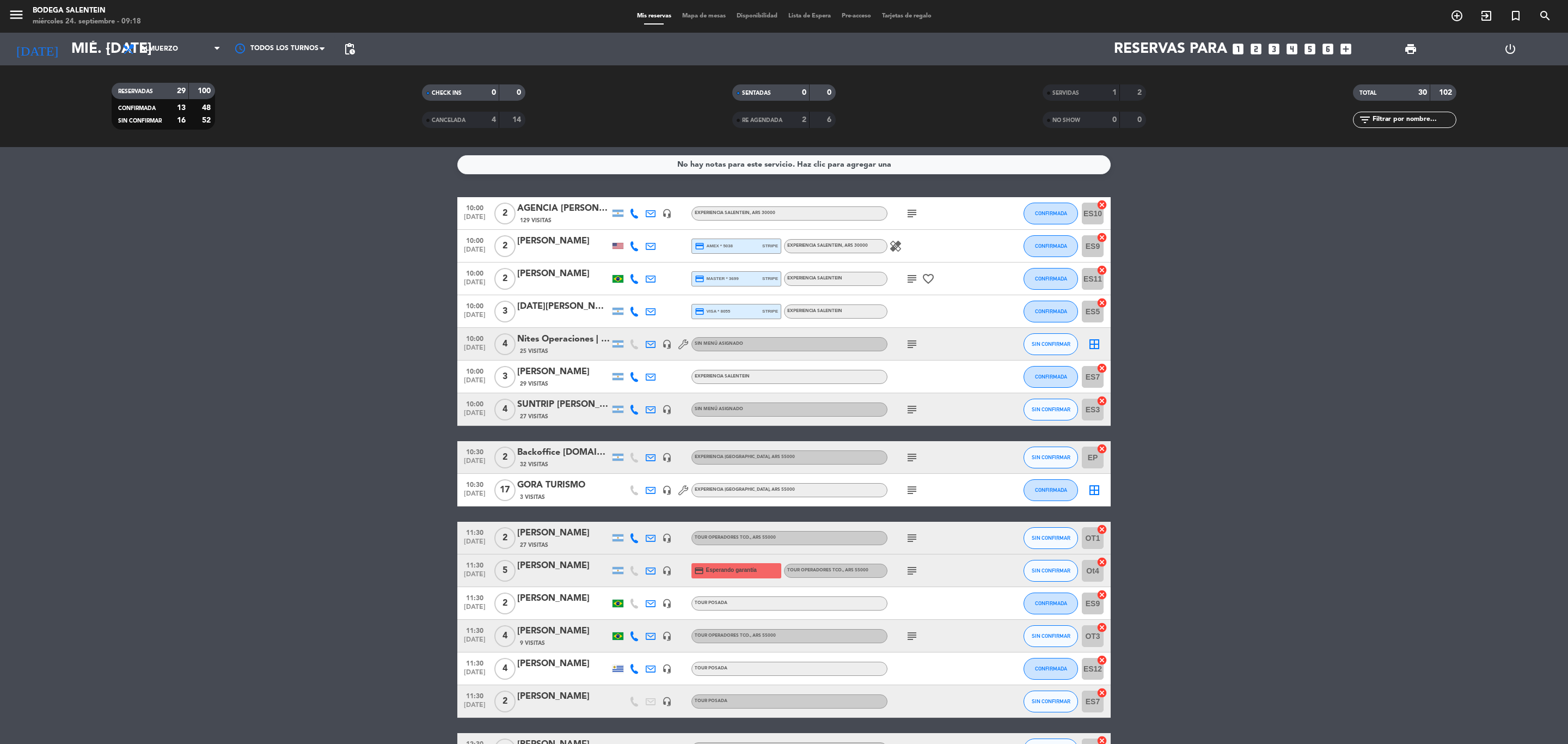
drag, startPoint x: 916, startPoint y: 504, endPoint x: 913, endPoint y: 490, distance: 14.3
click at [913, 490] on icon "subject" at bounding box center [912, 490] width 13 height 13
click at [913, 454] on icon "subject" at bounding box center [912, 458] width 13 height 13
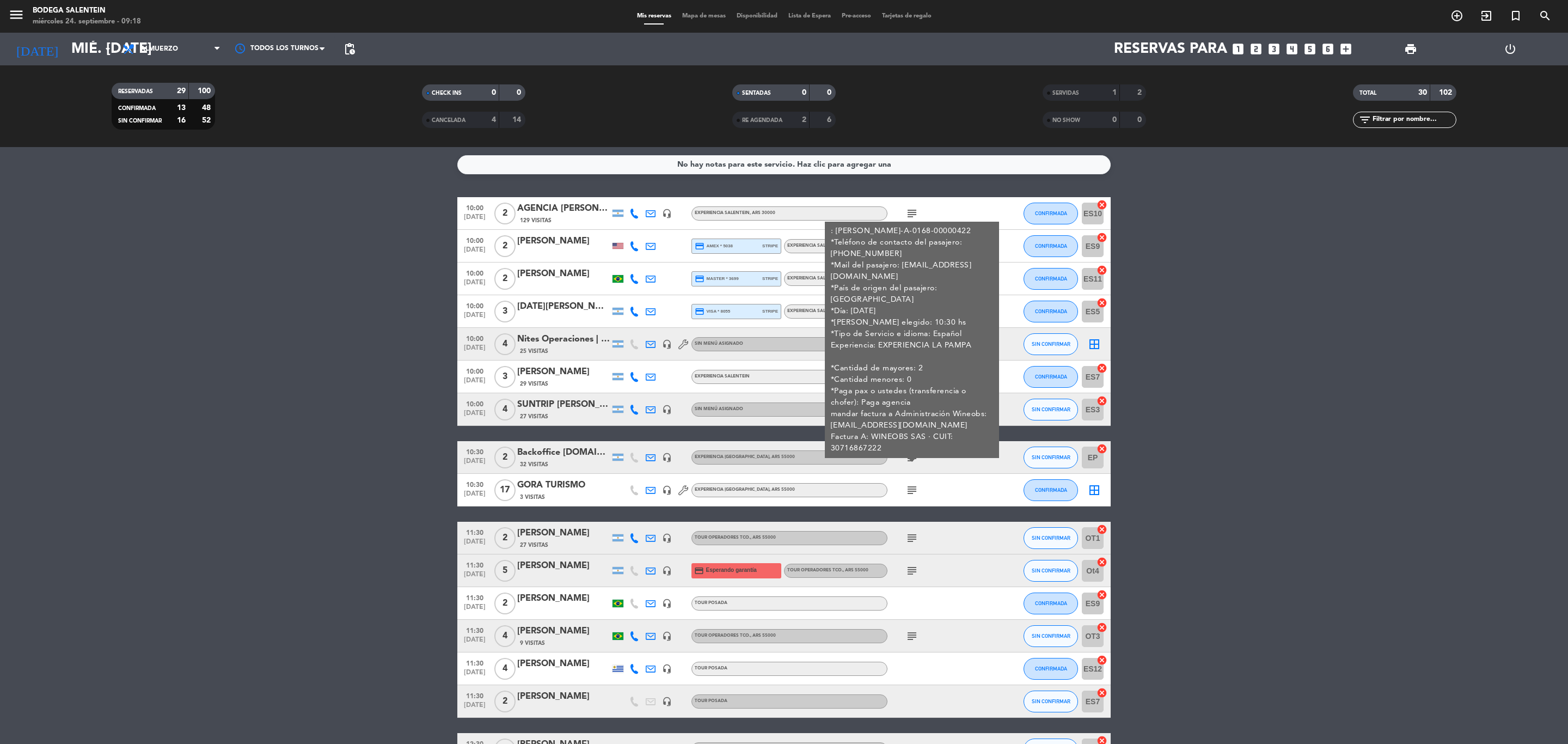
click at [913, 454] on icon "subject" at bounding box center [912, 458] width 13 height 13
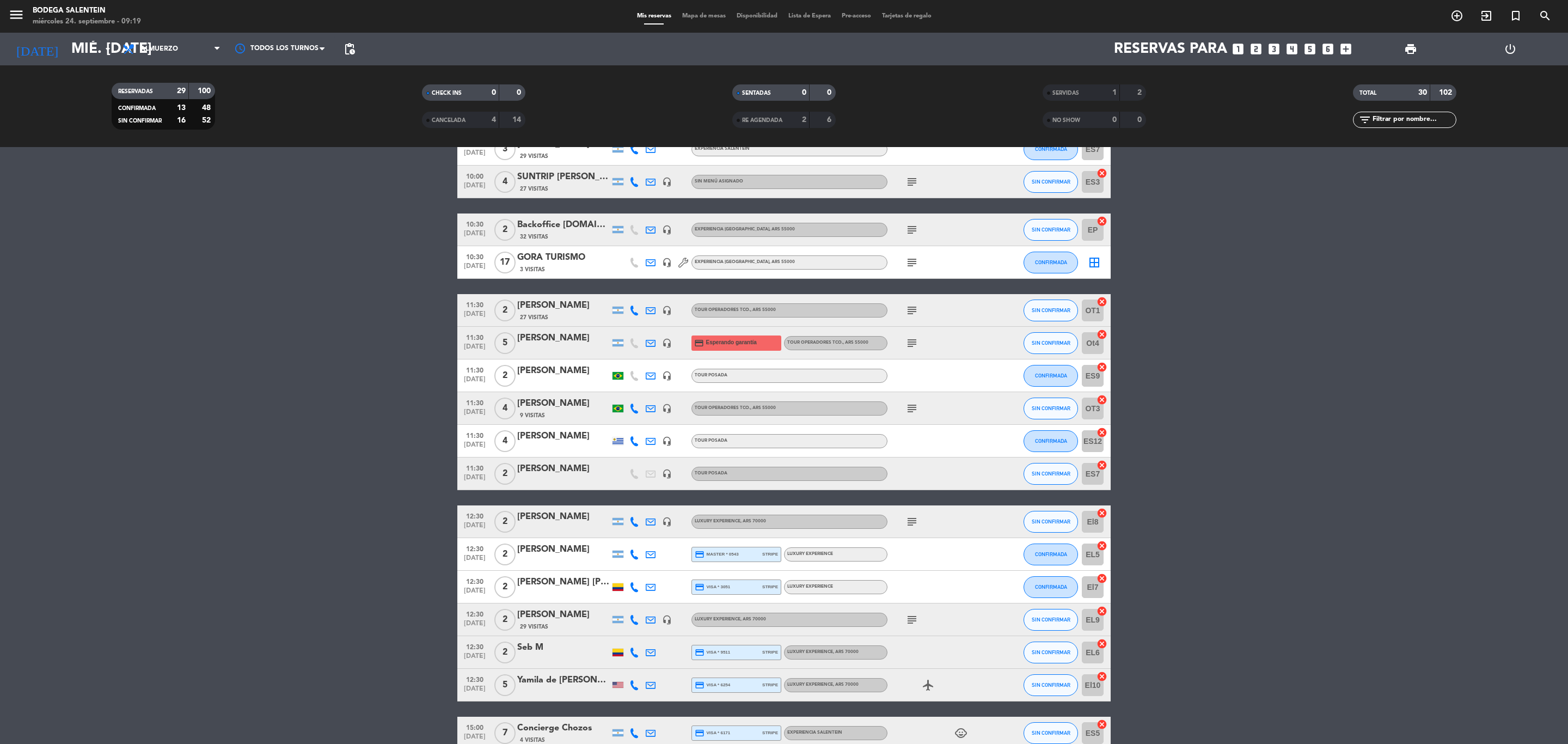
scroll to position [245, 0]
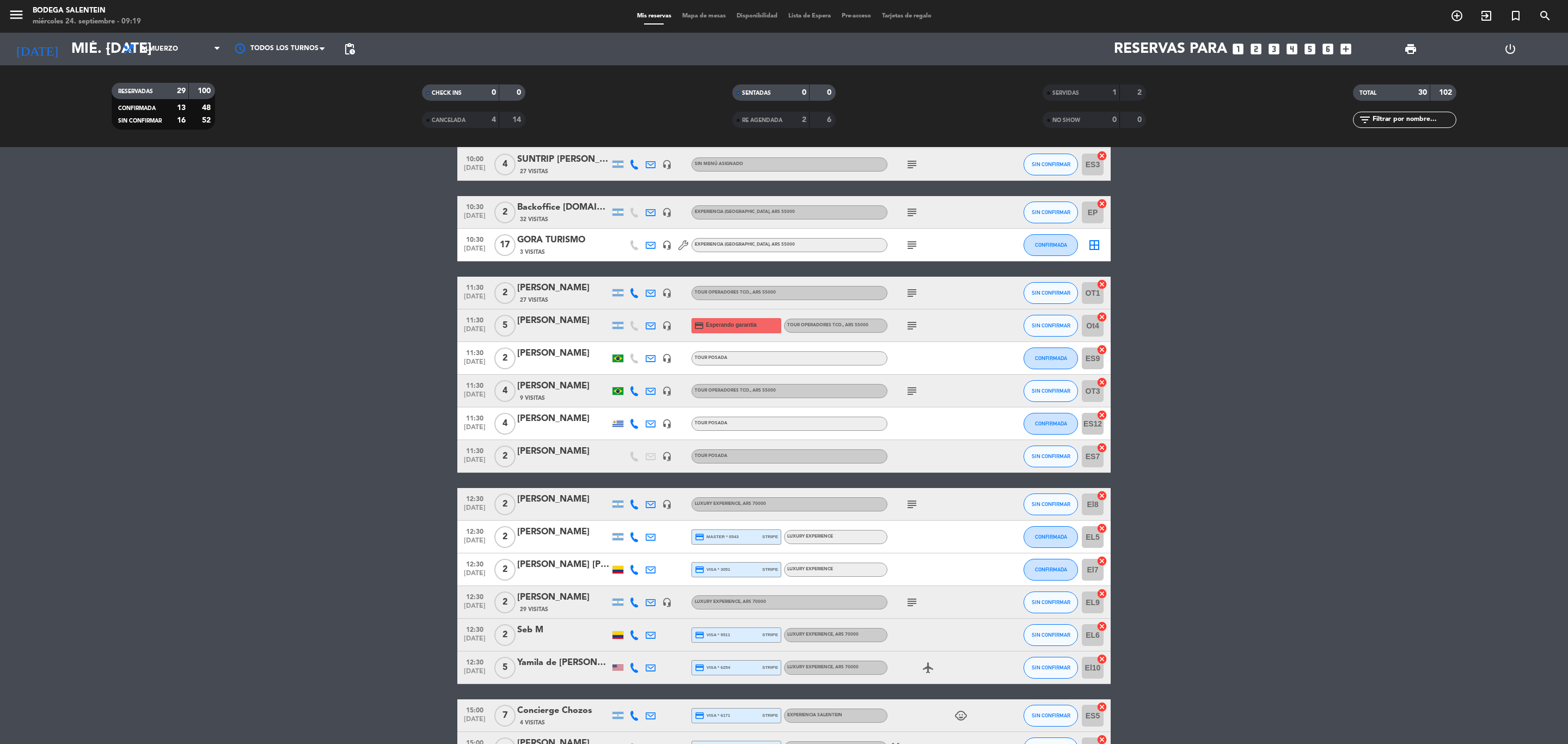
click at [560, 516] on div "[PERSON_NAME]" at bounding box center [563, 598] width 93 height 14
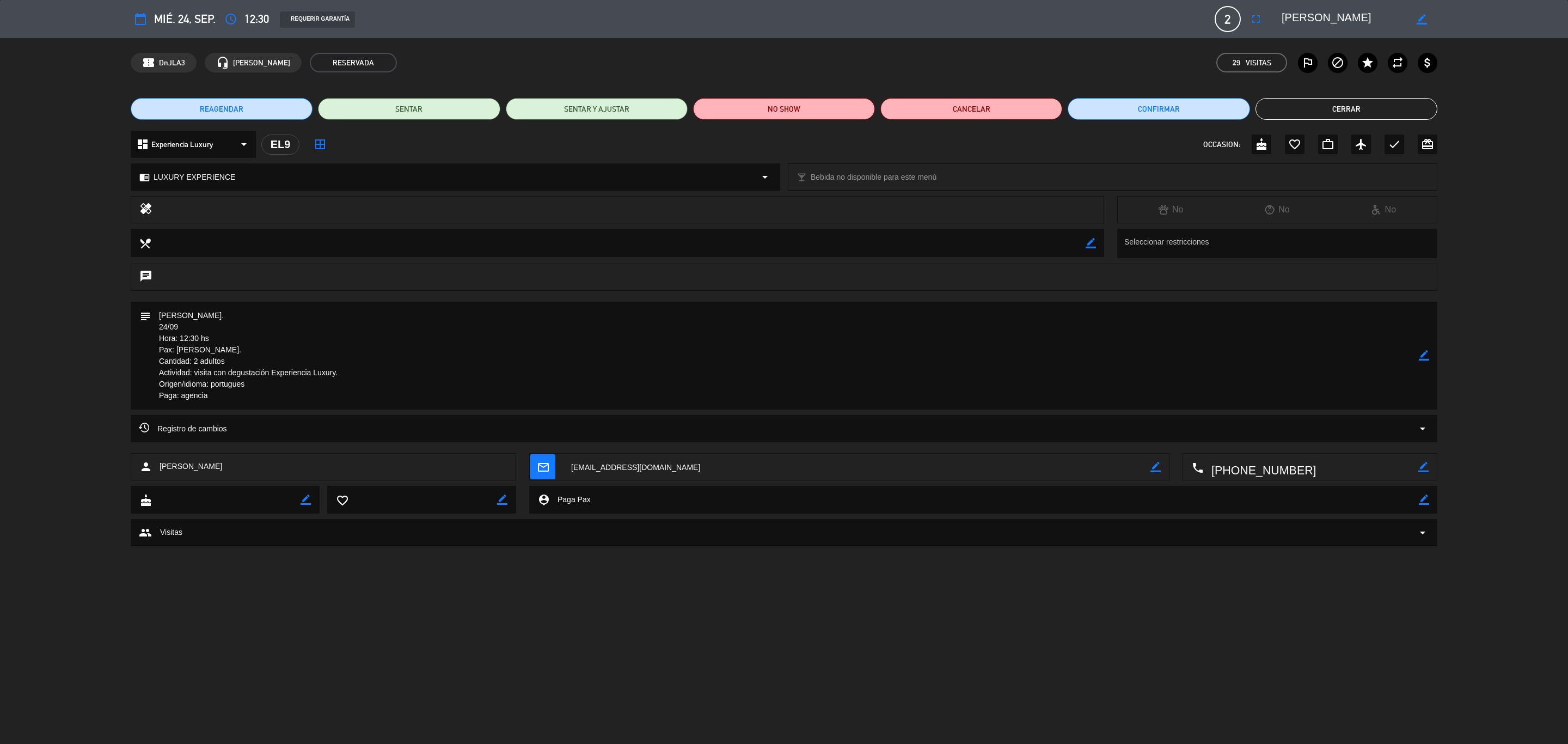
drag, startPoint x: 238, startPoint y: 319, endPoint x: 156, endPoint y: 311, distance: 82.4
click at [156, 311] on textarea at bounding box center [785, 355] width 1268 height 108
click at [1045, 106] on button "Cerrar" at bounding box center [1346, 109] width 182 height 22
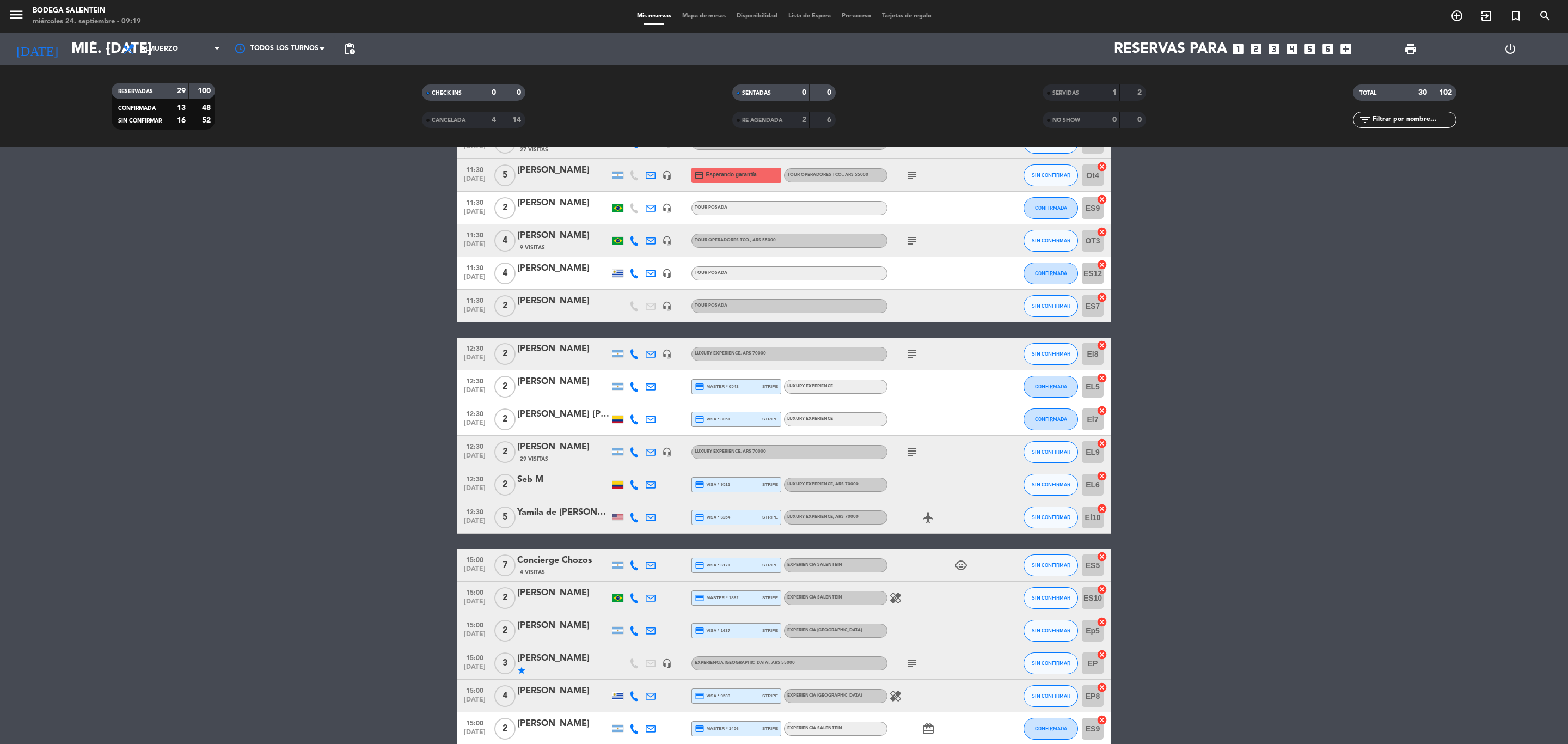
scroll to position [409, 0]
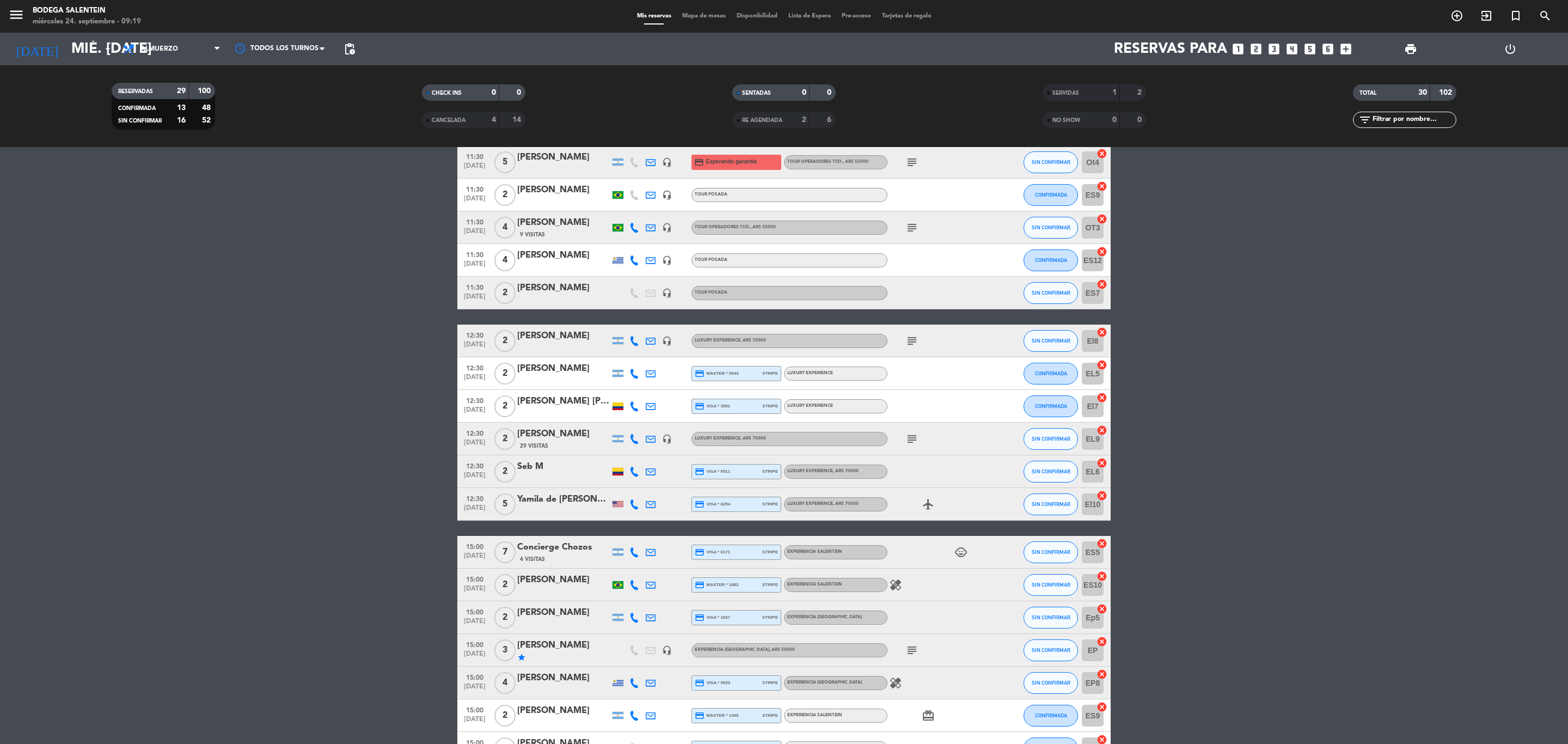
click at [559, 516] on div "Concierge Chozos" at bounding box center [563, 547] width 93 height 14
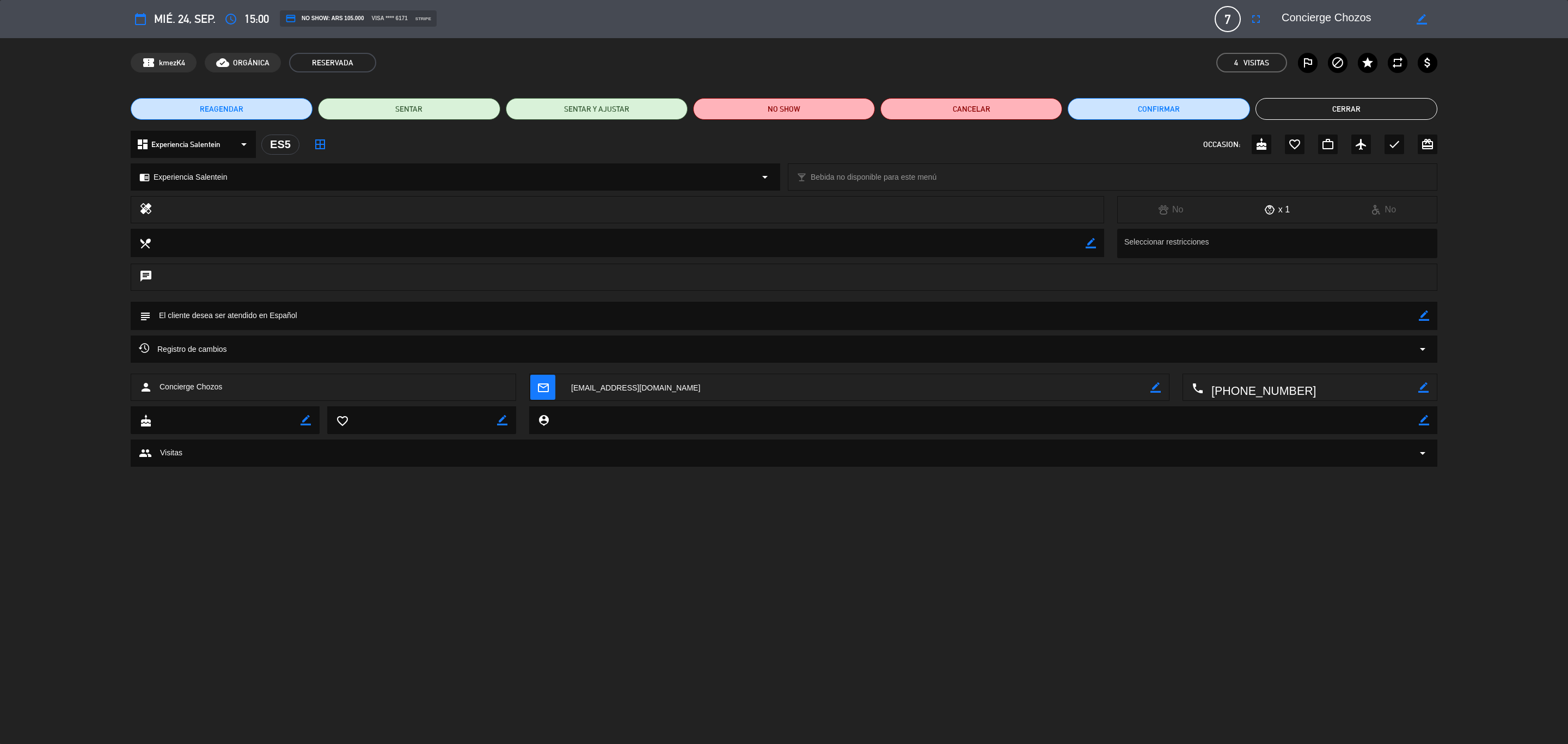
click at [1045, 104] on button "Cerrar" at bounding box center [1346, 109] width 182 height 22
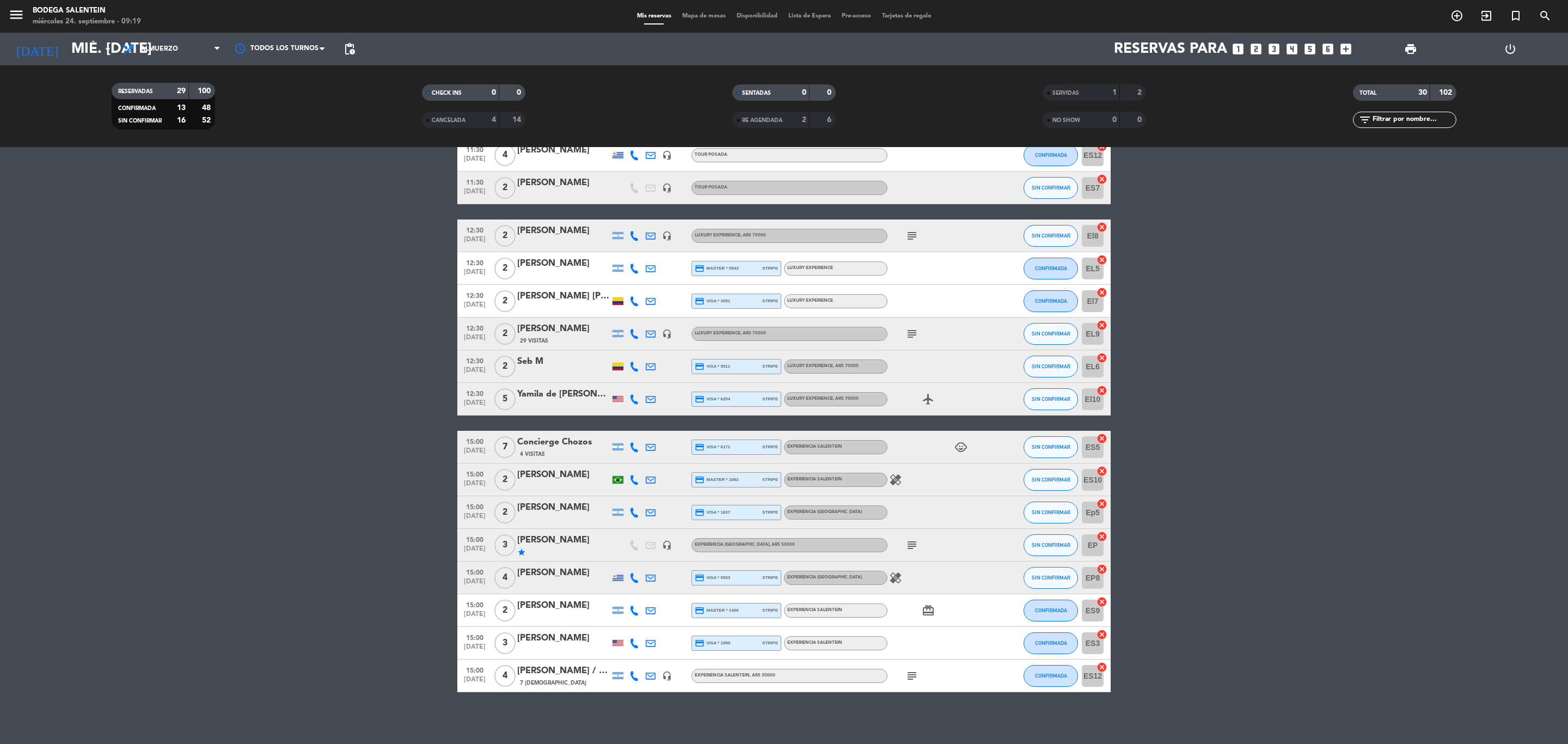
scroll to position [516, 0]
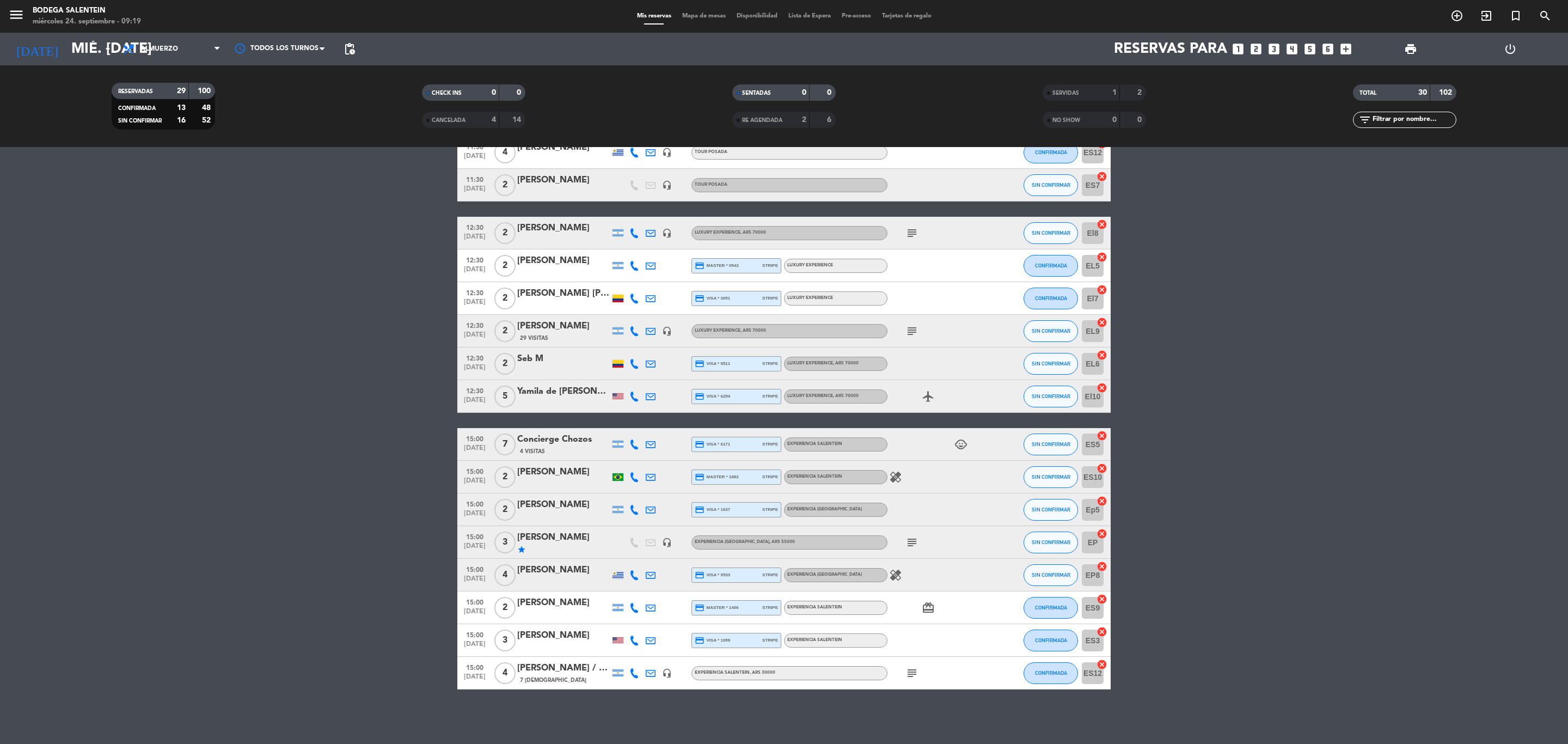
click at [547, 516] on div "[PERSON_NAME] / [PERSON_NAME]" at bounding box center [563, 668] width 93 height 14
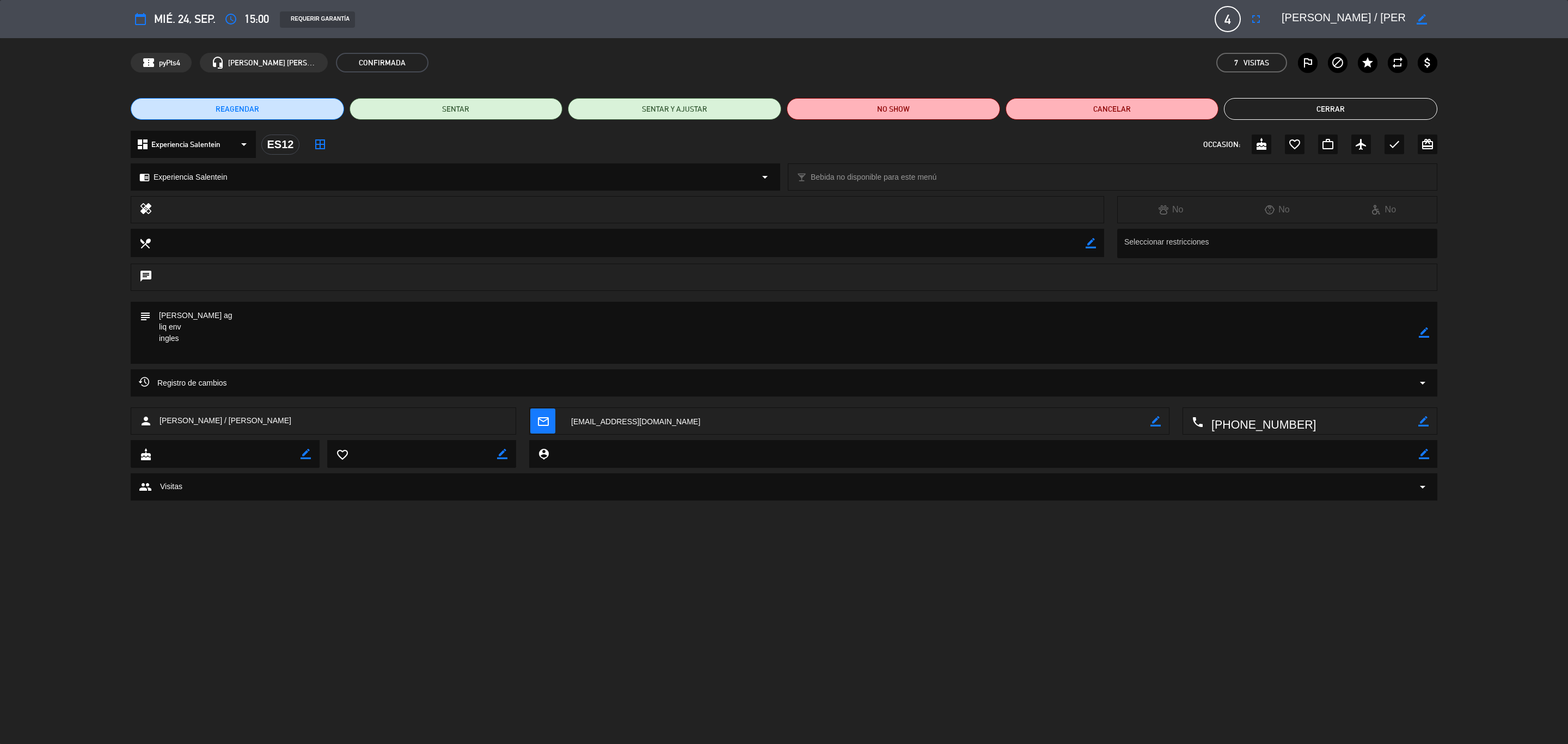
drag, startPoint x: 184, startPoint y: 312, endPoint x: 154, endPoint y: 310, distance: 30.1
click at [154, 310] on textarea at bounding box center [785, 333] width 1268 height 62
click at [1045, 110] on button "Cerrar" at bounding box center [1330, 109] width 214 height 22
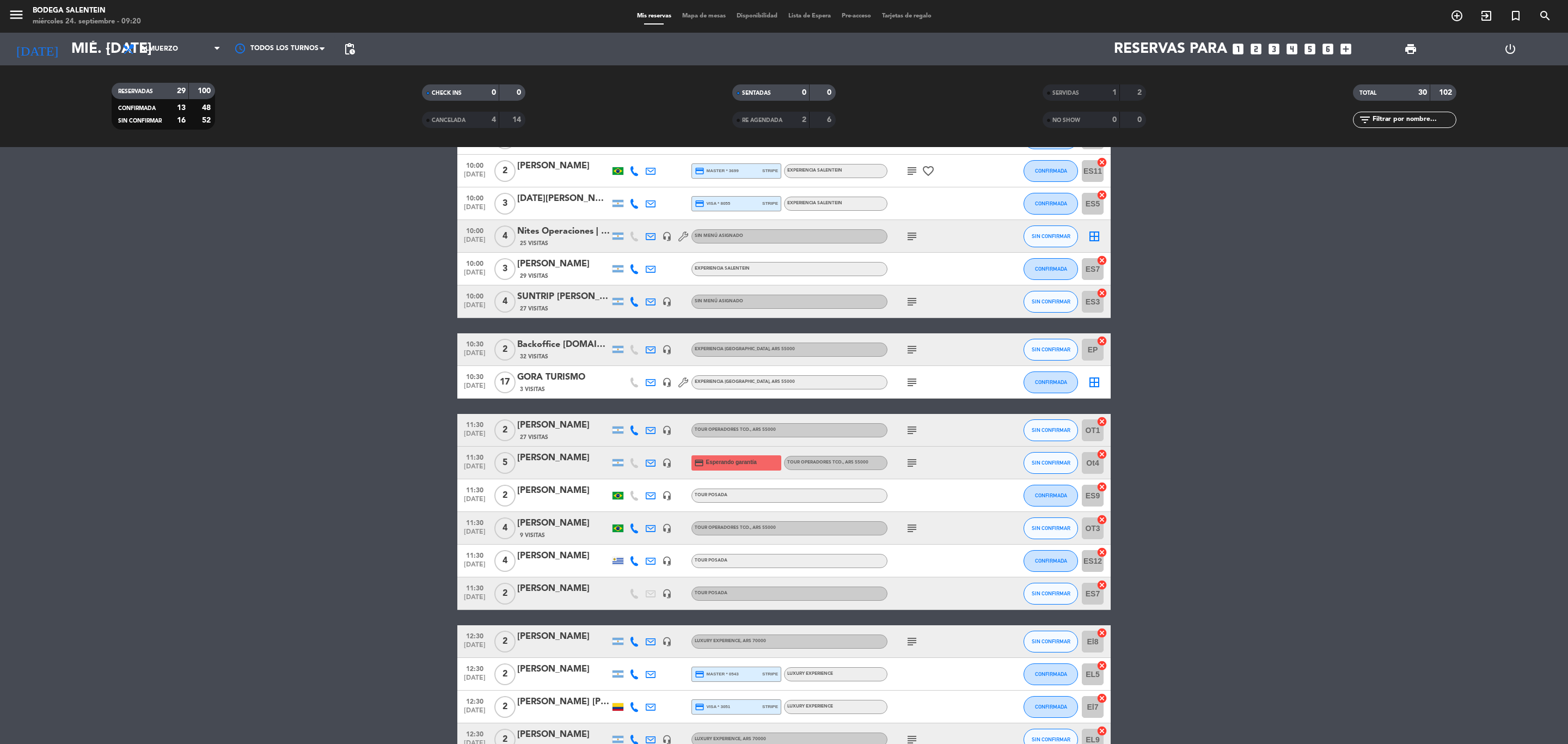
scroll to position [26, 0]
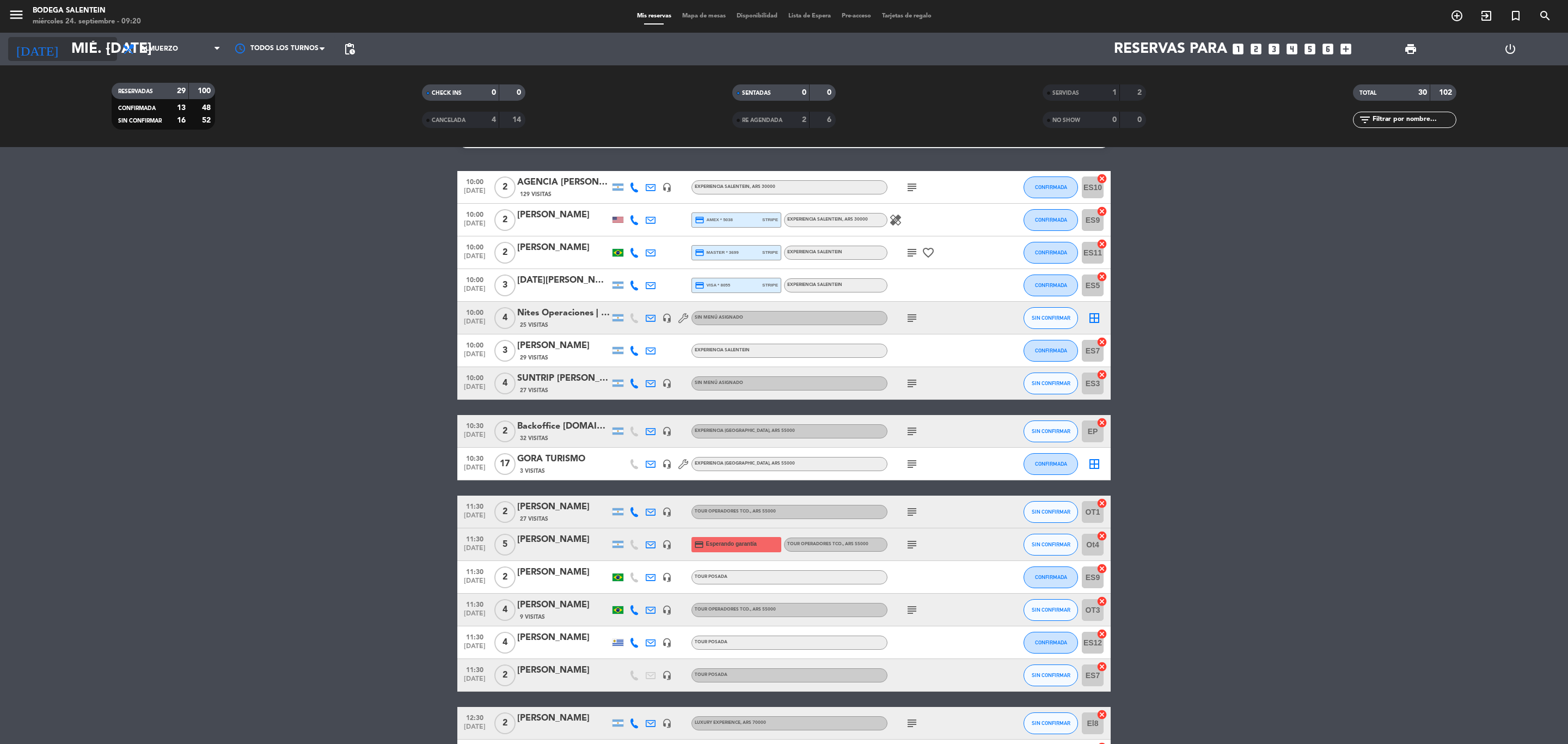
click at [66, 50] on input "mié. [DATE]" at bounding box center [158, 50] width 184 height 28
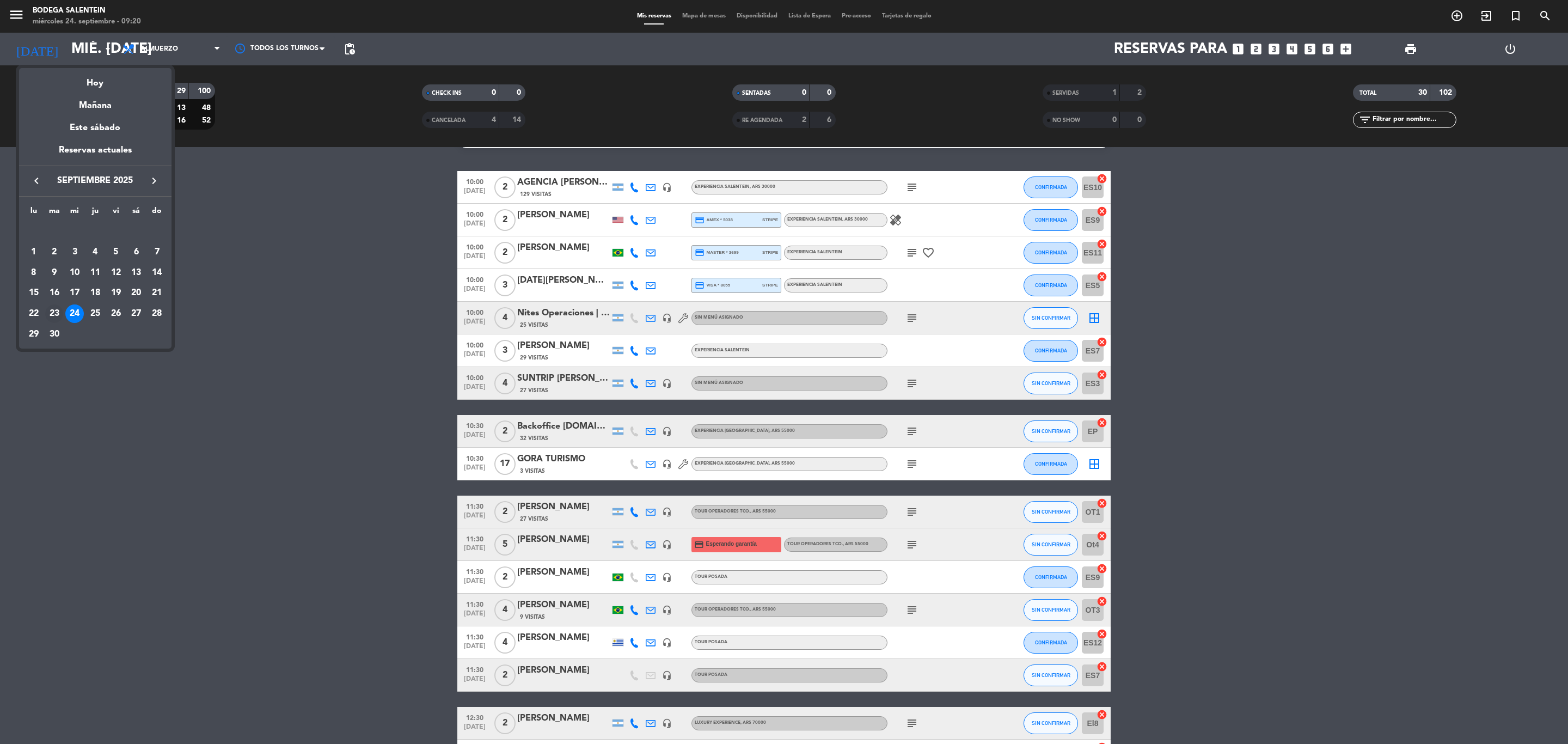
click at [51, 310] on div "23" at bounding box center [54, 314] width 19 height 19
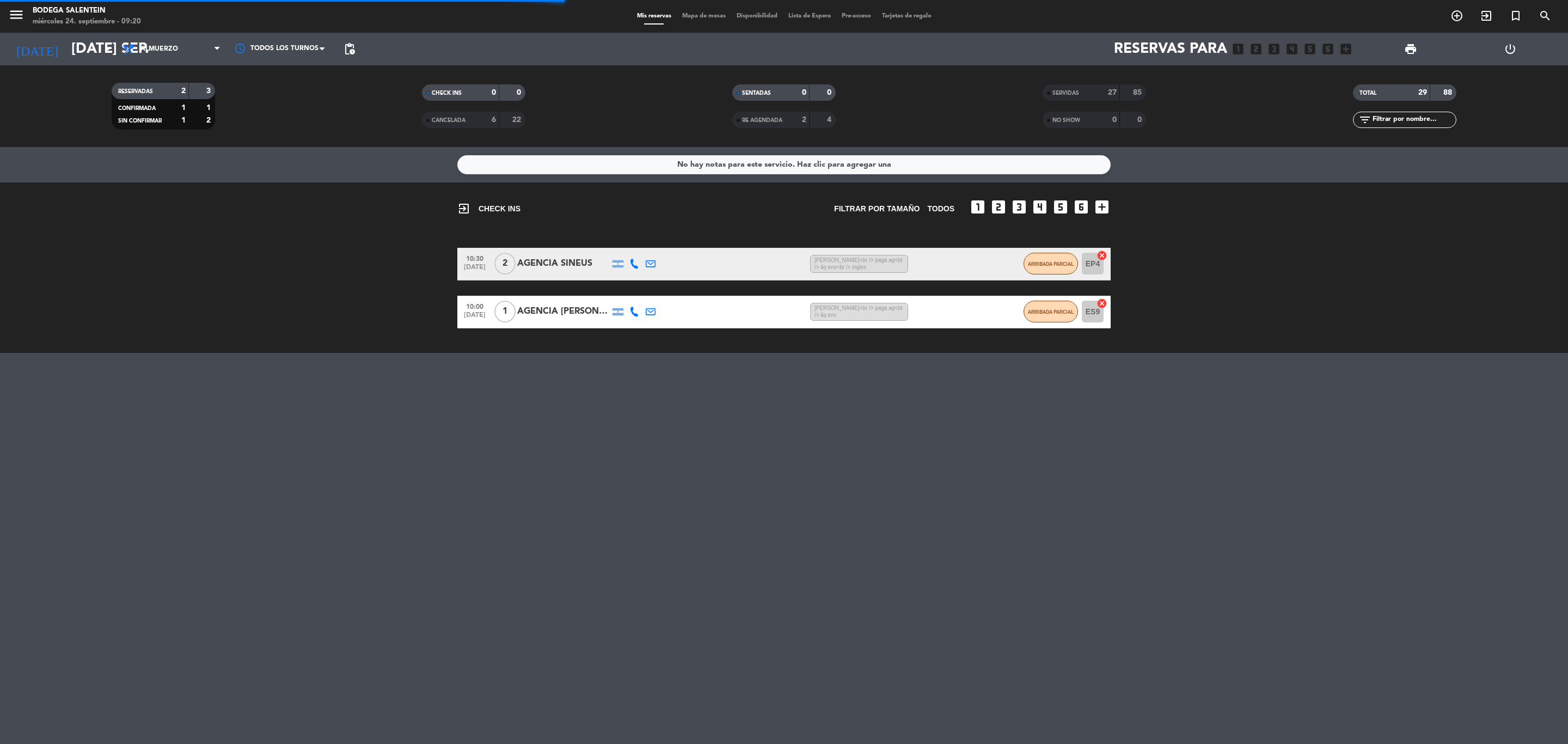
scroll to position [0, 0]
click at [581, 314] on div "AGENCIA [PERSON_NAME] WINE CAMP" at bounding box center [563, 311] width 93 height 14
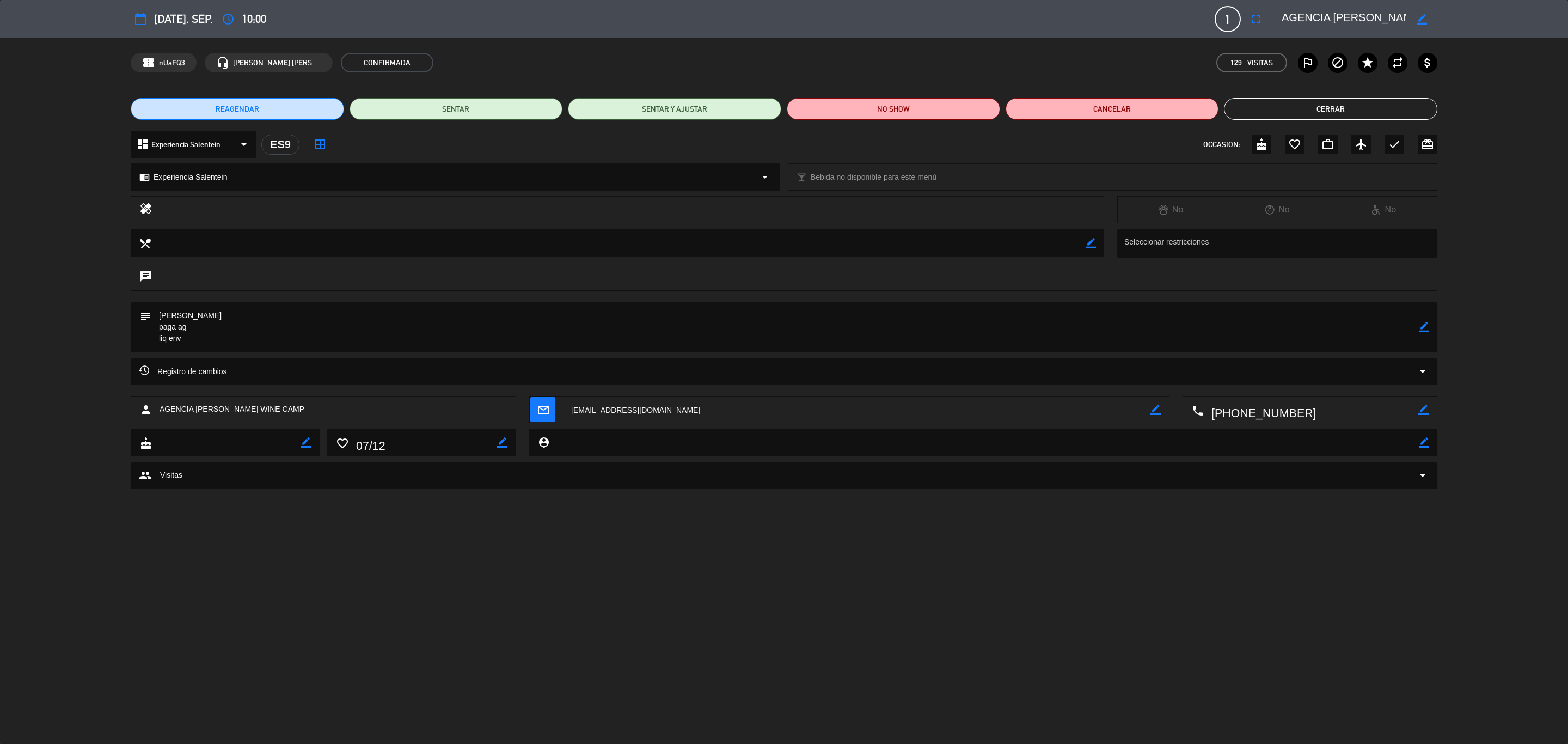
click at [1045, 107] on button "Cerrar" at bounding box center [1330, 109] width 214 height 22
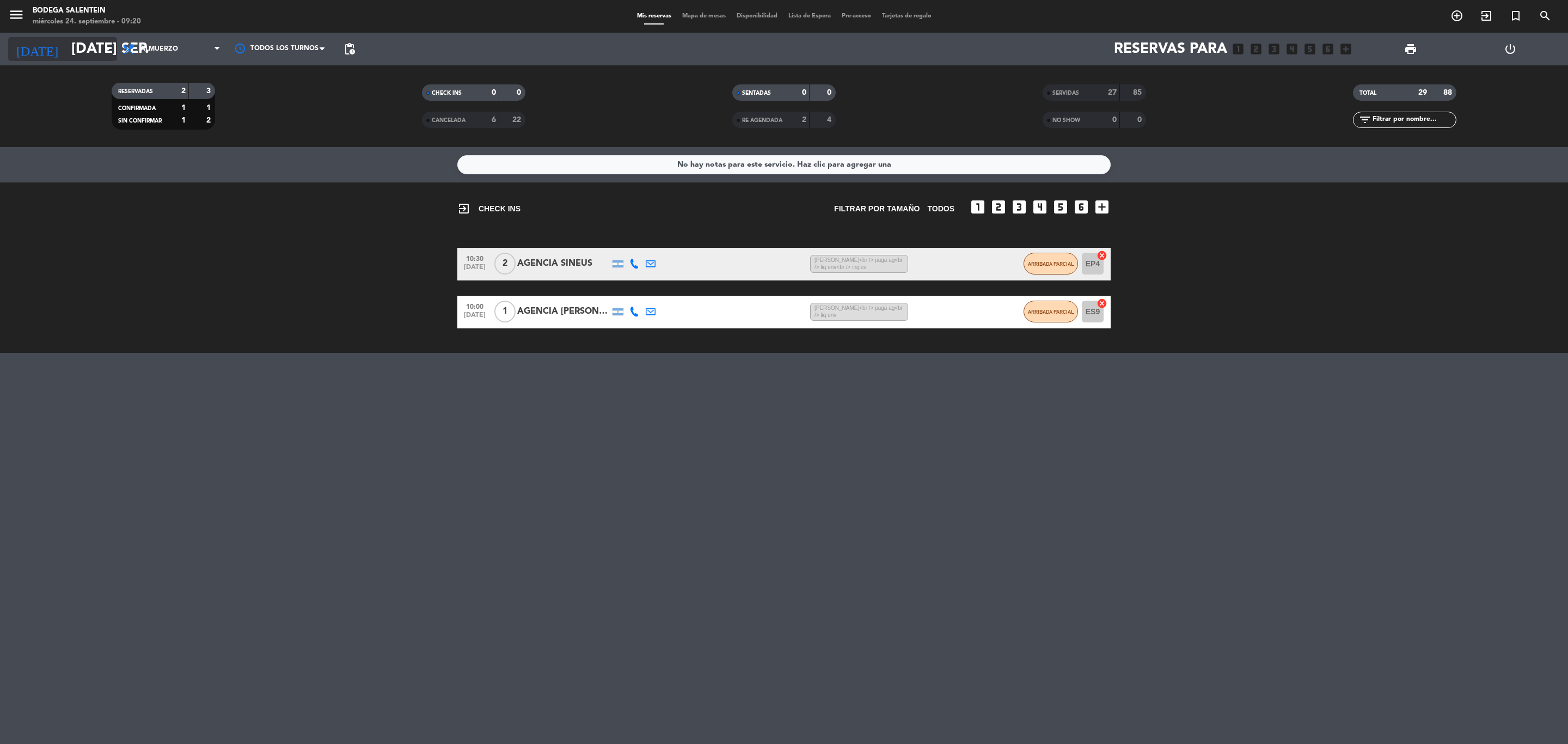
click at [66, 56] on input "[DATE] sep." at bounding box center [158, 50] width 184 height 28
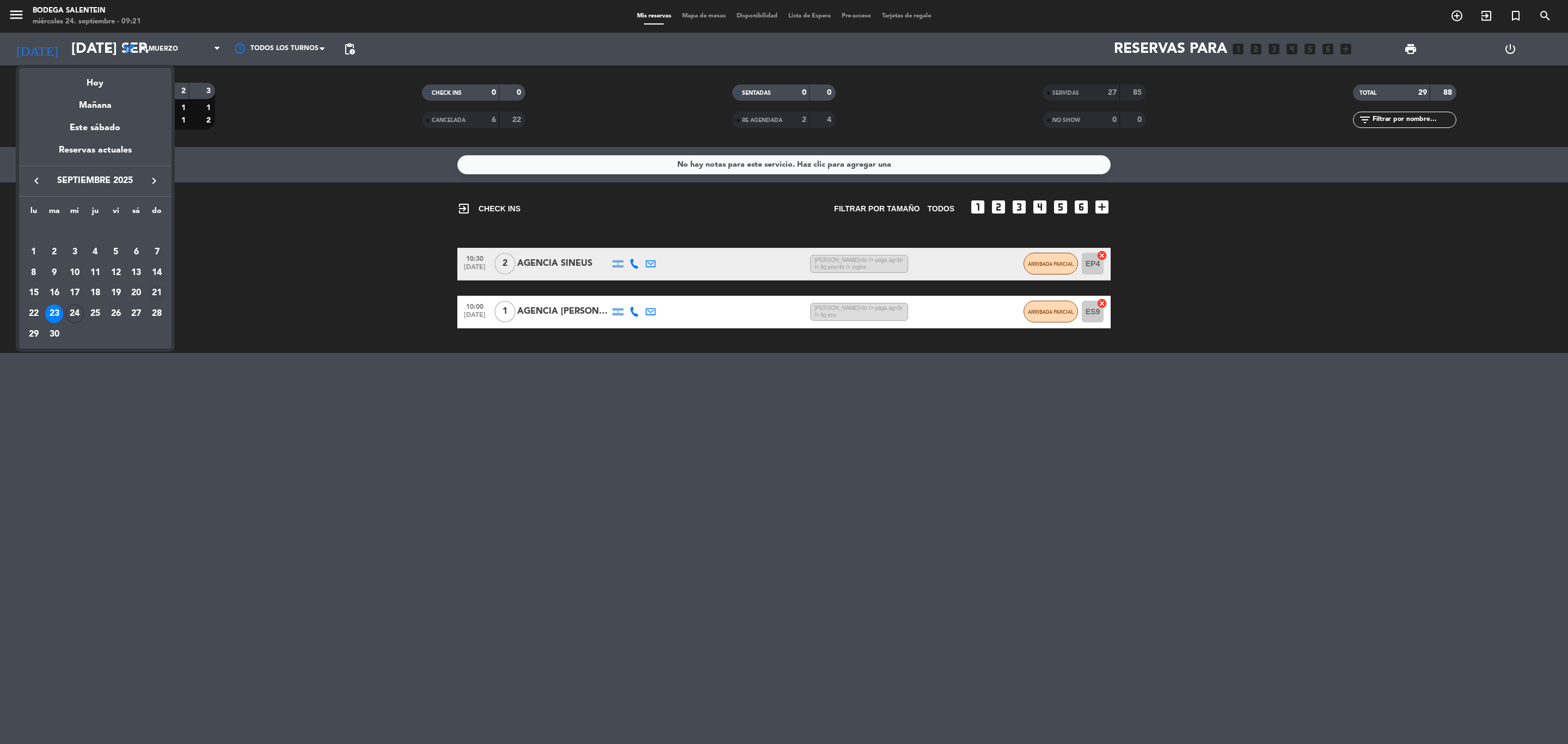
click at [152, 290] on div "21" at bounding box center [157, 293] width 19 height 19
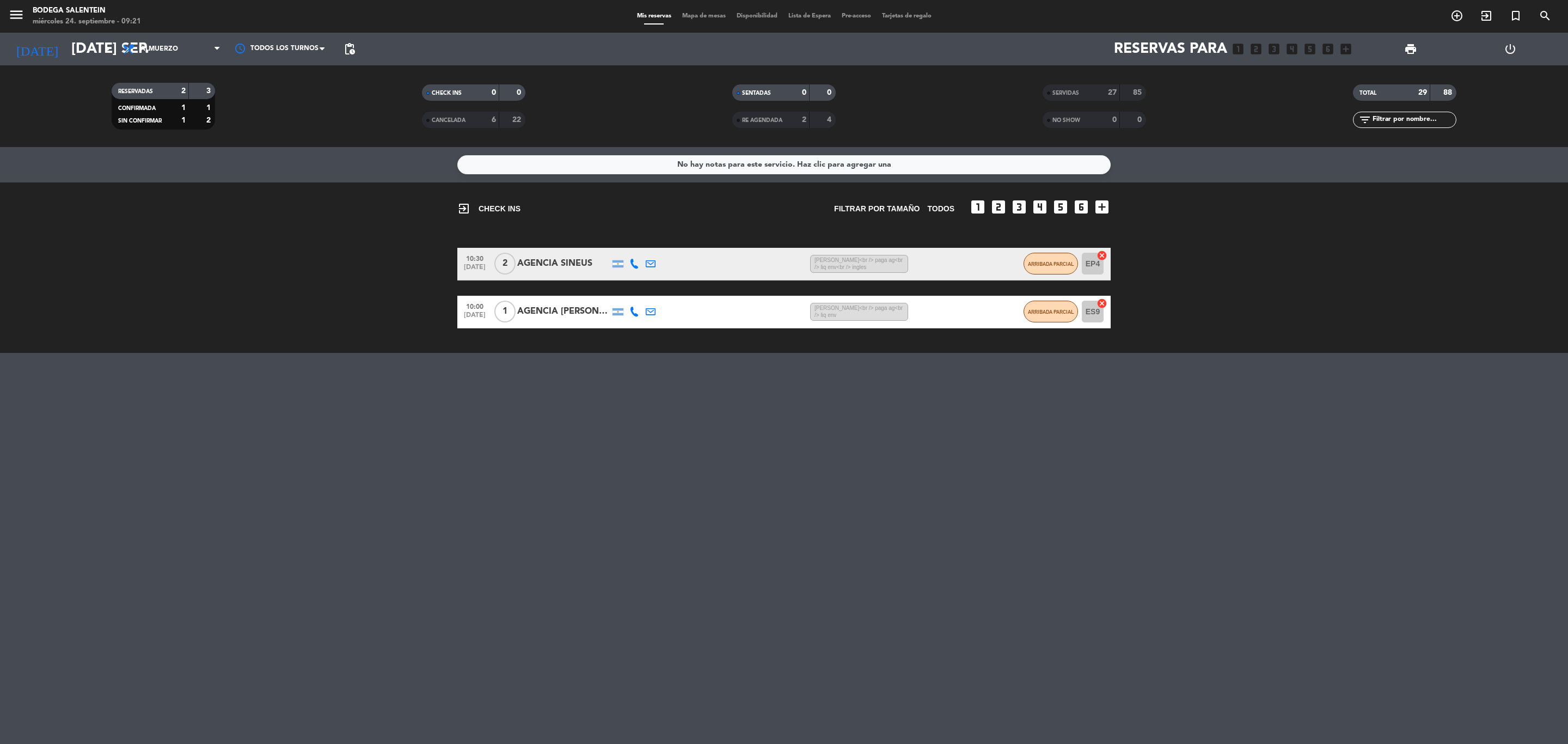
type input "dom. [DATE]"
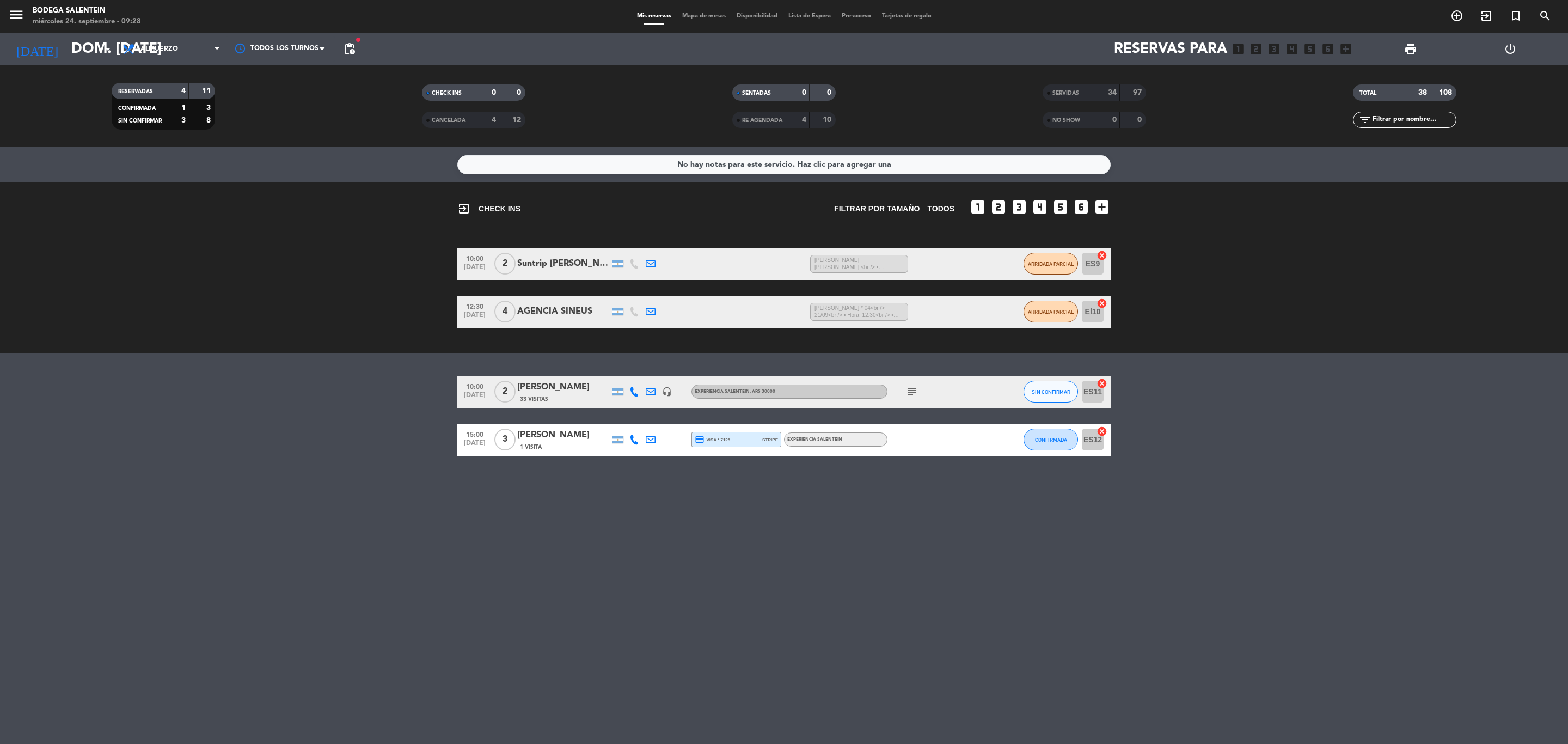
click at [912, 398] on icon "subject" at bounding box center [912, 391] width 13 height 13
click at [541, 390] on div "[PERSON_NAME]" at bounding box center [563, 387] width 93 height 14
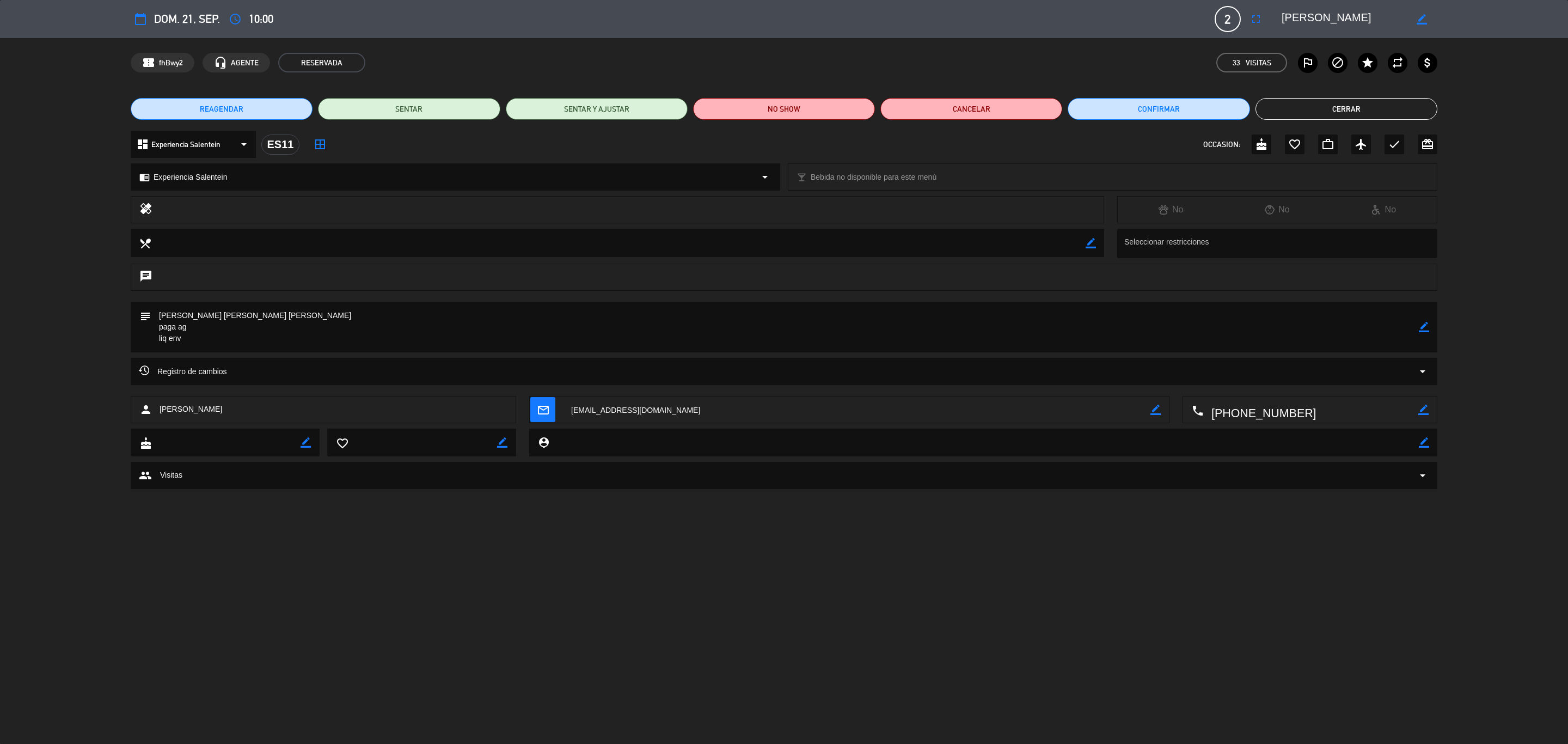
click at [1045, 373] on icon "arrow_drop_down" at bounding box center [1422, 371] width 13 height 13
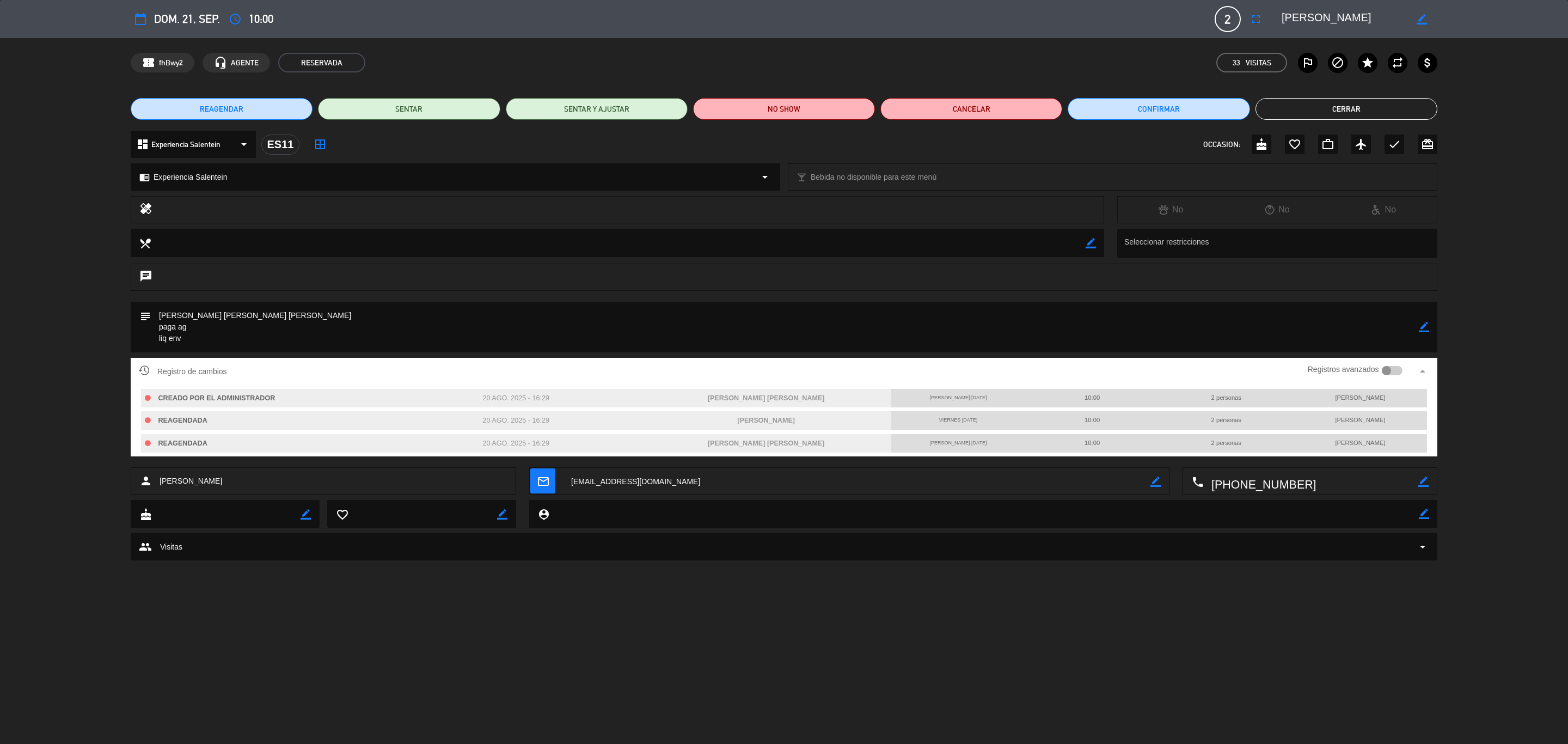
click at [1045, 373] on icon "arrow_drop_up" at bounding box center [1422, 371] width 13 height 13
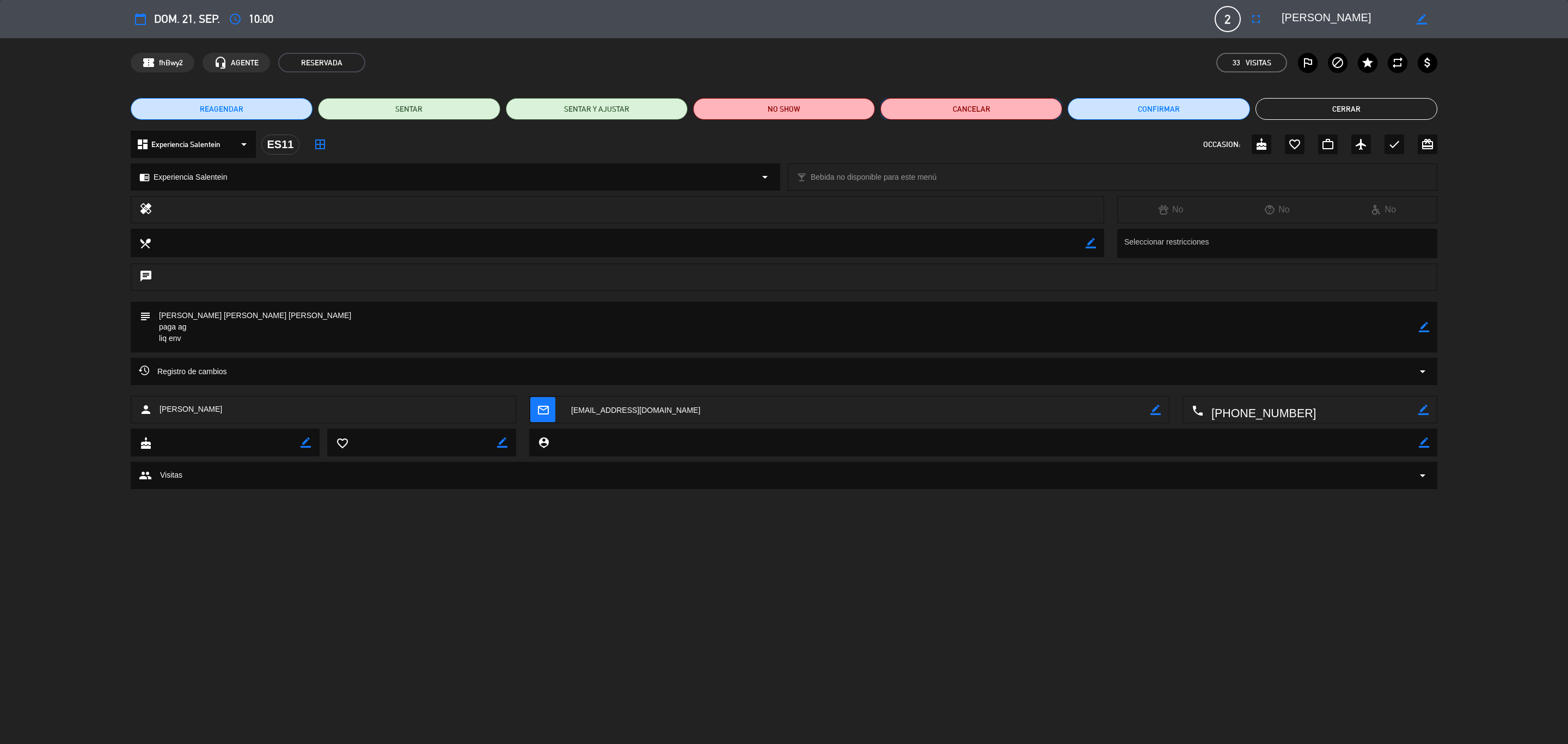
click at [984, 115] on button "Cancelar" at bounding box center [971, 109] width 182 height 22
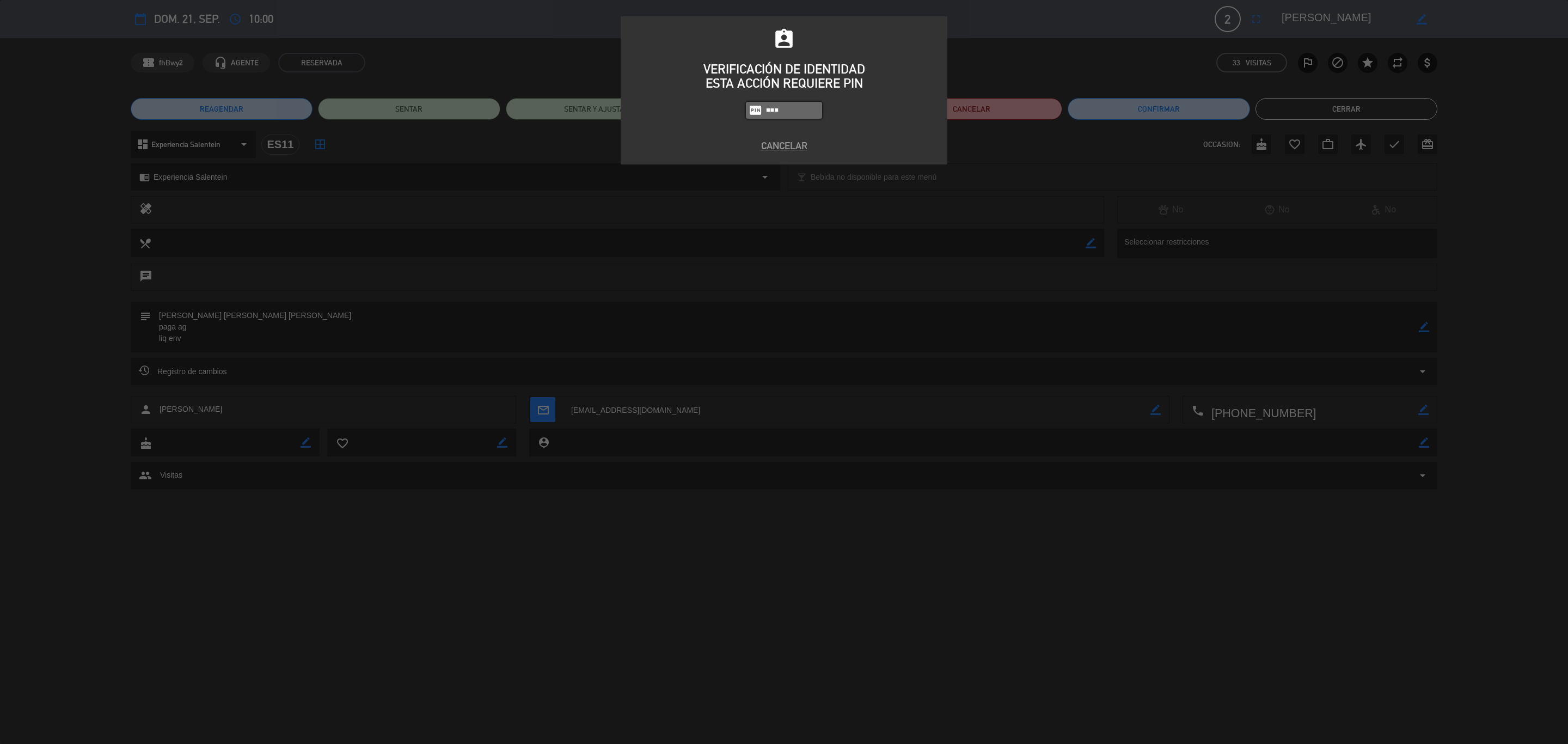
type input "8986"
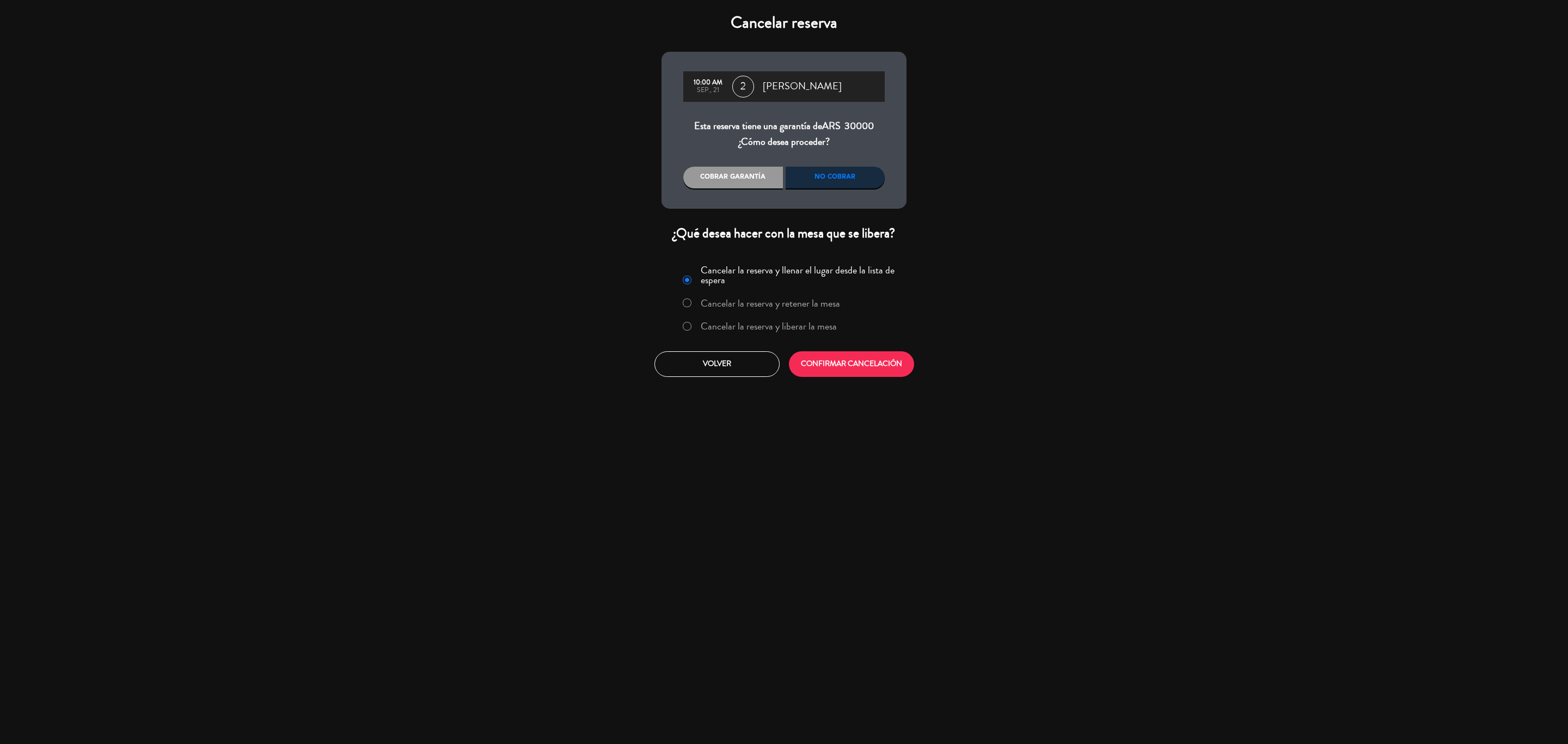
click at [741, 322] on label "Cancelar la reserva y liberar la mesa" at bounding box center [769, 326] width 136 height 10
click at [874, 355] on button "CONFIRMAR CANCELACIÓN" at bounding box center [851, 364] width 125 height 26
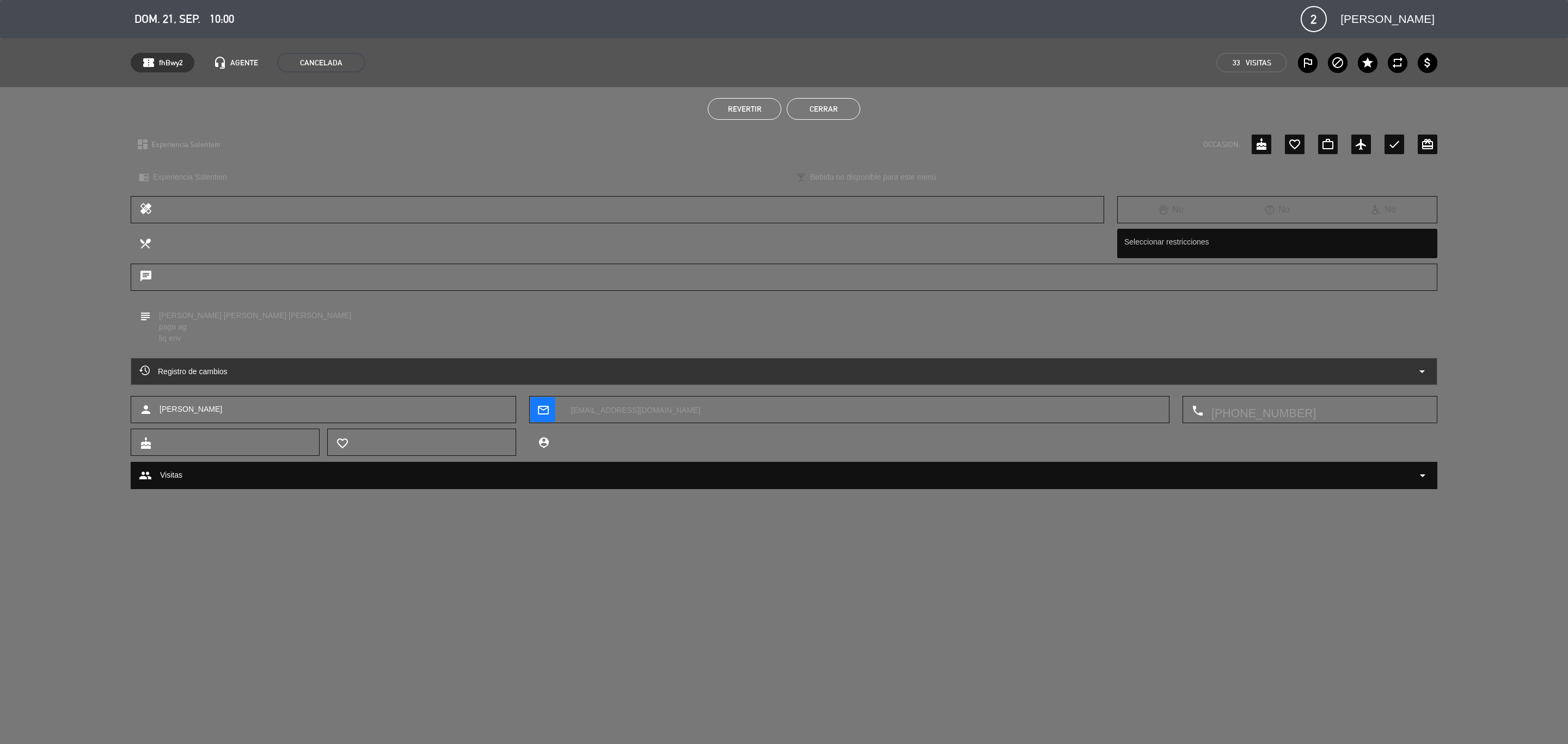
click at [825, 103] on button "Cerrar" at bounding box center [823, 109] width 74 height 22
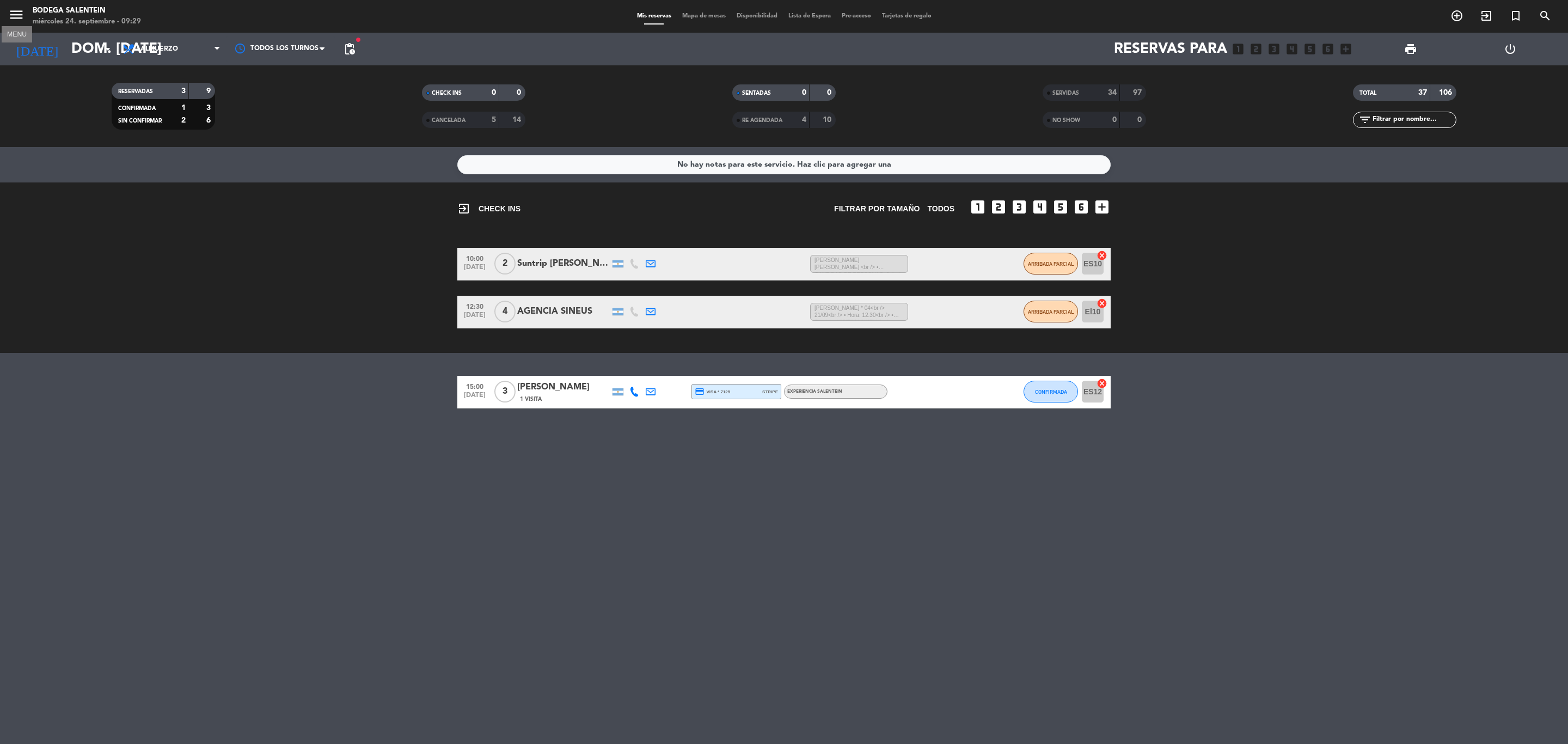
click at [14, 19] on icon "menu" at bounding box center [16, 14] width 16 height 16
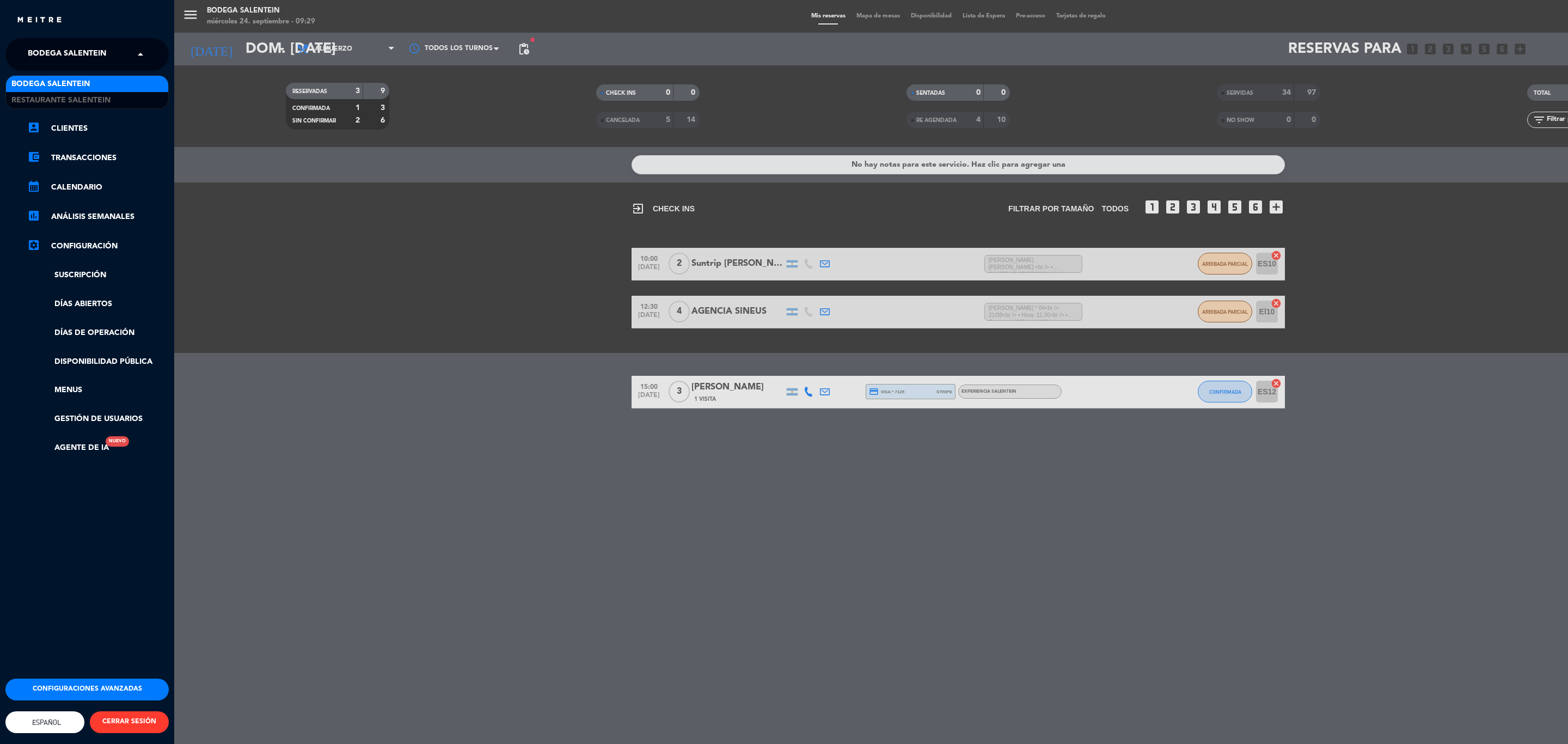
click at [58, 51] on span "Bodega Salentein" at bounding box center [67, 55] width 78 height 23
click at [63, 97] on span "Restaurante Salentein" at bounding box center [61, 101] width 99 height 12
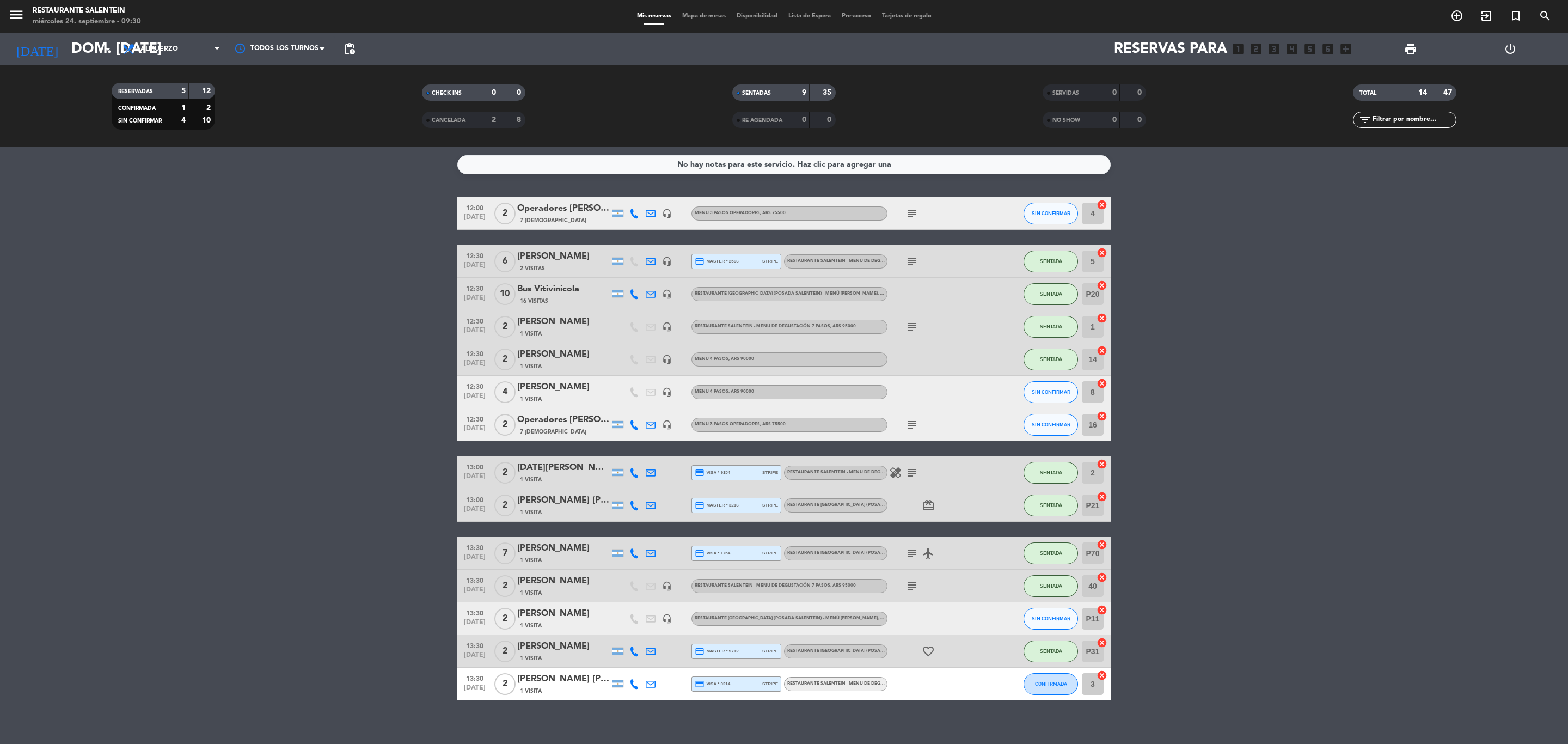
click at [910, 213] on icon "subject" at bounding box center [912, 213] width 13 height 13
click at [910, 425] on icon "subject" at bounding box center [912, 424] width 13 height 13
click at [557, 425] on div "Operadores [PERSON_NAME] Viajes" at bounding box center [563, 420] width 93 height 14
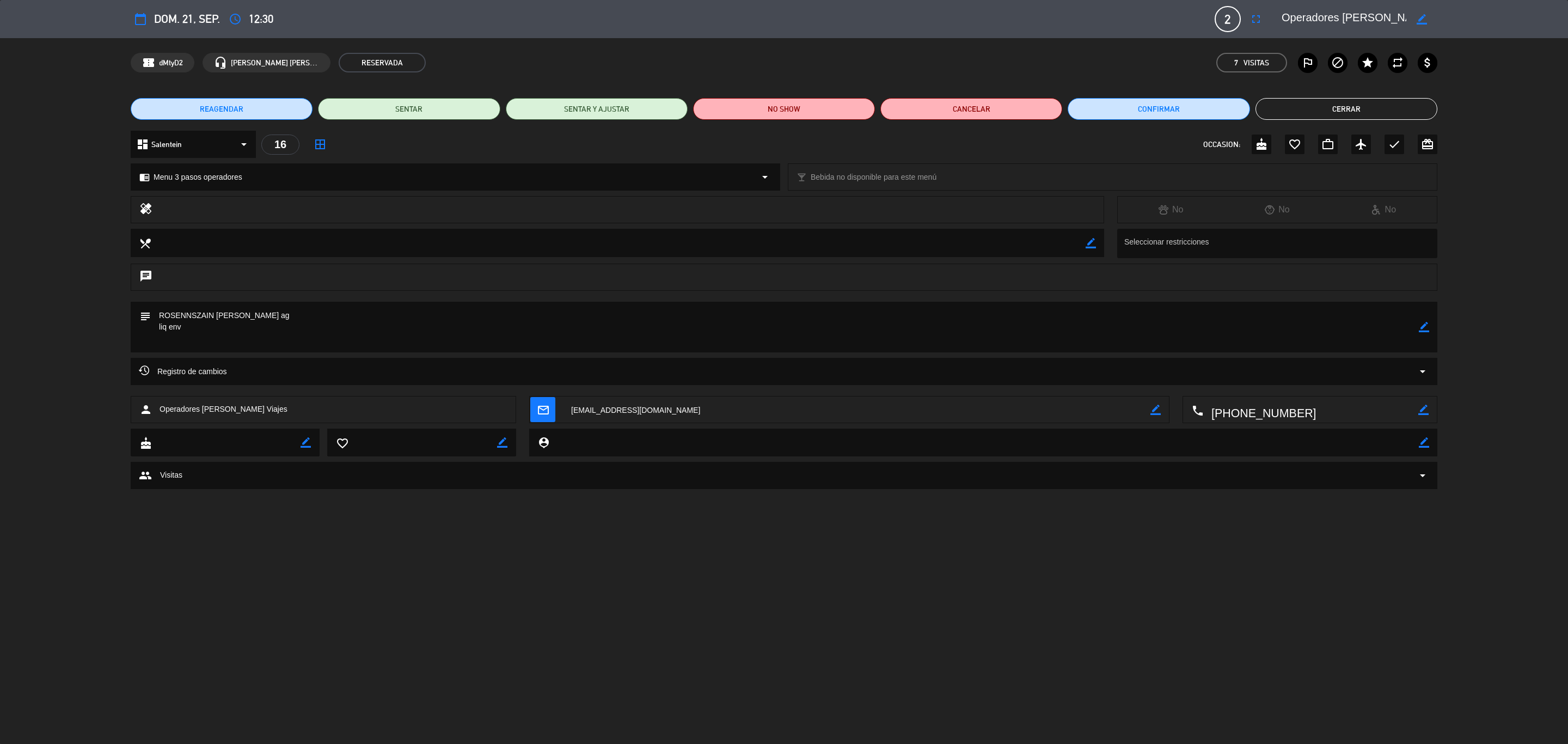
click at [1045, 327] on icon "border_color" at bounding box center [1423, 327] width 10 height 10
click at [293, 319] on textarea at bounding box center [785, 327] width 1268 height 50
drag, startPoint x: 291, startPoint y: 321, endPoint x: 239, endPoint y: 307, distance: 53.9
click at [239, 307] on textarea at bounding box center [785, 327] width 1268 height 50
type textarea "ROSENNSZAIN [PERSON_NAME]-A-117-865 paga ag liq env"
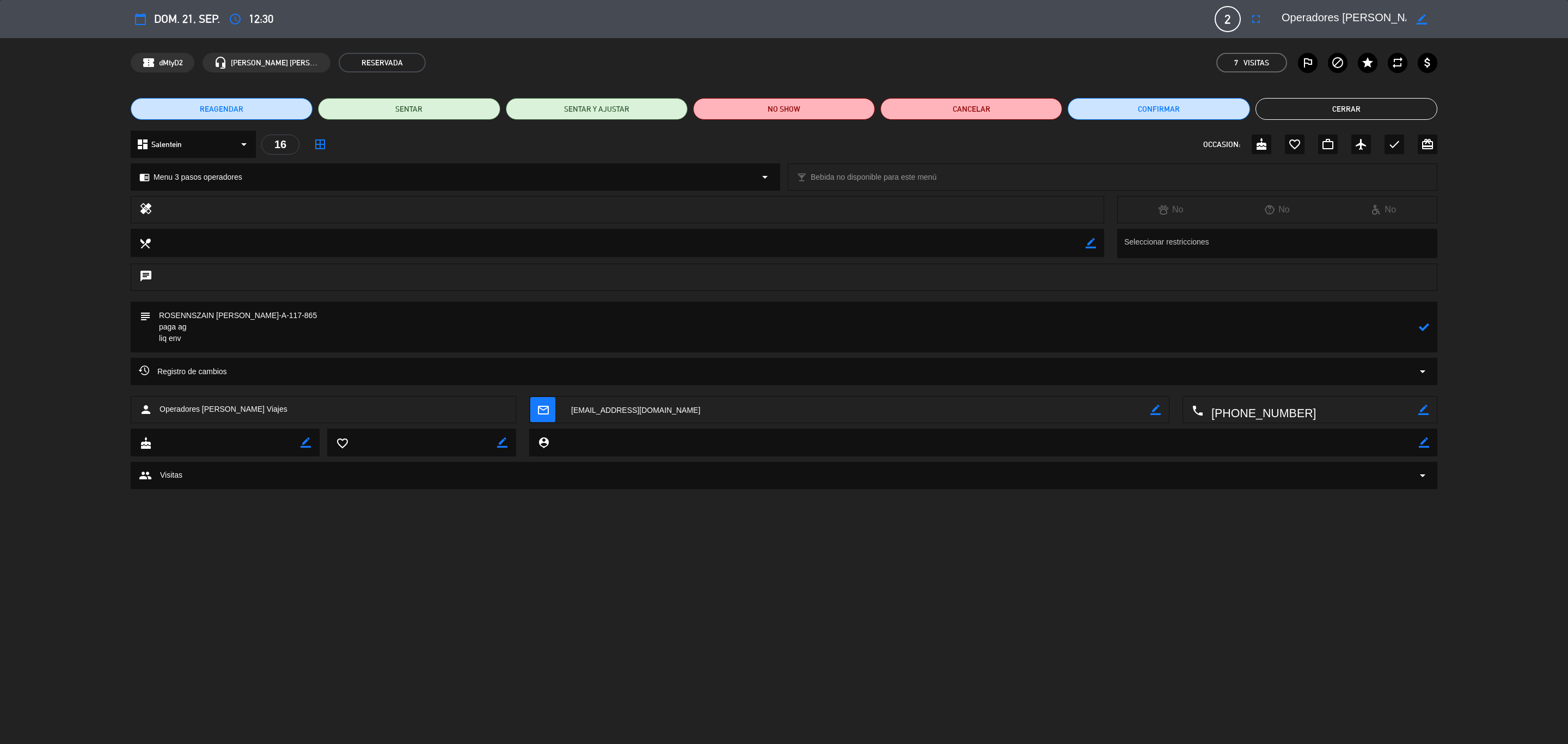
click at [1045, 107] on button "Cerrar" at bounding box center [1346, 109] width 182 height 22
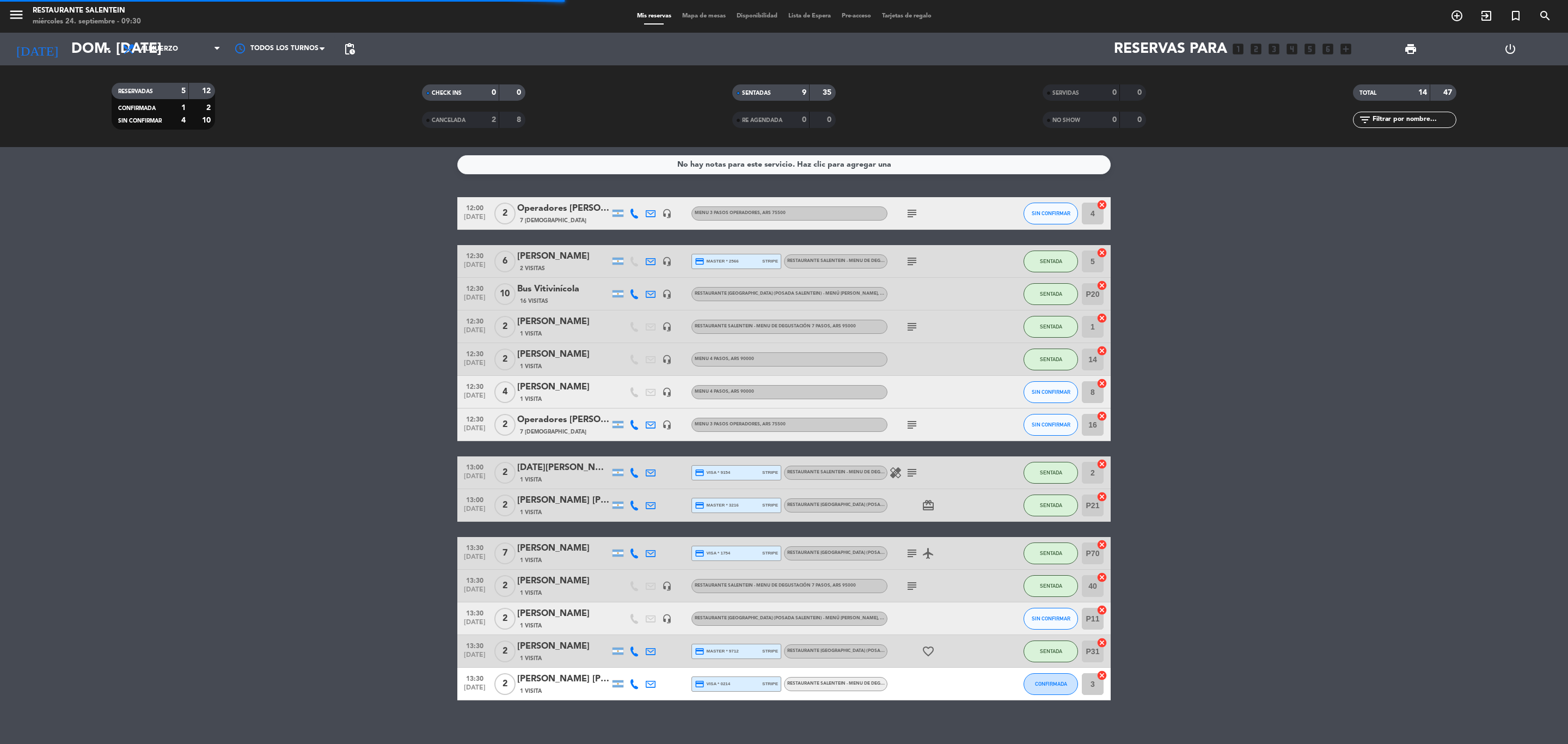
click at [553, 212] on div "Operadores [PERSON_NAME] Viajes" at bounding box center [563, 208] width 93 height 14
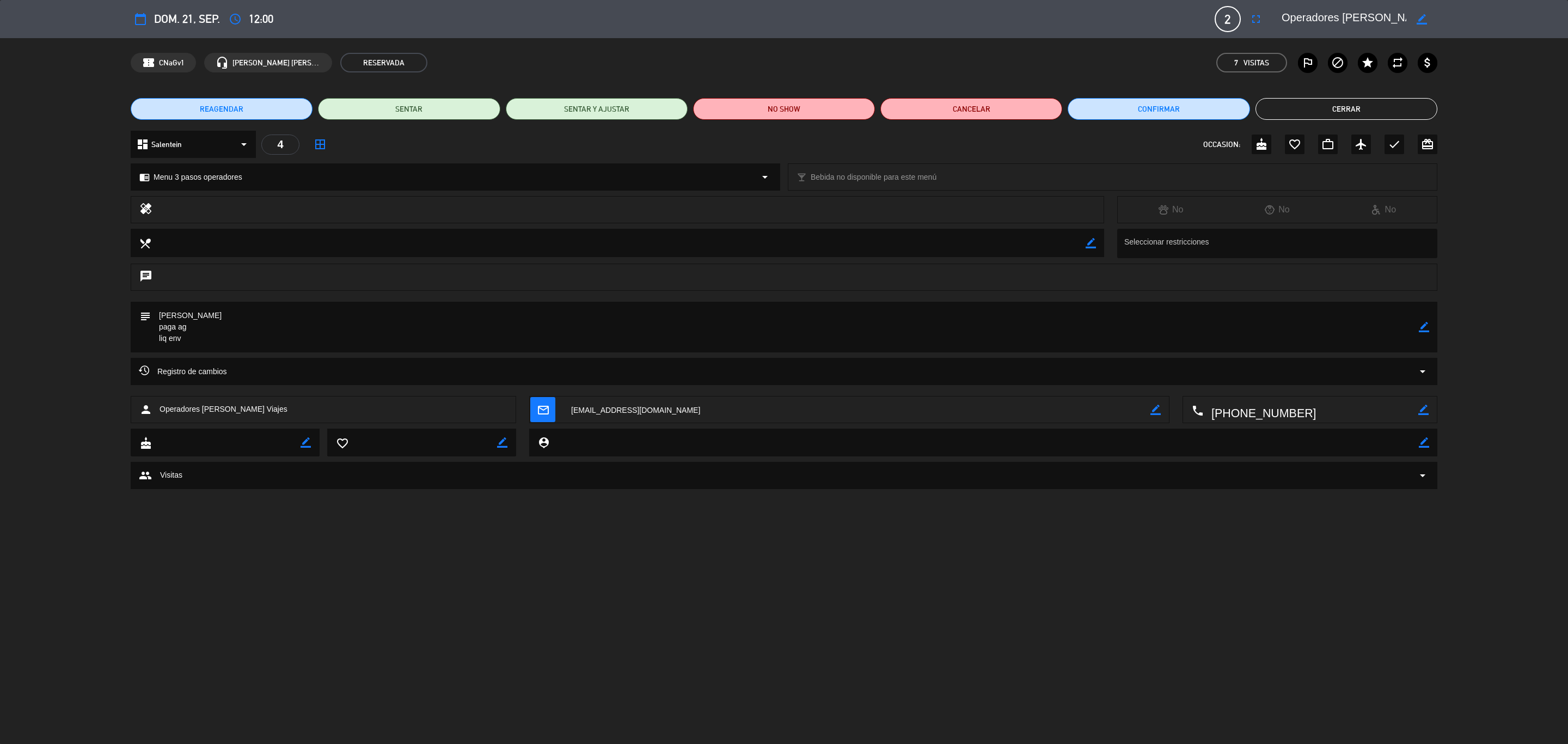
click at [1045, 331] on icon "border_color" at bounding box center [1423, 327] width 10 height 10
click at [268, 307] on textarea at bounding box center [785, 327] width 1268 height 50
paste textarea "-A-117-865"
type textarea "[PERSON_NAME]--A-117-865 paga ag liq env"
click at [1045, 327] on div "subject" at bounding box center [784, 327] width 1306 height 50
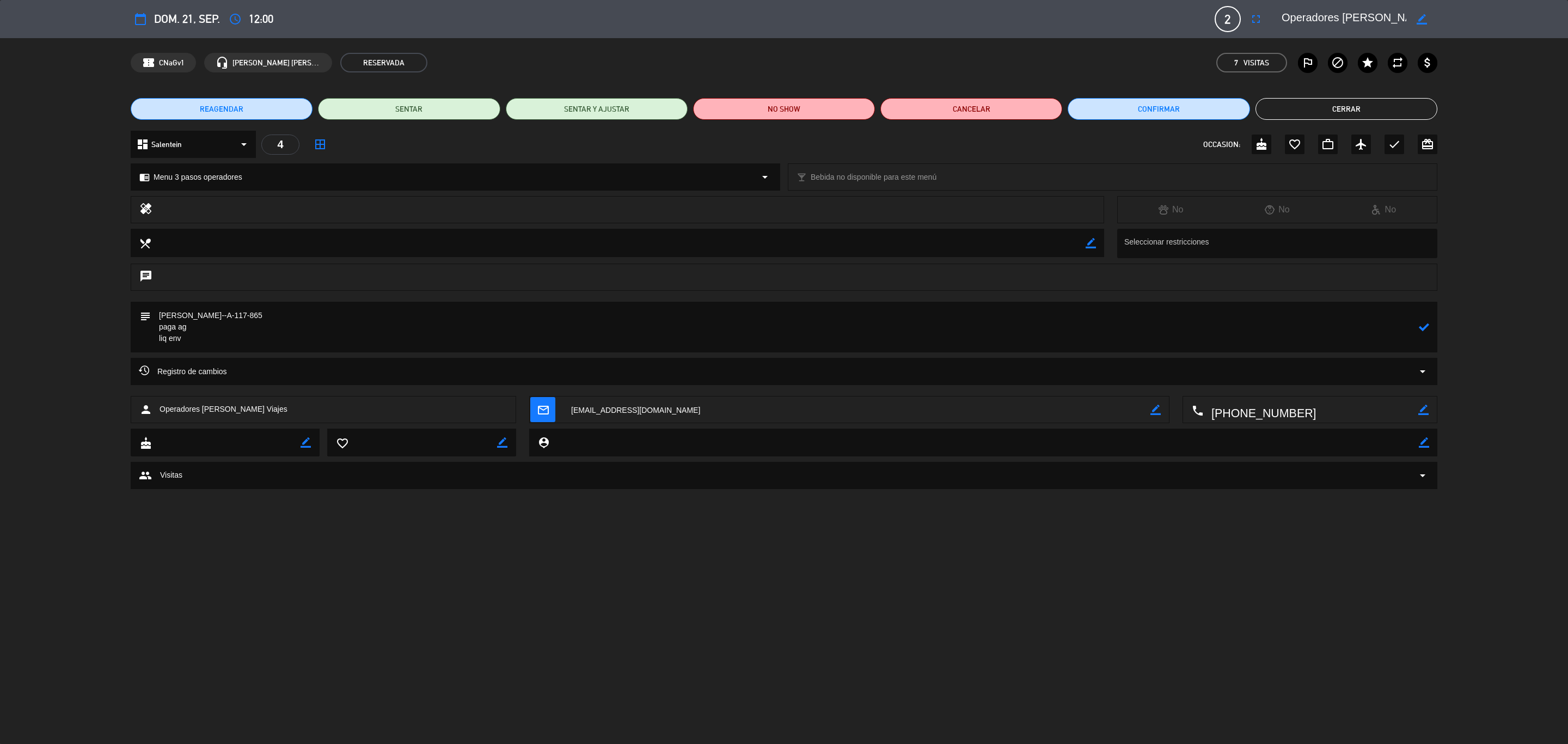
click at [1045, 327] on icon at bounding box center [1423, 327] width 10 height 10
click at [1045, 109] on button "Cerrar" at bounding box center [1346, 109] width 182 height 22
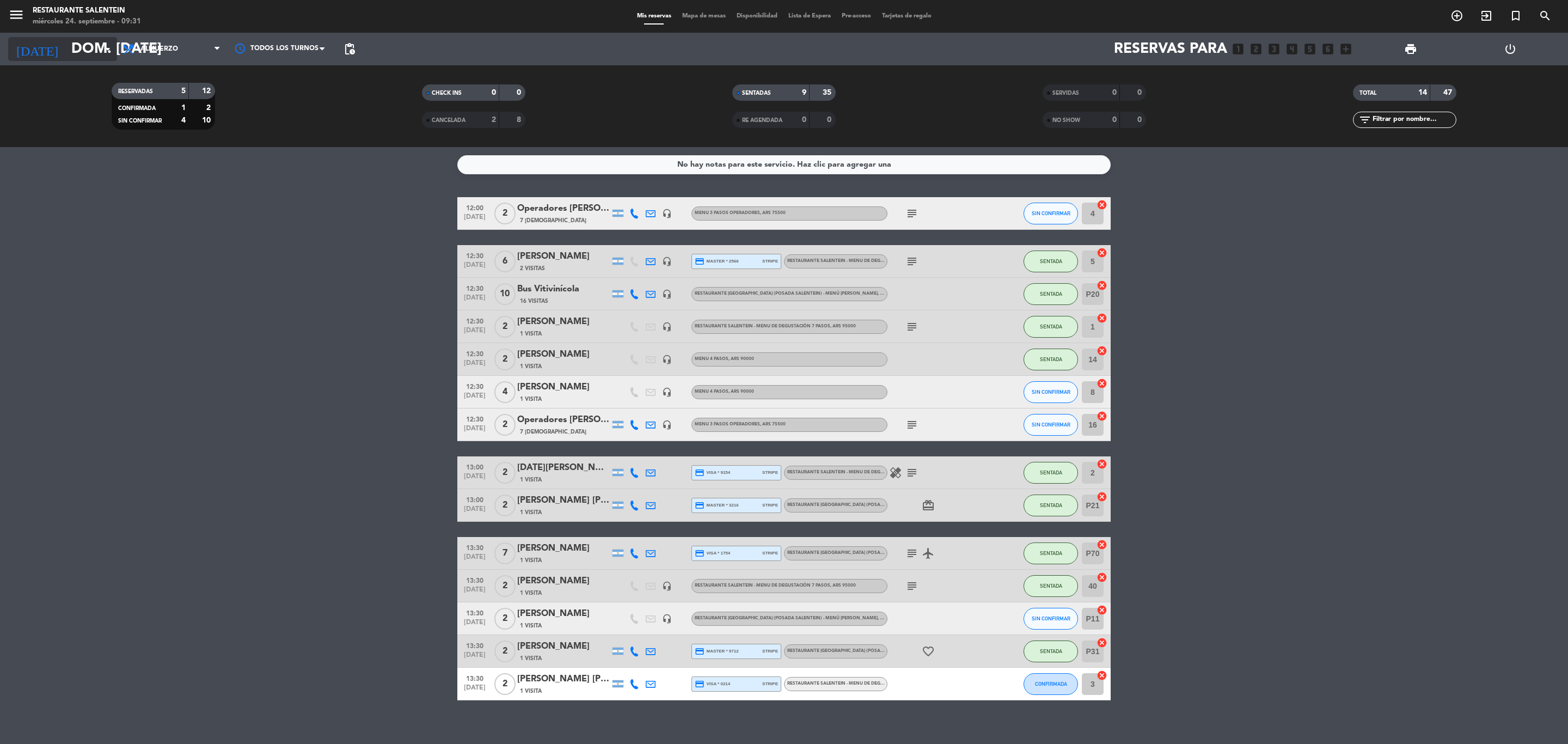
click at [66, 56] on input "dom. [DATE]" at bounding box center [158, 50] width 184 height 28
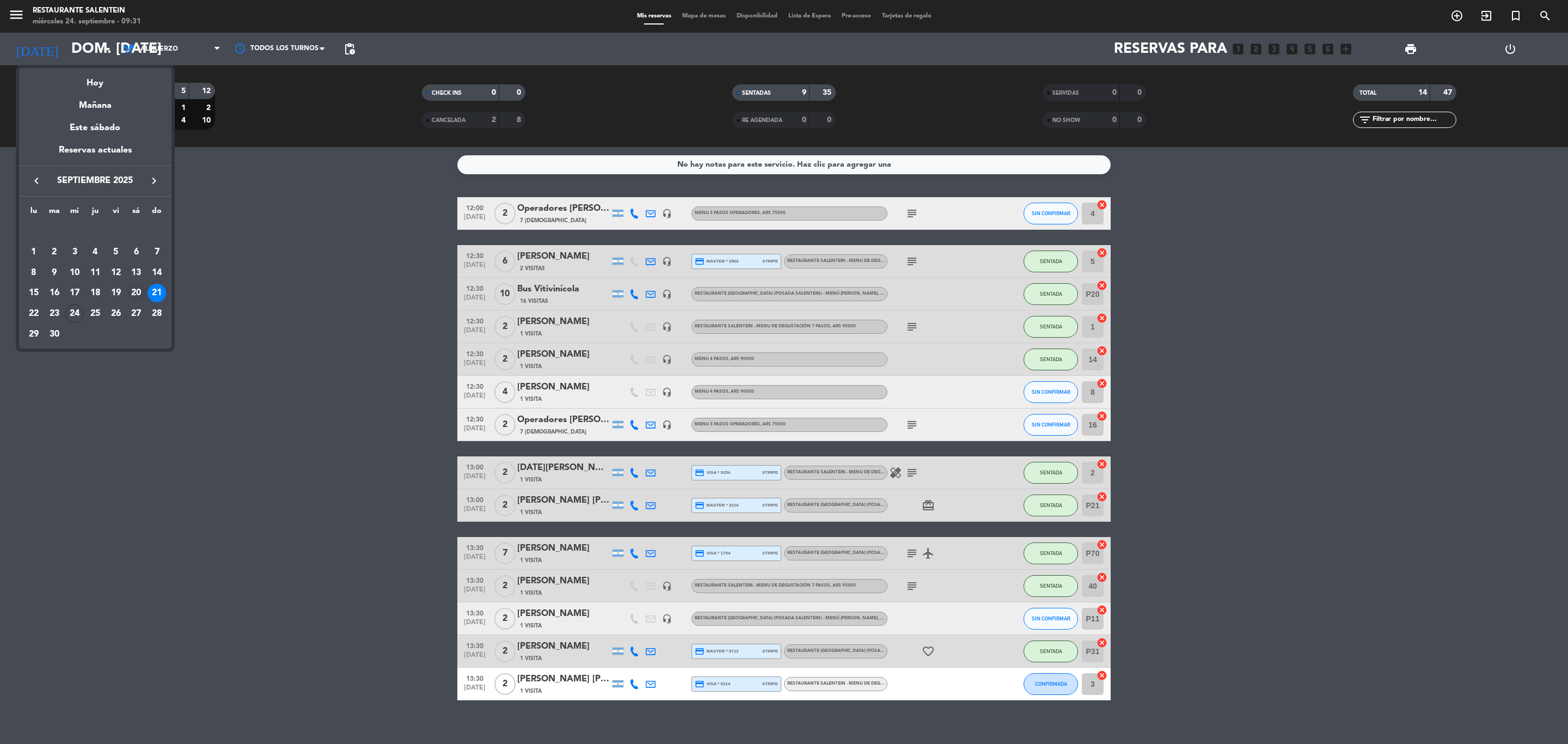
click at [138, 293] on div "20" at bounding box center [136, 293] width 19 height 19
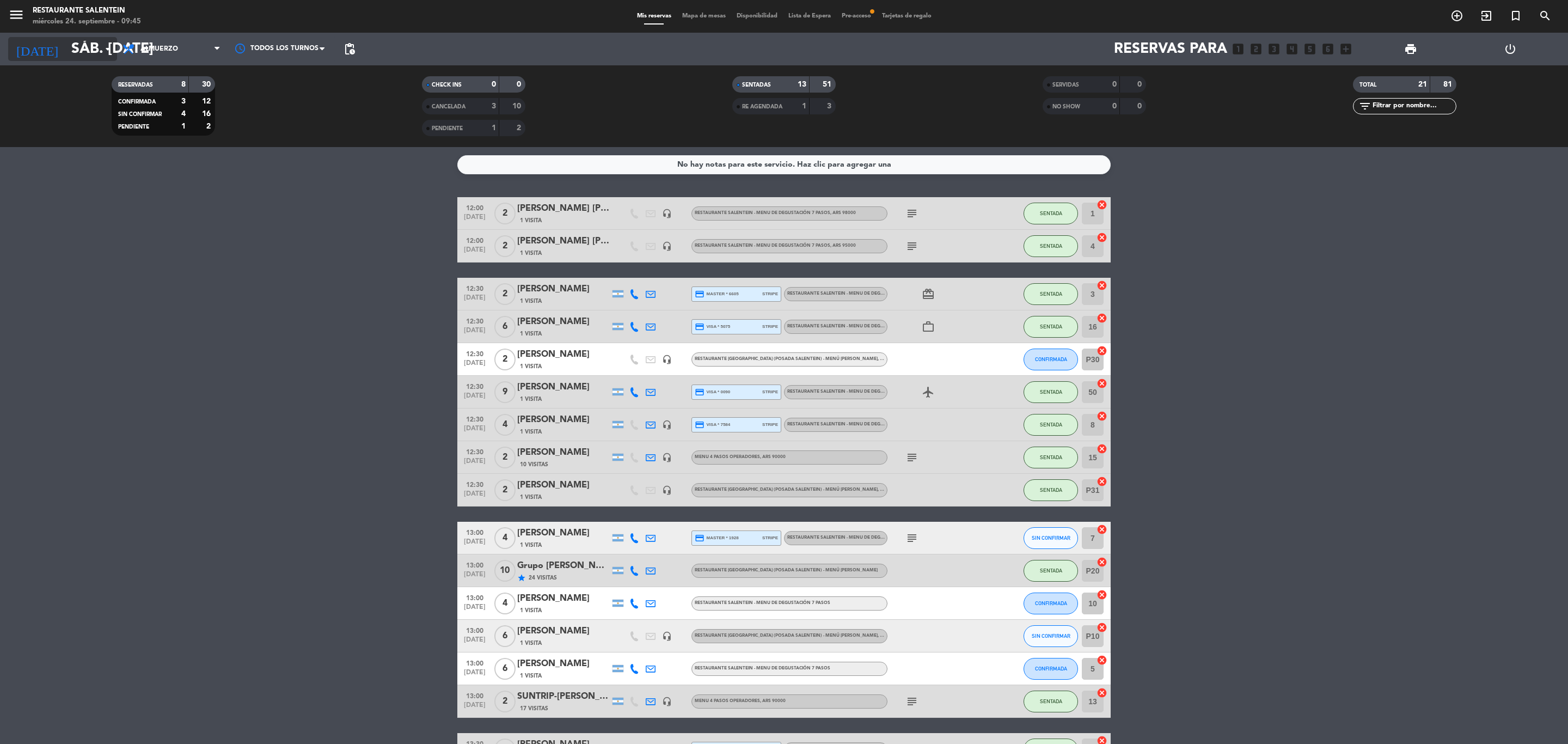
click at [92, 34] on div "[DATE] sáb. [DATE] arrow_drop_down" at bounding box center [63, 49] width 109 height 33
click at [72, 45] on input "sáb. [DATE]" at bounding box center [158, 50] width 184 height 28
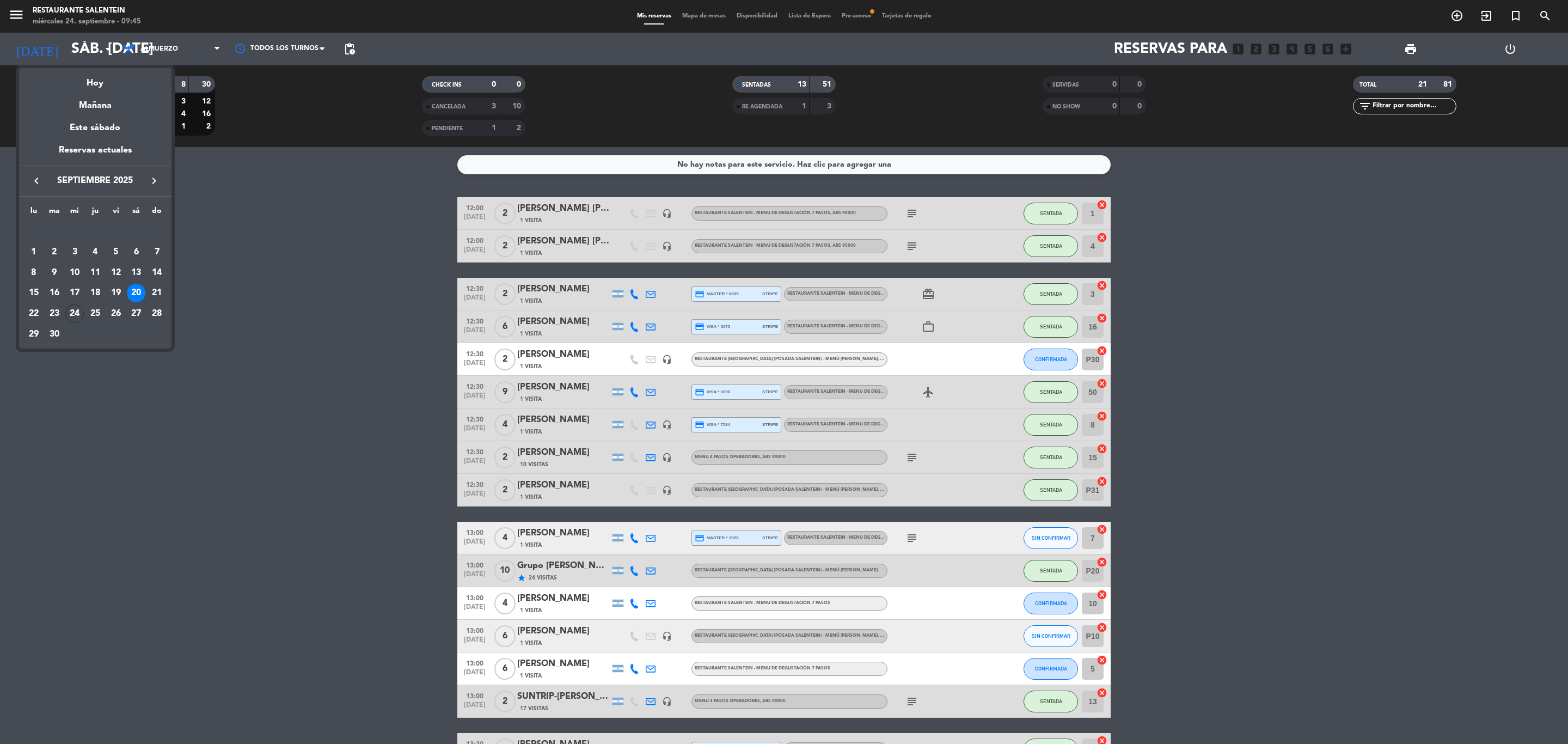
click at [157, 180] on icon "keyboard_arrow_right" at bounding box center [154, 180] width 13 height 13
click at [70, 334] on div "29" at bounding box center [74, 334] width 19 height 19
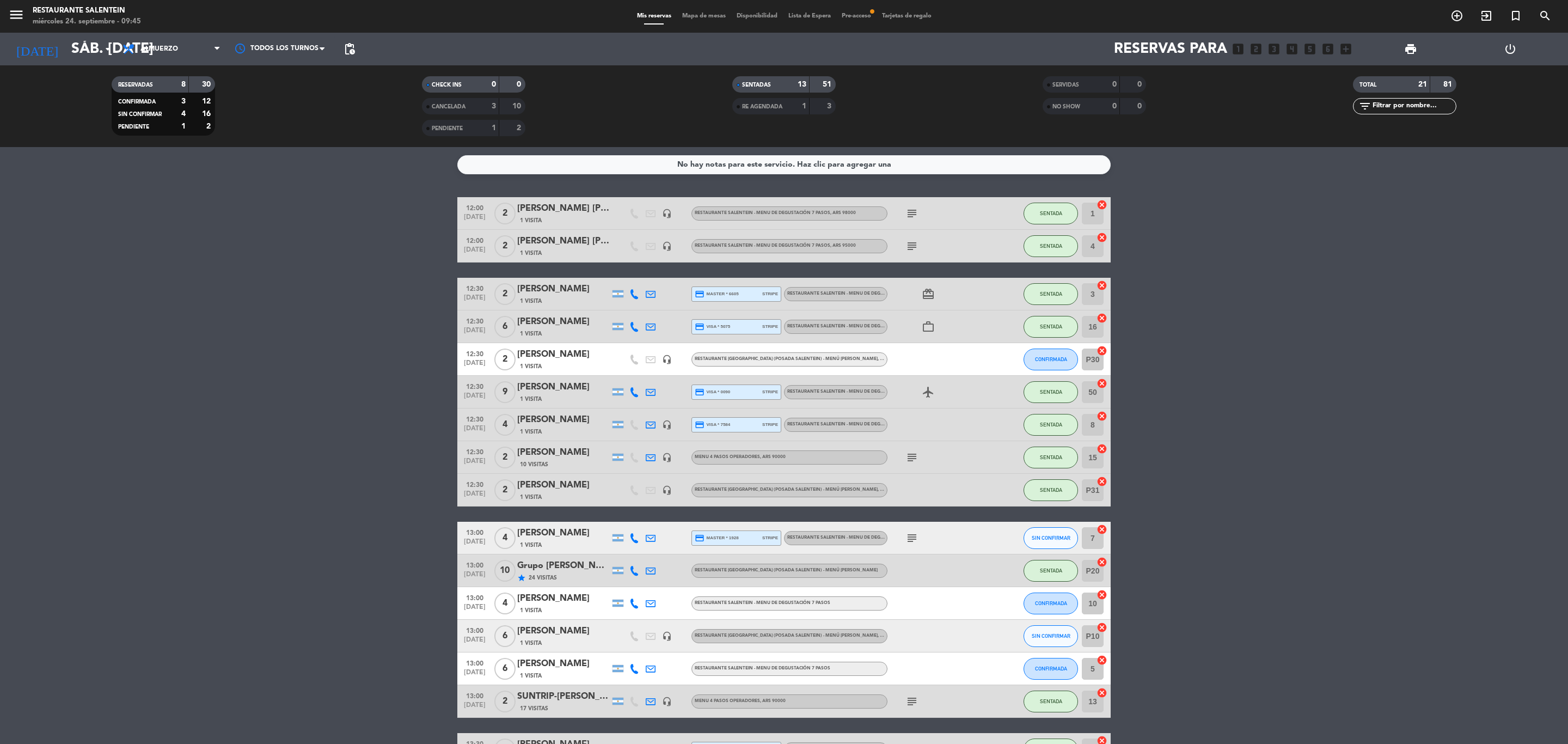
type input "mié. [DATE]"
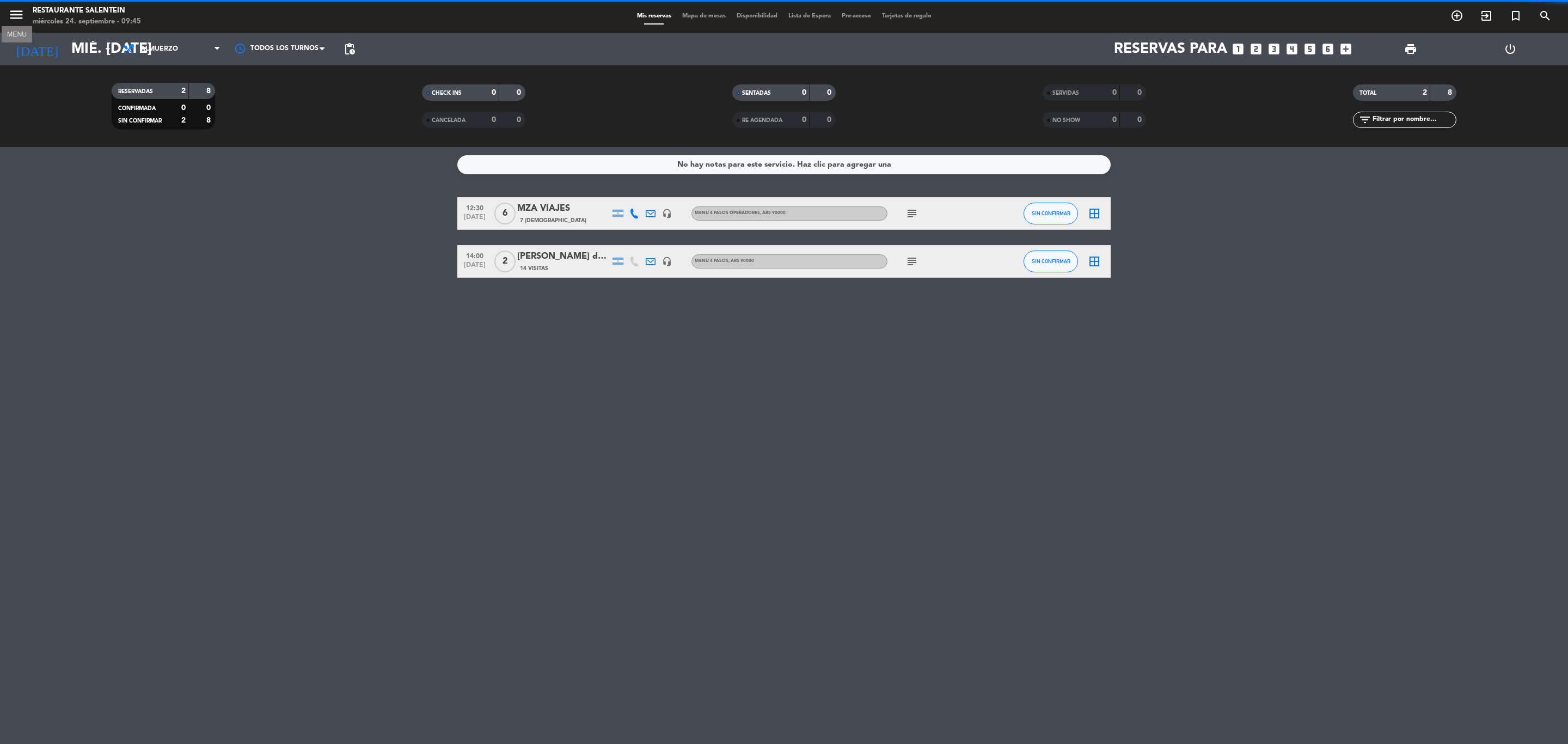
click at [21, 19] on icon "menu" at bounding box center [16, 14] width 16 height 16
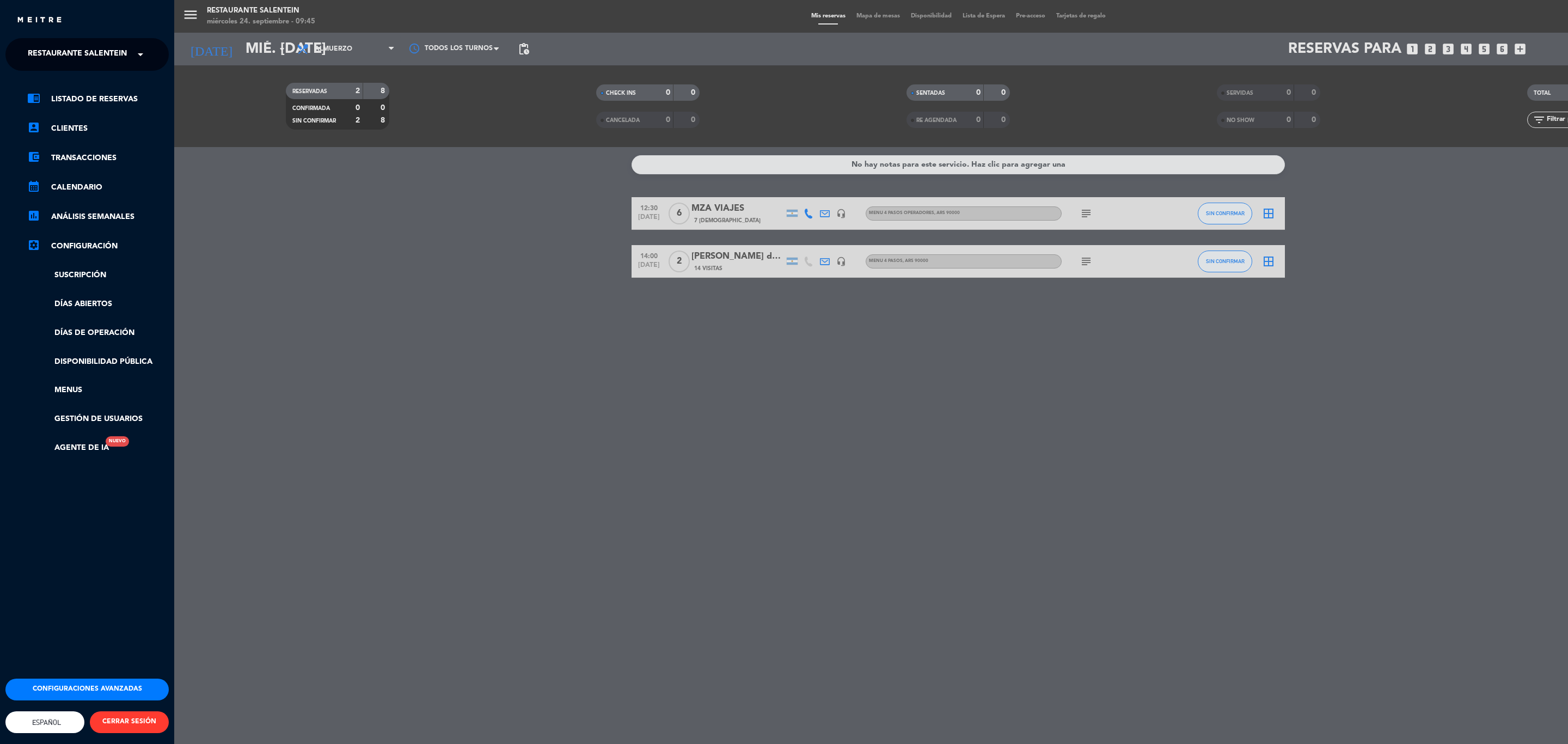
click at [56, 59] on span "Restaurante Salentein" at bounding box center [77, 55] width 99 height 23
click at [74, 79] on span "Bodega Salentein" at bounding box center [50, 84] width 78 height 12
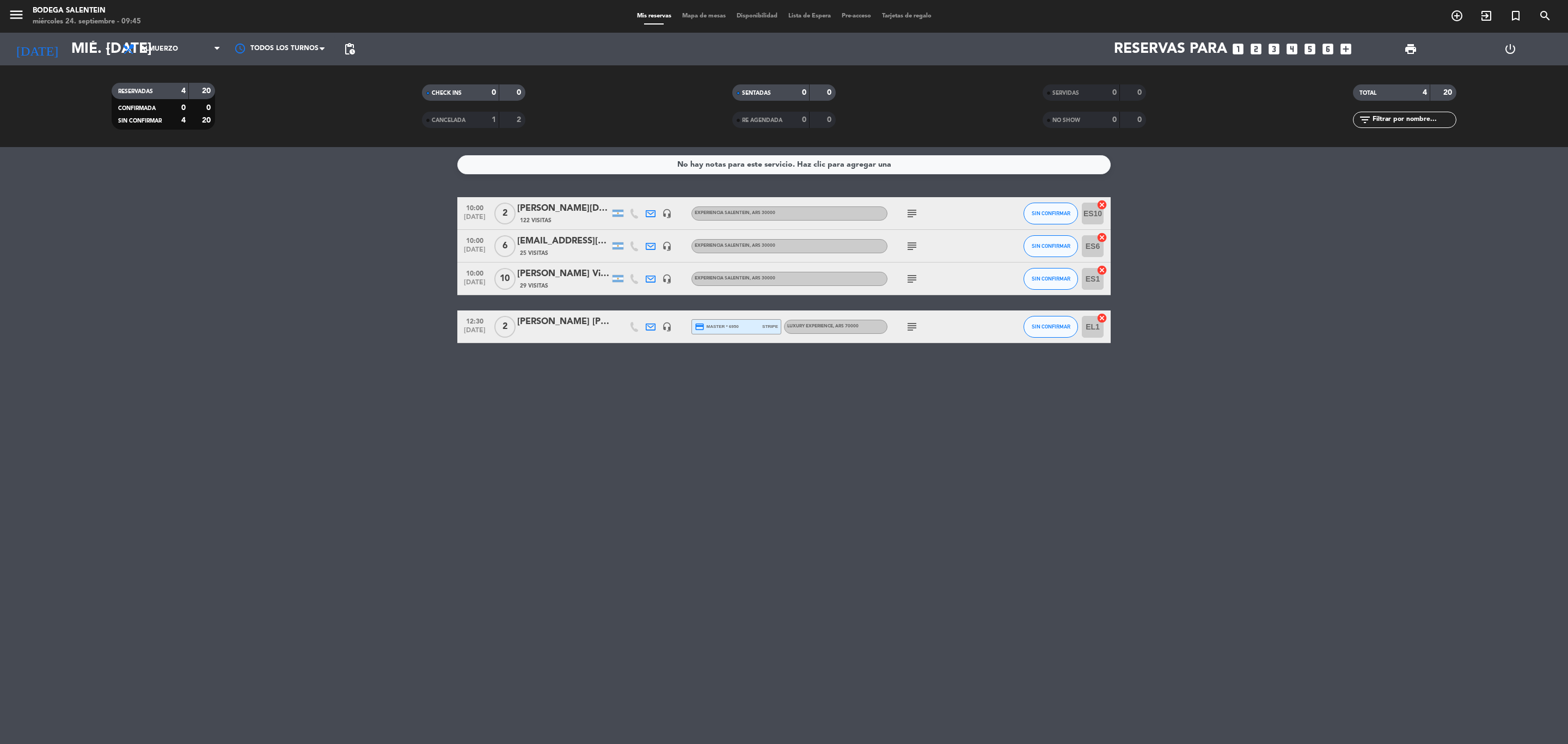
click at [565, 242] on div "[EMAIL_ADDRESS][DOMAIN_NAME]" at bounding box center [563, 242] width 93 height 14
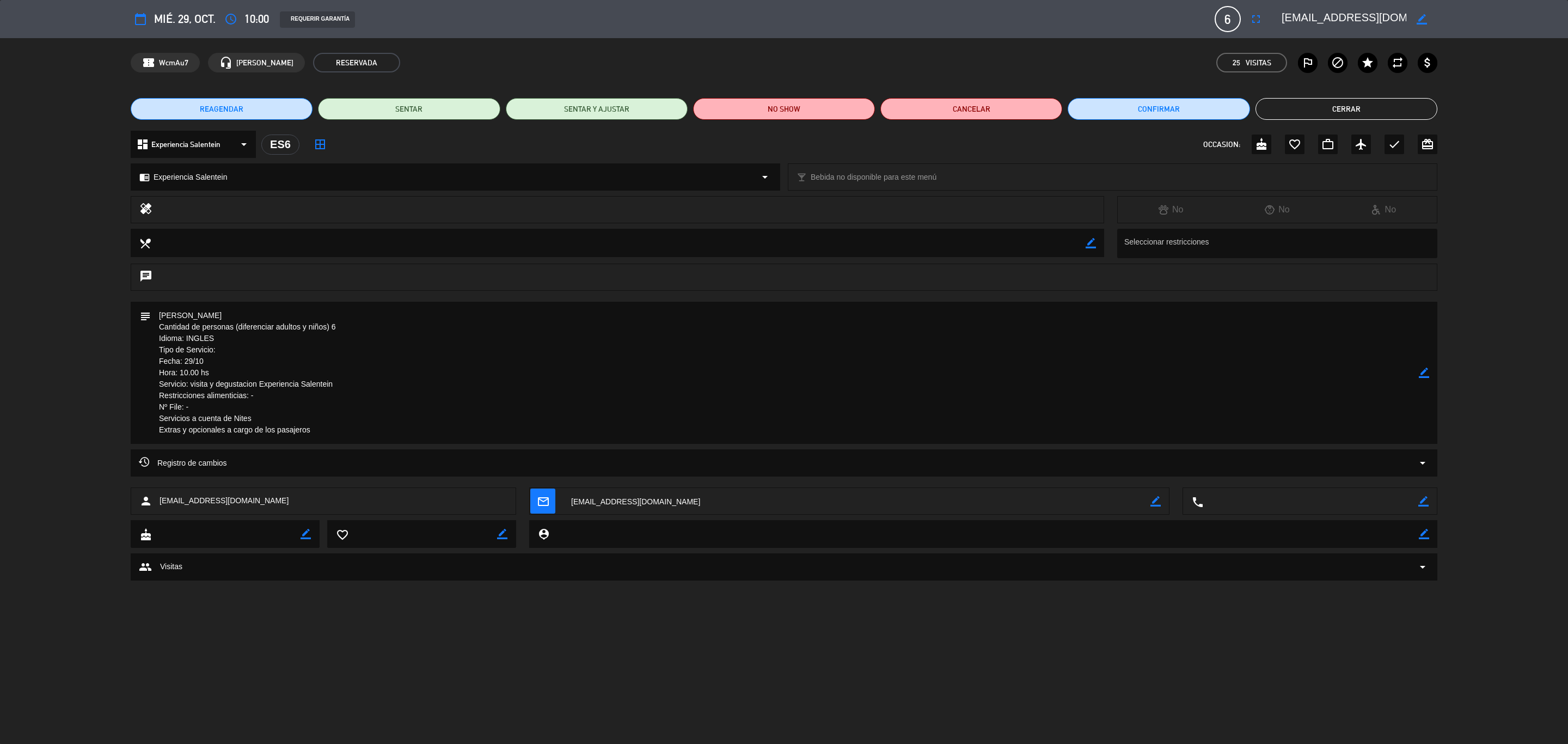
click at [250, 106] on button "REAGENDAR" at bounding box center [221, 109] width 182 height 22
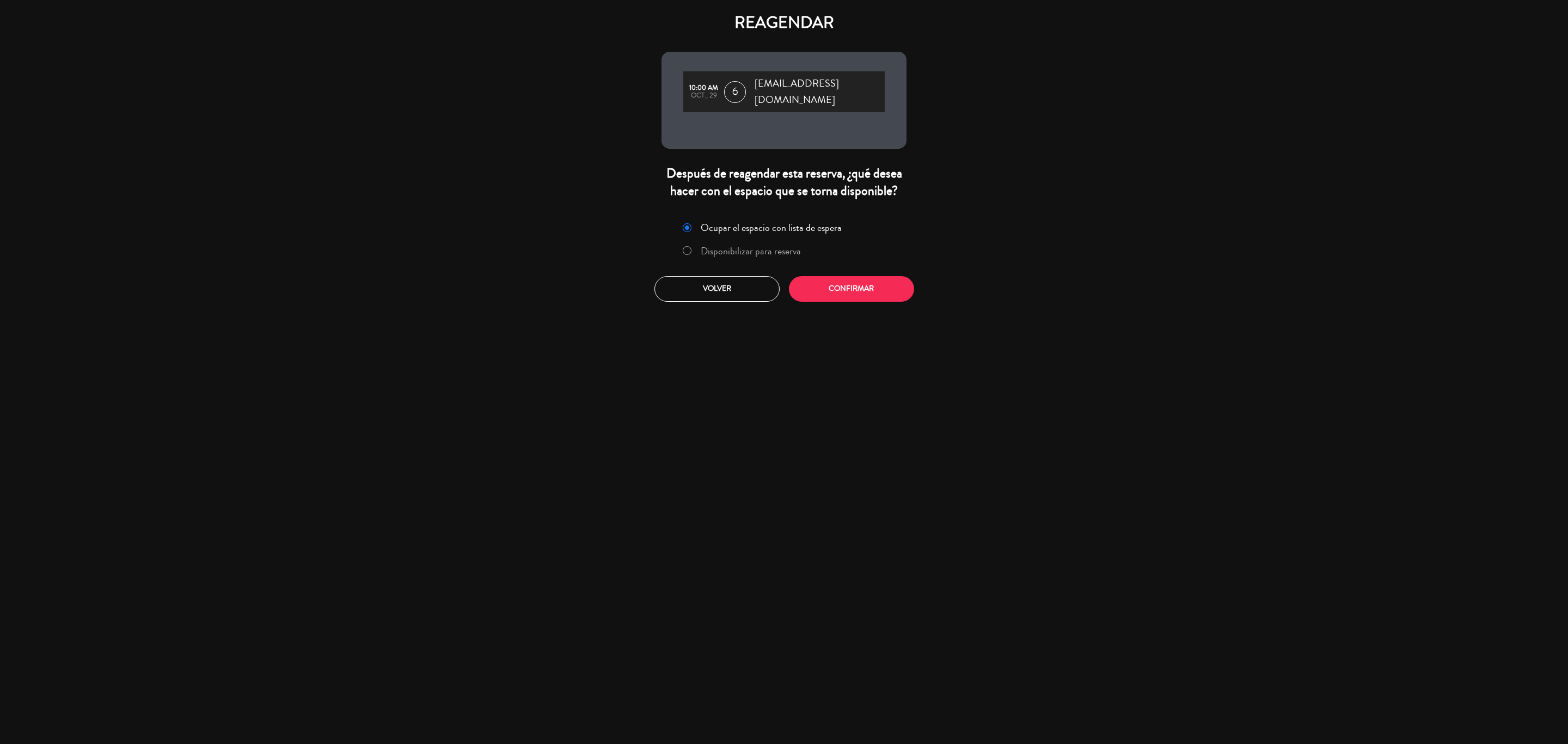
click at [726, 246] on label "Disponibilizar para reserva" at bounding box center [750, 251] width 100 height 10
click at [834, 296] on div "Ocupar el espacio con lista de espera Disponibilizar para reserva Volver Confir…" at bounding box center [784, 259] width 262 height 98
click at [834, 276] on button "Confirmar" at bounding box center [851, 289] width 125 height 26
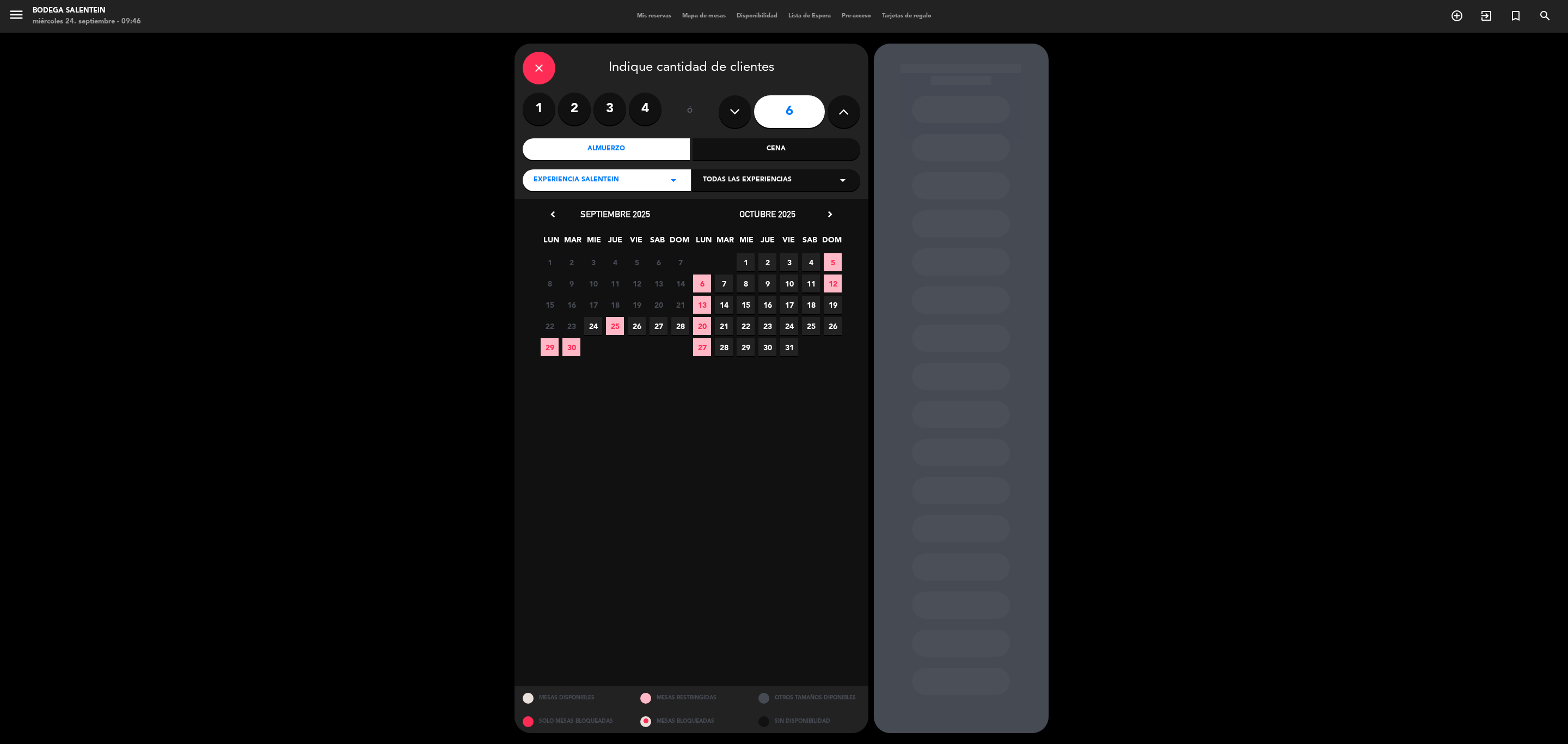
click at [823, 177] on div "Todas las experiencias arrow_drop_down" at bounding box center [775, 180] width 168 height 22
click at [737, 235] on div "Salentein Experience" at bounding box center [775, 240] width 146 height 11
click at [770, 348] on span "30" at bounding box center [767, 347] width 18 height 18
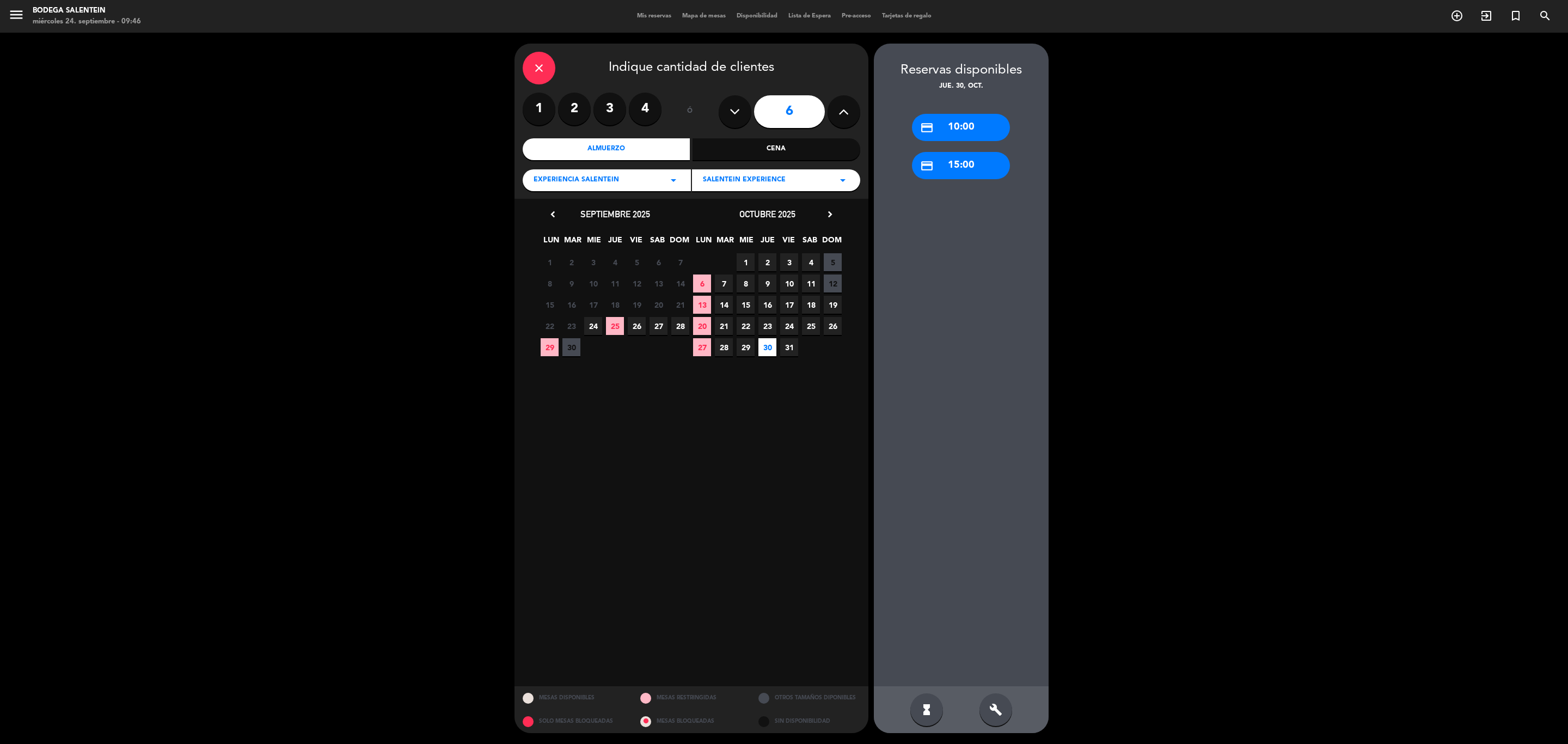
click at [960, 125] on div "credit_card 10:00" at bounding box center [960, 127] width 98 height 27
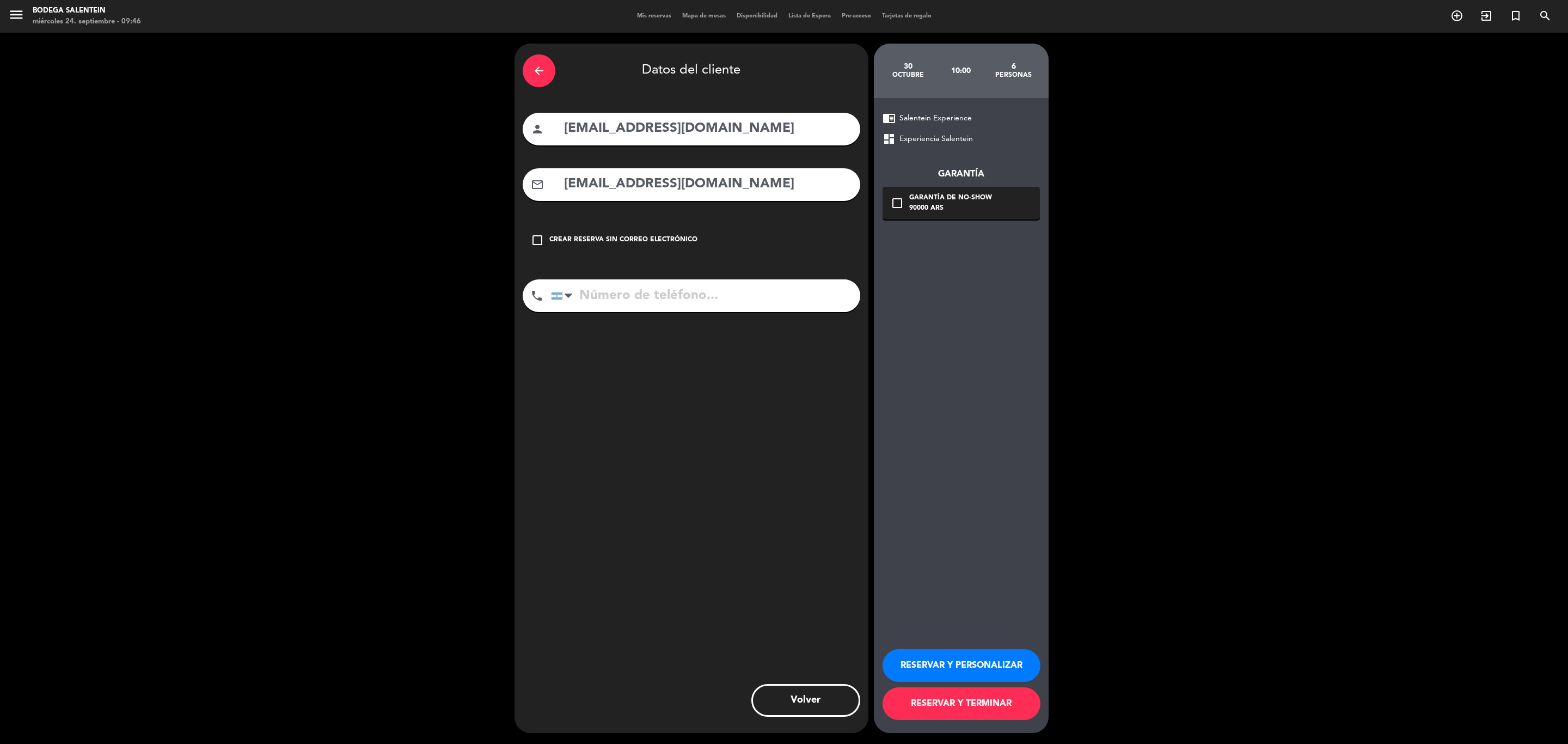
click at [1003, 516] on button "RESERVAR Y PERSONALIZAR" at bounding box center [961, 666] width 158 height 33
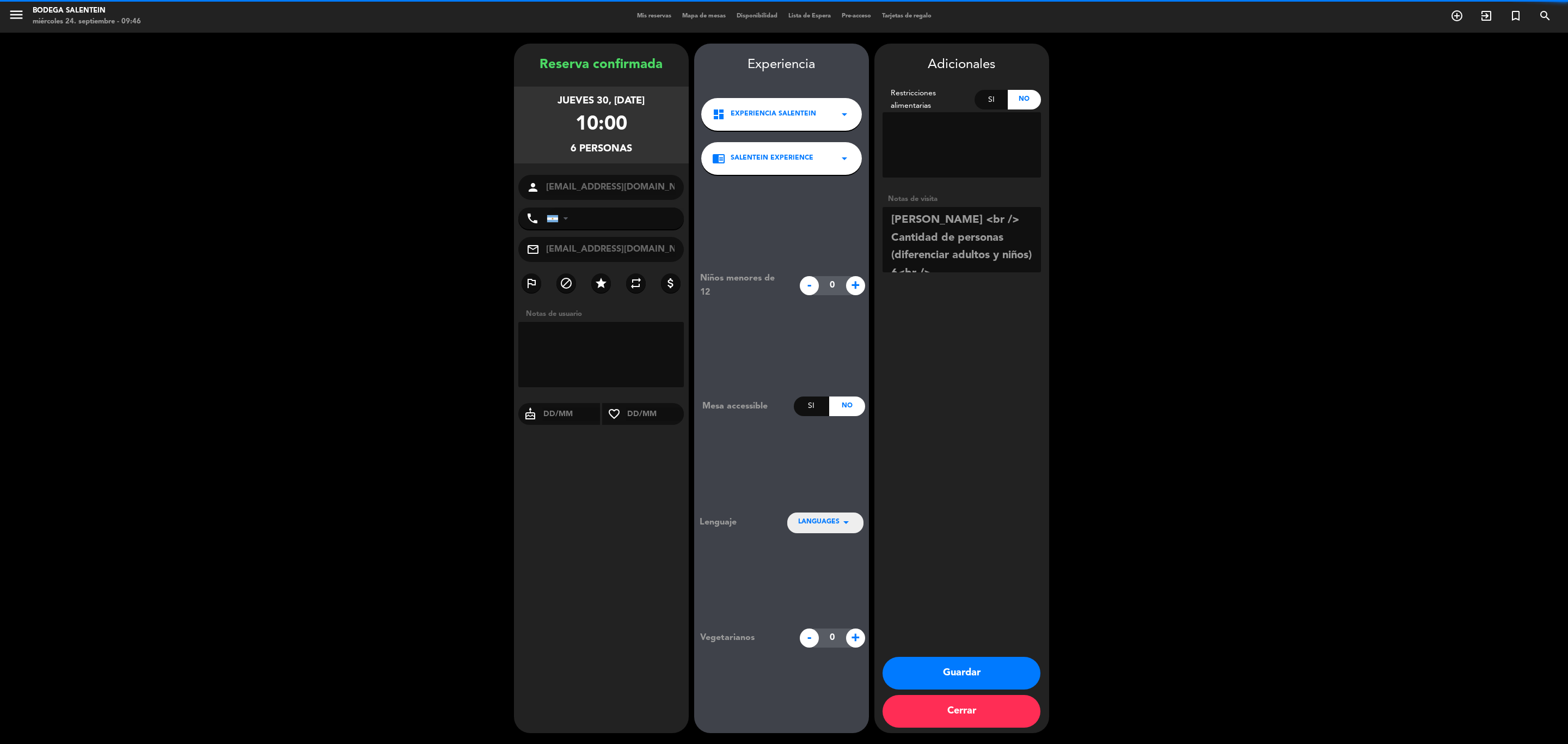
click at [1003, 516] on button "Guardar" at bounding box center [961, 673] width 158 height 33
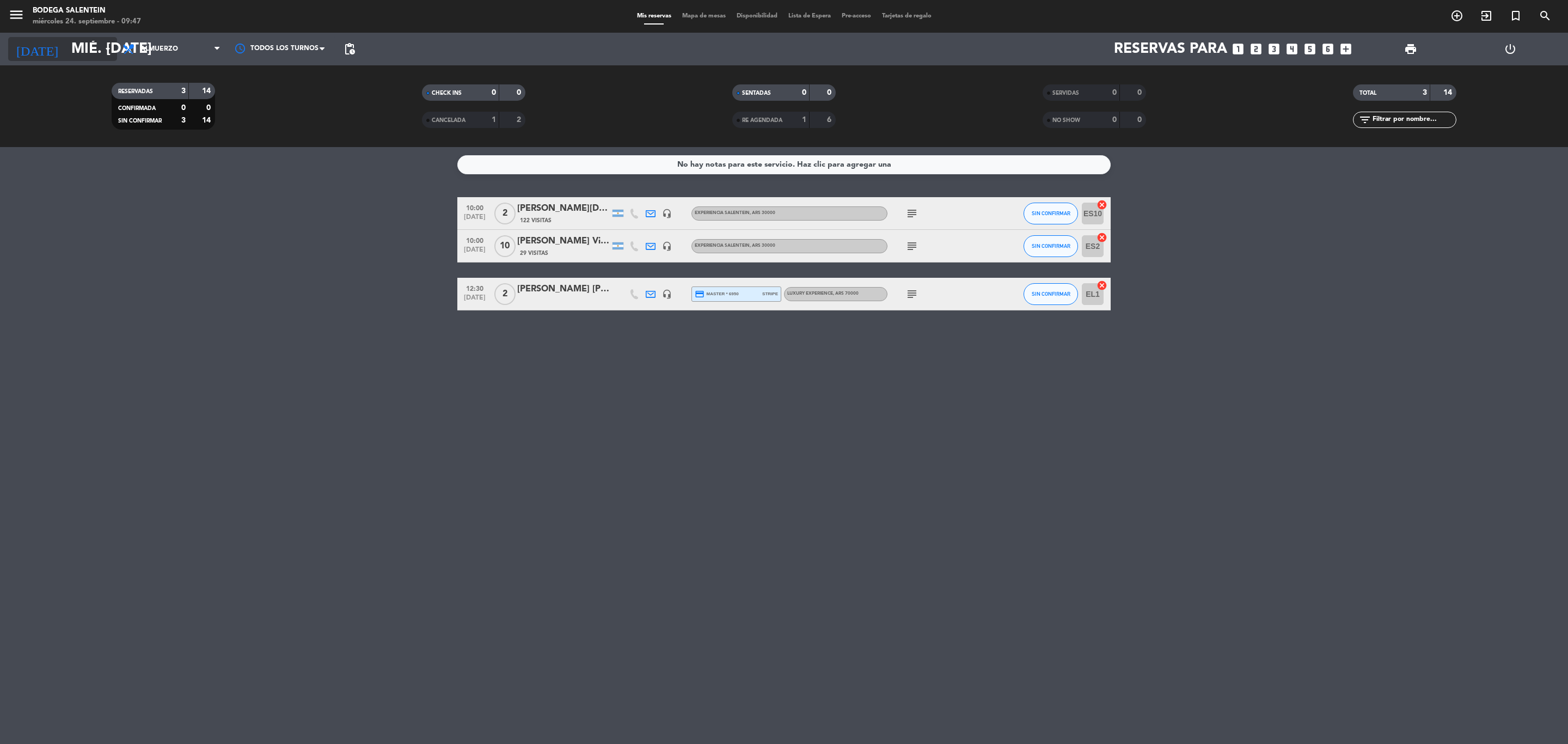
click at [80, 46] on input "mié. [DATE]" at bounding box center [158, 50] width 184 height 28
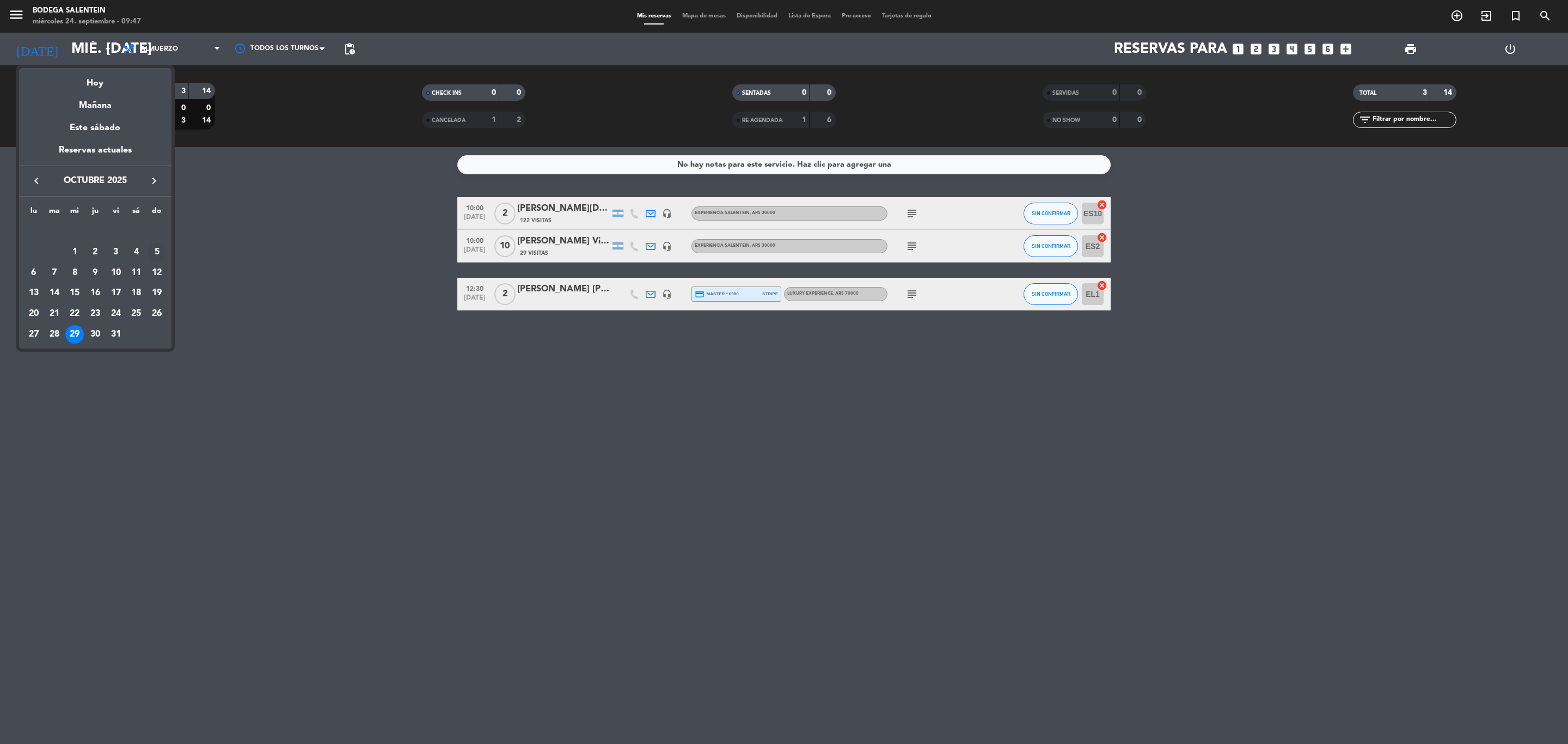
click at [157, 255] on div "5" at bounding box center [157, 252] width 19 height 19
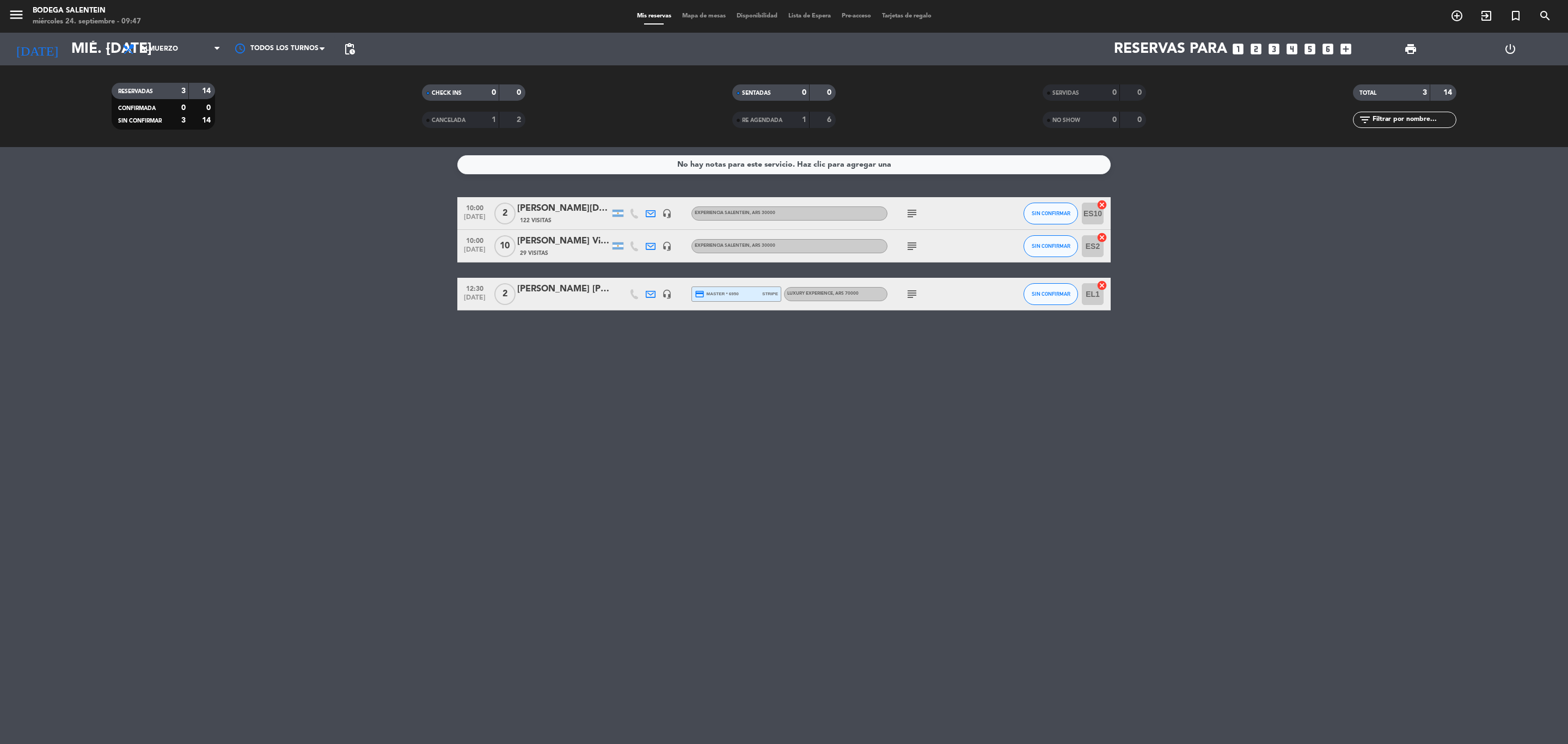
type input "dom. [DATE]"
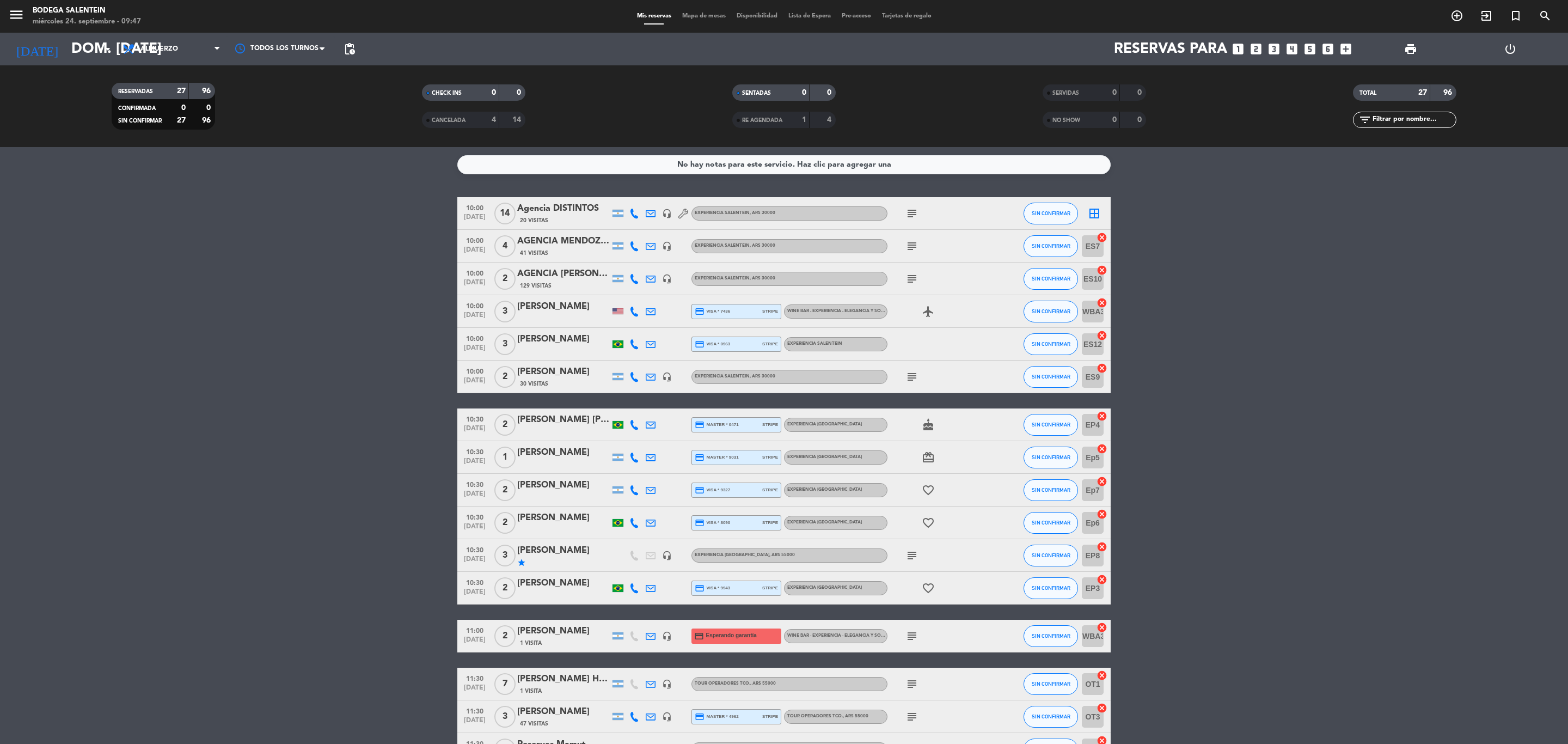
click at [557, 201] on div "Agencia DISTINTOS" at bounding box center [563, 208] width 93 height 14
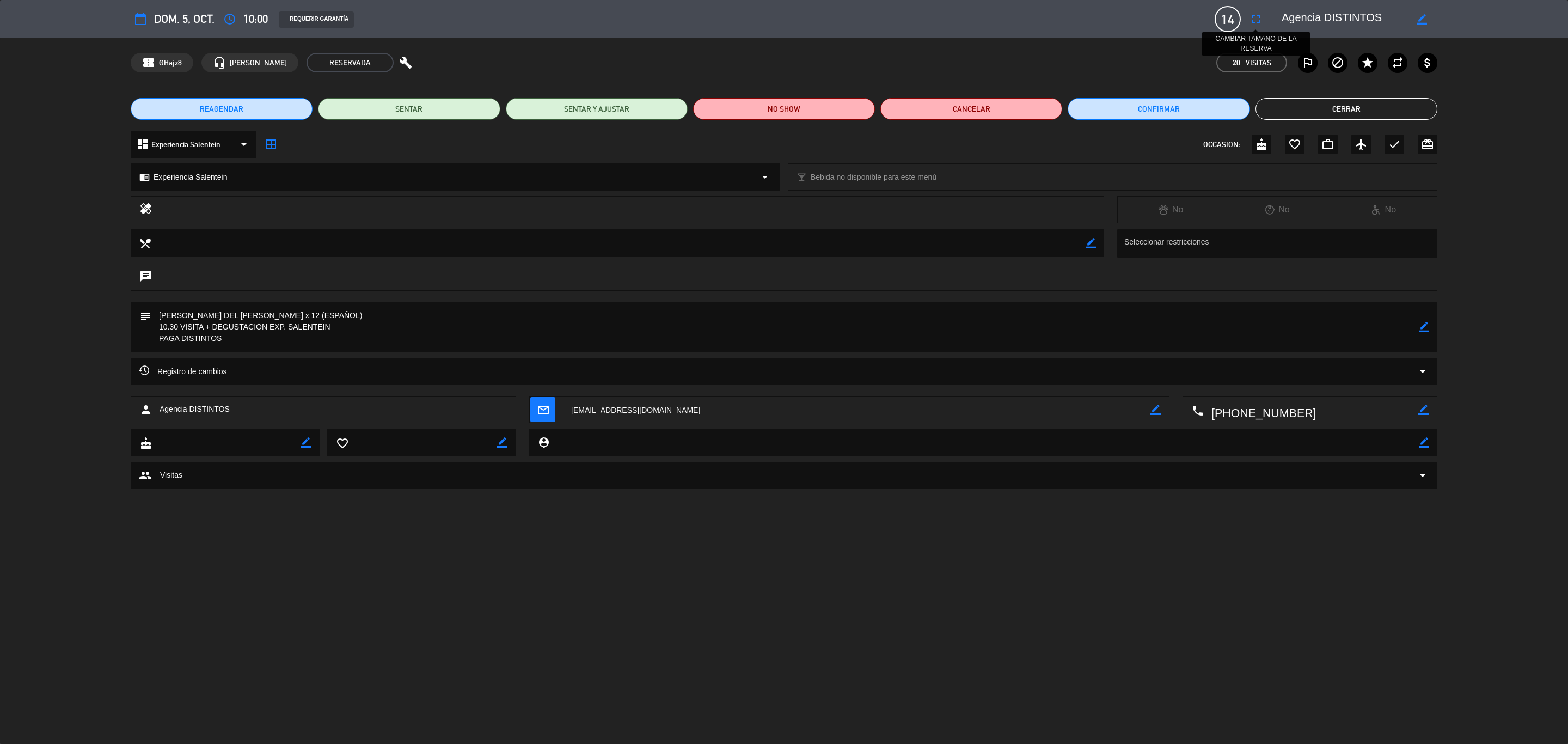
click at [1045, 12] on button "fullscreen" at bounding box center [1255, 19] width 19 height 19
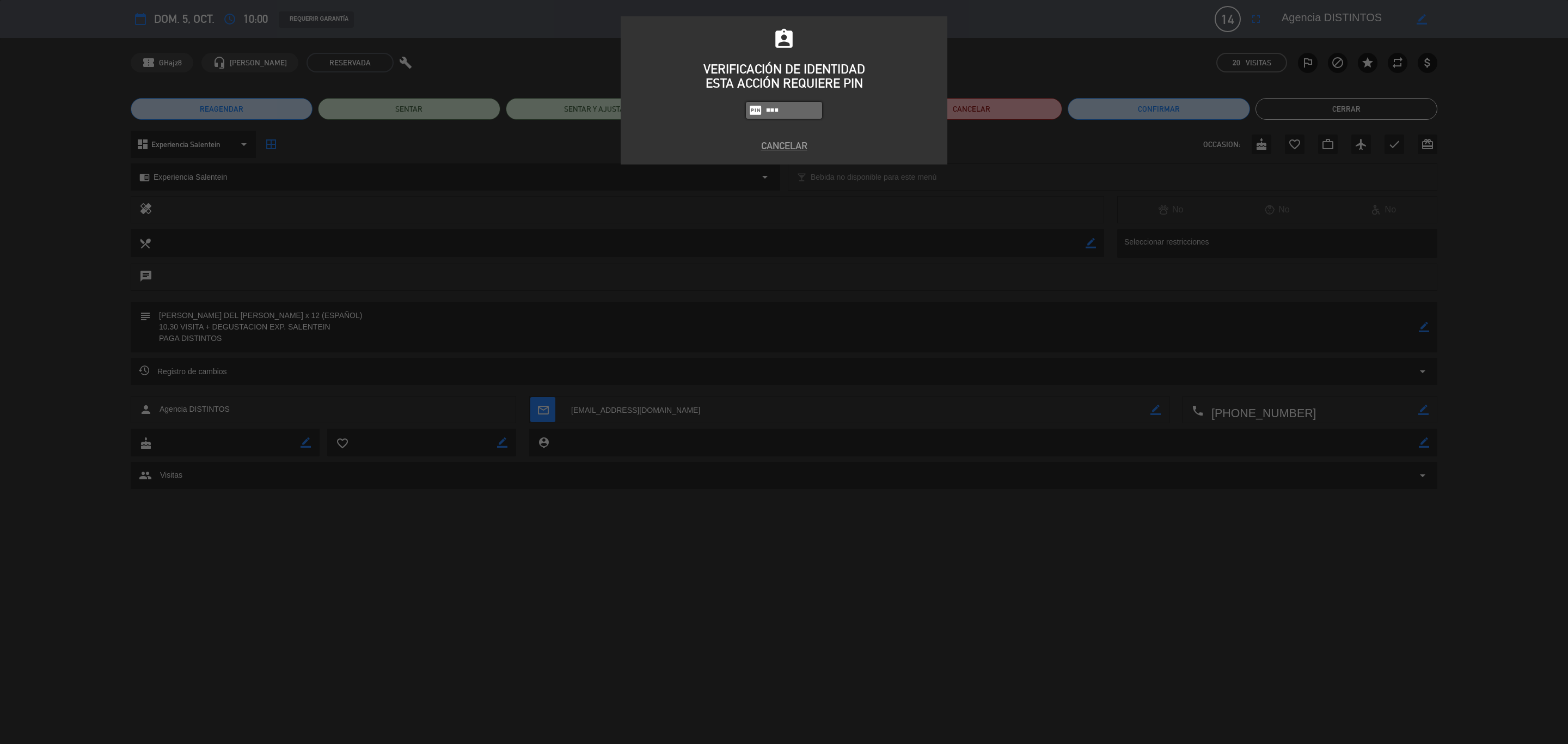
type input "8986"
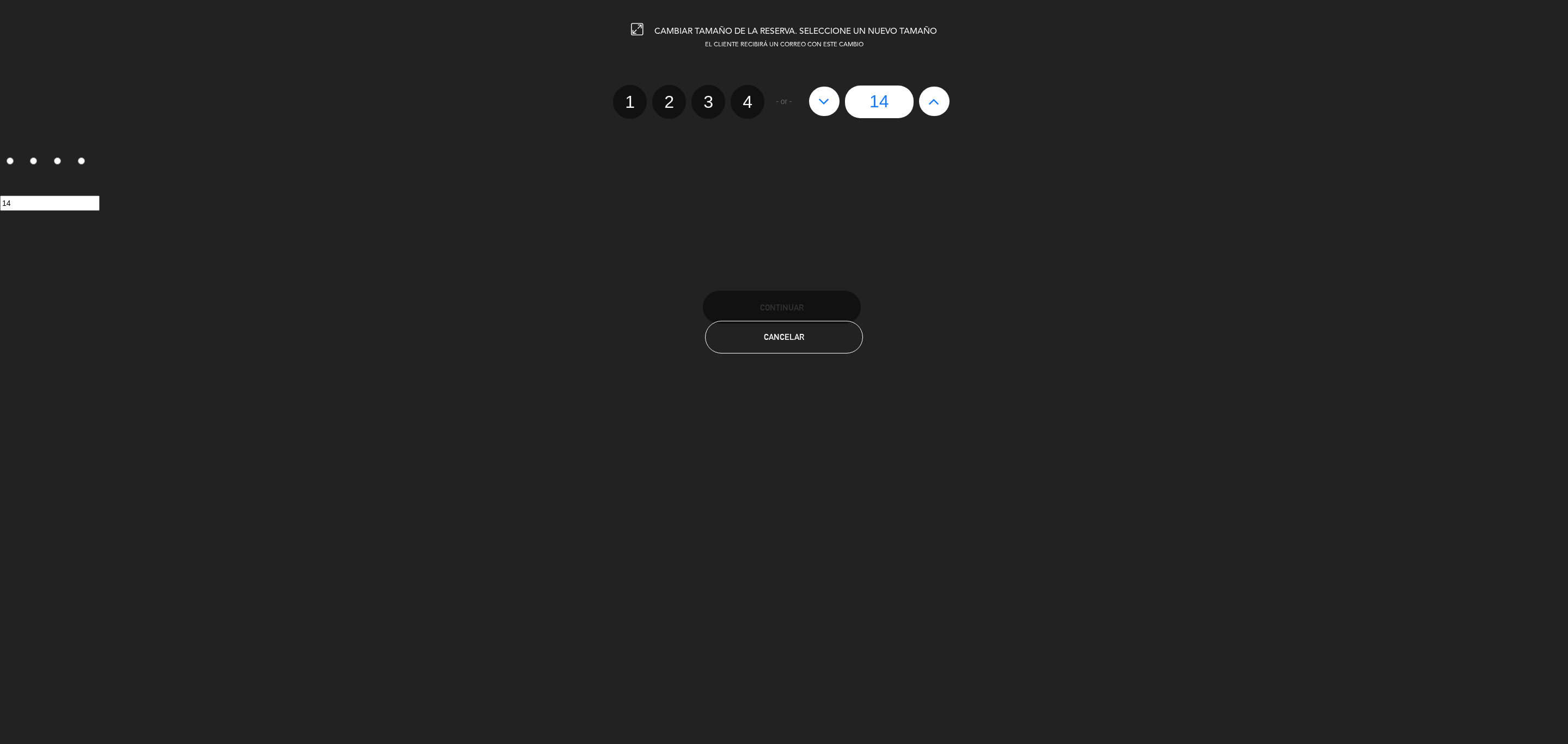
click at [832, 101] on button at bounding box center [823, 101] width 30 height 29
type input "13"
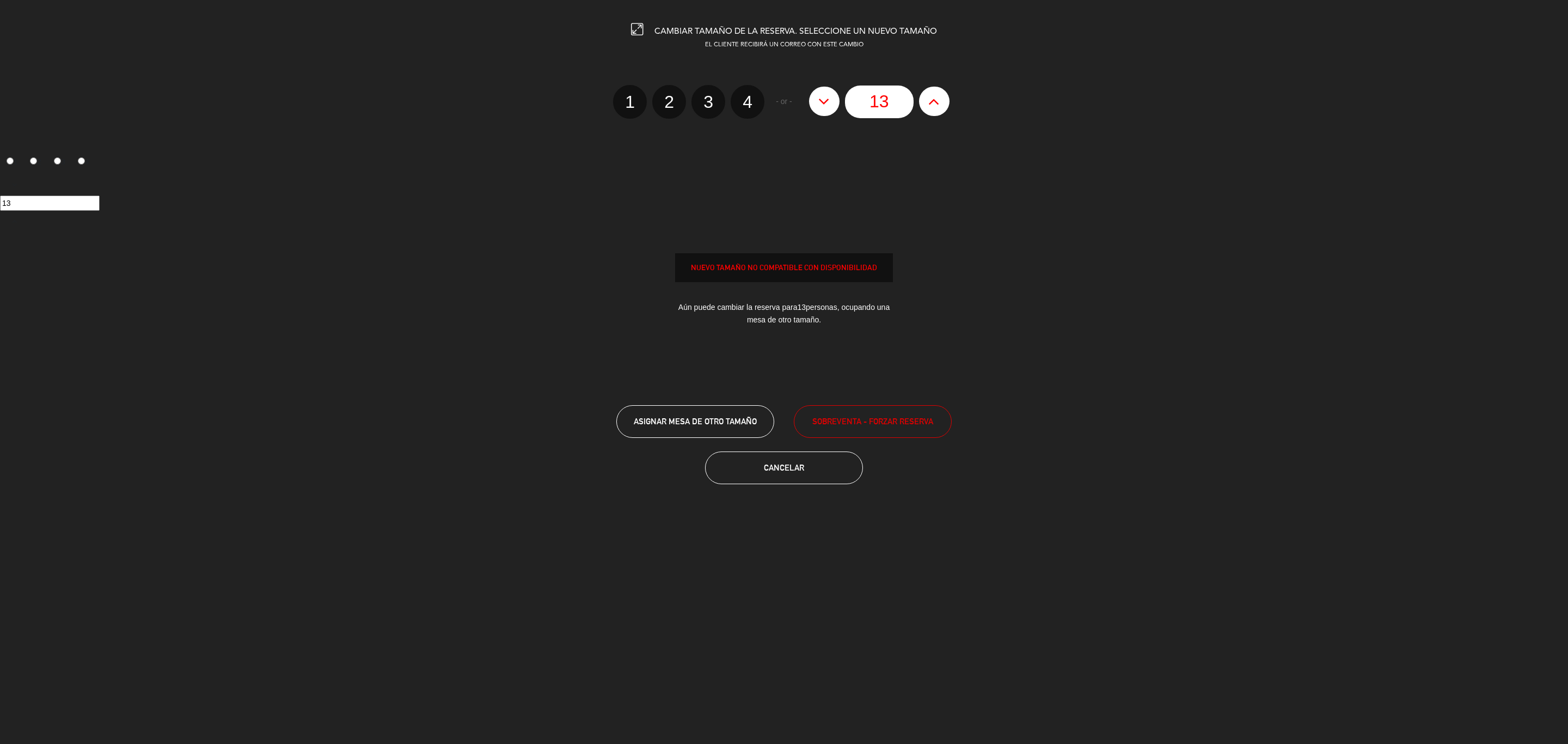
click at [832, 101] on button at bounding box center [823, 101] width 30 height 29
type input "12"
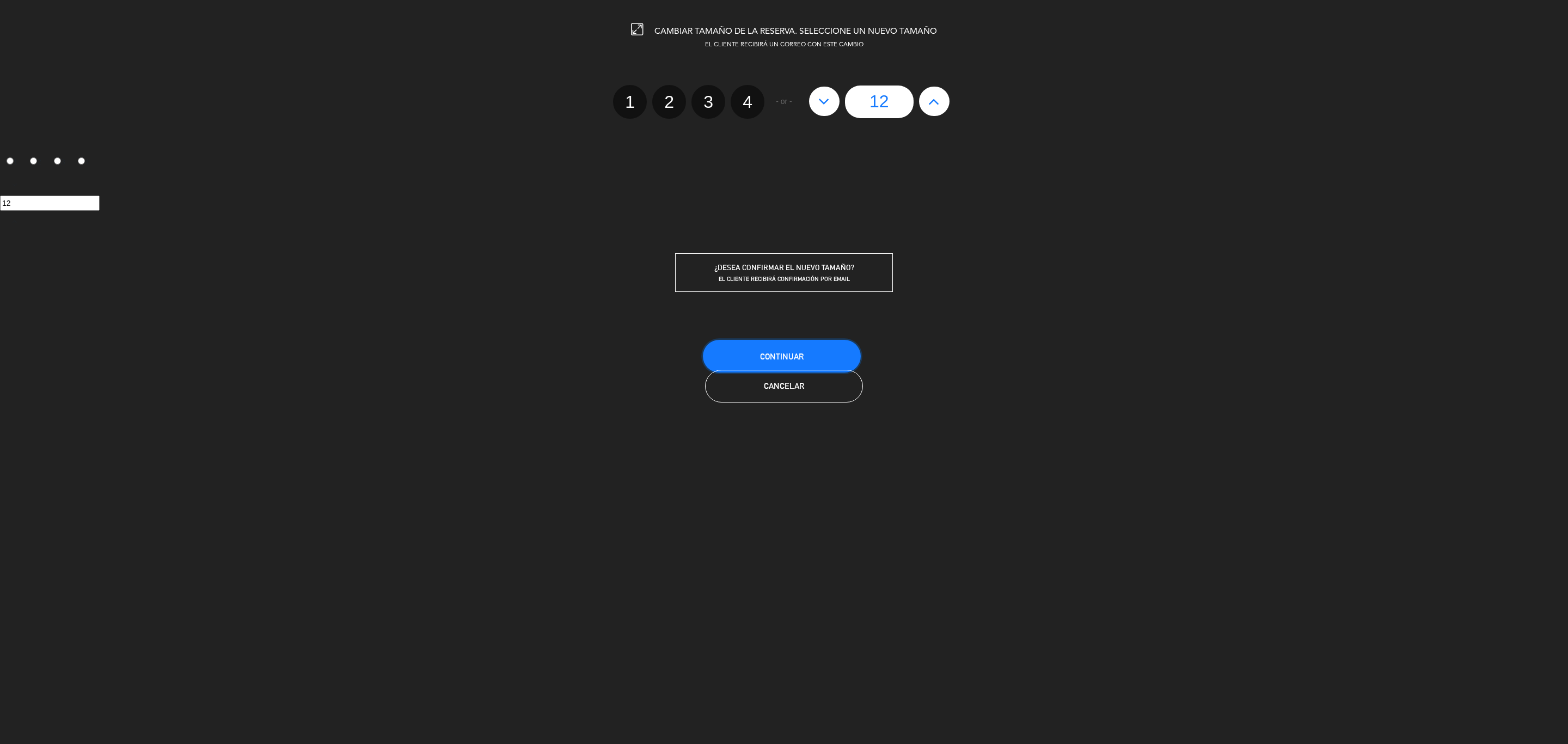
click at [786, 360] on span "Continuar" at bounding box center [782, 356] width 43 height 9
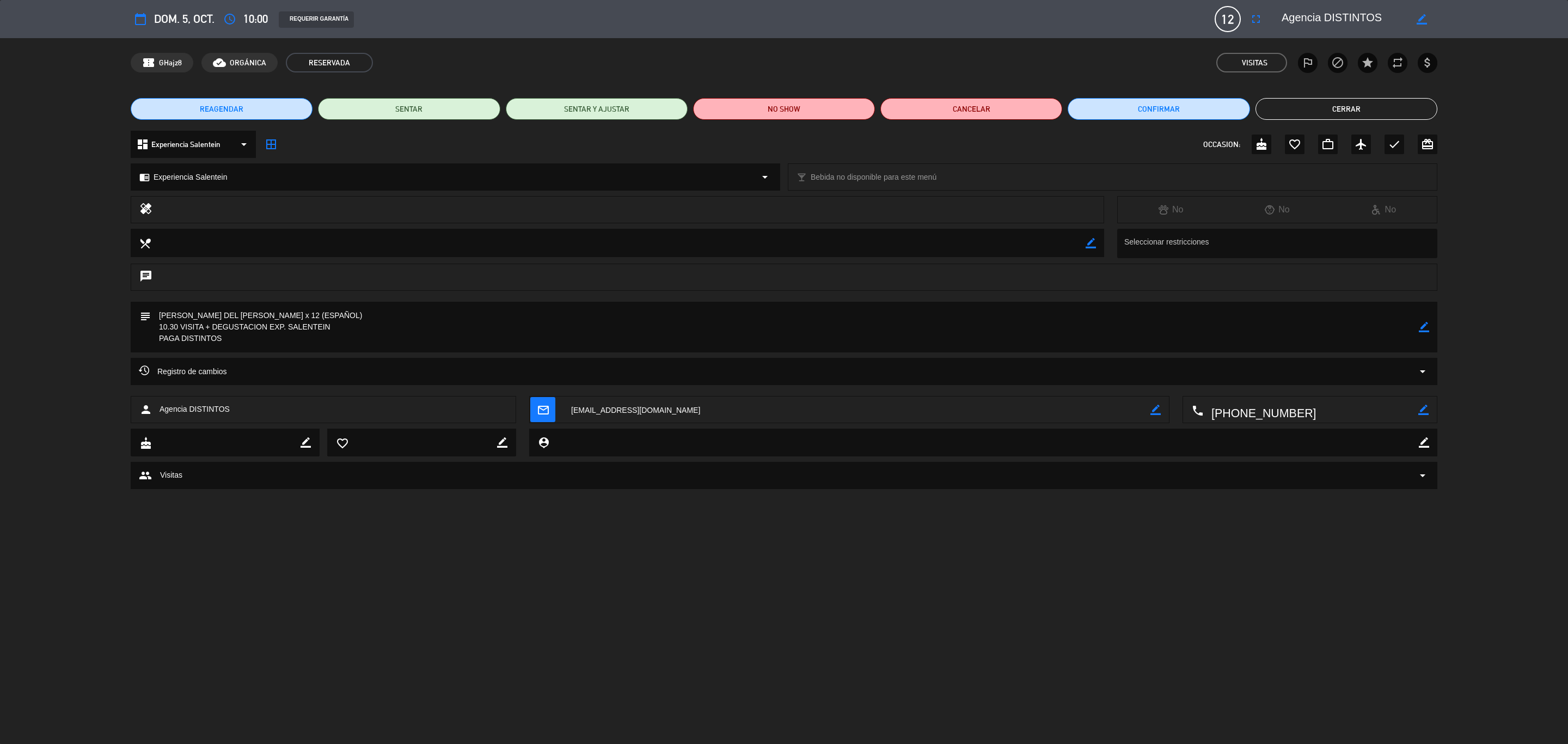
click at [1045, 103] on button "Cerrar" at bounding box center [1346, 109] width 182 height 22
